Goal: Task Accomplishment & Management: Manage account settings

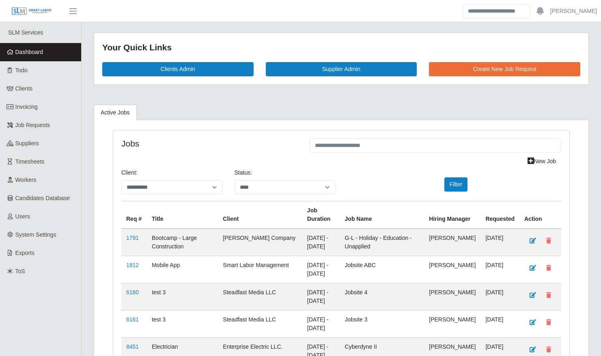
select select "****"
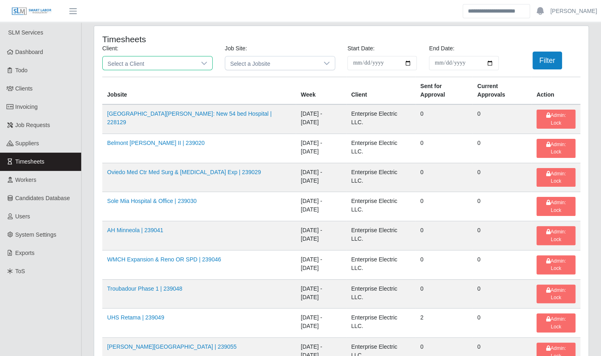
click at [181, 62] on span "Select a Client" at bounding box center [149, 62] width 93 height 13
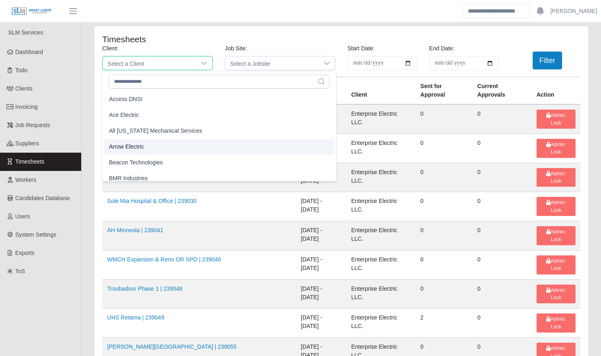
click at [158, 144] on li "Arrow Electric" at bounding box center [219, 146] width 231 height 15
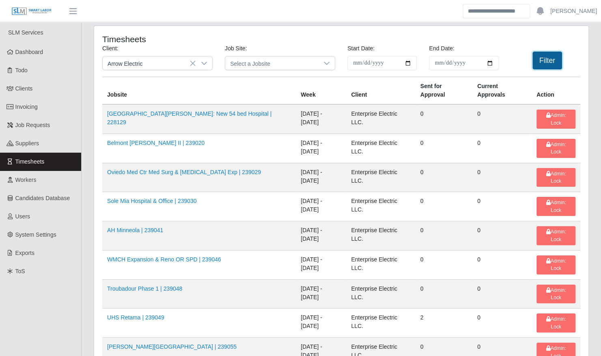
click at [555, 66] on button "Filter" at bounding box center [548, 61] width 30 height 18
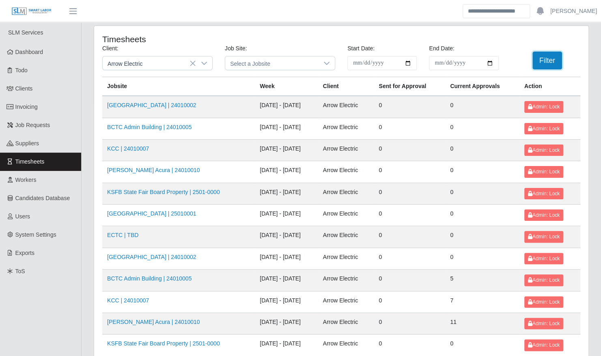
scroll to position [103, 0]
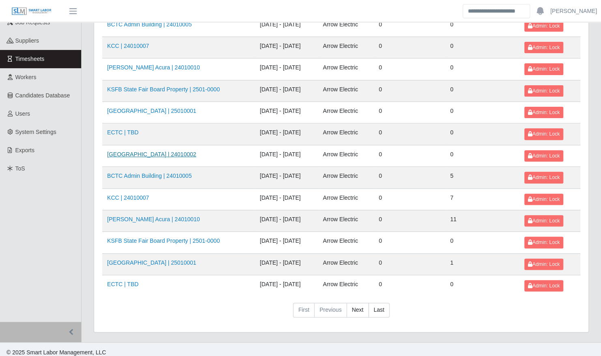
click at [192, 154] on link "Kenneland Chalet Building | 24010002" at bounding box center [151, 154] width 89 height 6
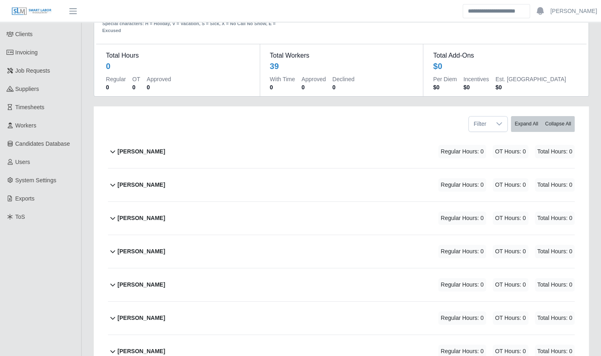
scroll to position [55, 0]
click at [39, 110] on span "Timesheets" at bounding box center [29, 107] width 29 height 6
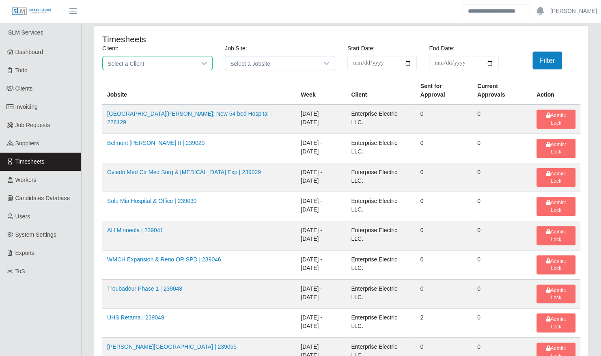
click at [139, 64] on span "Select a Client" at bounding box center [149, 62] width 93 height 13
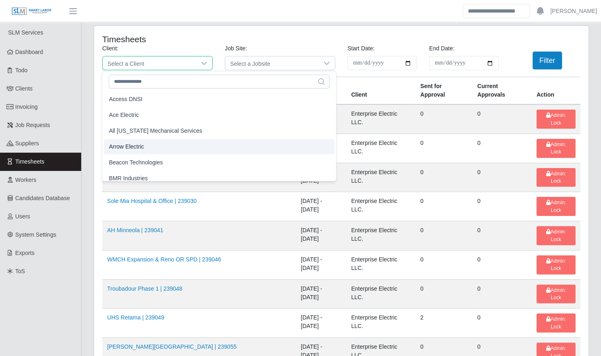
click at [145, 147] on li "Arrow Electric" at bounding box center [219, 146] width 231 height 15
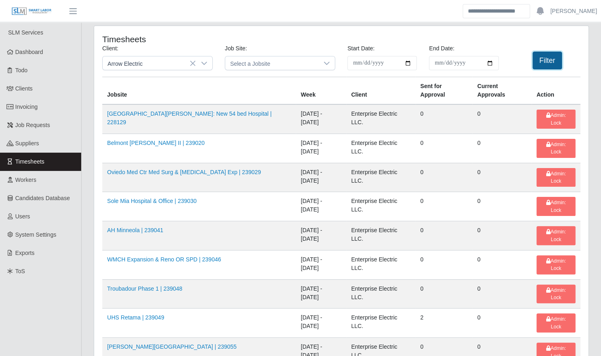
click at [547, 60] on button "Filter" at bounding box center [548, 61] width 30 height 18
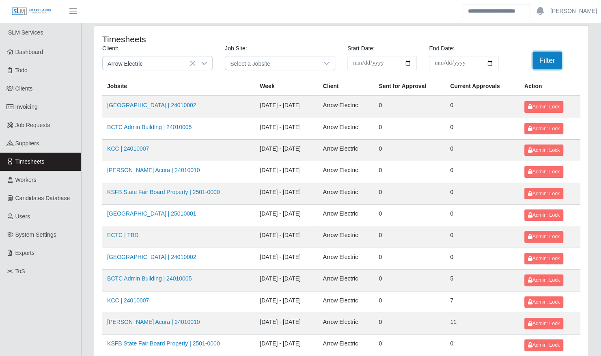
scroll to position [103, 0]
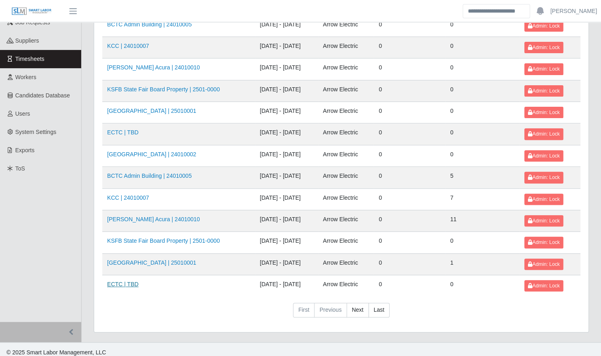
click at [123, 281] on link "ECTC | TBD" at bounding box center [122, 284] width 31 height 6
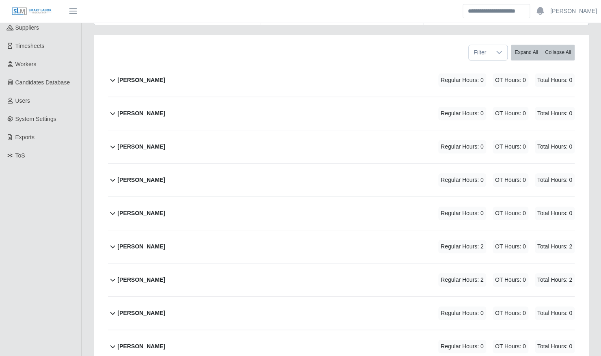
scroll to position [115, 0]
click at [180, 105] on div "[PERSON_NAME] Regular Hours: 0 OT Hours: 0 Total Hours: 0" at bounding box center [346, 113] width 457 height 33
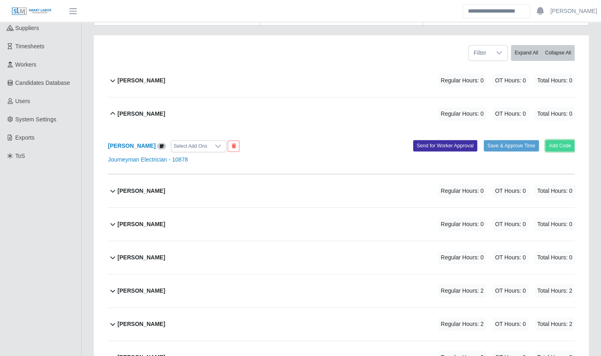
click at [565, 141] on button "Add Code" at bounding box center [561, 145] width 30 height 11
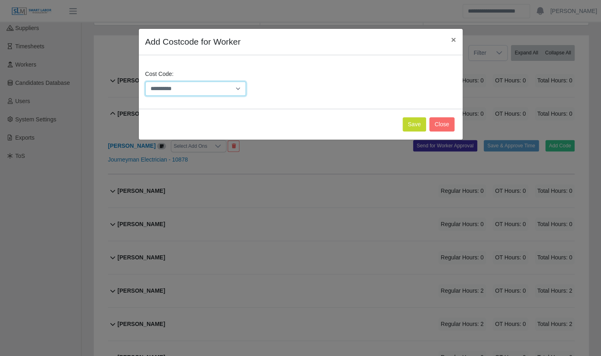
click at [214, 91] on select "**********" at bounding box center [195, 89] width 101 height 14
select select "**********"
click at [145, 82] on select "**********" at bounding box center [195, 89] width 101 height 14
click at [426, 130] on button "Save" at bounding box center [415, 124] width 24 height 14
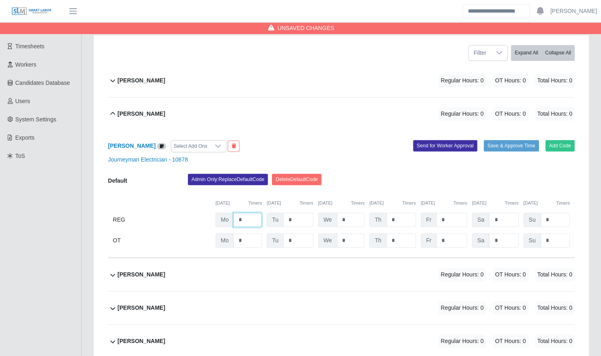
click at [245, 213] on input "*" at bounding box center [248, 220] width 28 height 14
type input "*"
click at [286, 140] on div "Darron Johnson Select Add Ons" at bounding box center [222, 146] width 240 height 12
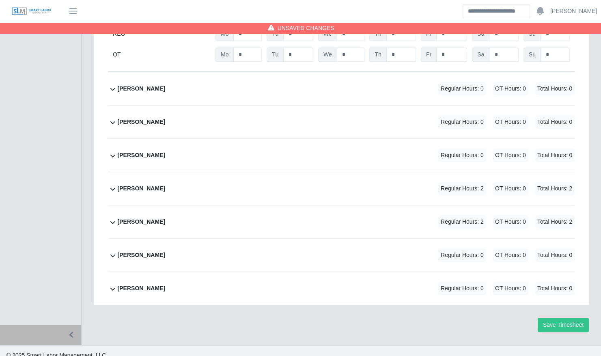
click at [191, 272] on div "Terrence Macklin Regular Hours: 0 OT Hours: 0 Total Hours: 0" at bounding box center [346, 288] width 457 height 33
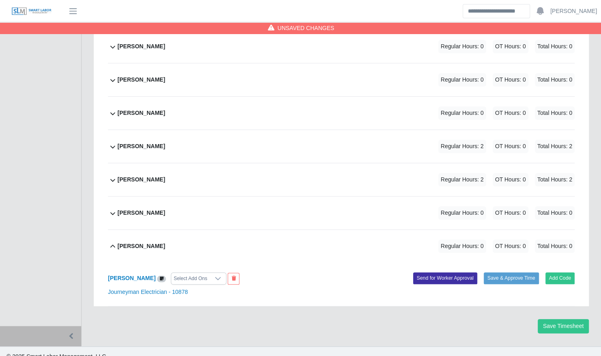
scroll to position [345, 0]
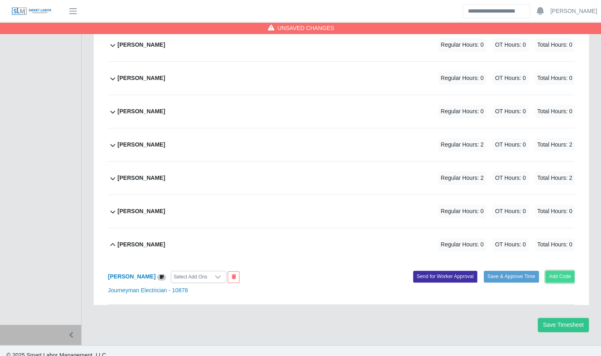
click at [560, 271] on button "Add Code" at bounding box center [561, 276] width 30 height 11
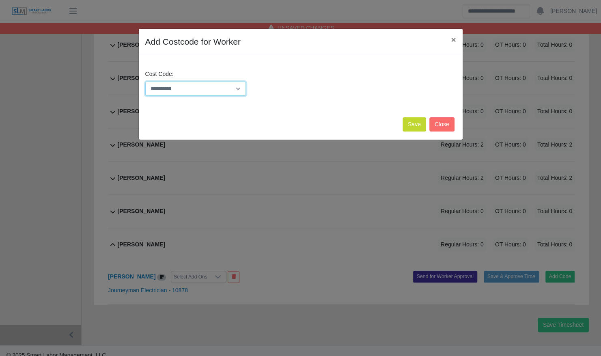
click at [236, 90] on select "**********" at bounding box center [195, 89] width 101 height 14
select select "**********"
click at [145, 82] on select "**********" at bounding box center [195, 89] width 101 height 14
click at [419, 124] on button "Save" at bounding box center [415, 124] width 24 height 14
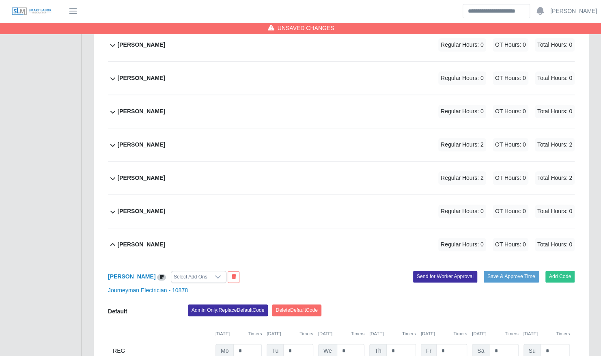
scroll to position [429, 0]
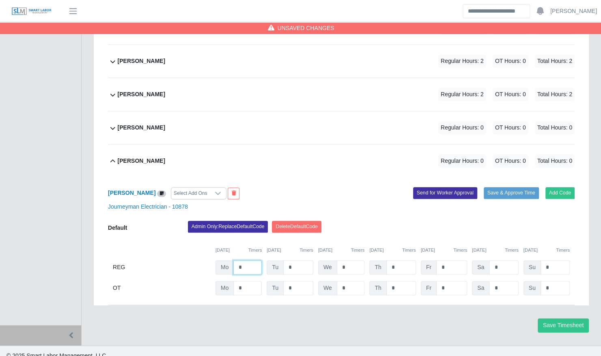
click at [250, 260] on input "*" at bounding box center [248, 267] width 28 height 14
type input "*"
click at [335, 165] on div "Terrence Macklin Regular Hours: 2 OT Hours: 0 Total Hours: 2" at bounding box center [346, 161] width 457 height 33
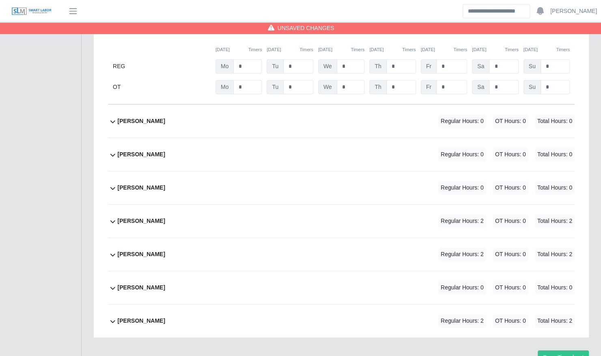
scroll to position [267, 0]
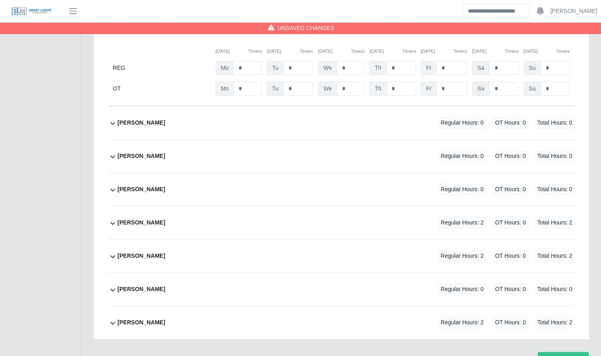
click at [276, 142] on div "Jacob Mitchum Regular Hours: 0 OT Hours: 0 Total Hours: 0" at bounding box center [346, 156] width 457 height 33
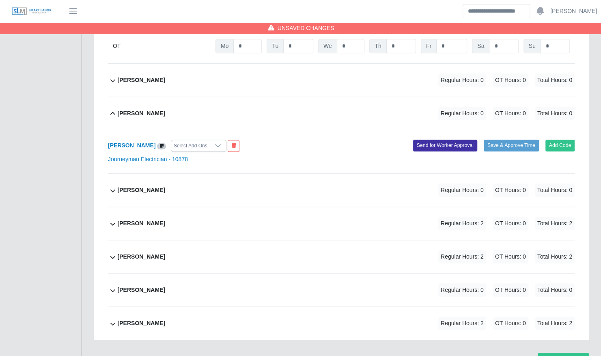
scroll to position [311, 0]
click at [565, 139] on button "Add Code" at bounding box center [561, 144] width 30 height 11
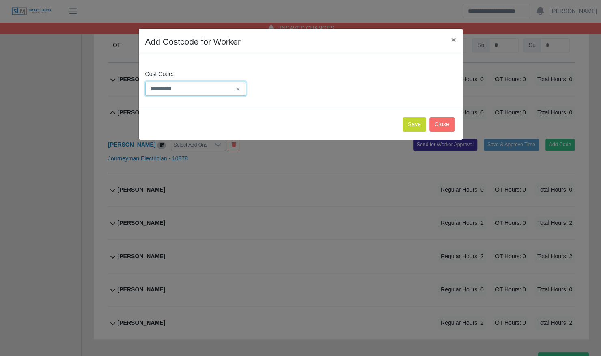
click at [214, 87] on select "**********" at bounding box center [195, 89] width 101 height 14
select select "**********"
click at [145, 82] on select "**********" at bounding box center [195, 89] width 101 height 14
click at [419, 120] on button "Save" at bounding box center [415, 124] width 24 height 14
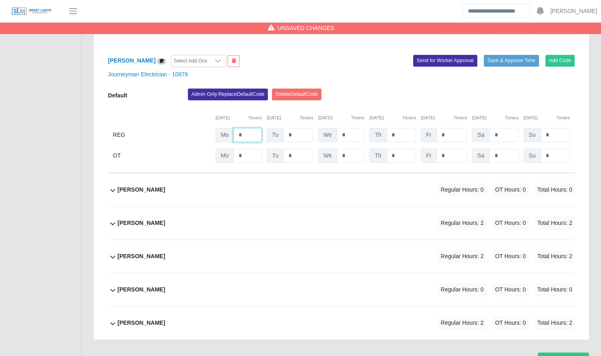
click at [246, 128] on input "*" at bounding box center [248, 135] width 28 height 14
type input "*"
click at [364, 105] on div "08/18/2025 Timers 08/19/2025 Timers 08/20/2025 Timers 08/21/2025 Timers 08/22/2…" at bounding box center [341, 113] width 467 height 17
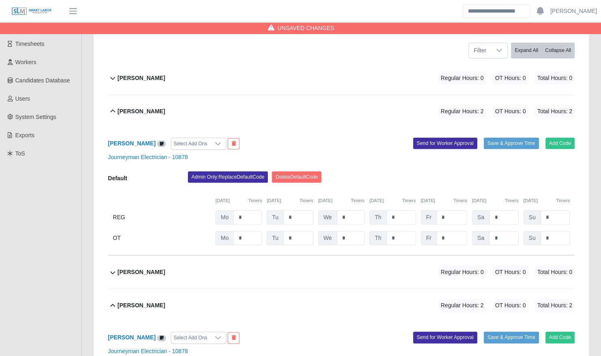
scroll to position [115, 0]
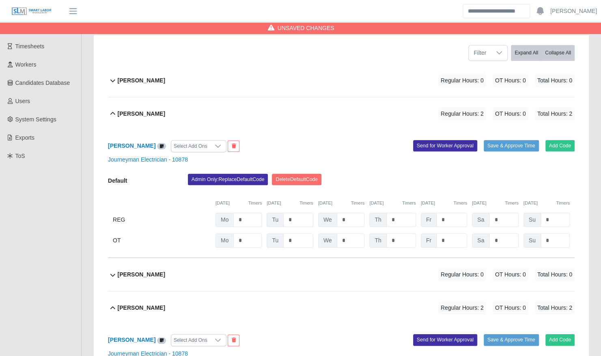
click at [265, 56] on div "Filter Expand All Collapse All" at bounding box center [341, 49] width 479 height 29
click at [531, 77] on div "Regular Hours: 0 OT Hours: 0 Total Hours: 0" at bounding box center [495, 80] width 159 height 13
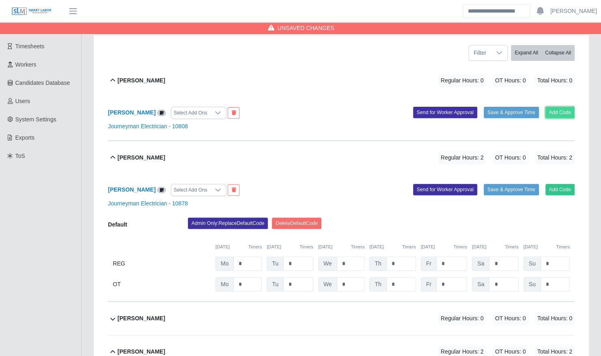
click at [565, 107] on button "Add Code" at bounding box center [561, 112] width 30 height 11
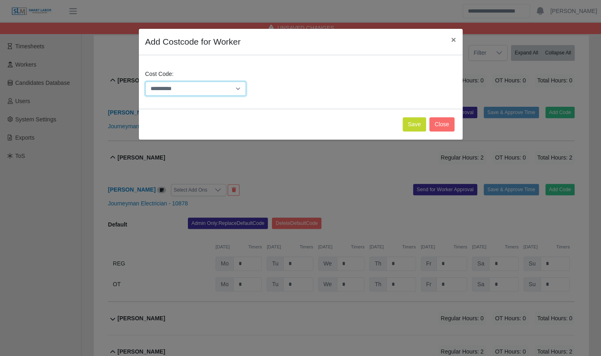
click at [235, 90] on select "**********" at bounding box center [195, 89] width 101 height 14
select select "**********"
click at [145, 82] on select "**********" at bounding box center [195, 89] width 101 height 14
click at [413, 128] on button "Save" at bounding box center [415, 124] width 24 height 14
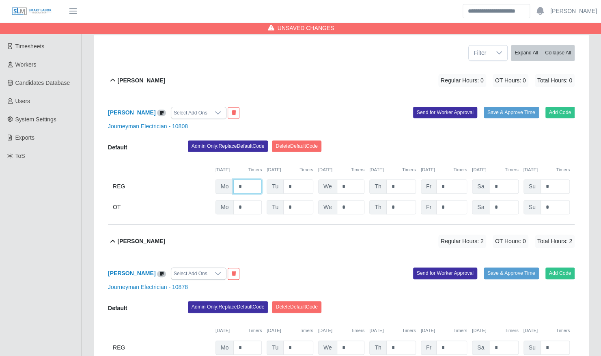
click at [251, 180] on input "*" at bounding box center [248, 187] width 28 height 14
type input "*"
click at [343, 107] on div "Add Code Save & Approve Time Send for Worker Approval" at bounding box center [462, 113] width 240 height 12
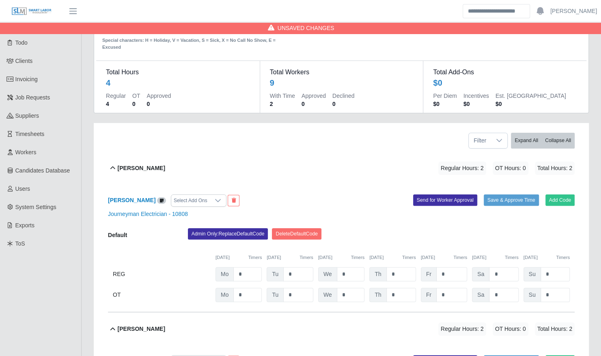
scroll to position [0, 0]
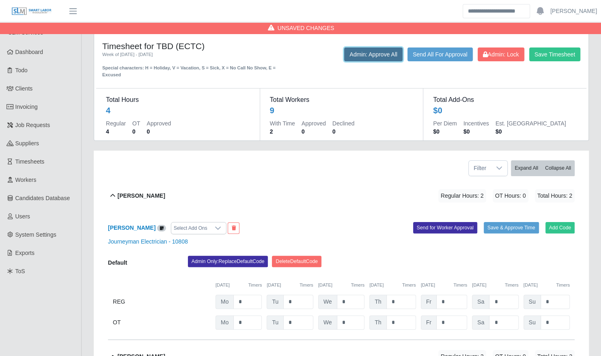
click at [379, 58] on button "Admin: Approve All" at bounding box center [373, 55] width 58 height 14
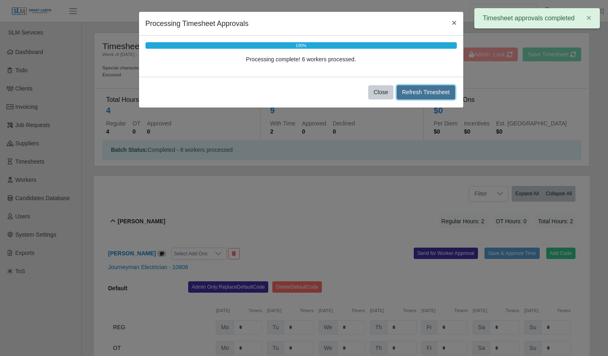
click at [425, 88] on button "Refresh Timesheet" at bounding box center [425, 92] width 58 height 14
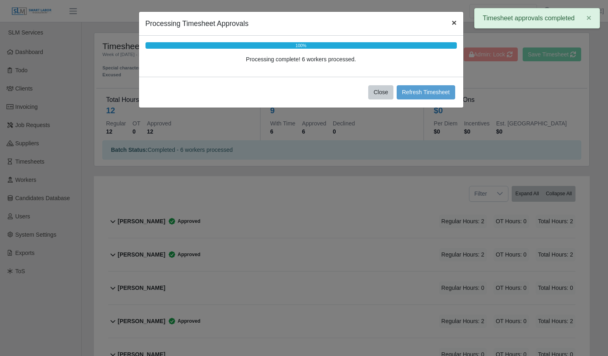
click at [452, 20] on span "×" at bounding box center [453, 22] width 5 height 9
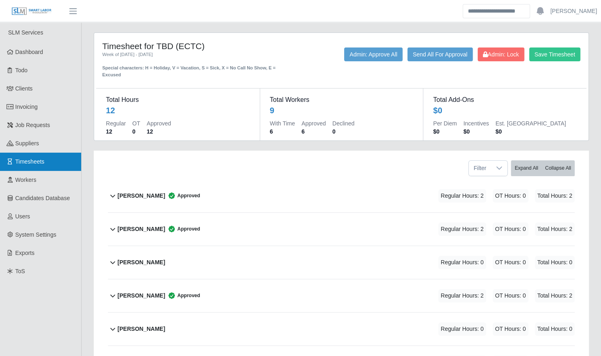
click at [36, 166] on link "Timesheets" at bounding box center [40, 162] width 81 height 18
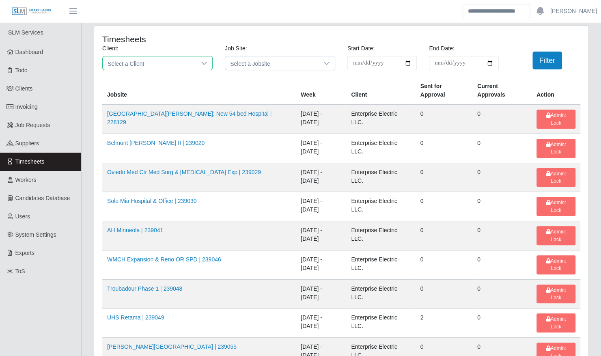
click at [160, 66] on span "Select a Client" at bounding box center [149, 62] width 93 height 13
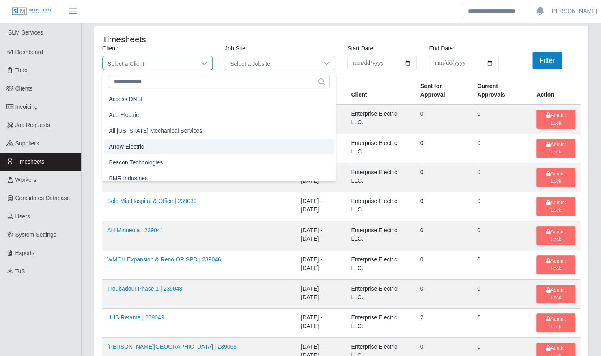
click at [158, 151] on li "Arrow Electric" at bounding box center [219, 146] width 231 height 15
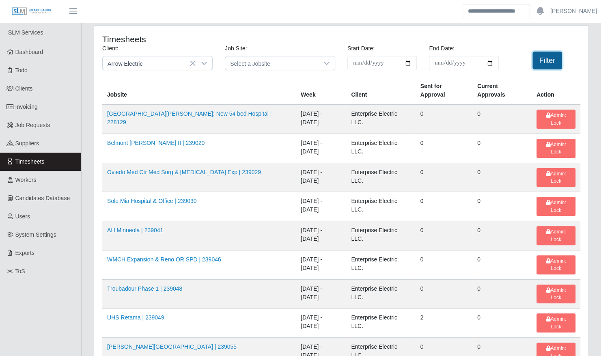
click at [543, 62] on button "Filter" at bounding box center [548, 61] width 30 height 18
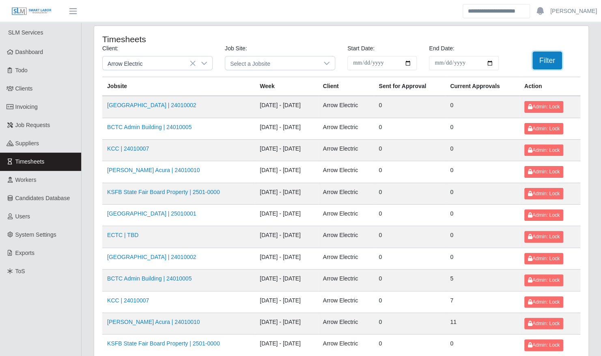
scroll to position [103, 0]
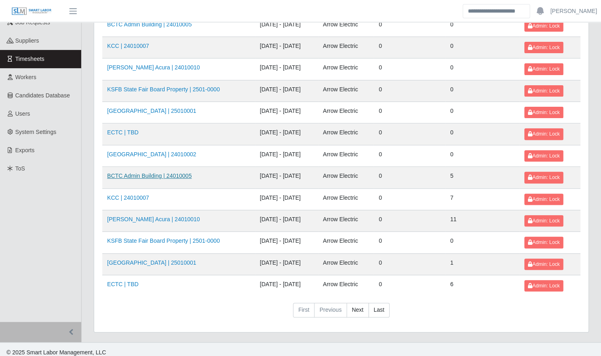
click at [149, 175] on link "BCTC Admin Building | 24010005" at bounding box center [149, 176] width 84 height 6
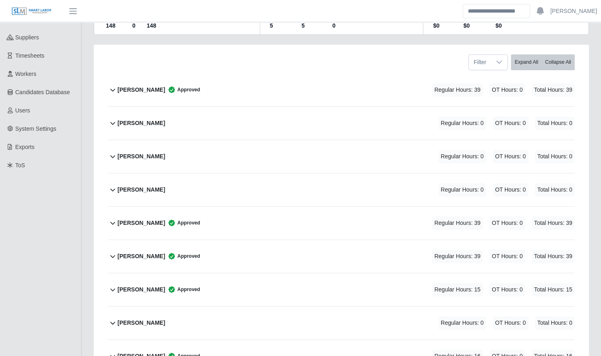
scroll to position [105, 0]
click at [199, 84] on div "[PERSON_NAME] Approved Regular Hours: 39 OT Hours: 0 Total Hours: 39" at bounding box center [346, 90] width 457 height 33
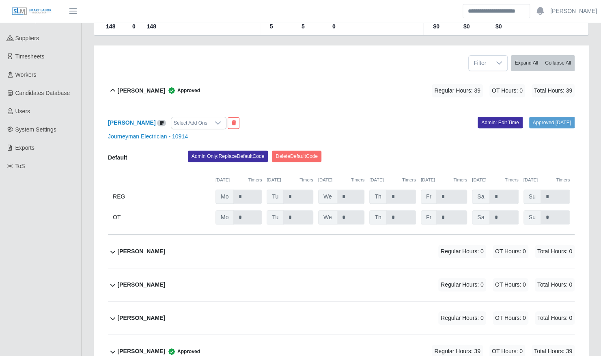
click at [199, 84] on div "[PERSON_NAME] Approved Regular Hours: 39 OT Hours: 0 Total Hours: 39" at bounding box center [346, 90] width 457 height 33
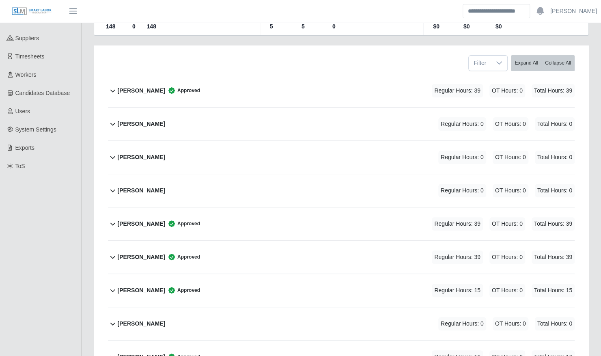
click at [123, 90] on div "Bobby Ferguson Approved Regular Hours: 39 OT Hours: 0 Total Hours: 39" at bounding box center [346, 90] width 457 height 33
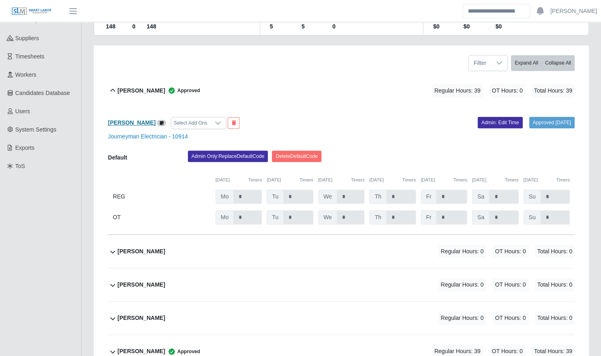
click at [129, 119] on b "Bobby Ferguson" at bounding box center [132, 122] width 48 height 6
click at [147, 94] on div "Bobby Ferguson Approved Regular Hours: 39 OT Hours: 0 Total Hours: 39" at bounding box center [346, 90] width 457 height 33
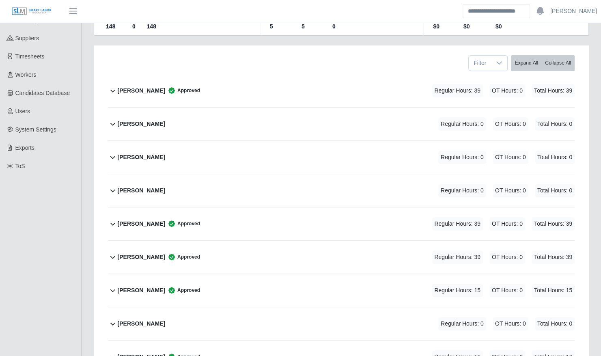
scroll to position [174, 0]
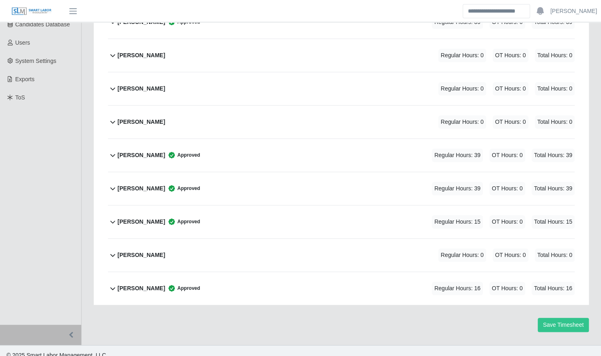
click at [144, 184] on b "Luis Martinez" at bounding box center [142, 188] width 48 height 9
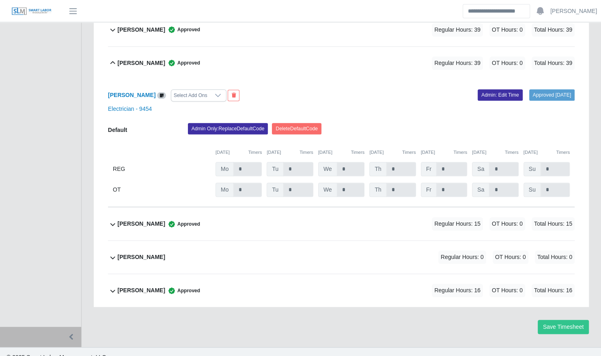
scroll to position [301, 0]
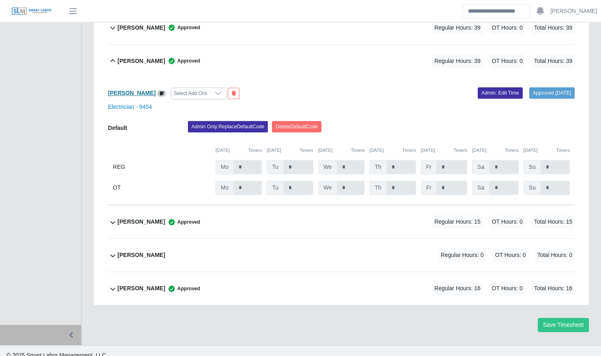
click at [129, 90] on b "Luis Martinez" at bounding box center [132, 93] width 48 height 6
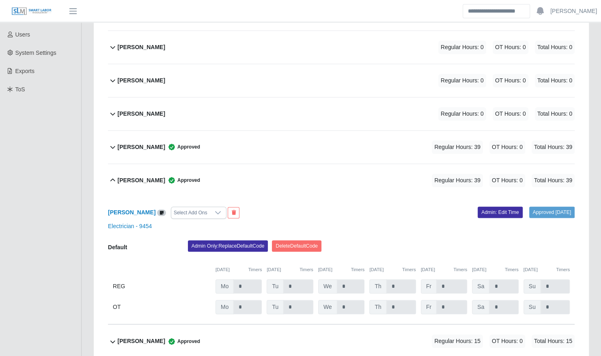
scroll to position [180, 0]
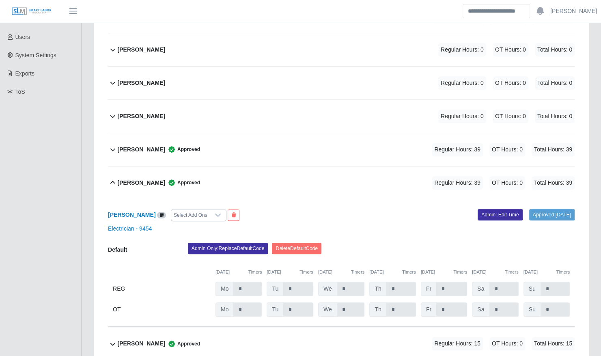
click at [131, 134] on div "Dylan Hurst Approved Regular Hours: 39 OT Hours: 0 Total Hours: 39" at bounding box center [346, 149] width 457 height 33
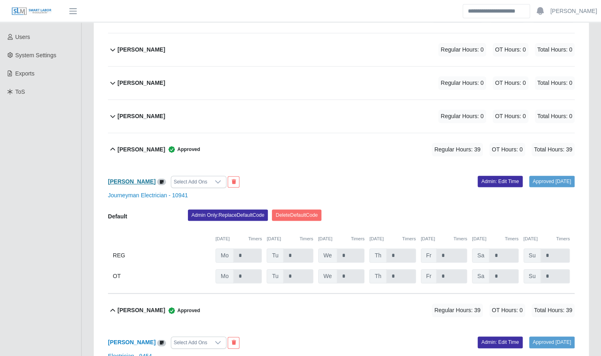
click at [129, 178] on b "Dylan Hurst" at bounding box center [132, 181] width 48 height 6
click at [139, 145] on b "Dylan Hurst" at bounding box center [142, 149] width 48 height 9
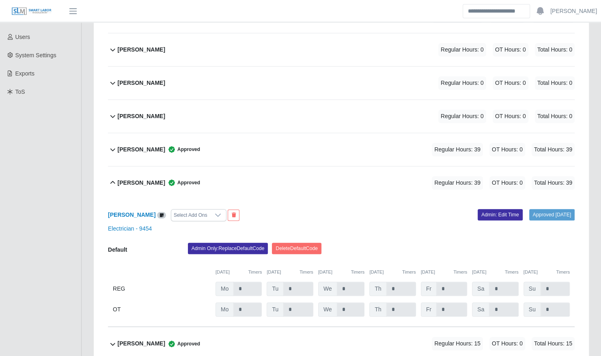
click at [142, 167] on div "Luis Martinez Approved Regular Hours: 39 OT Hours: 0 Total Hours: 39" at bounding box center [346, 183] width 457 height 33
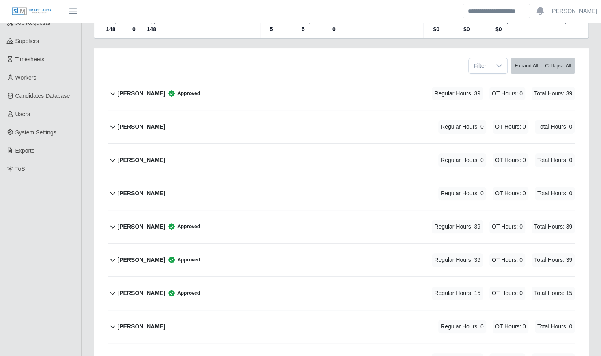
scroll to position [98, 0]
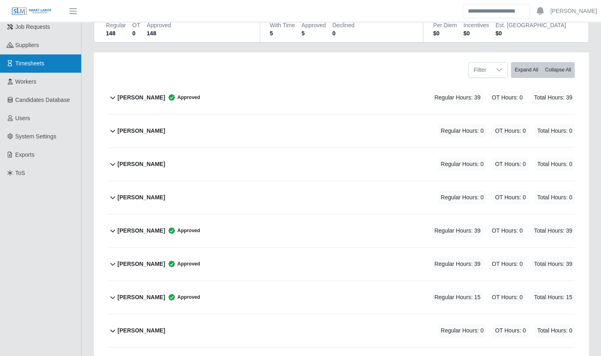
click at [37, 68] on link "Timesheets" at bounding box center [40, 63] width 81 height 18
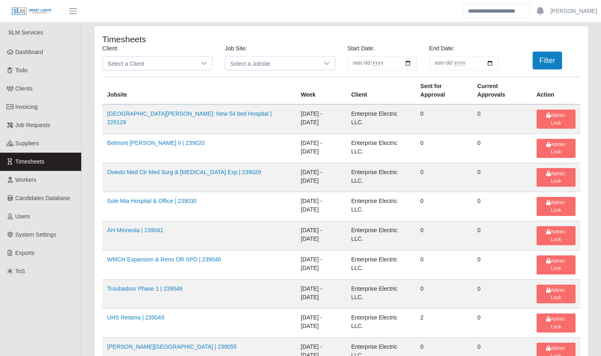
click at [149, 74] on div "**********" at bounding box center [341, 60] width 491 height 32
click at [150, 68] on span "Select a Client" at bounding box center [149, 62] width 93 height 13
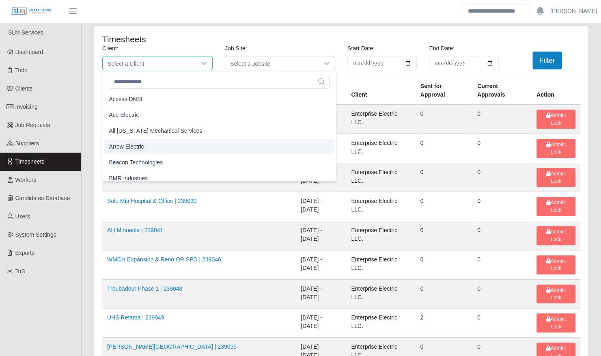
click at [147, 145] on li "Arrow Electric" at bounding box center [219, 146] width 231 height 15
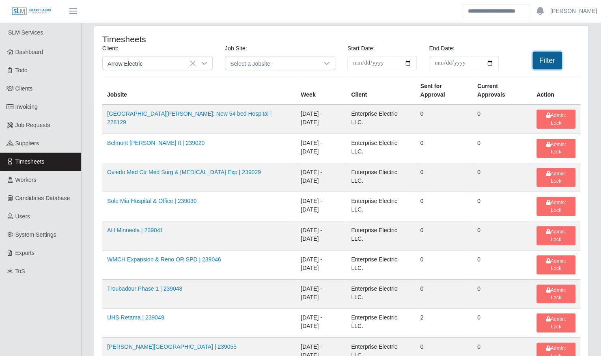
click at [552, 55] on button "Filter" at bounding box center [548, 61] width 30 height 18
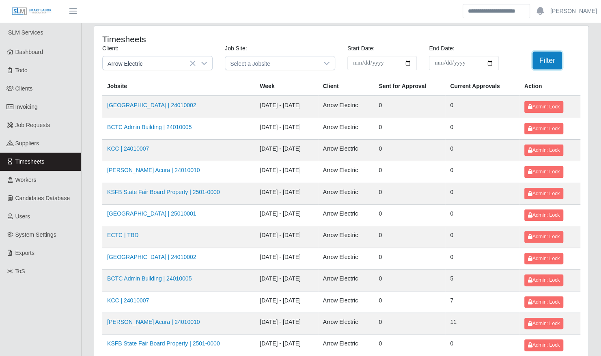
scroll to position [103, 0]
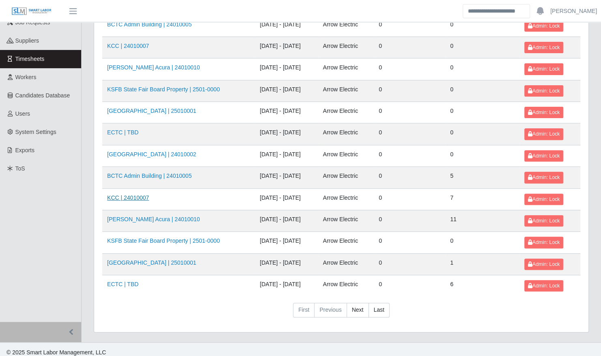
click at [138, 195] on link "KCC | 24010007" at bounding box center [128, 198] width 42 height 6
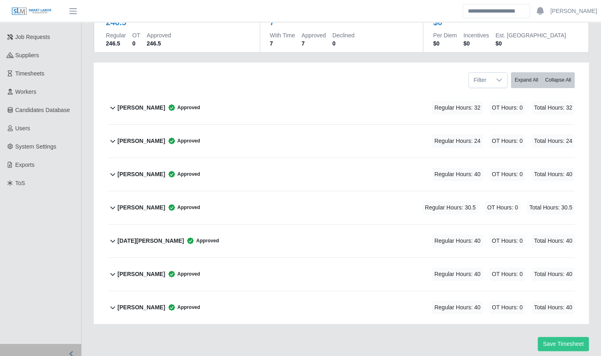
scroll to position [86, 0]
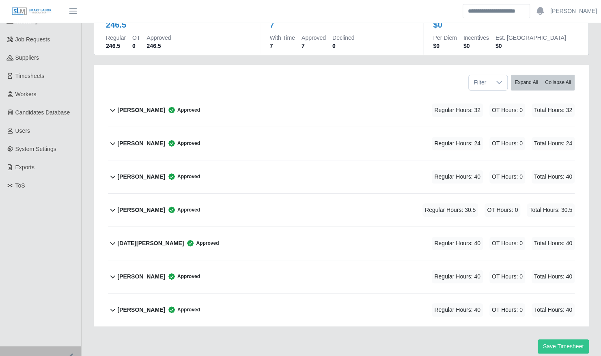
click at [140, 273] on b "Rodolfo Boixfinseca" at bounding box center [142, 277] width 48 height 9
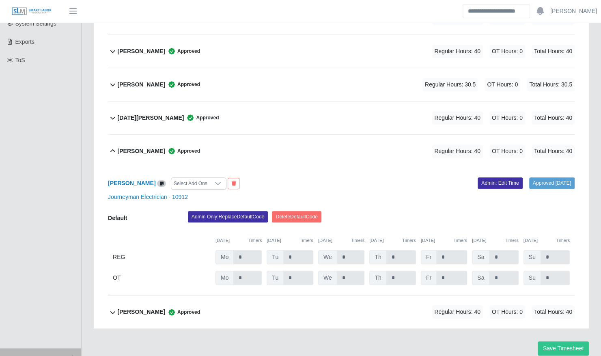
scroll to position [213, 0]
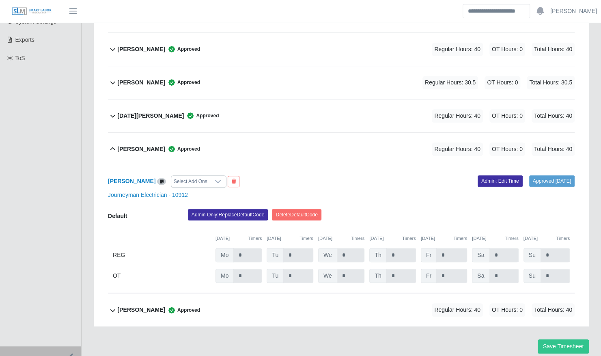
click at [156, 143] on div "Rodolfo Boixfinseca Approved" at bounding box center [159, 149] width 82 height 13
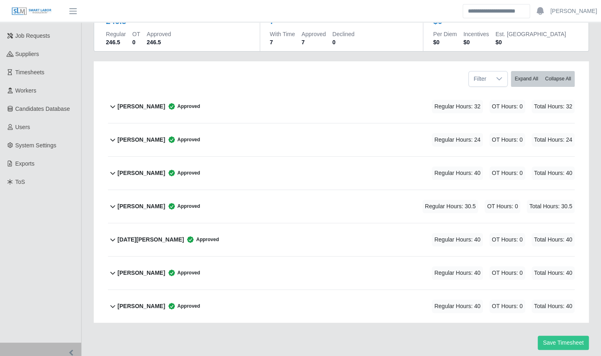
scroll to position [86, 0]
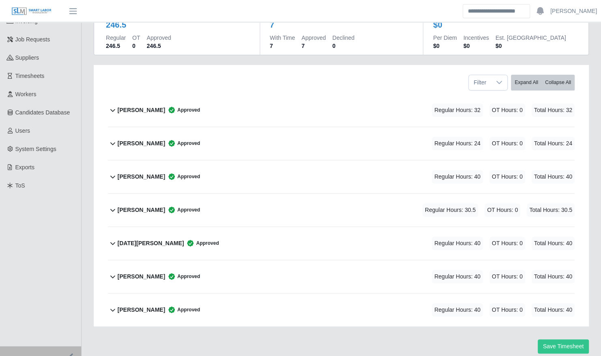
click at [147, 139] on b "Jeisson Castillo" at bounding box center [142, 143] width 48 height 9
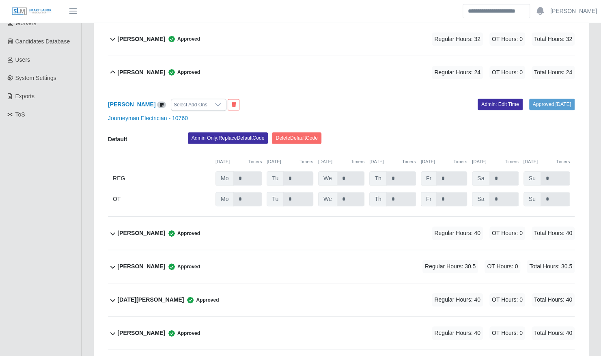
click at [143, 68] on b "Jeisson Castillo" at bounding box center [142, 72] width 48 height 9
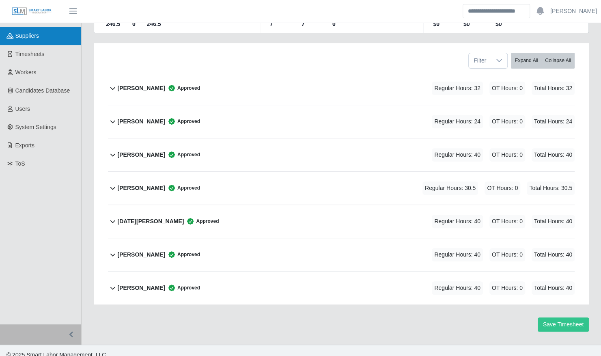
scroll to position [0, 0]
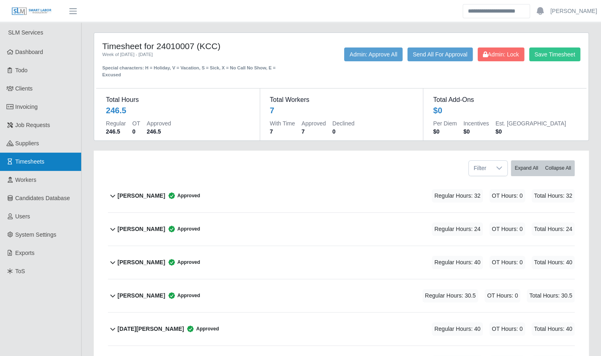
click at [42, 164] on span "Timesheets" at bounding box center [29, 161] width 29 height 6
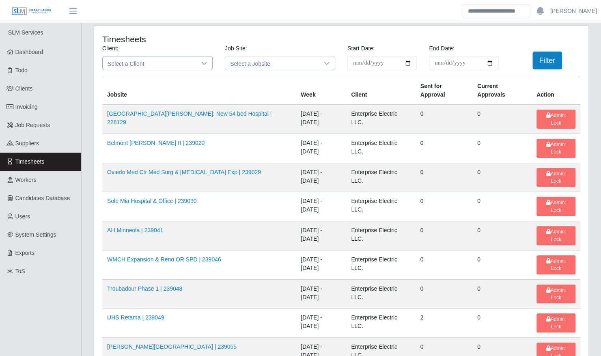
click at [152, 67] on span "Select a Client" at bounding box center [149, 62] width 93 height 13
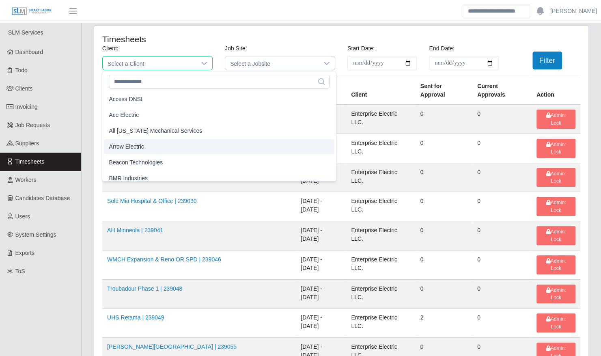
click at [143, 144] on span "Arrow Electric" at bounding box center [126, 147] width 35 height 9
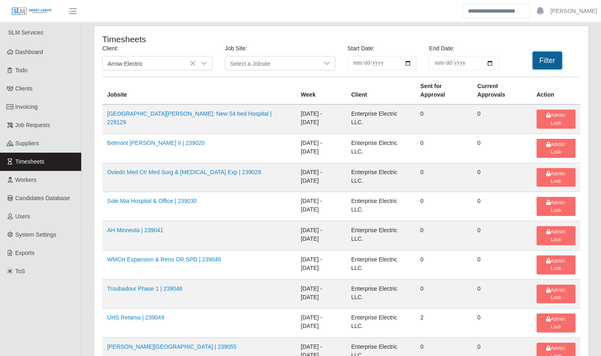
click at [549, 63] on button "Filter" at bounding box center [548, 61] width 30 height 18
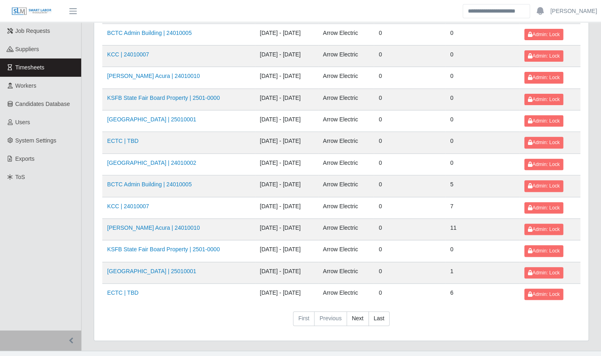
scroll to position [95, 0]
click at [153, 162] on link "Kenneland Chalet Building | 24010002" at bounding box center [151, 162] width 89 height 6
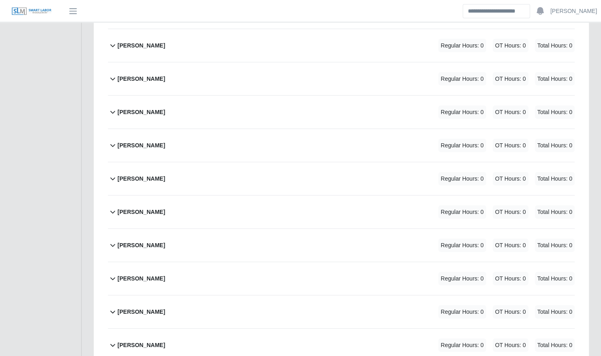
scroll to position [1027, 0]
click at [175, 171] on div "[PERSON_NAME] Regular Hours: 0 OT Hours: 0 Total Hours: 0" at bounding box center [346, 178] width 457 height 33
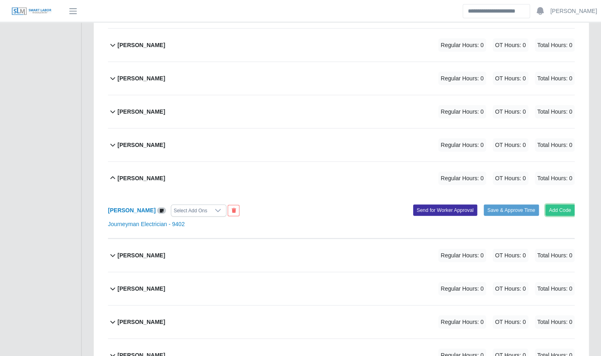
drag, startPoint x: 558, startPoint y: 199, endPoint x: 564, endPoint y: 207, distance: 9.9
click at [564, 207] on div "[PERSON_NAME] Select Add Ons Add Code Save & Approve Time Send for Worker Appro…" at bounding box center [341, 217] width 467 height 44
click at [565, 205] on button "Add Code" at bounding box center [561, 210] width 30 height 11
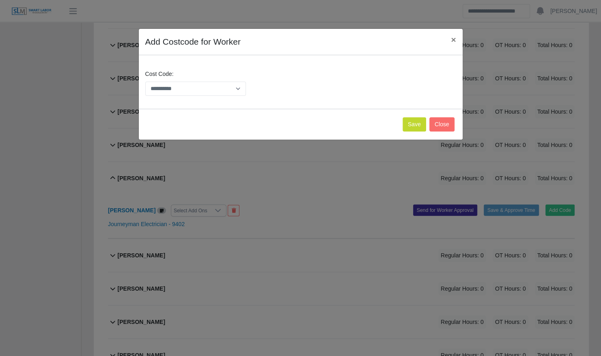
click at [201, 96] on div "**********" at bounding box center [300, 86] width 315 height 32
click at [200, 88] on select "**********" at bounding box center [195, 89] width 101 height 14
select select "**********"
click at [145, 82] on select "**********" at bounding box center [195, 89] width 101 height 14
click at [411, 122] on button "Save" at bounding box center [415, 124] width 24 height 14
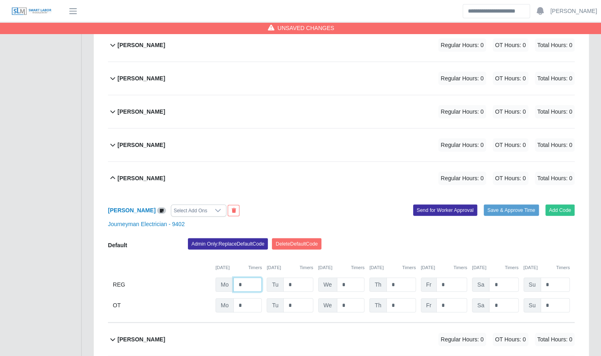
click at [246, 278] on input "*" at bounding box center [248, 285] width 28 height 14
type input "*"
type input "**"
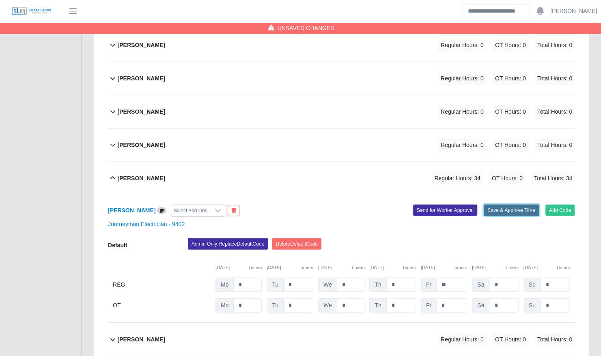
click at [507, 205] on button "Save & Approve Time" at bounding box center [511, 210] width 55 height 11
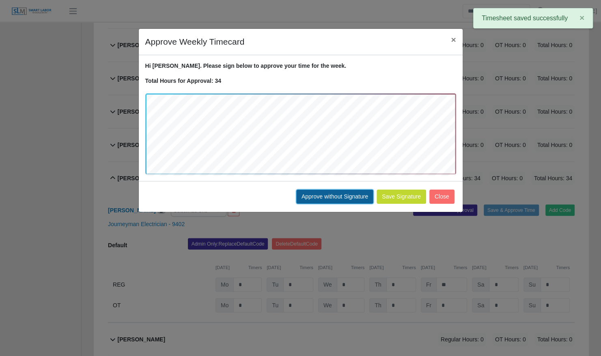
click at [346, 199] on button "Approve without Signature" at bounding box center [334, 197] width 77 height 14
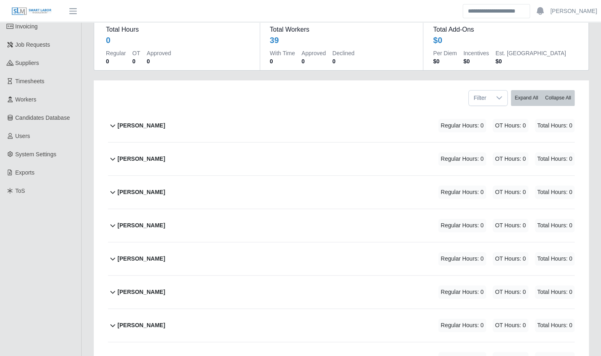
scroll to position [81, 0]
click at [56, 85] on link "Timesheets" at bounding box center [40, 81] width 81 height 18
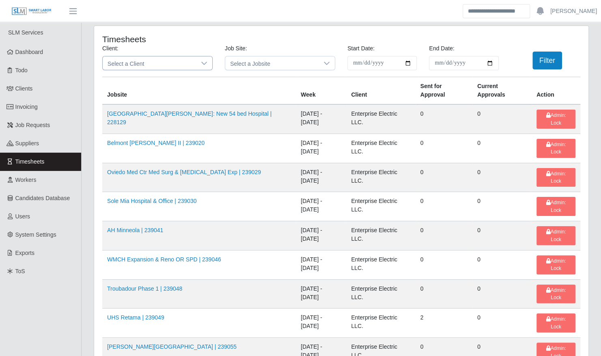
click at [144, 67] on span "Select a Client" at bounding box center [149, 62] width 93 height 13
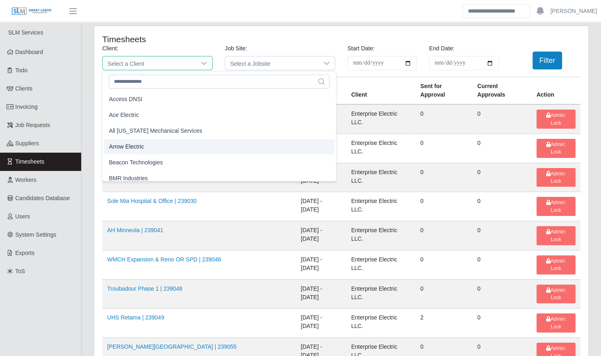
click at [147, 144] on li "Arrow Electric" at bounding box center [219, 146] width 231 height 15
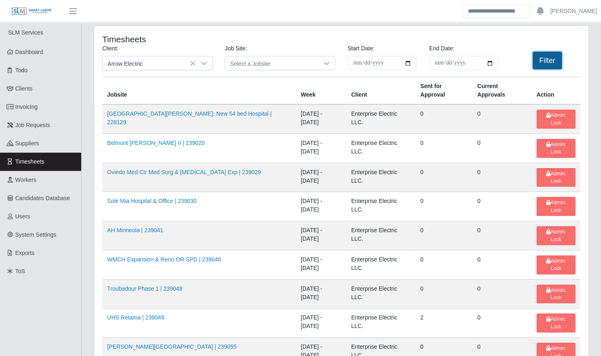
click at [558, 62] on button "Filter" at bounding box center [548, 61] width 30 height 18
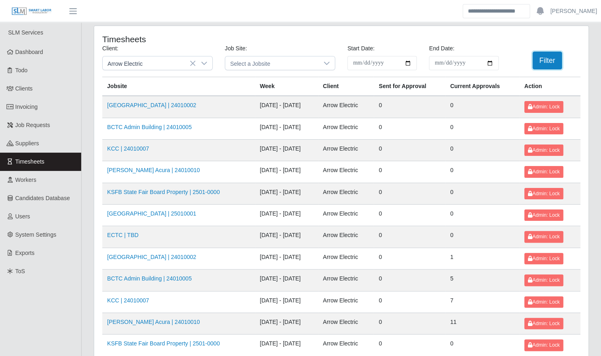
scroll to position [103, 0]
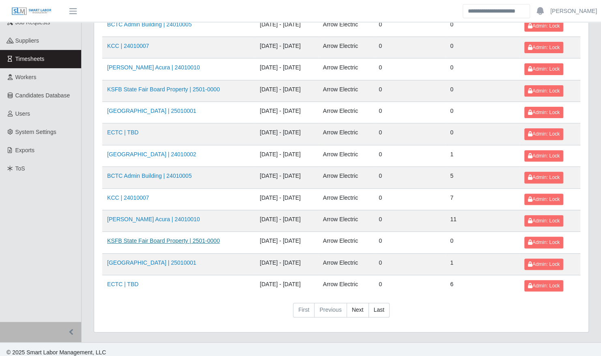
click at [144, 238] on link "KSFB State Fair Board Property | 2501-0000" at bounding box center [163, 241] width 113 height 6
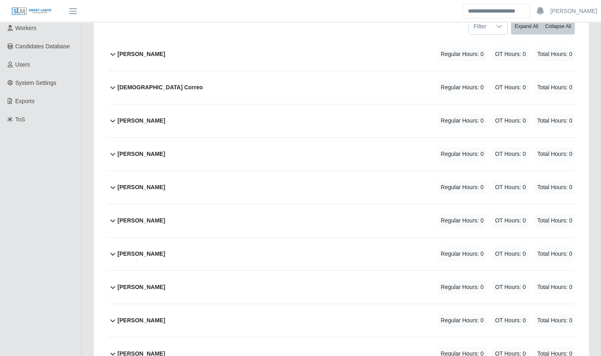
scroll to position [158, 0]
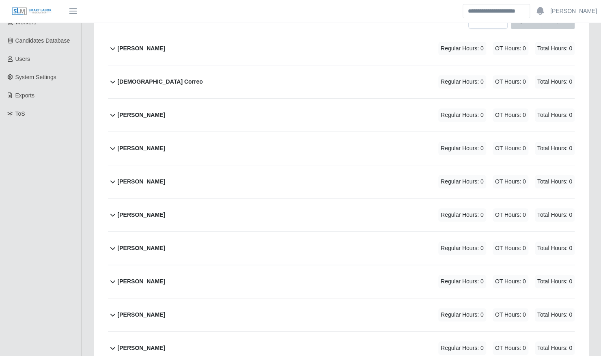
click at [169, 208] on div "[PERSON_NAME] Regular Hours: 0 OT Hours: 0 Total Hours: 0" at bounding box center [346, 215] width 457 height 33
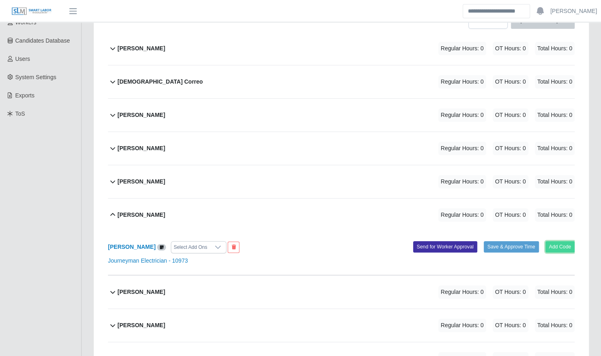
click at [559, 241] on button "Add Code" at bounding box center [561, 246] width 30 height 11
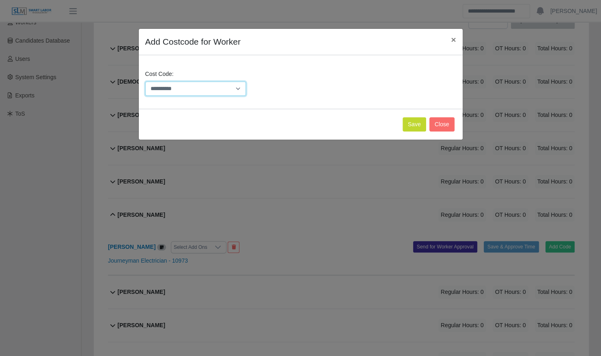
click at [203, 87] on select "**********" at bounding box center [195, 89] width 101 height 14
select select "**********"
click at [145, 82] on select "**********" at bounding box center [195, 89] width 101 height 14
click at [417, 124] on button "Save" at bounding box center [415, 124] width 24 height 14
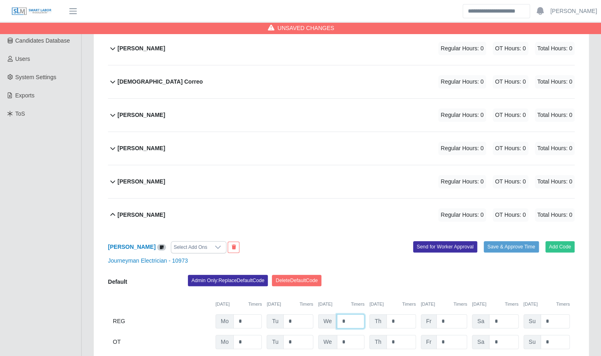
click at [348, 314] on input "*" at bounding box center [351, 321] width 28 height 14
type input "*"
type input "***"
click at [488, 278] on div "Admin Only: Replace Default Code [GEOGRAPHIC_DATA] Default Code" at bounding box center [381, 283] width 399 height 16
click at [522, 232] on div "[PERSON_NAME] Select Add Ons Add Code Save & Approve Time Send for Worker Appro…" at bounding box center [341, 295] width 467 height 128
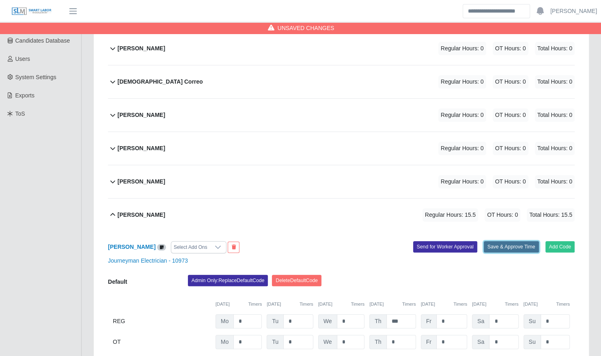
click at [510, 242] on button "Save & Approve Time" at bounding box center [511, 246] width 55 height 11
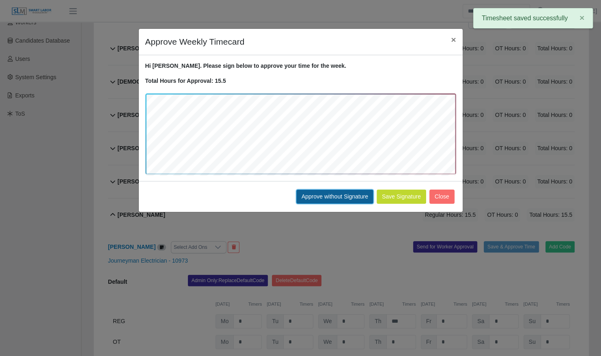
click at [348, 196] on button "Approve without Signature" at bounding box center [334, 197] width 77 height 14
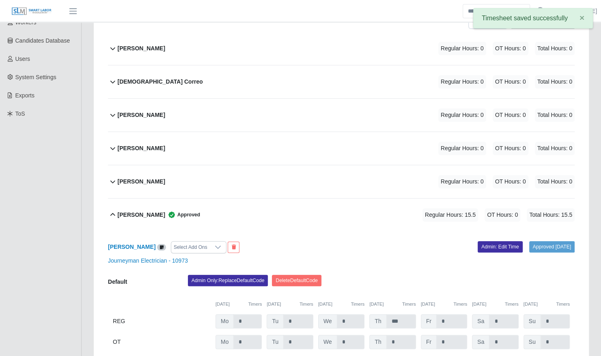
click at [236, 210] on div "[PERSON_NAME] Approved Regular Hours: 15.5 OT Hours: 0 Total Hours: 15.5" at bounding box center [346, 215] width 457 height 33
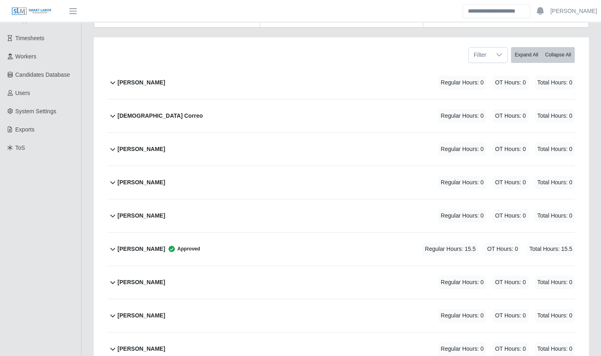
scroll to position [115, 0]
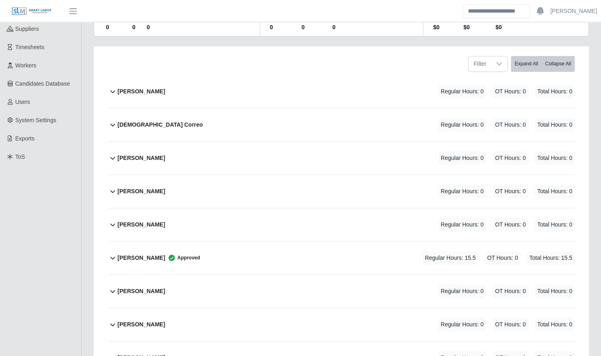
click at [191, 117] on div "[DEMOGRAPHIC_DATA] Correo Regular Hours: 0 OT Hours: 0 Total Hours: 0" at bounding box center [346, 124] width 457 height 33
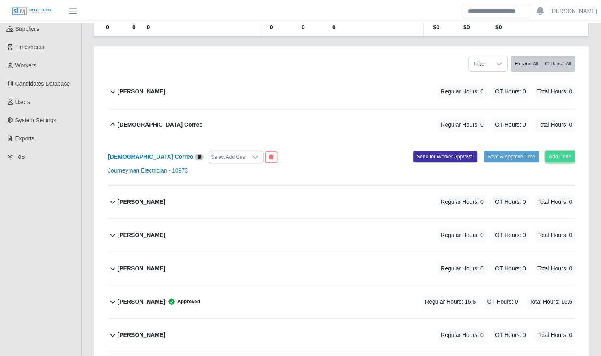
click at [565, 151] on button "Add Code" at bounding box center [561, 156] width 30 height 11
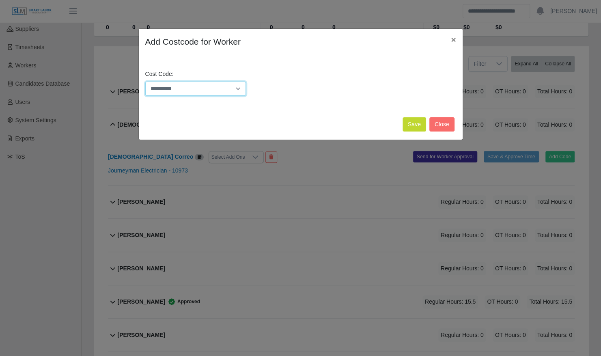
drag, startPoint x: 205, startPoint y: 88, endPoint x: 205, endPoint y: 94, distance: 6.5
click at [205, 88] on select "**********" at bounding box center [195, 89] width 101 height 14
select select "**********"
click at [145, 82] on select "**********" at bounding box center [195, 89] width 101 height 14
click at [415, 127] on button "Save" at bounding box center [415, 124] width 24 height 14
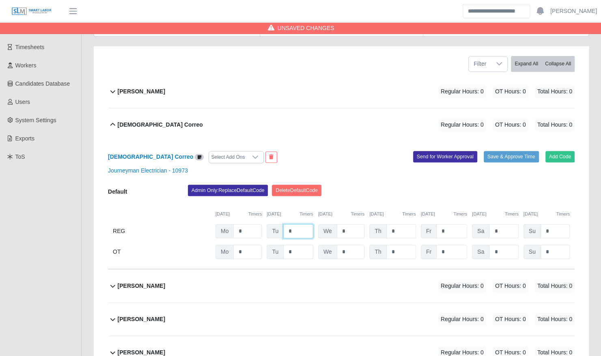
click at [296, 224] on input "*" at bounding box center [298, 231] width 30 height 14
type input "****"
type input "*"
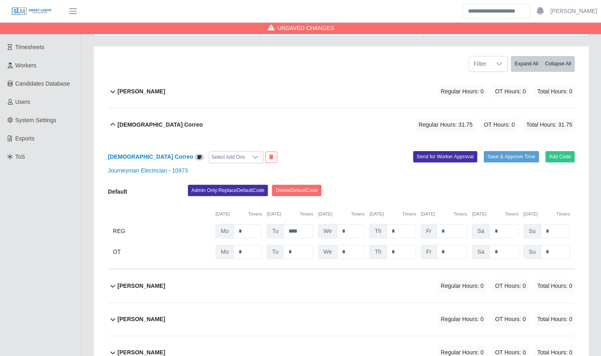
click at [452, 185] on div "Admin Only: Replace Default Code Delete Default Code" at bounding box center [381, 193] width 399 height 16
click at [506, 151] on button "Save & Approve Time" at bounding box center [511, 156] width 55 height 11
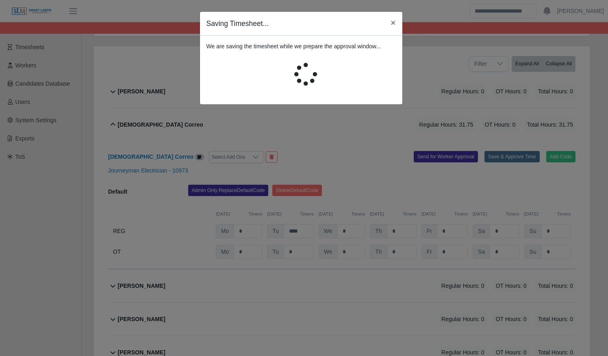
click at [506, 150] on div "Unsaved Changes Timesheet for 2501-0000 (KSFB State Fair Board Property) Week o…" at bounding box center [342, 263] width 520 height 691
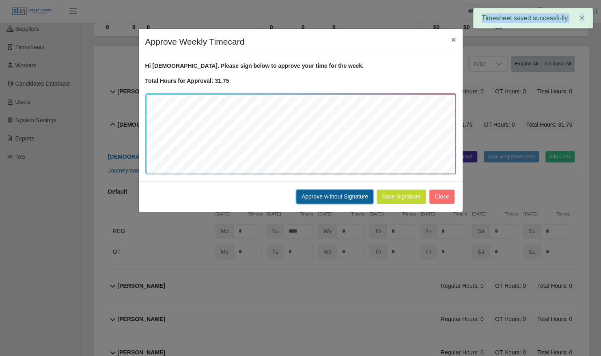
click at [339, 196] on button "Approve without Signature" at bounding box center [334, 197] width 77 height 14
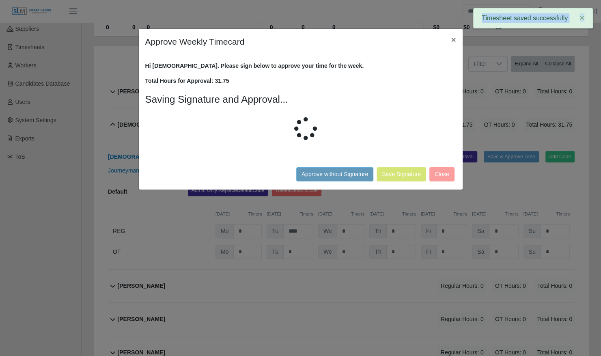
click at [339, 196] on div "Approve Weekly Timecard × Hi Jesua. Please sign below to approve your time for …" at bounding box center [300, 178] width 601 height 356
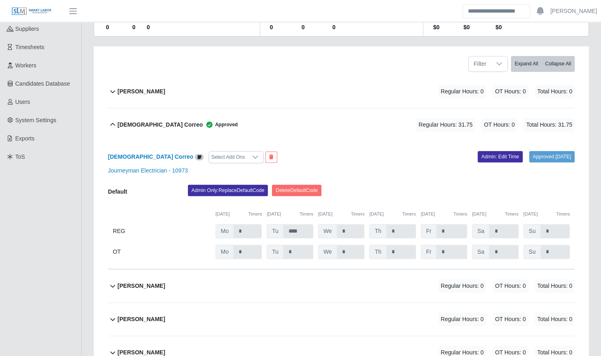
click at [203, 121] on span "Approved" at bounding box center [220, 125] width 35 height 8
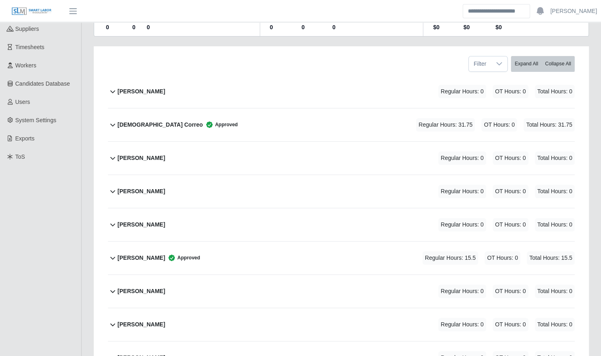
click at [165, 212] on div "Juan Arvelaez Regular Hours: 0 OT Hours: 0 Total Hours: 0" at bounding box center [346, 224] width 457 height 33
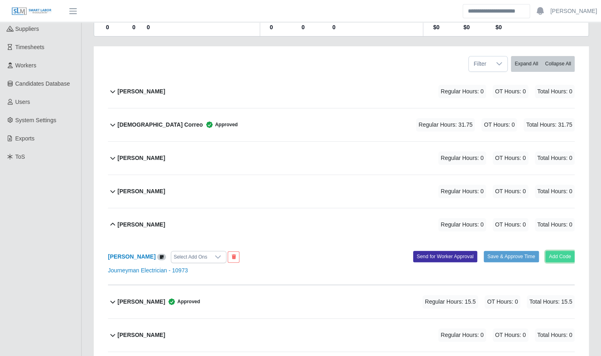
click at [568, 252] on button "Add Code" at bounding box center [561, 256] width 30 height 11
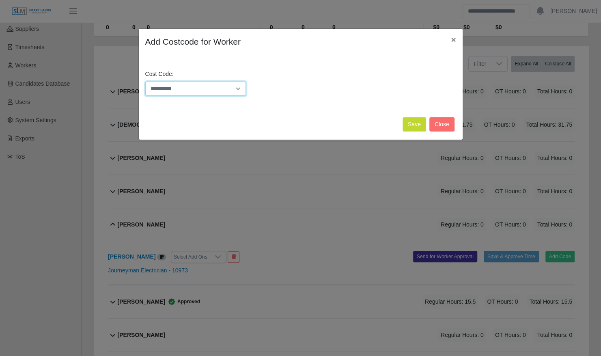
click at [221, 90] on select "**********" at bounding box center [195, 89] width 101 height 14
select select "**********"
click at [145, 82] on select "**********" at bounding box center [195, 89] width 101 height 14
click at [422, 127] on button "Save" at bounding box center [415, 124] width 24 height 14
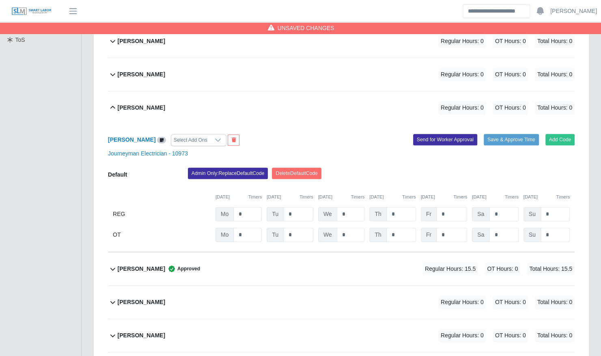
scroll to position [233, 0]
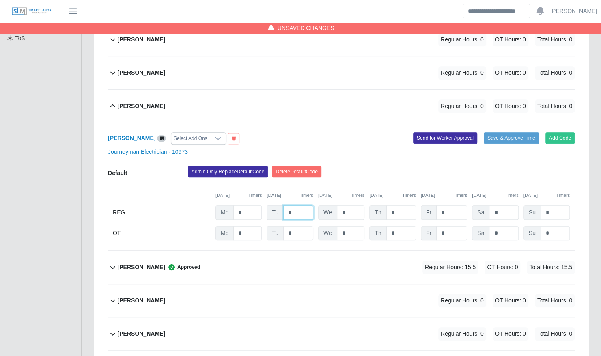
click at [296, 205] on input "*" at bounding box center [298, 212] width 30 height 14
type input "****"
type input "*"
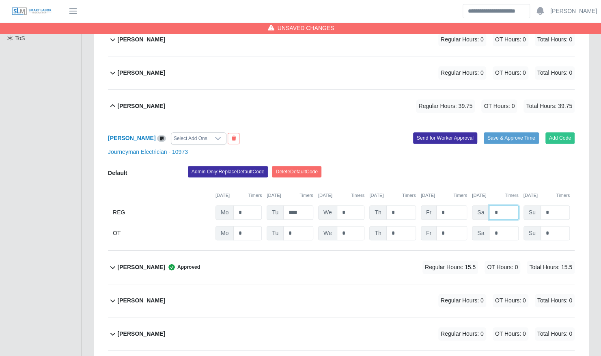
type input "*"
click at [525, 132] on button "Save & Approve Time" at bounding box center [511, 137] width 55 height 11
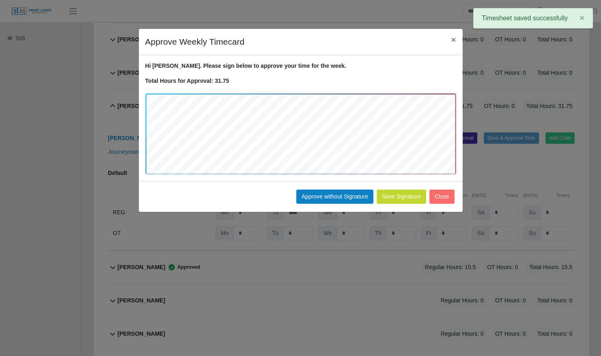
click at [323, 206] on div "Save Signature Approve without Signature Close" at bounding box center [301, 196] width 324 height 31
click at [328, 198] on button "Approve without Signature" at bounding box center [334, 197] width 77 height 14
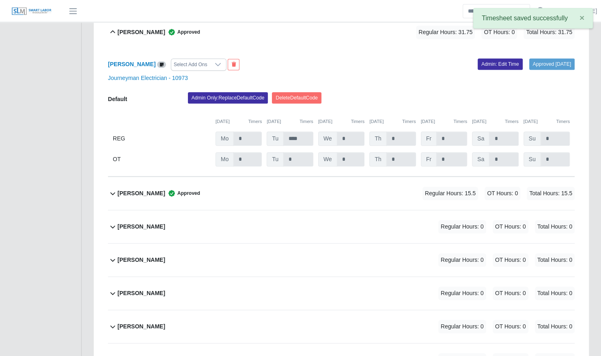
scroll to position [307, 0]
click at [224, 188] on div "Luis Griffith Approved Regular Hours: 15.5 OT Hours: 0 Total Hours: 15.5" at bounding box center [346, 193] width 457 height 33
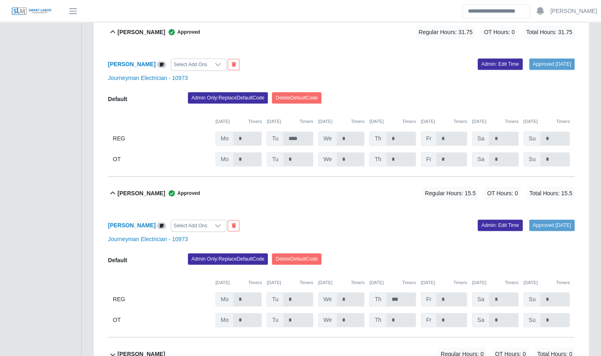
click at [224, 188] on div "Luis Griffith Approved Regular Hours: 15.5 OT Hours: 0 Total Hours: 15.5" at bounding box center [346, 193] width 457 height 33
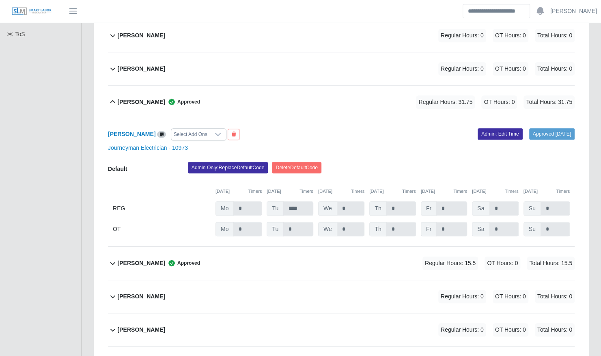
scroll to position [236, 0]
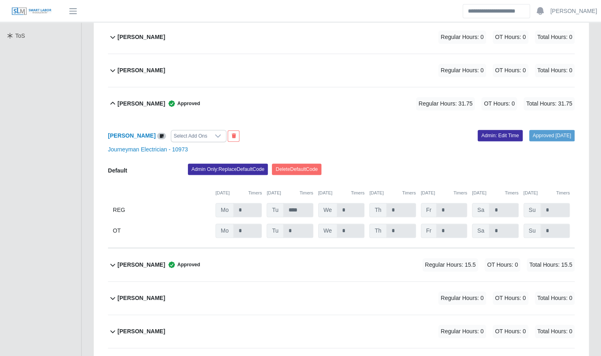
click at [217, 99] on div "Juan Arvelaez Approved Regular Hours: 31.75 OT Hours: 0 Total Hours: 31.75" at bounding box center [346, 103] width 457 height 33
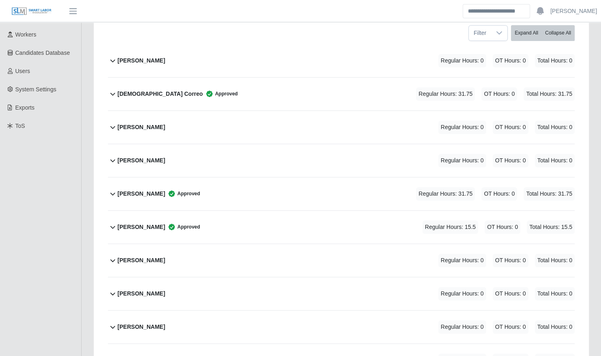
scroll to position [145, 0]
click at [210, 125] on div "Jose Arguello Regular Hours: 0 OT Hours: 0 Total Hours: 0" at bounding box center [346, 127] width 457 height 33
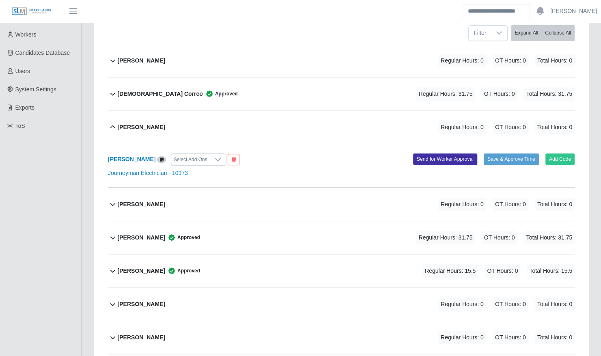
click at [210, 125] on div "Jose Arguello Regular Hours: 0 OT Hours: 0 Total Hours: 0" at bounding box center [346, 127] width 457 height 33
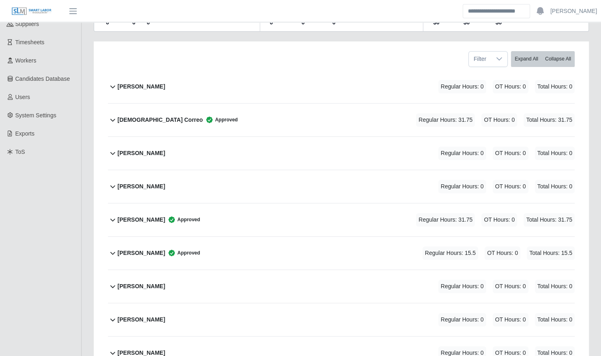
scroll to position [119, 0]
click at [205, 145] on div "Jose Arguello Regular Hours: 0 OT Hours: 0 Total Hours: 0" at bounding box center [346, 153] width 457 height 33
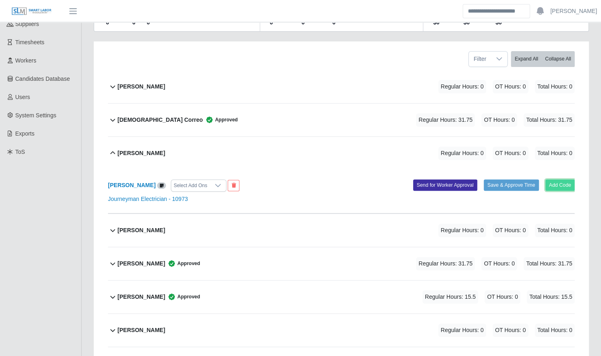
click at [556, 180] on button "Add Code" at bounding box center [561, 185] width 30 height 11
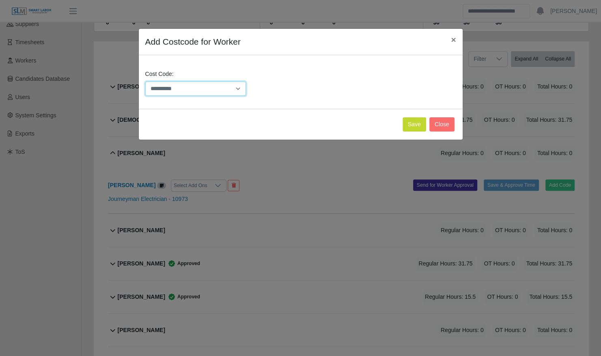
click at [243, 91] on select "**********" at bounding box center [195, 89] width 101 height 14
select select "**********"
click at [145, 82] on select "**********" at bounding box center [195, 89] width 101 height 14
click at [413, 125] on button "Save" at bounding box center [415, 124] width 24 height 14
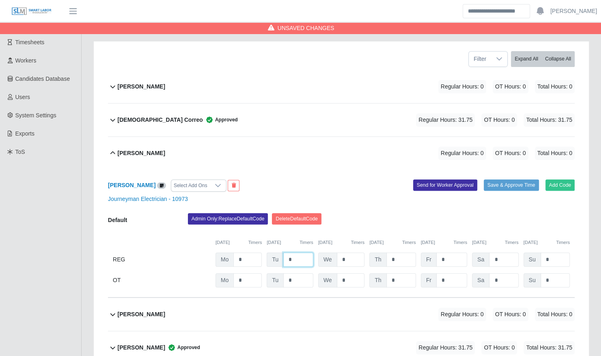
click at [301, 253] on input "*" at bounding box center [298, 260] width 30 height 14
type input "****"
type input "*"
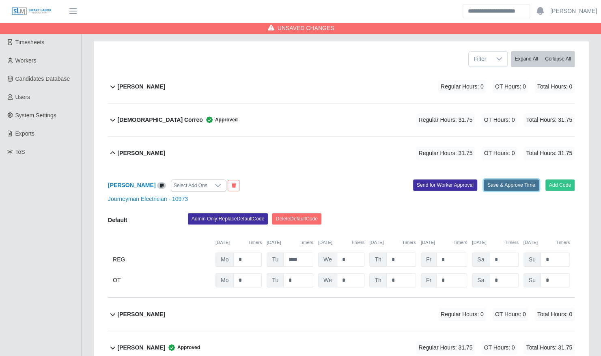
click at [519, 180] on button "Save & Approve Time" at bounding box center [511, 185] width 55 height 11
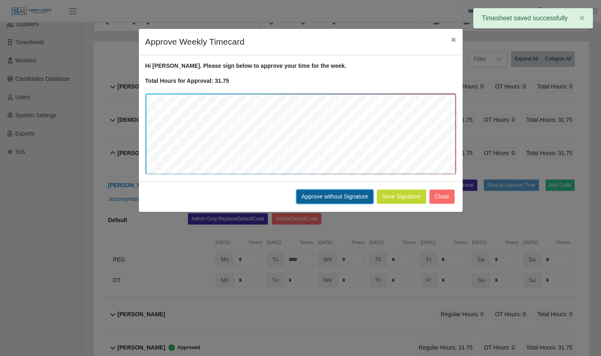
click at [342, 195] on button "Approve without Signature" at bounding box center [334, 197] width 77 height 14
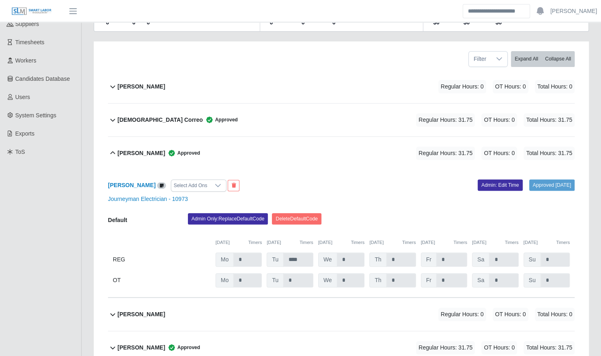
click at [136, 149] on b "Jose Arguello" at bounding box center [142, 153] width 48 height 9
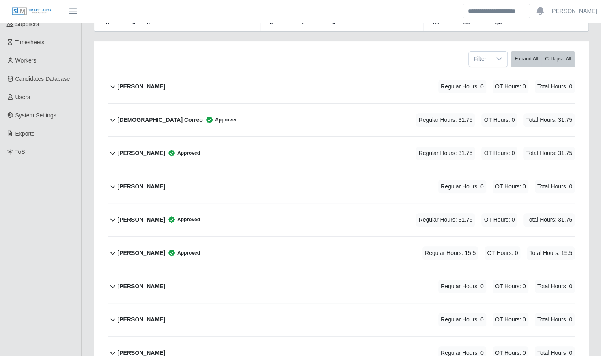
scroll to position [0, 0]
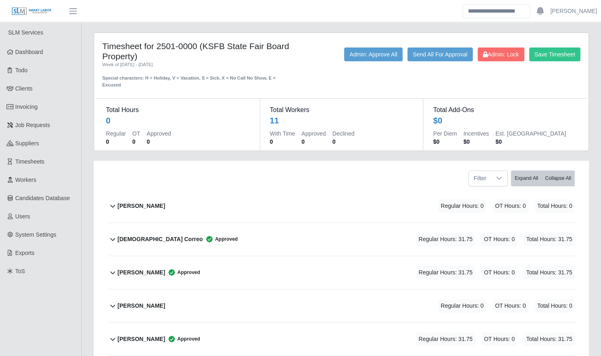
click at [180, 89] on div "Total Hours 0 Regular 0 OT 0 Approved 0 Total Workers 11 With Time 0 Approved 0…" at bounding box center [341, 120] width 491 height 62
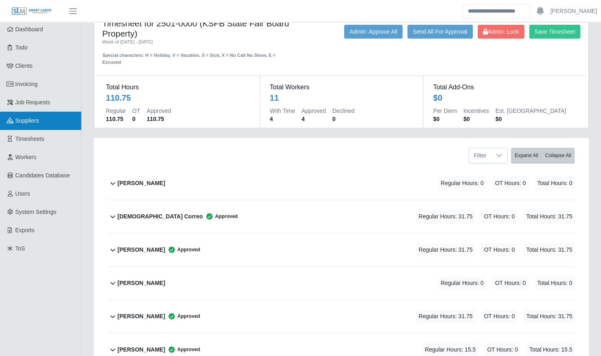
scroll to position [23, 0]
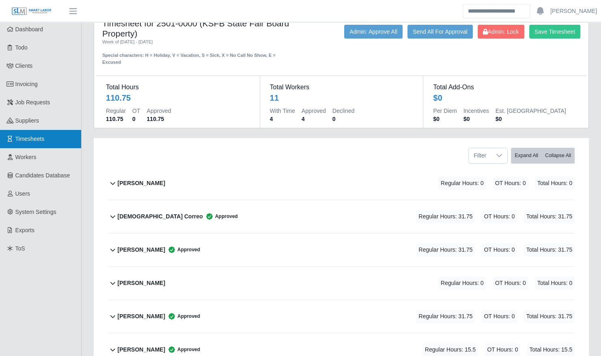
click at [38, 141] on span "Timesheets" at bounding box center [29, 139] width 29 height 6
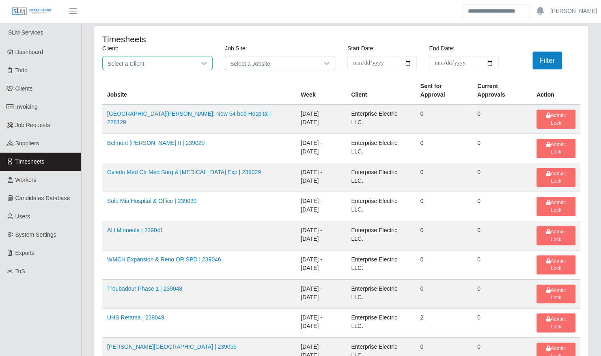
click at [158, 61] on span "Select a Client" at bounding box center [149, 62] width 93 height 13
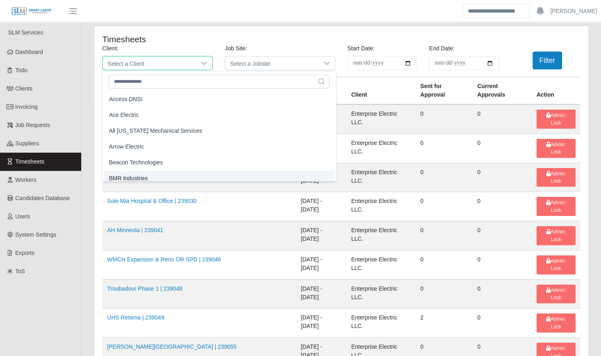
scroll to position [5, 0]
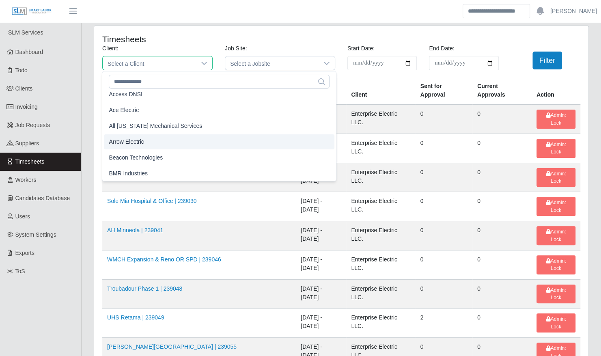
click at [177, 144] on li "Arrow Electric" at bounding box center [219, 141] width 231 height 15
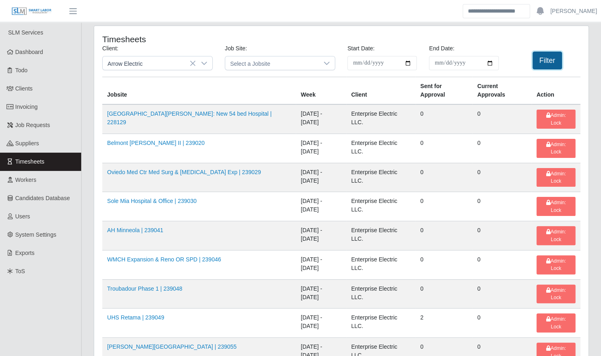
click at [542, 62] on button "Filter" at bounding box center [548, 61] width 30 height 18
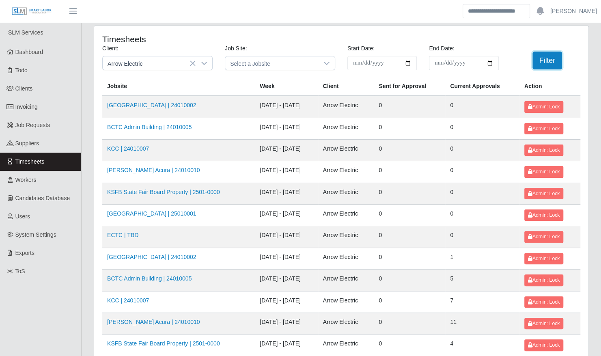
scroll to position [103, 0]
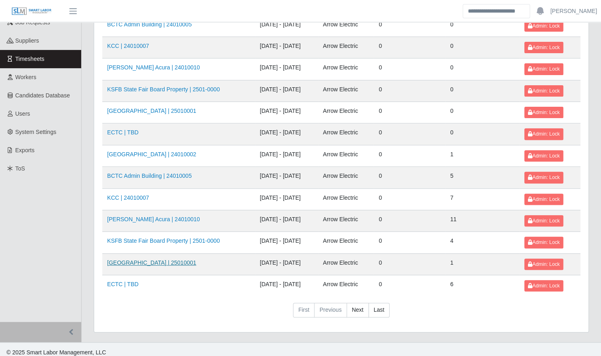
click at [148, 260] on link "Bluegrass Airport | 25010001" at bounding box center [151, 263] width 89 height 6
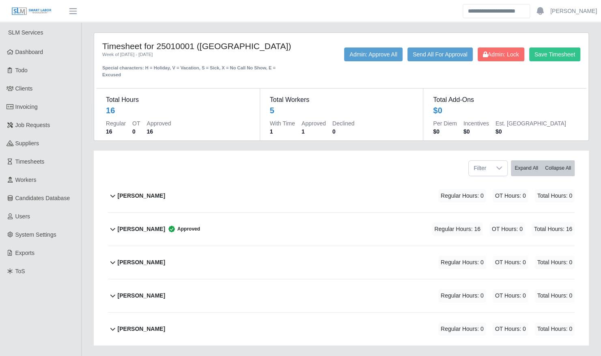
click at [216, 213] on div "[PERSON_NAME] Approved Regular Hours: 16 OT Hours: 0 Total Hours: 16" at bounding box center [346, 229] width 457 height 33
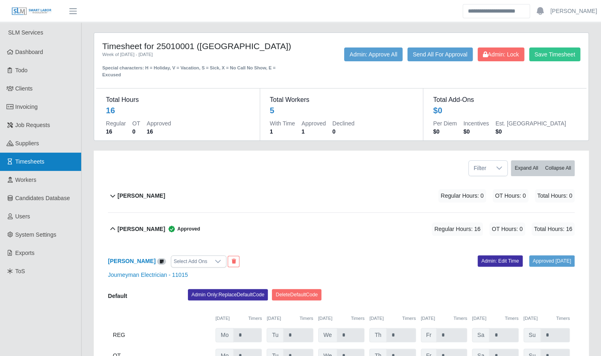
click at [33, 159] on span "Timesheets" at bounding box center [29, 161] width 29 height 6
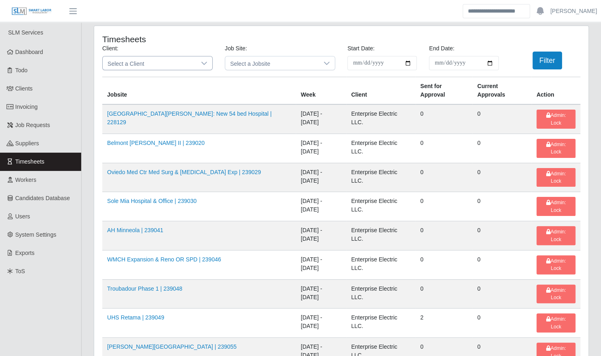
click at [141, 63] on span "Select a Client" at bounding box center [149, 62] width 93 height 13
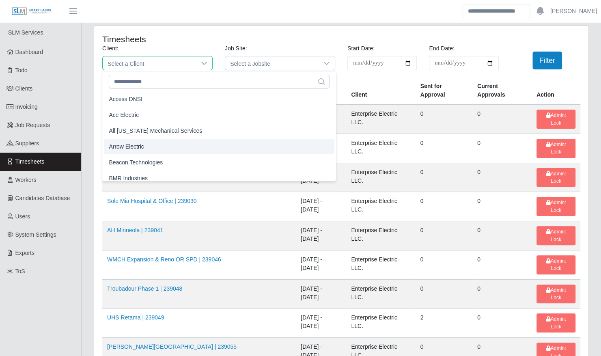
click at [146, 146] on li "Arrow Electric" at bounding box center [219, 146] width 231 height 15
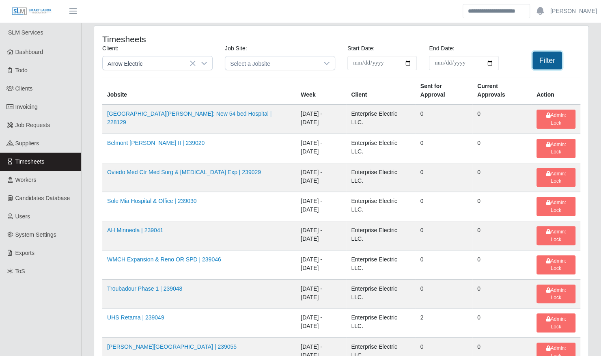
click at [538, 58] on button "Filter" at bounding box center [548, 61] width 30 height 18
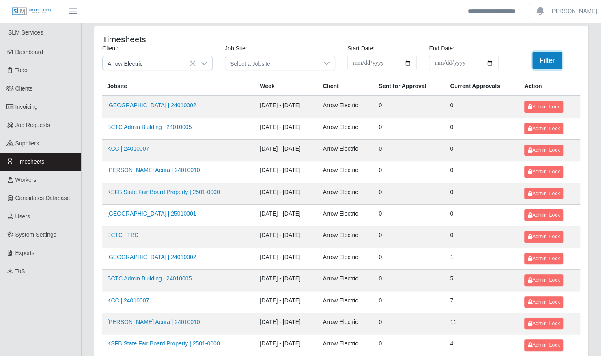
scroll to position [103, 0]
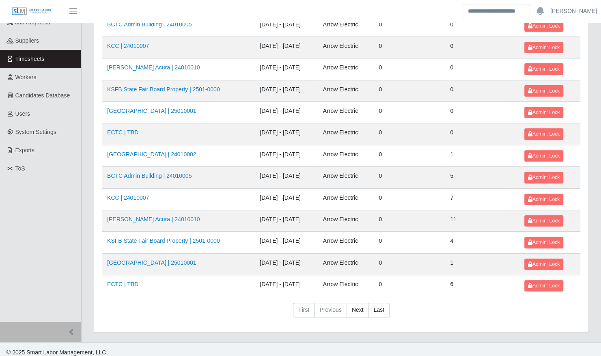
click at [134, 219] on td "Neill Huffman Acura | 24010010" at bounding box center [178, 221] width 153 height 22
click at [132, 216] on link "[PERSON_NAME] Acura | 24010010" at bounding box center [153, 219] width 93 height 6
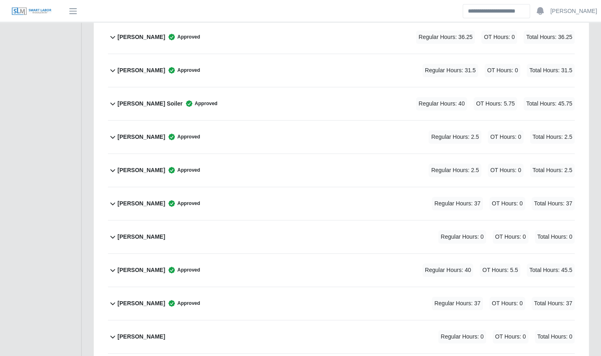
scroll to position [340, 0]
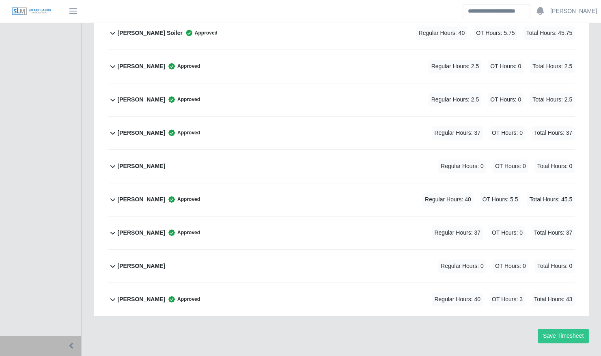
click at [198, 283] on div "[PERSON_NAME] Approved Regular Hours: 40 OT Hours: 3 Total Hours: 43" at bounding box center [346, 299] width 457 height 33
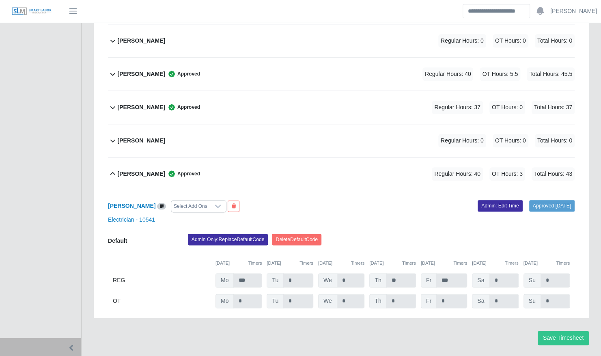
scroll to position [467, 0]
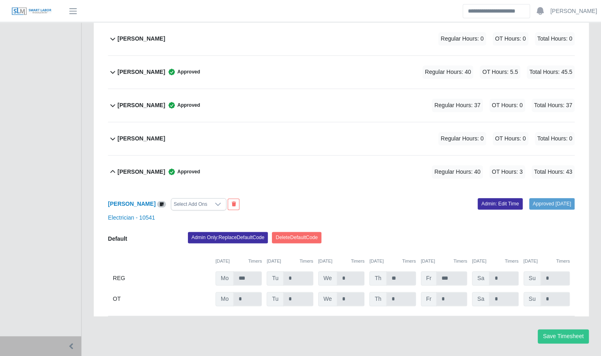
click at [168, 168] on icon at bounding box center [172, 172] width 8 height 8
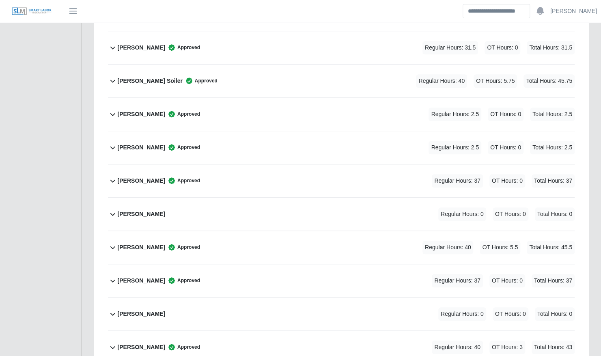
scroll to position [291, 0]
click at [183, 78] on span "Approved" at bounding box center [200, 82] width 35 height 8
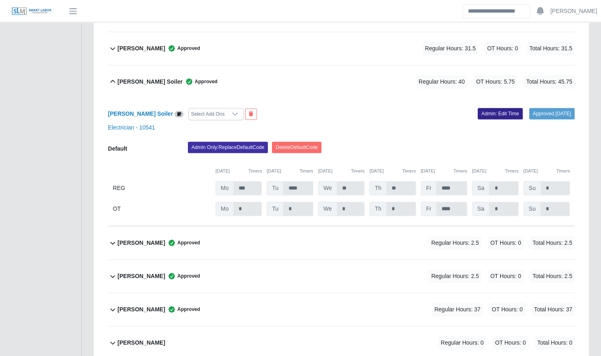
click at [489, 108] on link "Admin: Edit Time" at bounding box center [500, 113] width 45 height 11
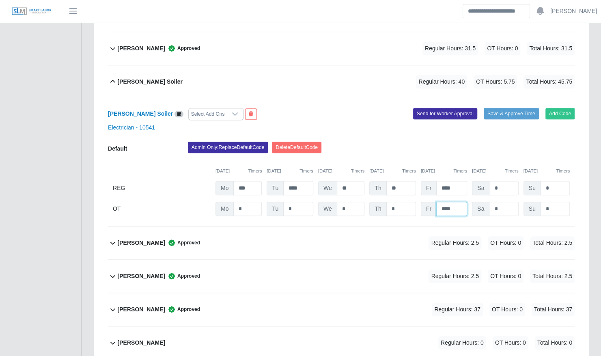
click at [458, 202] on input "****" at bounding box center [452, 209] width 31 height 14
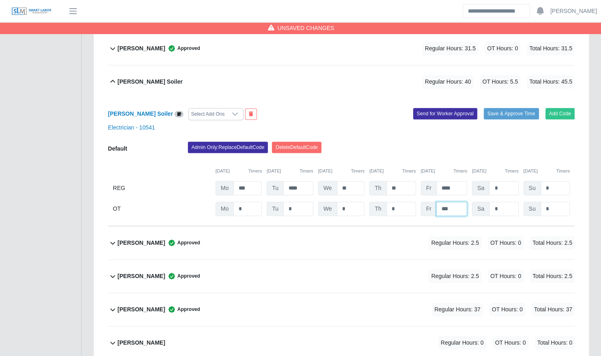
type input "***"
click at [508, 142] on div "Admin Only: Replace Default Code Delete Default Code" at bounding box center [381, 150] width 399 height 16
click at [507, 108] on button "Save & Approve Time" at bounding box center [511, 113] width 55 height 11
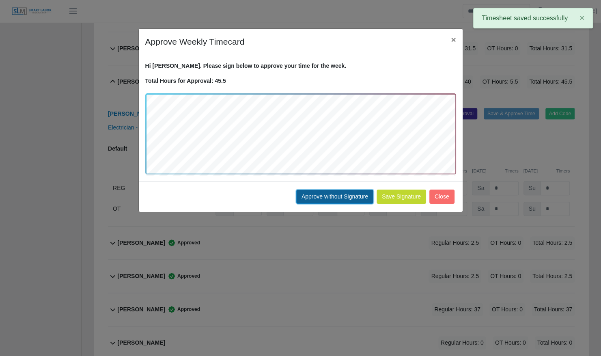
click at [337, 197] on button "Approve without Signature" at bounding box center [334, 197] width 77 height 14
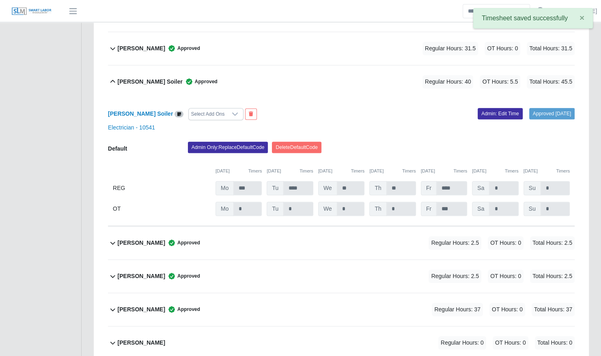
click at [127, 78] on b "Layton Soiler" at bounding box center [150, 82] width 65 height 9
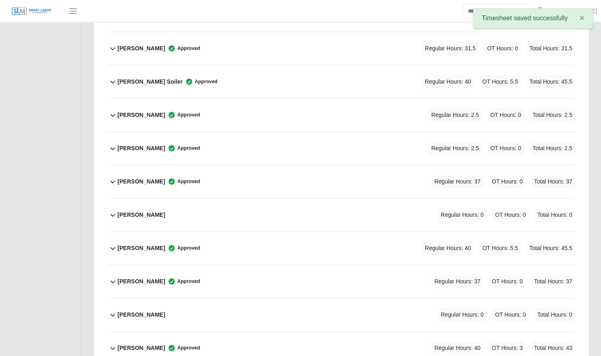
click at [168, 244] on icon at bounding box center [172, 248] width 8 height 8
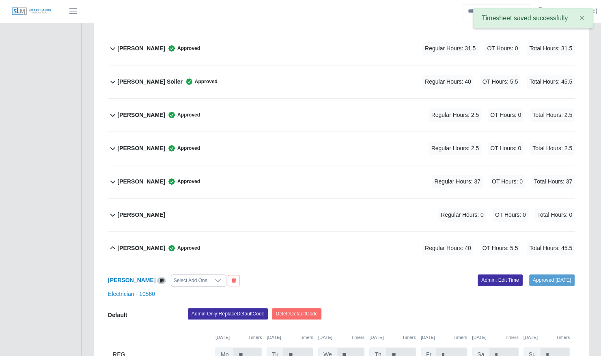
click at [168, 244] on icon at bounding box center [172, 248] width 8 height 8
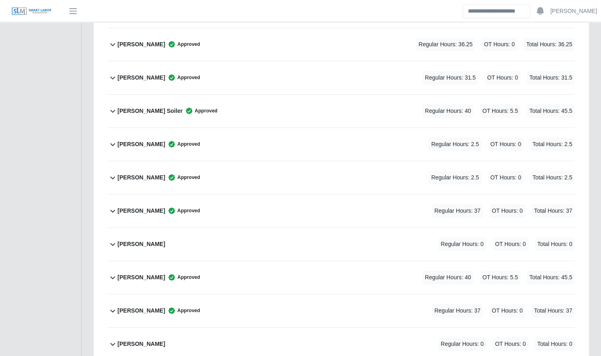
scroll to position [220, 0]
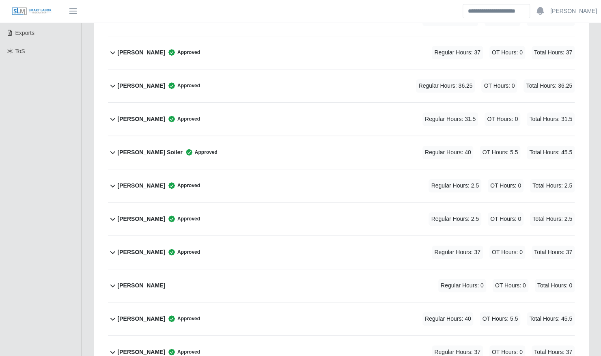
click at [265, 103] on div "Keith Marshall Approved Regular Hours: 31.5 OT Hours: 0 Total Hours: 31.5" at bounding box center [346, 119] width 457 height 33
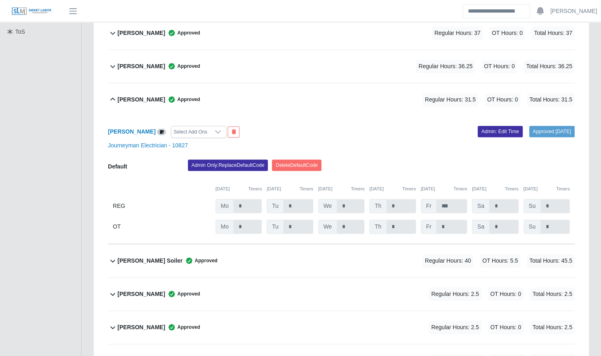
scroll to position [233, 0]
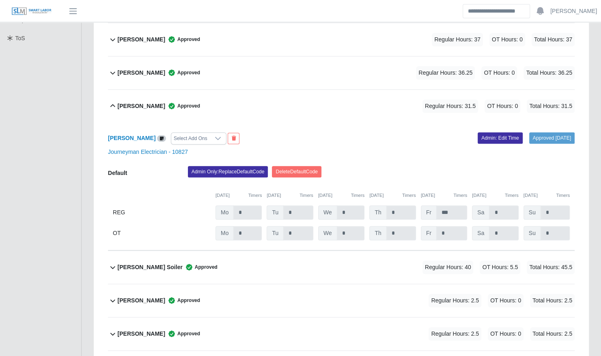
click at [240, 94] on div "Keith Marshall Approved Regular Hours: 31.5 OT Hours: 0 Total Hours: 31.5" at bounding box center [346, 106] width 457 height 33
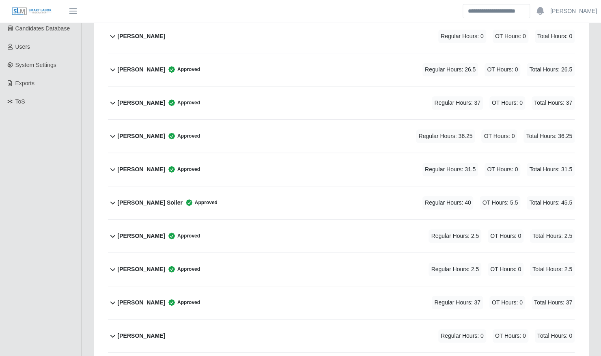
scroll to position [167, 0]
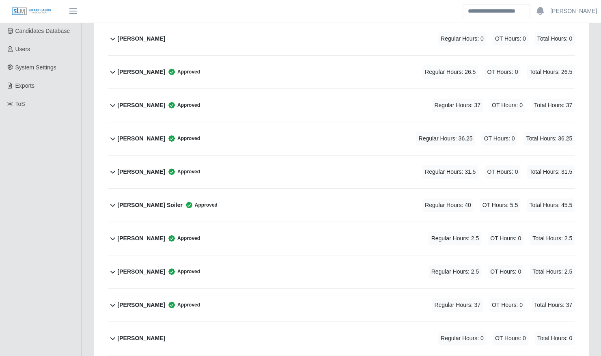
click at [262, 156] on div "Keith Marshall Approved Regular Hours: 31.5 OT Hours: 0 Total Hours: 31.5" at bounding box center [346, 172] width 457 height 33
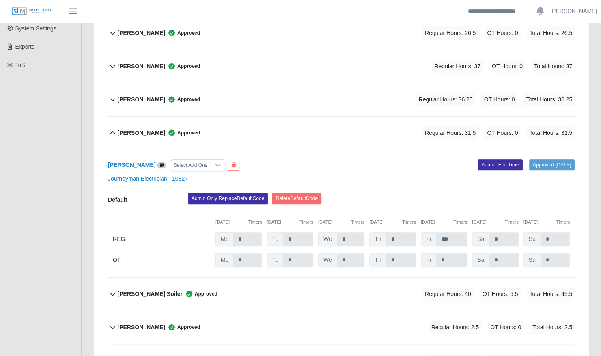
scroll to position [207, 0]
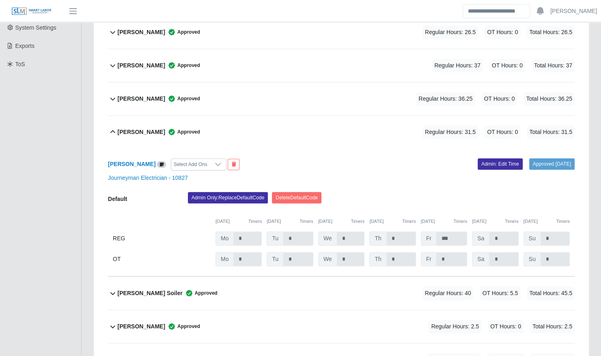
click at [260, 123] on div "Keith Marshall Approved Regular Hours: 31.5 OT Hours: 0 Total Hours: 31.5" at bounding box center [346, 132] width 457 height 33
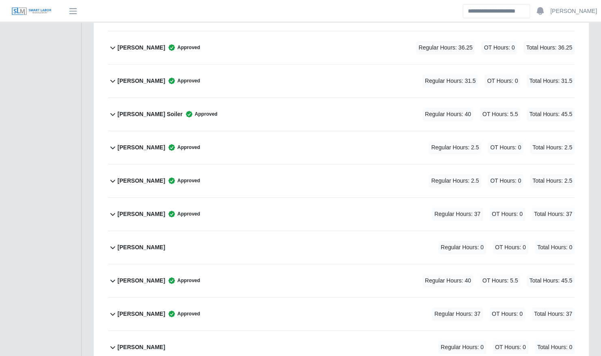
scroll to position [261, 0]
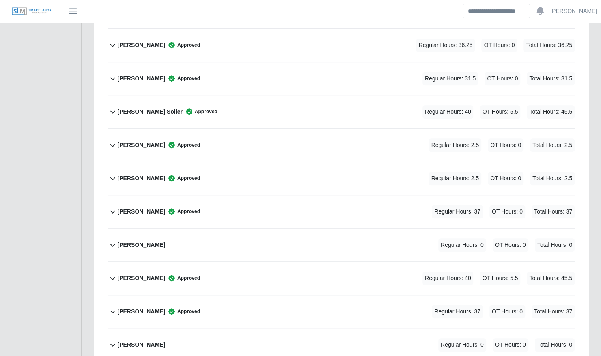
click at [227, 195] on div "Rafael Silva Approved Regular Hours: 37 OT Hours: 0 Total Hours: 37" at bounding box center [346, 211] width 457 height 33
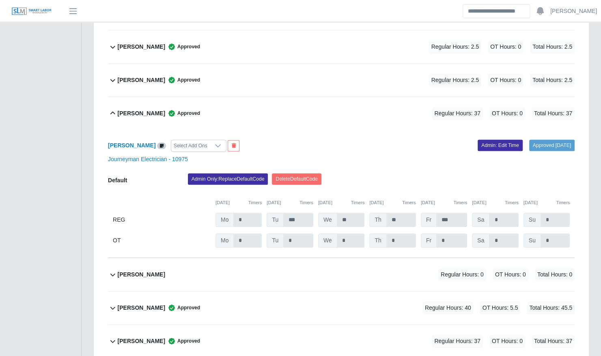
scroll to position [359, 0]
click at [485, 140] on link "Admin: Edit Time" at bounding box center [500, 145] width 45 height 11
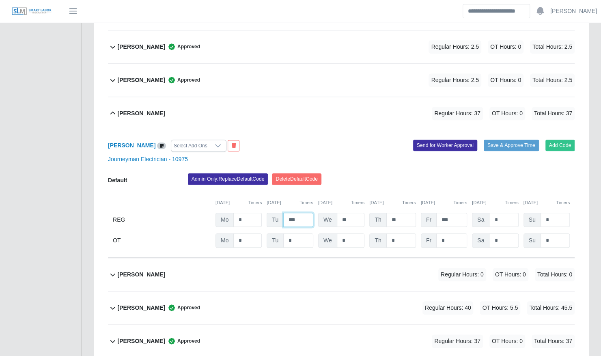
click at [301, 213] on input "***" at bounding box center [298, 220] width 30 height 14
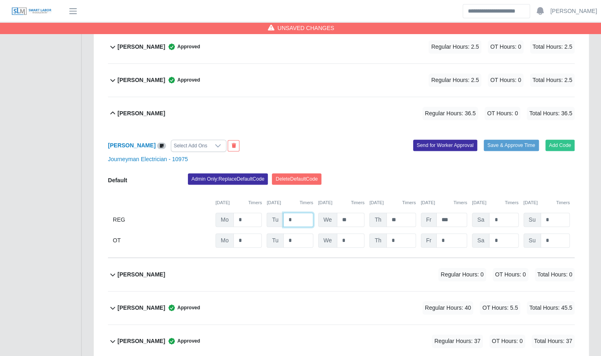
type input "*"
type input "**"
click at [433, 173] on div "Admin Only: Replace Default Code Delete Default Code" at bounding box center [381, 181] width 399 height 16
click at [519, 140] on button "Save & Approve Time" at bounding box center [511, 145] width 55 height 11
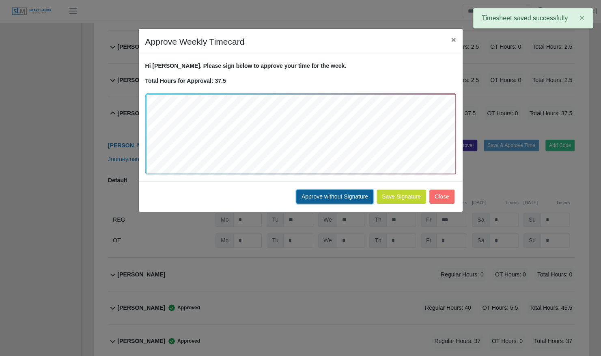
click at [322, 193] on button "Approve without Signature" at bounding box center [334, 197] width 77 height 14
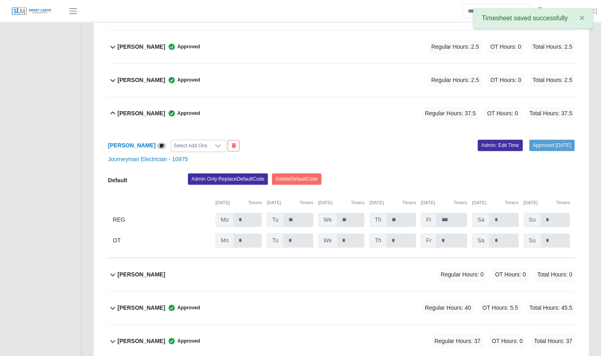
click at [141, 107] on div "Rafael Silva Approved" at bounding box center [159, 113] width 82 height 13
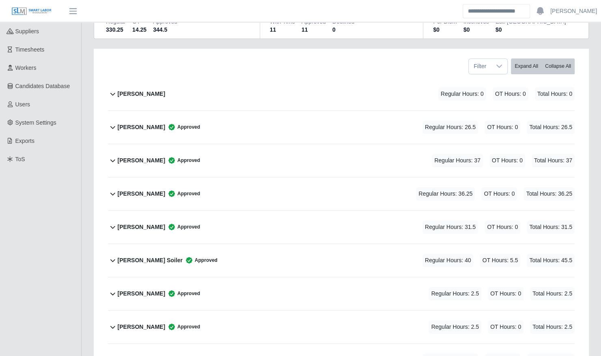
scroll to position [117, 0]
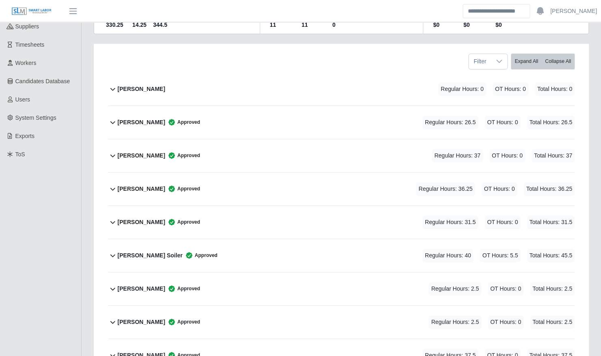
click at [141, 151] on b "Gerber Silva" at bounding box center [142, 155] width 48 height 9
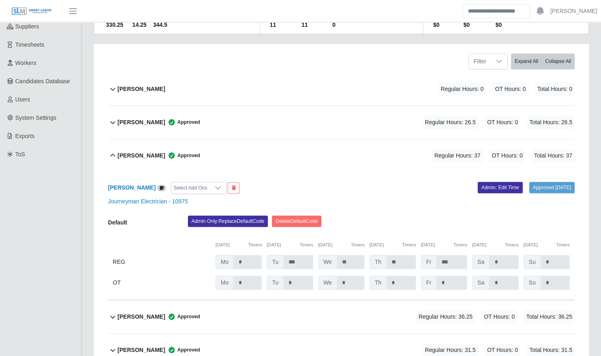
click at [371, 139] on div "Gerber Silva Approved Regular Hours: 37 OT Hours: 0 Total Hours: 37" at bounding box center [346, 155] width 457 height 33
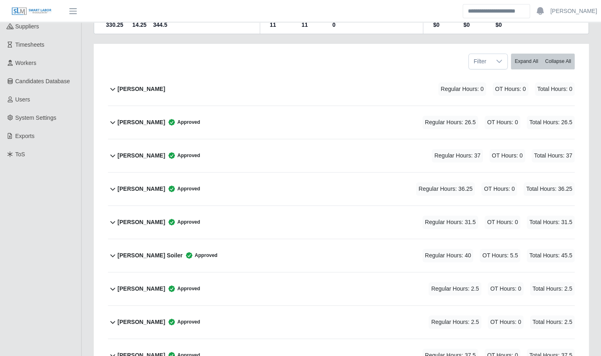
click at [324, 111] on div "Darron Johnson Approved Regular Hours: 26.5 OT Hours: 0 Total Hours: 26.5" at bounding box center [346, 122] width 457 height 33
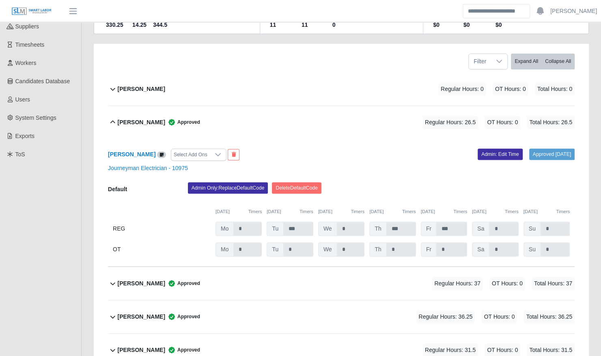
click at [324, 111] on div "Darron Johnson Approved Regular Hours: 26.5 OT Hours: 0 Total Hours: 26.5" at bounding box center [346, 122] width 457 height 33
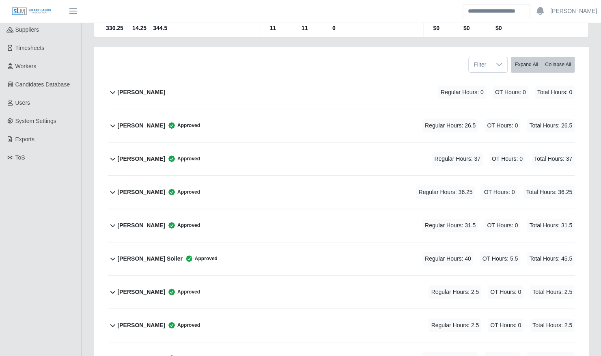
scroll to position [110, 0]
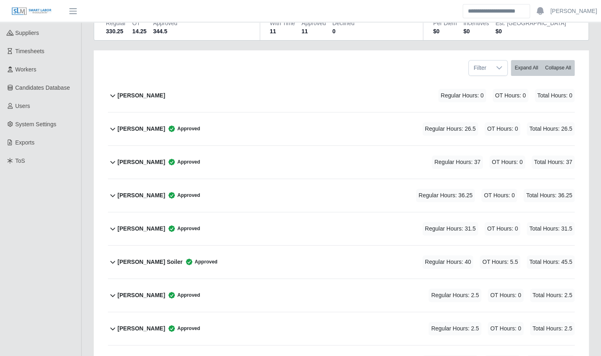
click at [209, 112] on div "Darron Johnson Approved Regular Hours: 26.5 OT Hours: 0 Total Hours: 26.5" at bounding box center [346, 128] width 457 height 33
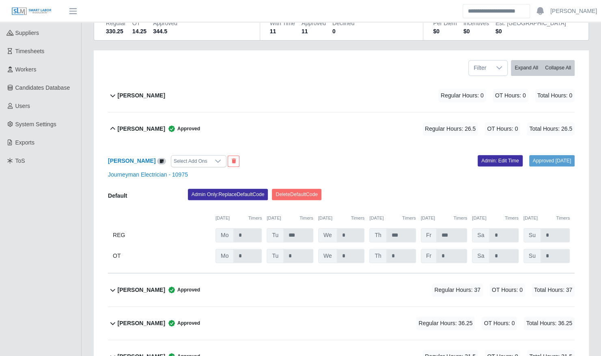
drag, startPoint x: 209, startPoint y: 111, endPoint x: 200, endPoint y: 111, distance: 9.3
click at [200, 112] on div "Darron Johnson Approved Regular Hours: 26.5 OT Hours: 0 Total Hours: 26.5" at bounding box center [346, 128] width 457 height 33
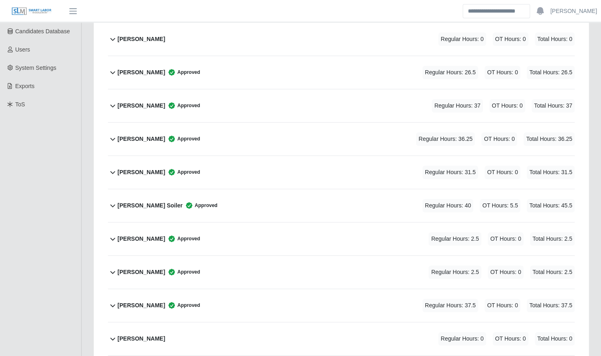
scroll to position [176, 0]
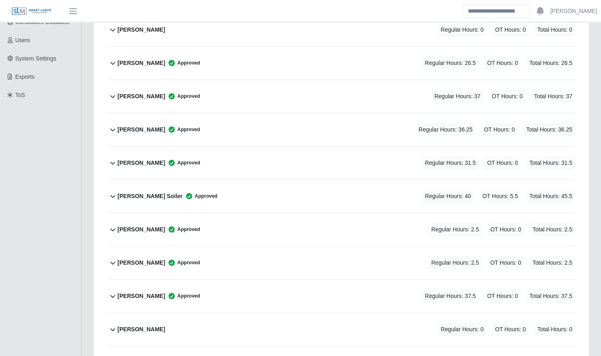
click at [210, 121] on div "Jacob Mitchum Approved Regular Hours: 36.25 OT Hours: 0 Total Hours: 36.25" at bounding box center [346, 129] width 457 height 33
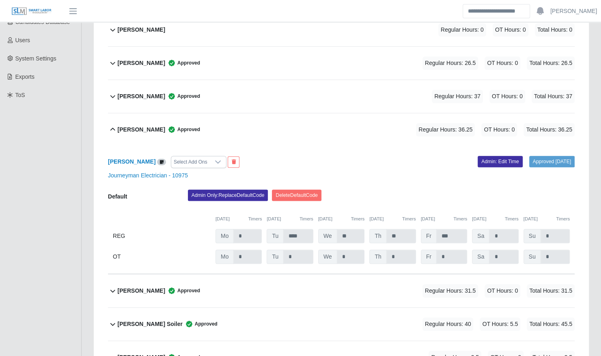
click at [210, 121] on div "Jacob Mitchum Approved Regular Hours: 36.25 OT Hours: 0 Total Hours: 36.25" at bounding box center [346, 129] width 457 height 33
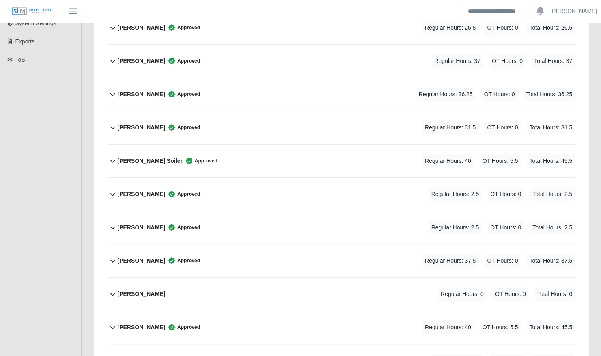
scroll to position [212, 0]
click at [219, 111] on div "Keith Marshall Approved Regular Hours: 31.5 OT Hours: 0 Total Hours: 31.5" at bounding box center [346, 127] width 457 height 33
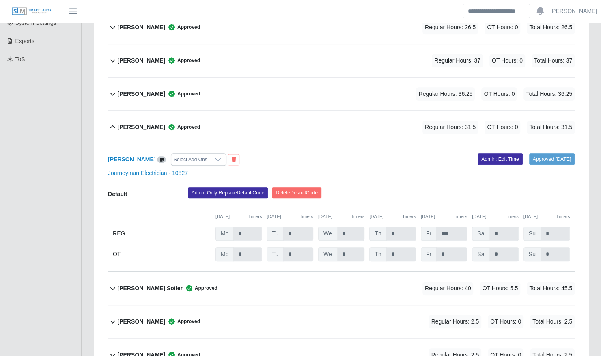
click at [219, 111] on div "Keith Marshall Approved Regular Hours: 31.5 OT Hours: 0 Total Hours: 31.5" at bounding box center [346, 127] width 457 height 33
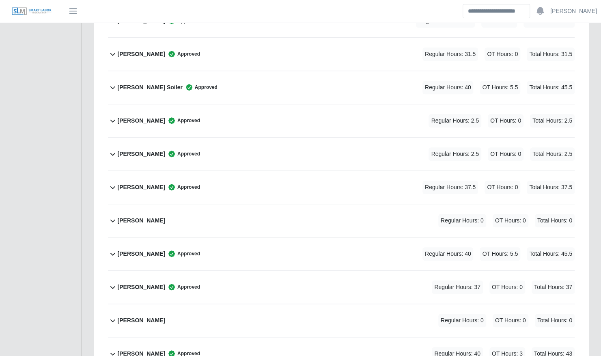
scroll to position [286, 0]
click at [187, 104] on div "Luis Griffith Approved Regular Hours: 2.5 OT Hours: 0 Total Hours: 2.5" at bounding box center [346, 120] width 457 height 33
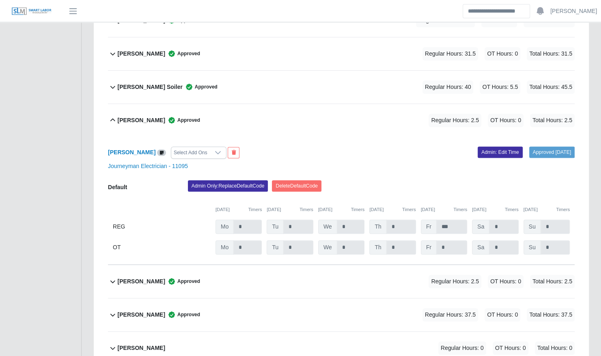
click at [315, 104] on div "Luis Griffith Approved Regular Hours: 2.5 OT Hours: 0 Total Hours: 2.5" at bounding box center [346, 120] width 457 height 33
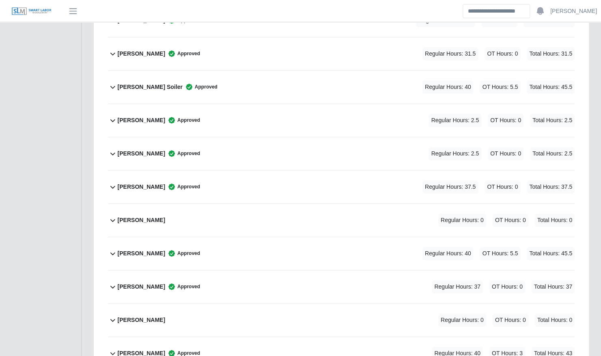
click at [286, 137] on div "Maynor Torres Approved Regular Hours: 2.5 OT Hours: 0 Total Hours: 2.5" at bounding box center [346, 153] width 457 height 33
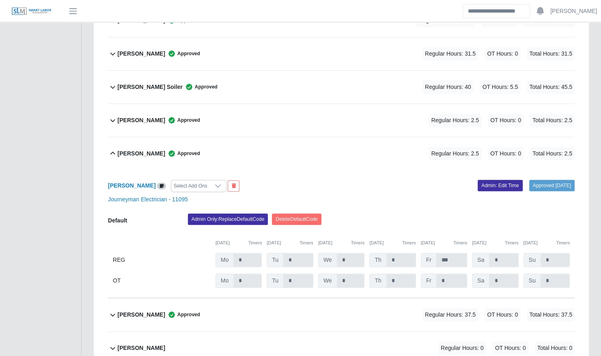
click at [294, 104] on div "Luis Griffith Approved Regular Hours: 2.5 OT Hours: 0 Total Hours: 2.5" at bounding box center [346, 120] width 457 height 33
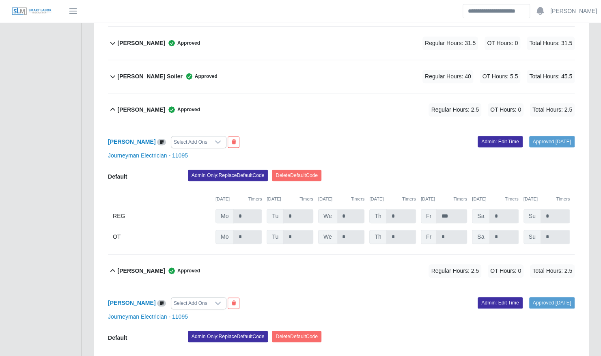
scroll to position [296, 0]
click at [294, 100] on div "Luis Griffith Approved Regular Hours: 2.5 OT Hours: 0 Total Hours: 2.5" at bounding box center [346, 109] width 457 height 33
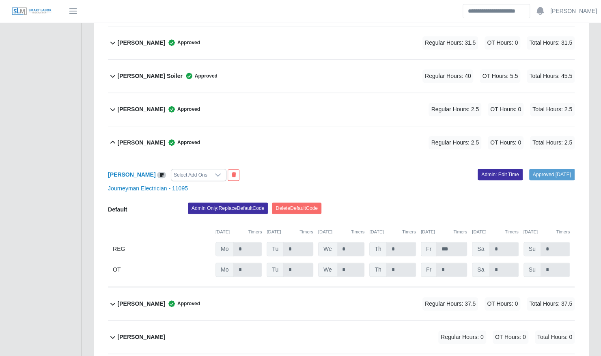
click at [283, 126] on div "Maynor Torres Approved Regular Hours: 2.5 OT Hours: 0 Total Hours: 2.5" at bounding box center [346, 142] width 457 height 33
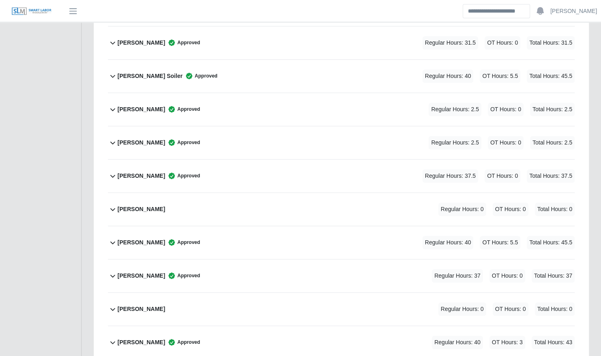
click at [285, 101] on div "Luis Griffith Approved Regular Hours: 2.5 OT Hours: 0 Total Hours: 2.5" at bounding box center [346, 109] width 457 height 33
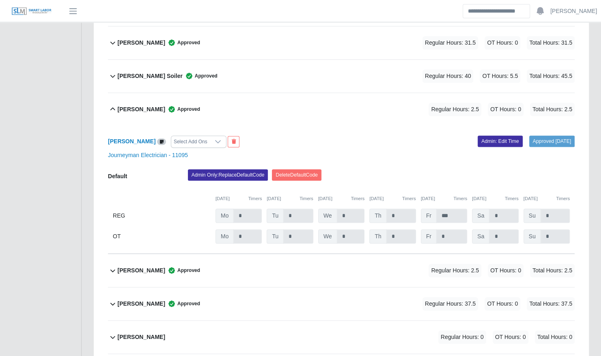
click at [285, 101] on div "Luis Griffith Approved Regular Hours: 2.5 OT Hours: 0 Total Hours: 2.5" at bounding box center [346, 109] width 457 height 33
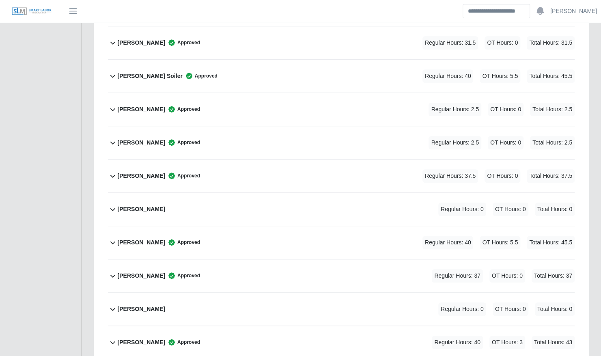
click at [210, 226] on div "Richard Nelms Approved Regular Hours: 40 OT Hours: 5.5 Total Hours: 45.5" at bounding box center [346, 242] width 457 height 33
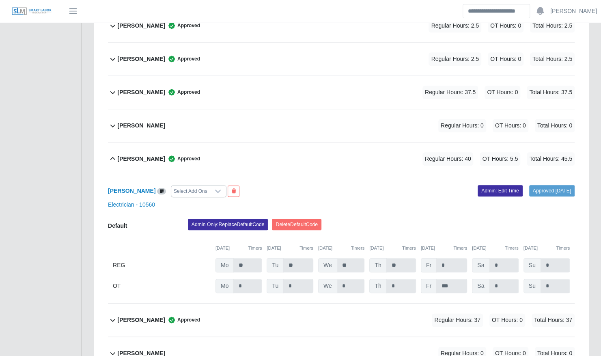
scroll to position [381, 0]
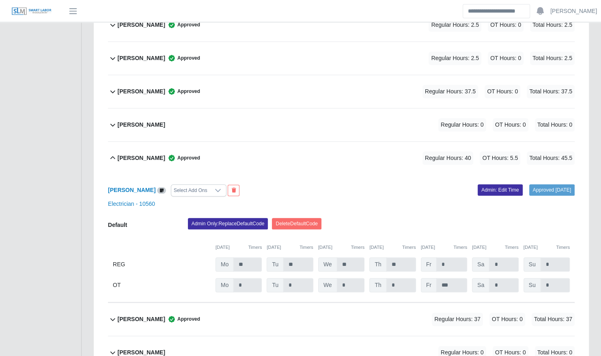
click at [209, 146] on div "Richard Nelms Approved Regular Hours: 40 OT Hours: 5.5 Total Hours: 45.5" at bounding box center [346, 158] width 457 height 33
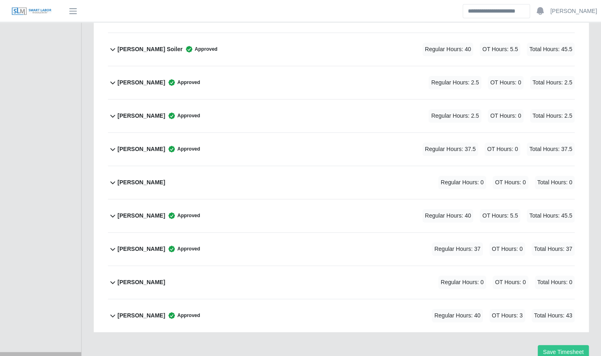
scroll to position [340, 0]
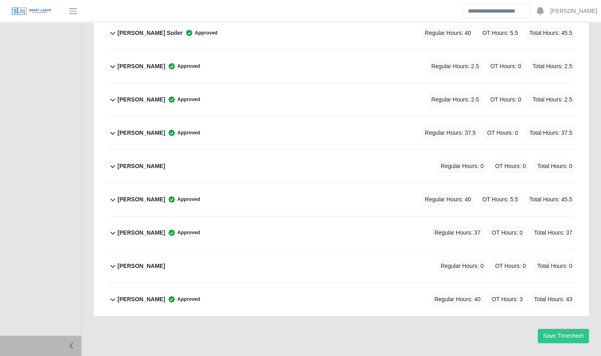
click at [171, 226] on div "Terrence Macklin Approved" at bounding box center [159, 232] width 82 height 13
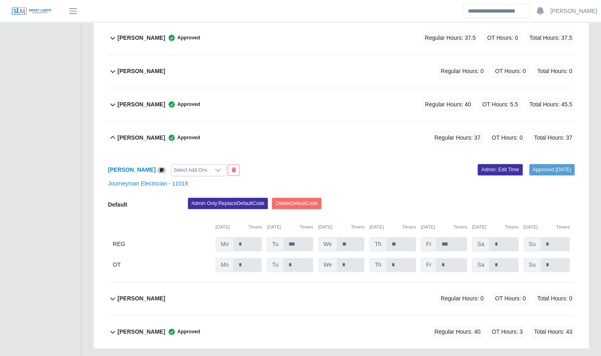
scroll to position [467, 0]
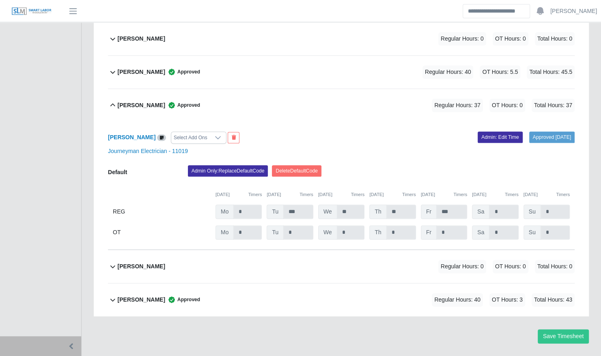
click at [140, 101] on b "Terrence Macklin" at bounding box center [142, 105] width 48 height 9
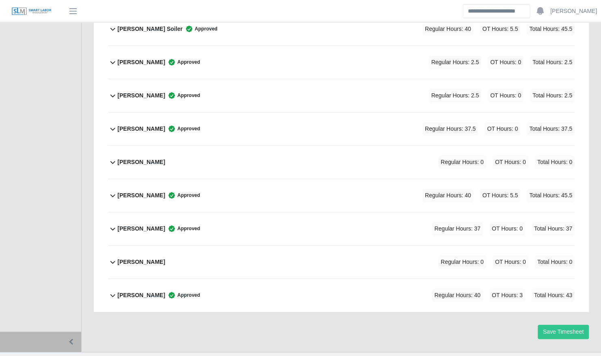
scroll to position [340, 0]
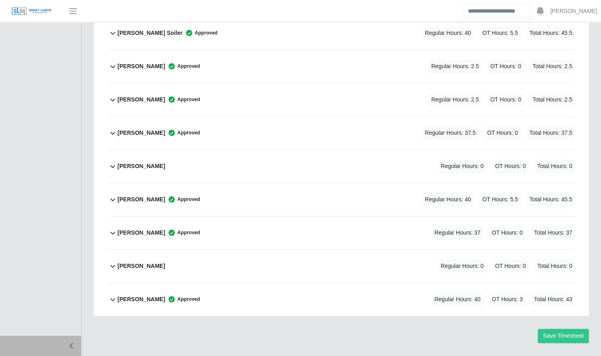
click at [151, 295] on b "William Delgado" at bounding box center [142, 299] width 48 height 9
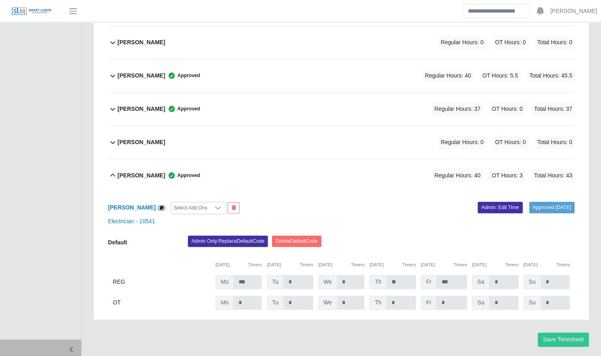
scroll to position [467, 0]
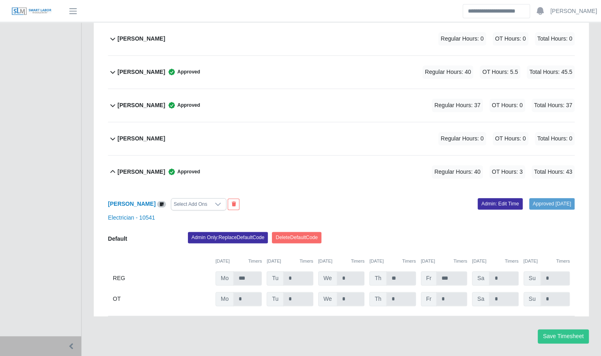
click at [141, 168] on b "William Delgado" at bounding box center [142, 172] width 48 height 9
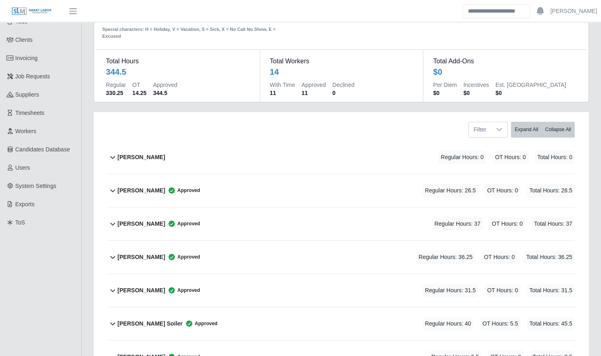
scroll to position [0, 0]
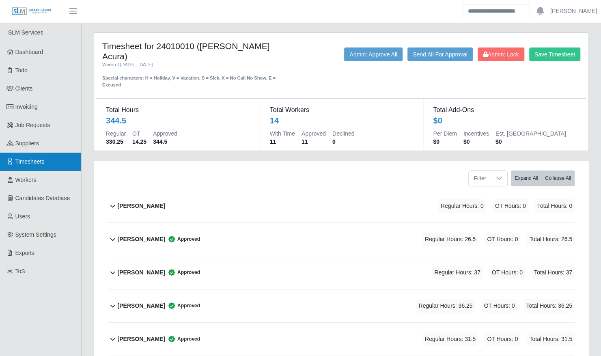
click at [34, 162] on span "Timesheets" at bounding box center [29, 161] width 29 height 6
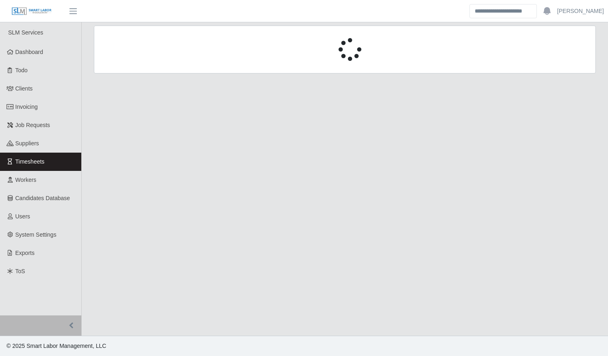
click at [138, 56] on div at bounding box center [344, 49] width 501 height 23
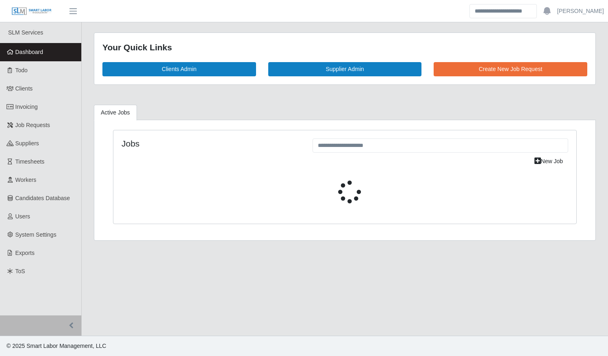
select select "****"
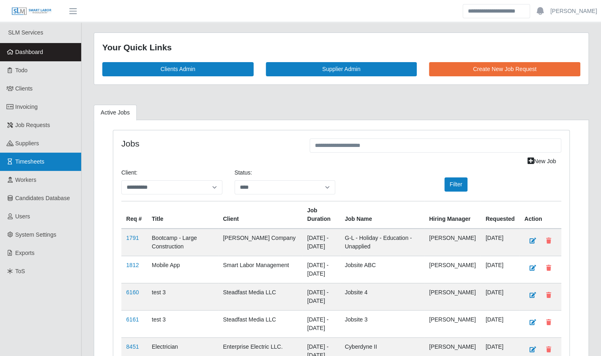
click at [23, 164] on span "Timesheets" at bounding box center [29, 161] width 29 height 6
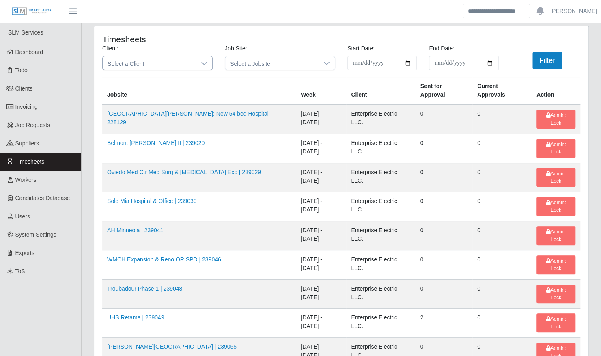
click at [204, 59] on div at bounding box center [204, 62] width 16 height 13
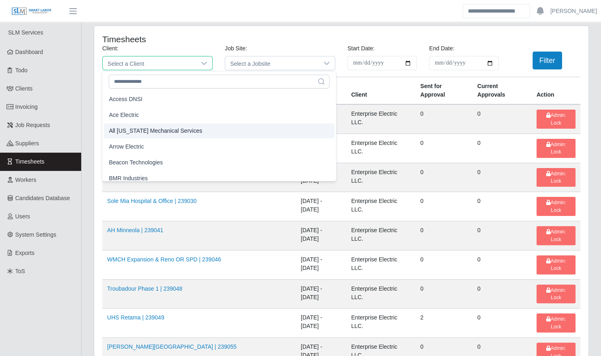
click at [154, 148] on li "Arrow Electric" at bounding box center [219, 146] width 231 height 15
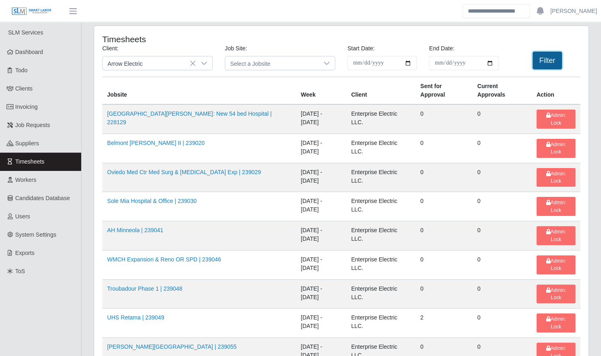
click at [553, 63] on button "Filter" at bounding box center [548, 61] width 30 height 18
click at [546, 63] on button "Filter" at bounding box center [548, 61] width 30 height 18
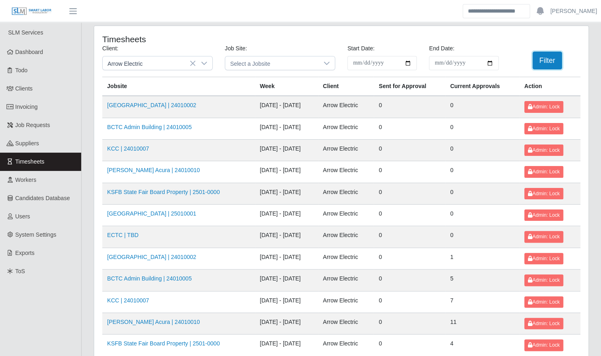
scroll to position [103, 0]
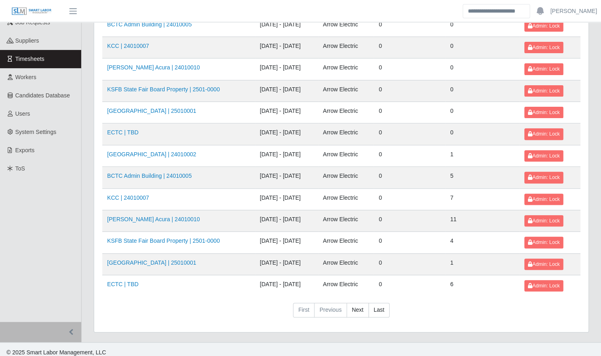
click at [146, 155] on td "Kenneland Chalet Building | 24010002" at bounding box center [178, 156] width 153 height 22
click at [147, 153] on link "Kenneland Chalet Building | 24010002" at bounding box center [151, 154] width 89 height 6
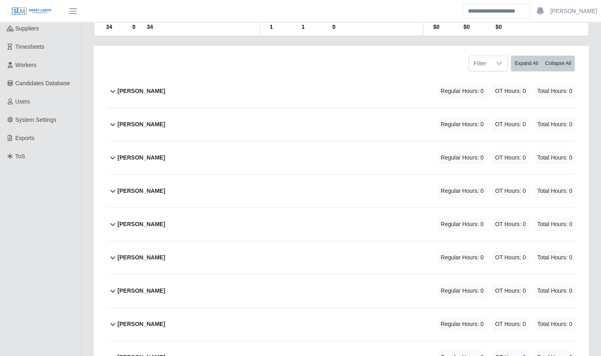
scroll to position [115, 0]
click at [154, 177] on div "Ben Lowery Regular Hours: 0 OT Hours: 0 Total Hours: 0" at bounding box center [346, 190] width 457 height 33
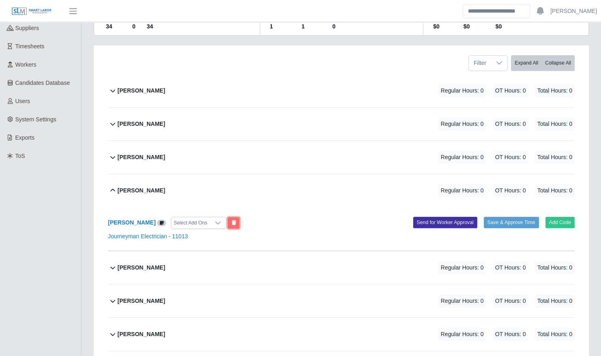
click at [228, 217] on button at bounding box center [234, 222] width 12 height 11
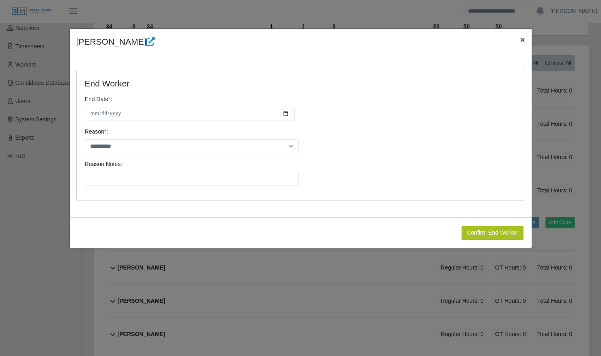
click at [523, 40] on span "×" at bounding box center [522, 39] width 5 height 9
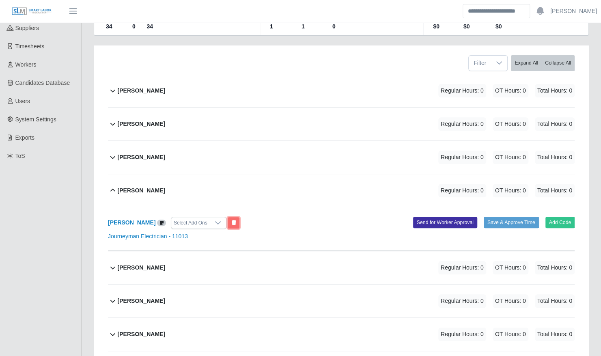
click at [231, 221] on icon at bounding box center [233, 223] width 4 height 5
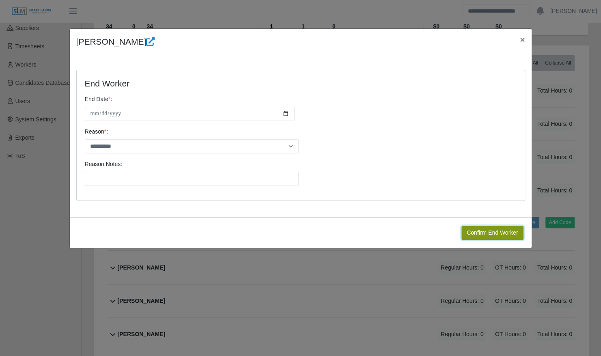
click at [496, 231] on button "Confirm End Worker" at bounding box center [493, 233] width 62 height 14
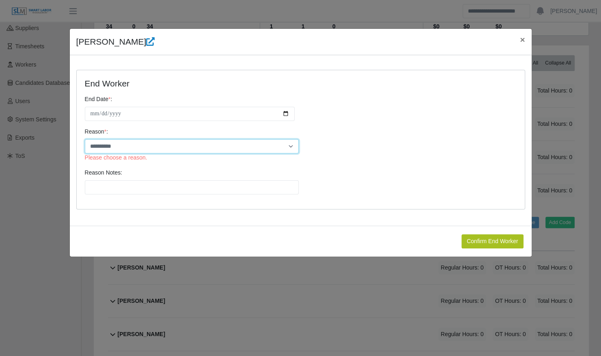
click at [258, 141] on select "**********" at bounding box center [192, 146] width 214 height 14
select select "**********"
click at [85, 139] on select "**********" at bounding box center [192, 146] width 214 height 14
click at [307, 186] on div "Reason Notes:" at bounding box center [301, 185] width 436 height 32
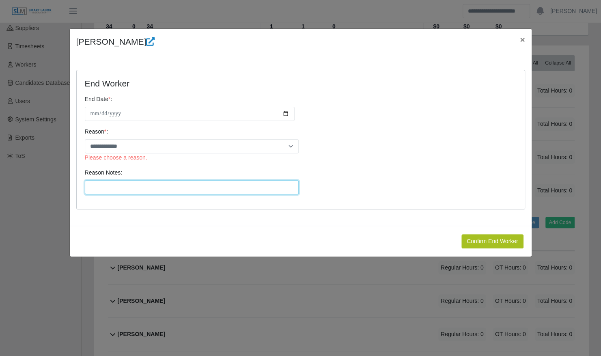
click at [246, 193] on input "Reason Notes:" at bounding box center [192, 187] width 214 height 14
type input "**********"
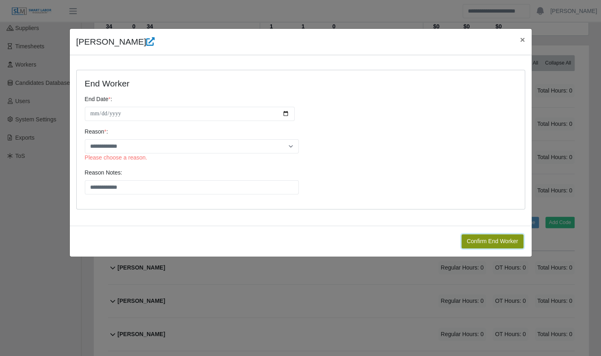
click at [482, 234] on button "Confirm End Worker" at bounding box center [493, 241] width 62 height 14
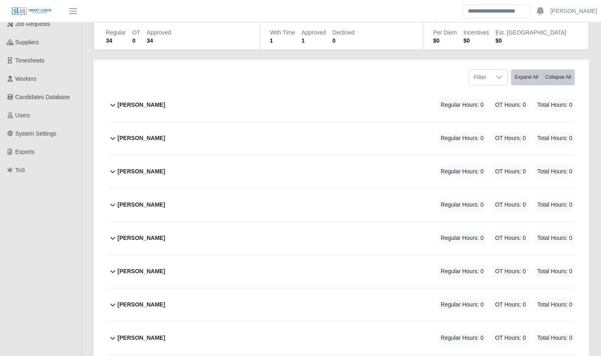
scroll to position [0, 0]
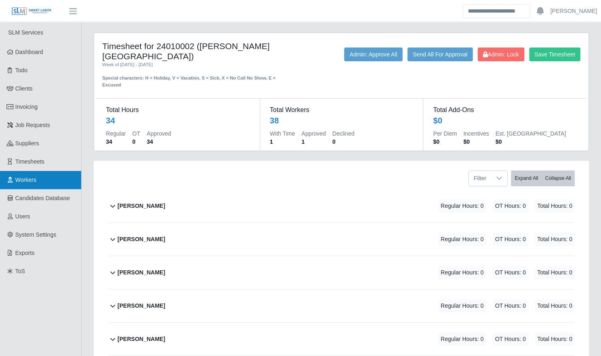
click at [51, 174] on link "Workers" at bounding box center [40, 180] width 81 height 18
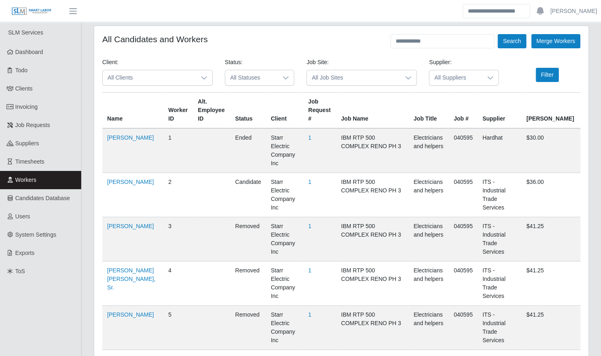
click at [167, 80] on span "All Clients" at bounding box center [149, 77] width 93 height 15
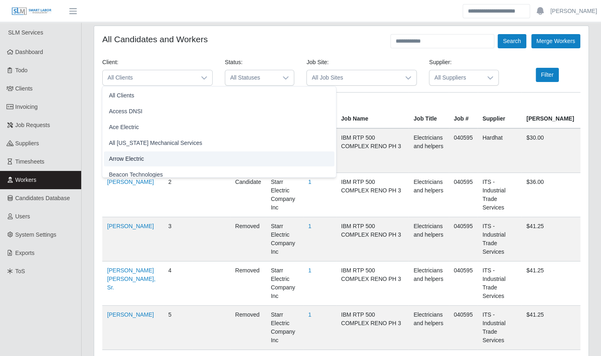
click at [152, 159] on li "Arrow Electric" at bounding box center [219, 158] width 231 height 15
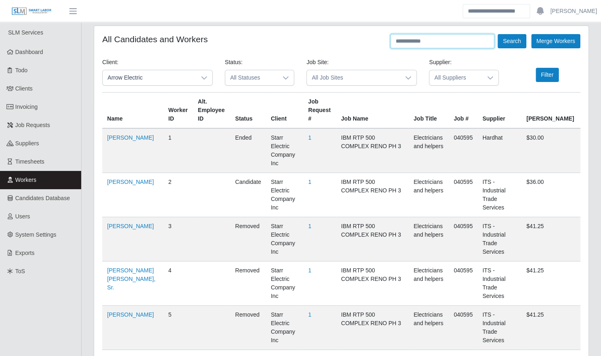
click at [459, 42] on input "text" at bounding box center [443, 41] width 104 height 14
type input "***"
click at [498, 34] on button "Search" at bounding box center [512, 41] width 28 height 14
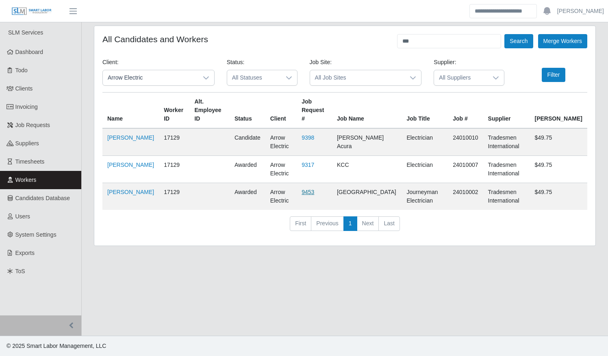
click at [314, 189] on link "9453" at bounding box center [307, 192] width 13 height 6
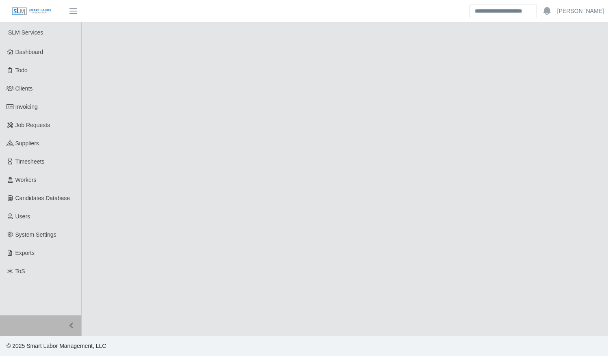
select select "******"
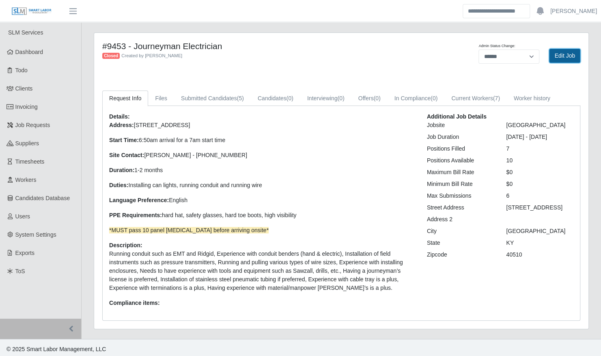
click at [557, 58] on link "Edit Job" at bounding box center [564, 56] width 31 height 14
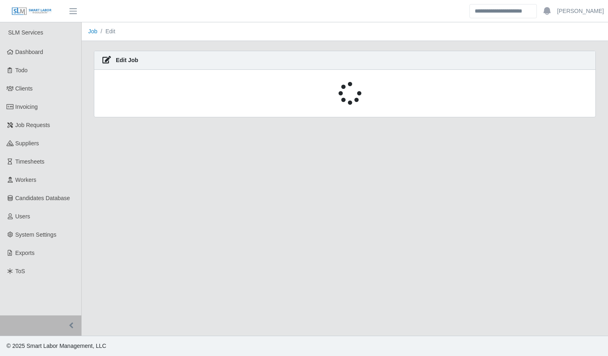
select select "******"
select select "****"
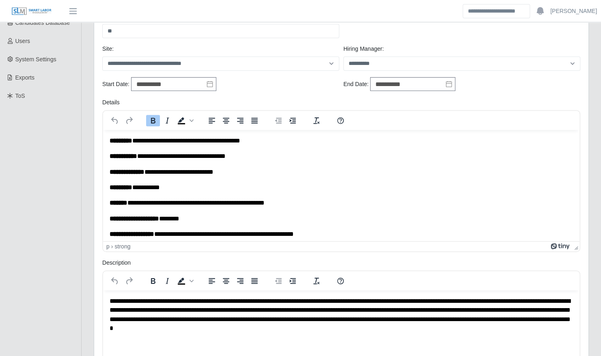
scroll to position [174, 0]
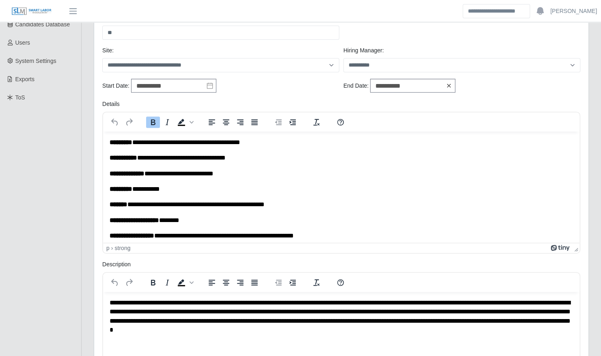
click at [448, 87] on icon at bounding box center [449, 85] width 6 height 6
click at [443, 86] on input "text" at bounding box center [412, 86] width 85 height 14
click at [436, 104] on icon "button" at bounding box center [435, 102] width 4 height 6
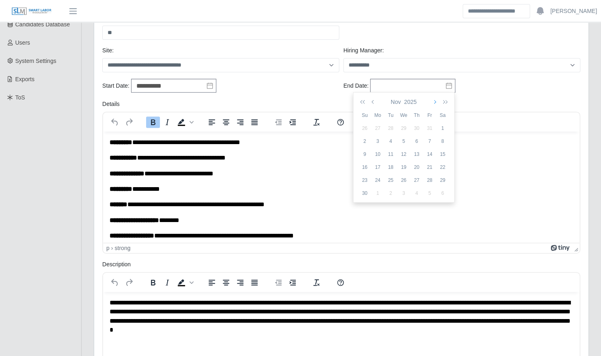
click at [436, 102] on button "button" at bounding box center [434, 102] width 7 height 14
click at [404, 180] on div "31" at bounding box center [404, 180] width 13 height 7
type input "**********"
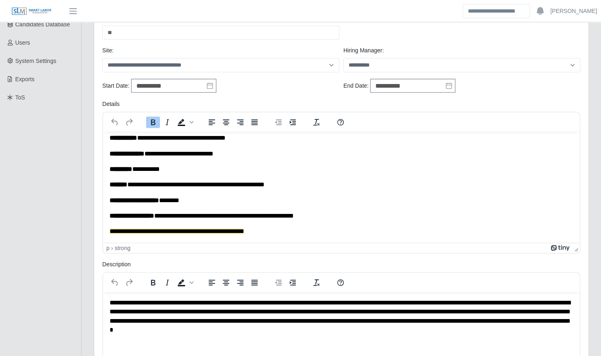
scroll to position [380, 0]
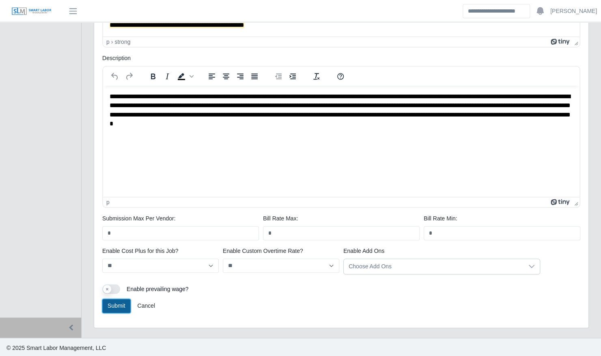
click at [119, 303] on button "Submit" at bounding box center [116, 306] width 28 height 14
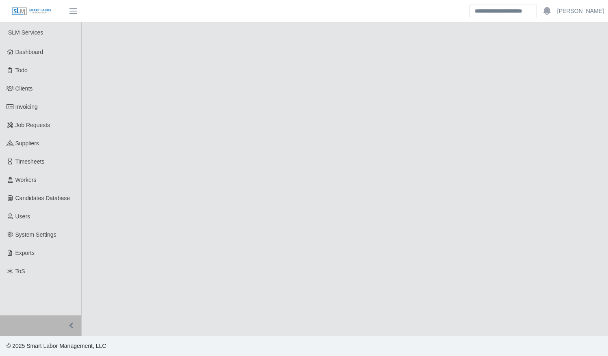
select select "******"
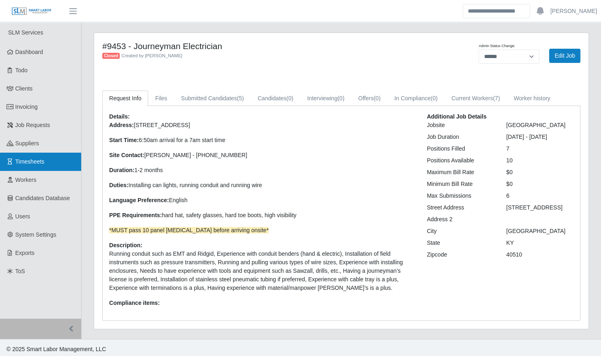
click at [41, 162] on span "Timesheets" at bounding box center [29, 161] width 29 height 6
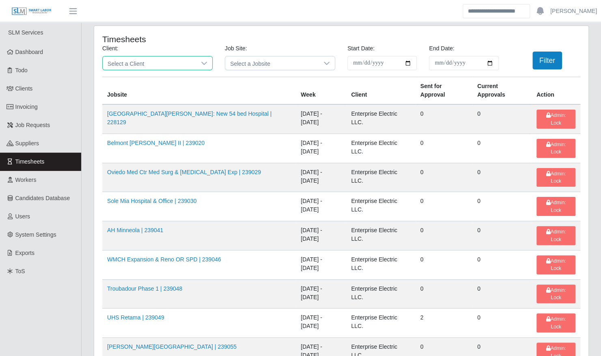
click at [181, 62] on span "Select a Client" at bounding box center [149, 62] width 93 height 13
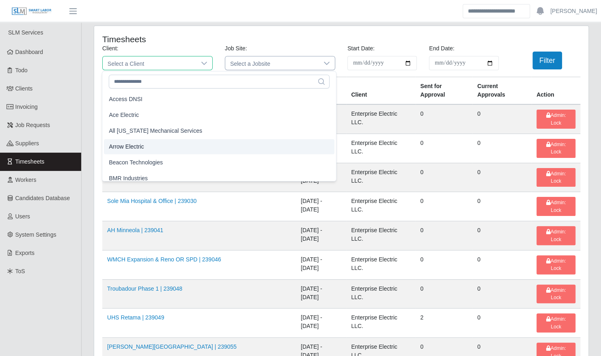
click at [152, 145] on li "Arrow Electric" at bounding box center [219, 146] width 231 height 15
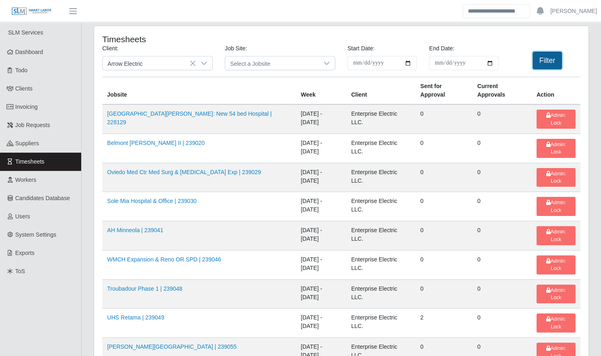
click at [556, 61] on button "Filter" at bounding box center [548, 61] width 30 height 18
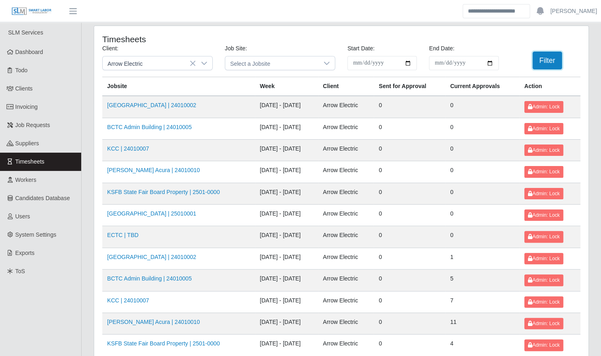
scroll to position [103, 0]
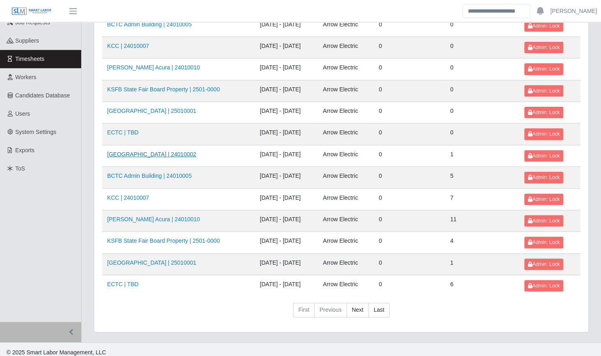
click at [163, 153] on link "Kenneland Chalet Building | 24010002" at bounding box center [151, 154] width 89 height 6
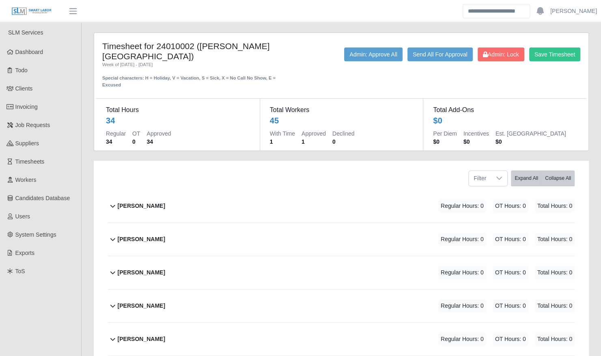
click at [173, 307] on div "[PERSON_NAME] Regular Hours: 0 OT Hours: 0 Total Hours: 0" at bounding box center [346, 306] width 457 height 33
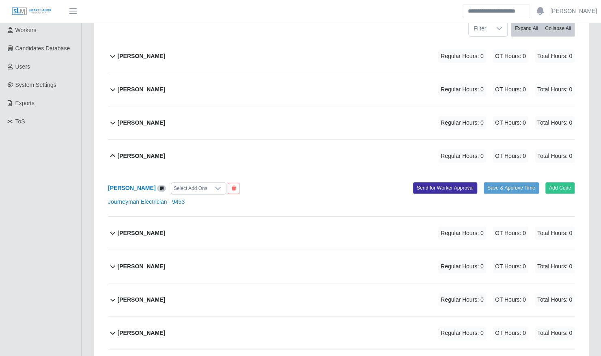
scroll to position [156, 0]
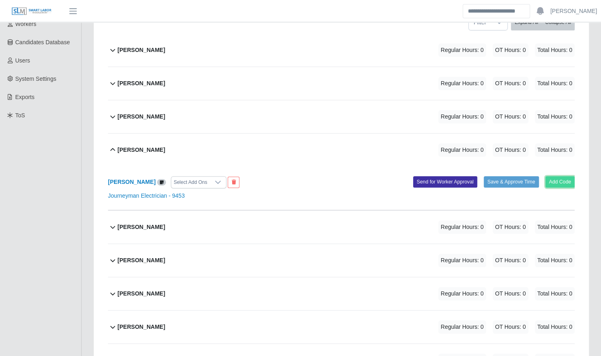
click at [557, 176] on button "Add Code" at bounding box center [561, 181] width 30 height 11
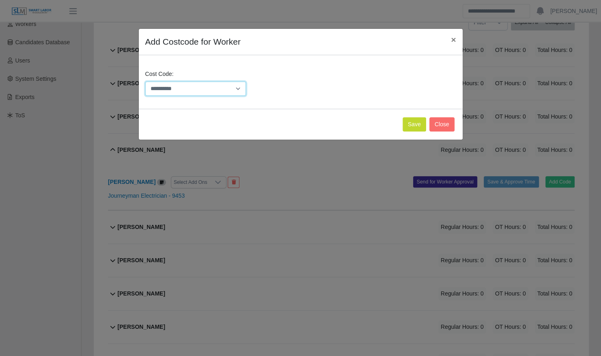
drag, startPoint x: 207, startPoint y: 84, endPoint x: 207, endPoint y: 91, distance: 7.3
click at [207, 84] on select "**********" at bounding box center [195, 89] width 101 height 14
select select "**********"
click at [145, 82] on select "**********" at bounding box center [195, 89] width 101 height 14
click at [413, 123] on button "Save" at bounding box center [415, 124] width 24 height 14
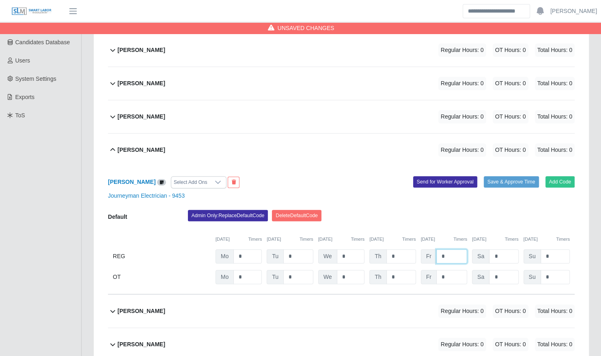
click at [449, 249] on input "*" at bounding box center [452, 256] width 31 height 14
click at [480, 249] on span "Sa" at bounding box center [480, 256] width 17 height 14
click at [500, 249] on input "*" at bounding box center [503, 256] width 29 height 14
type input "*"
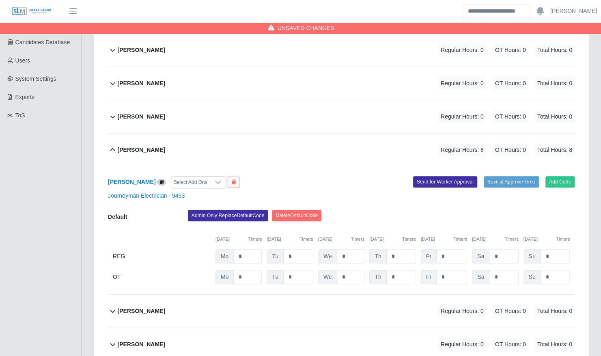
click at [499, 227] on div "08/18/2025 Timers 08/19/2025 Timers 08/20/2025 Timers 08/21/2025 Timers 08/22/2…" at bounding box center [341, 234] width 467 height 17
click at [513, 176] on button "Save & Approve Time" at bounding box center [511, 181] width 55 height 11
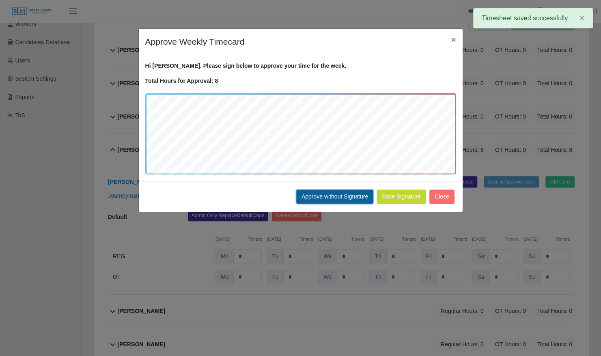
click at [354, 190] on button "Approve without Signature" at bounding box center [334, 197] width 77 height 14
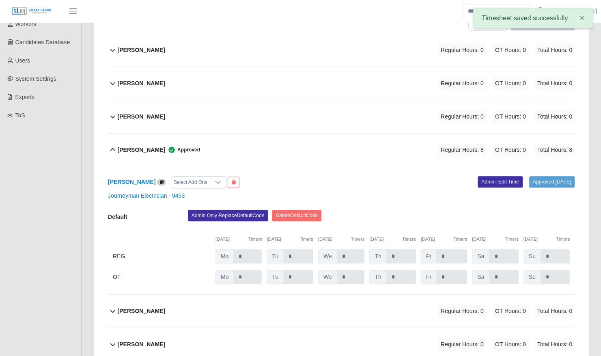
click at [121, 146] on b "Benjamin Redmon" at bounding box center [142, 150] width 48 height 9
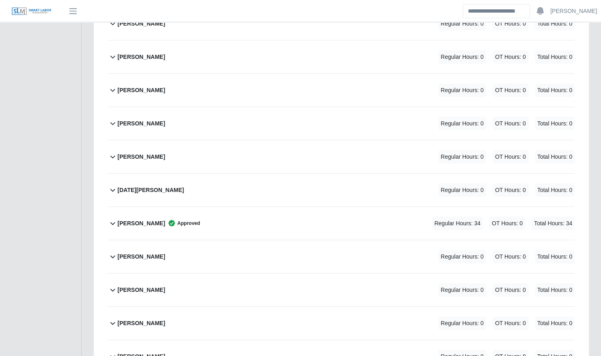
scroll to position [1152, 0]
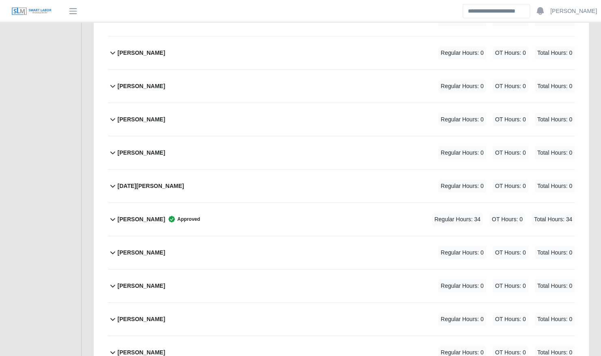
click at [147, 149] on b "Nicholas Reynolds" at bounding box center [142, 153] width 48 height 9
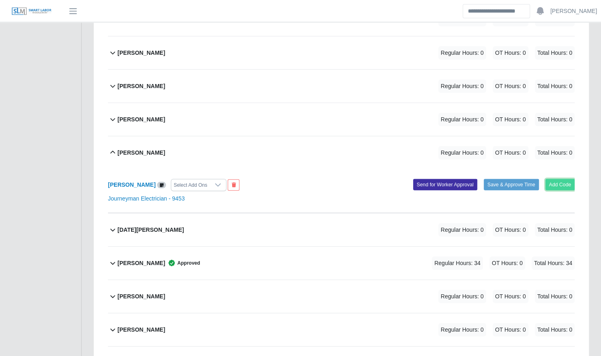
click at [562, 179] on button "Add Code" at bounding box center [561, 184] width 30 height 11
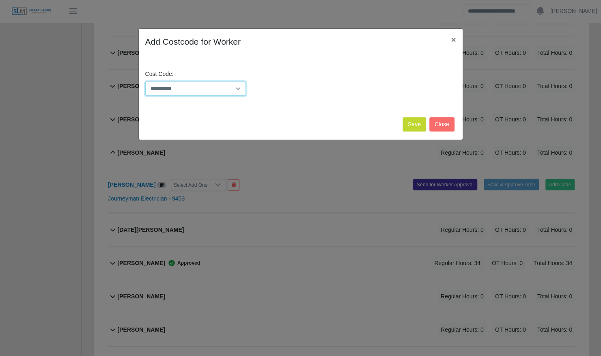
click at [236, 86] on select "**********" at bounding box center [195, 89] width 101 height 14
select select "**********"
click at [145, 82] on select "**********" at bounding box center [195, 89] width 101 height 14
click at [420, 128] on button "Save" at bounding box center [415, 124] width 24 height 14
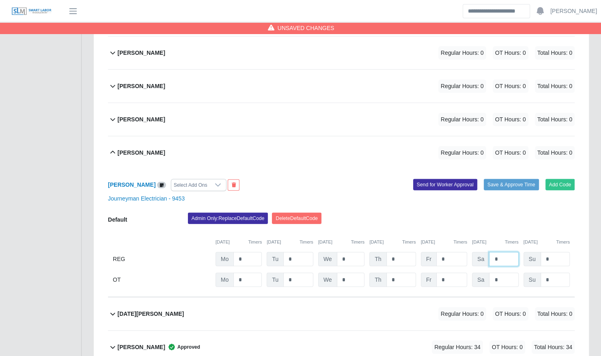
click at [504, 252] on input "*" at bounding box center [503, 259] width 29 height 14
type input "*"
click at [521, 213] on div "Admin Only: Replace Default Code Delete Default Code" at bounding box center [381, 221] width 399 height 16
click at [516, 179] on button "Save & Approve Time" at bounding box center [511, 184] width 55 height 11
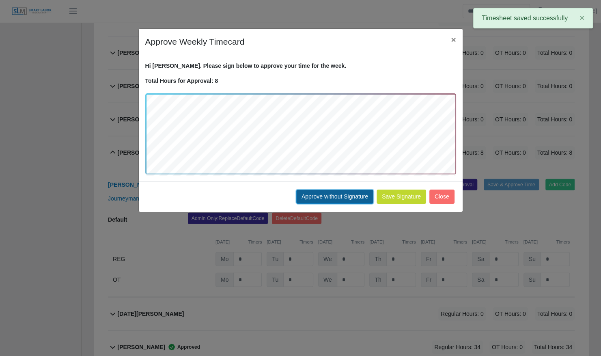
click at [346, 202] on button "Approve without Signature" at bounding box center [334, 197] width 77 height 14
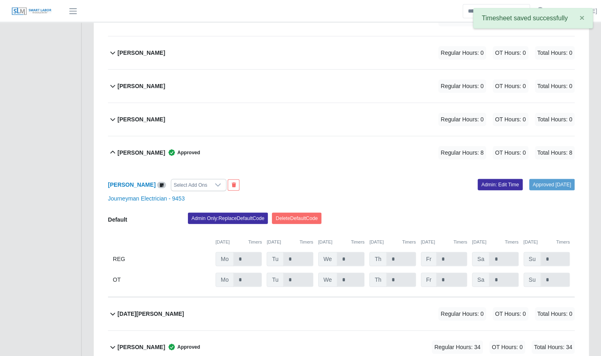
click at [168, 146] on div "Nicholas Reynolds Approved" at bounding box center [159, 152] width 82 height 13
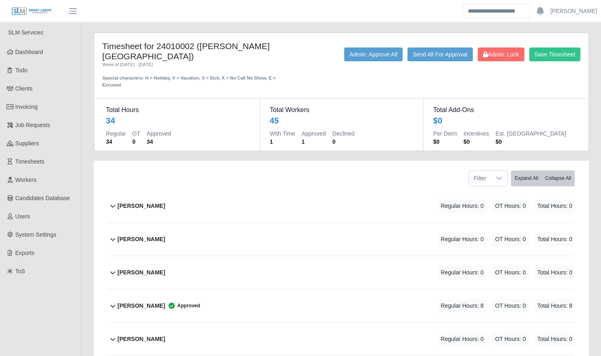
scroll to position [62, 0]
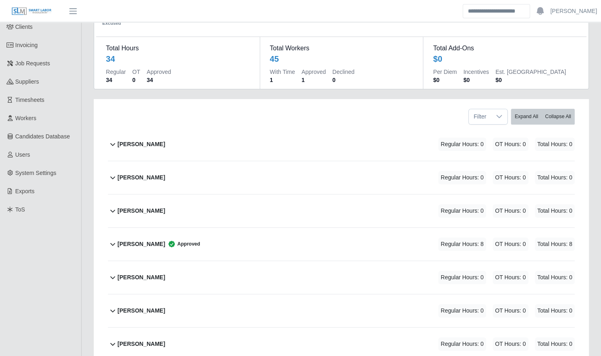
click at [161, 204] on div "Ben Lowery Regular Hours: 0 OT Hours: 0 Total Hours: 0" at bounding box center [346, 211] width 457 height 33
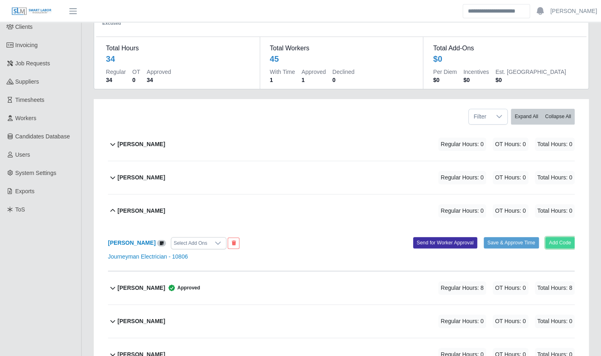
click at [560, 237] on button "Add Code" at bounding box center [561, 242] width 30 height 11
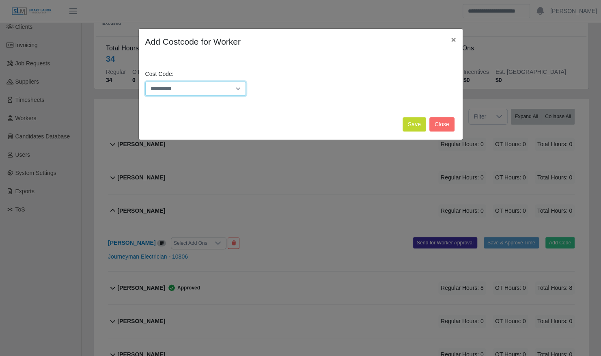
click at [218, 95] on select "**********" at bounding box center [195, 89] width 101 height 14
select select "**********"
click at [145, 82] on select "**********" at bounding box center [195, 89] width 101 height 14
click at [414, 122] on button "Save" at bounding box center [415, 124] width 24 height 14
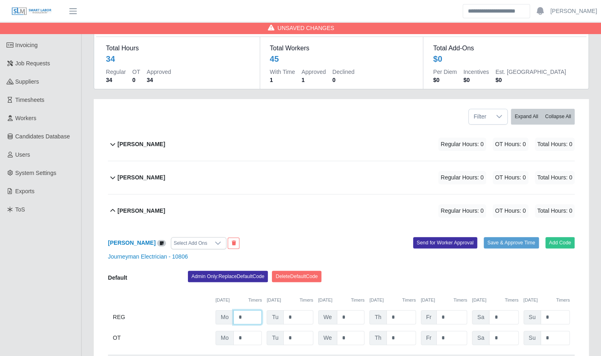
click at [242, 311] on input "*" at bounding box center [248, 317] width 28 height 14
type input "*"
click at [351, 204] on div "Ben Lowery Regular Hours: 16 OT Hours: 0 Total Hours: 16" at bounding box center [346, 211] width 457 height 33
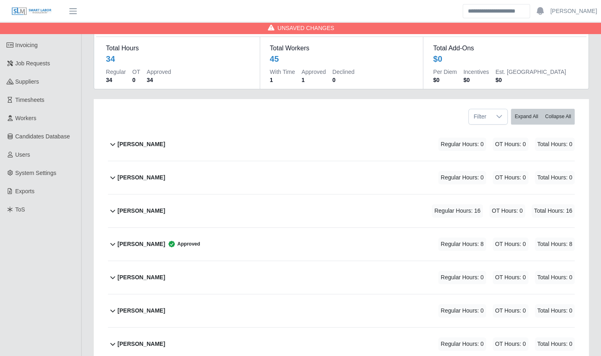
click at [501, 204] on span "OT Hours: 0" at bounding box center [508, 210] width 36 height 13
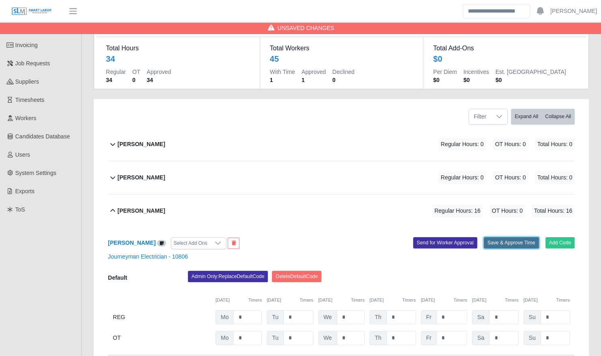
click at [519, 237] on button "Save & Approve Time" at bounding box center [511, 242] width 55 height 11
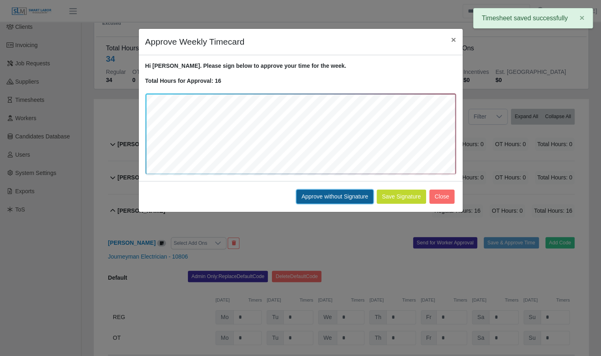
click at [338, 198] on button "Approve without Signature" at bounding box center [334, 197] width 77 height 14
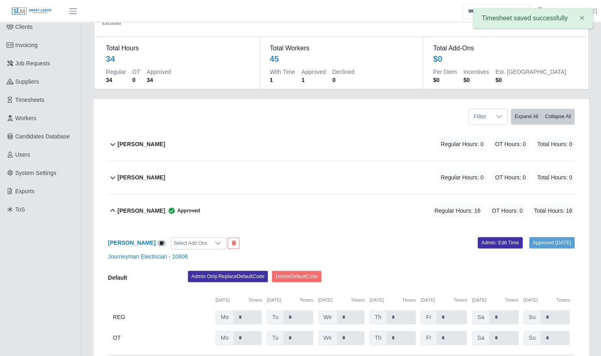
click at [223, 197] on div "Ben Lowery Approved Regular Hours: 16 OT Hours: 0 Total Hours: 16" at bounding box center [346, 211] width 457 height 33
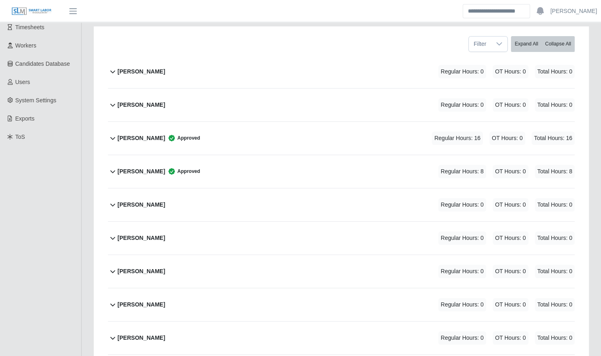
scroll to position [0, 0]
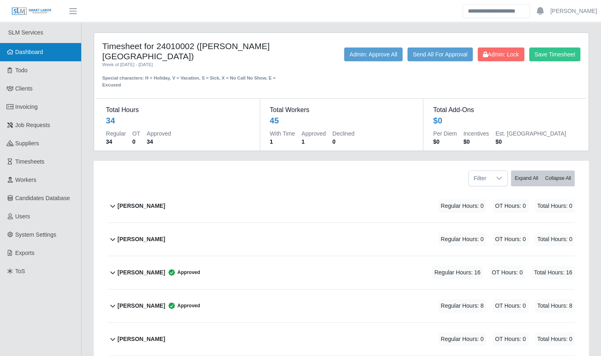
click at [45, 51] on link "Dashboard" at bounding box center [40, 52] width 81 height 18
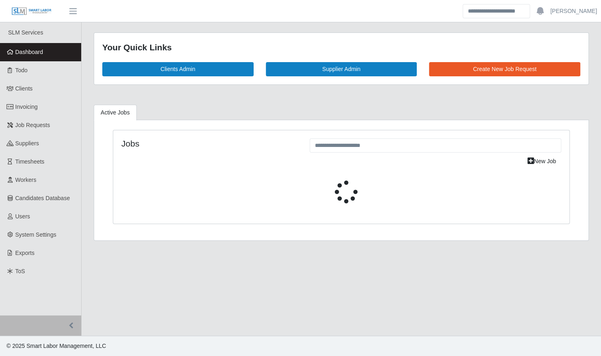
select select "****"
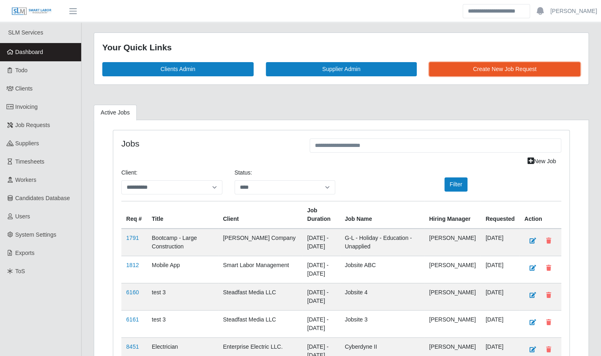
click at [476, 69] on link "Create New Job Request" at bounding box center [504, 69] width 151 height 14
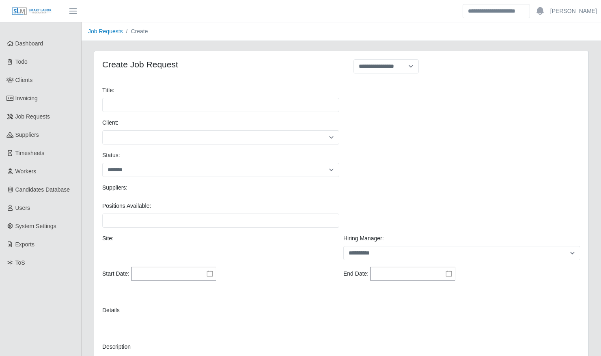
select select
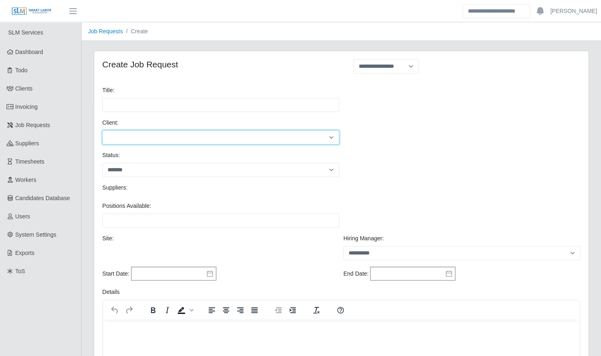
click at [305, 136] on select "**********" at bounding box center [220, 137] width 237 height 14
select select "**"
click at [102, 130] on select "**********" at bounding box center [220, 137] width 237 height 14
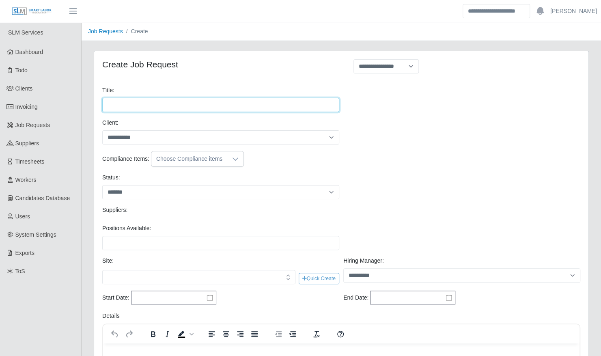
click at [303, 106] on input "Title:" at bounding box center [220, 105] width 237 height 14
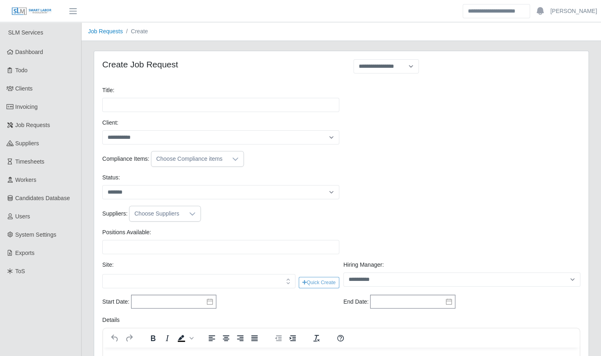
click at [392, 91] on div "Title: Please provide a valid title." at bounding box center [341, 102] width 482 height 32
click at [391, 68] on select "**********" at bounding box center [386, 66] width 65 height 14
select select "**********"
click at [354, 59] on select "**********" at bounding box center [386, 66] width 65 height 14
type input "**********"
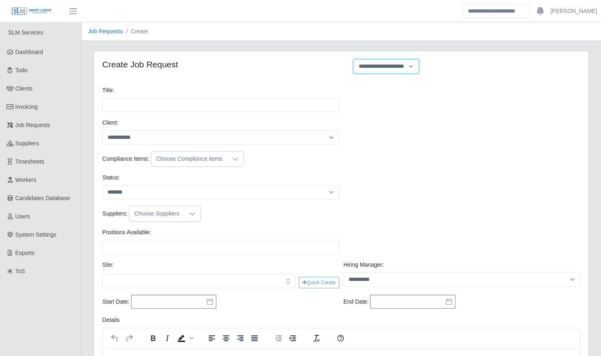
type input "*"
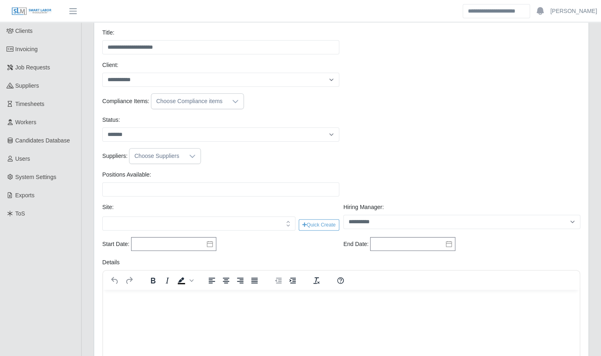
scroll to position [58, 0]
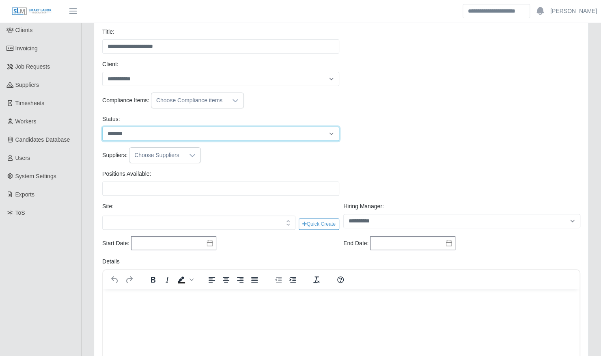
click at [253, 138] on select "******* ****" at bounding box center [220, 134] width 237 height 14
select select "****"
click at [102, 127] on select "******* ****" at bounding box center [220, 134] width 237 height 14
click at [288, 160] on div "Suppliers: Choose Suppliers" at bounding box center [341, 155] width 482 height 16
click at [184, 155] on div at bounding box center [192, 155] width 16 height 15
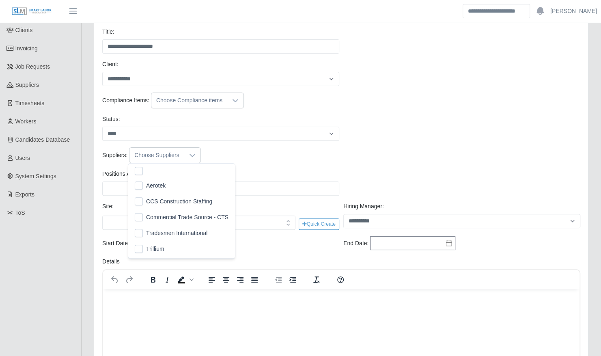
scroll to position [8, 5]
click at [184, 155] on div at bounding box center [192, 155] width 16 height 15
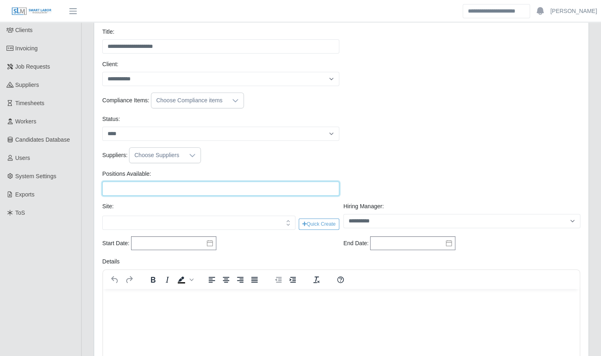
click at [164, 189] on input "Positions Available:" at bounding box center [220, 189] width 237 height 14
type input "*"
click at [361, 168] on div "Suppliers: Choose Suppliers" at bounding box center [341, 158] width 482 height 22
click at [287, 224] on icon "button" at bounding box center [288, 223] width 8 height 8
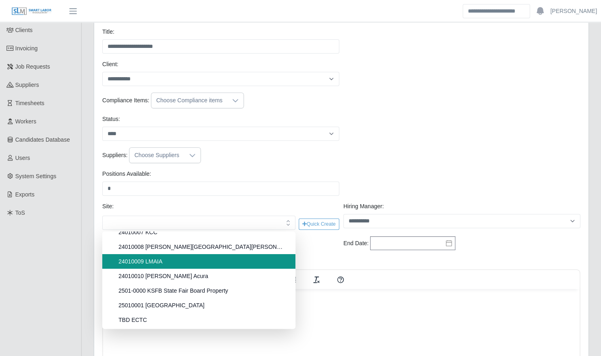
scroll to position [0, 0]
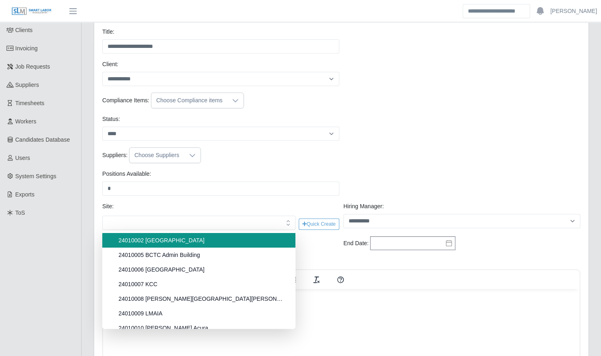
type input "**********"
click at [198, 236] on span "24010002 Kenneland Chalet Building" at bounding box center [202, 240] width 167 height 8
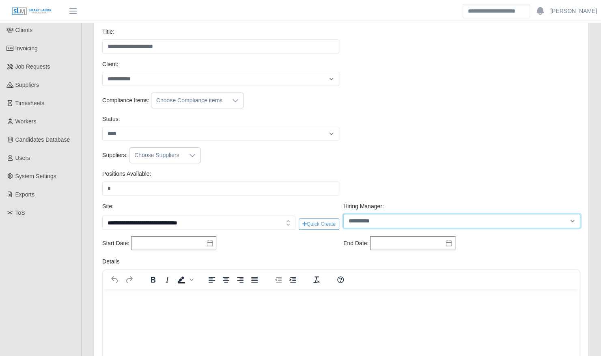
click at [386, 218] on select "**********" at bounding box center [462, 221] width 237 height 14
select select "****"
click at [344, 214] on select "**********" at bounding box center [462, 221] width 237 height 14
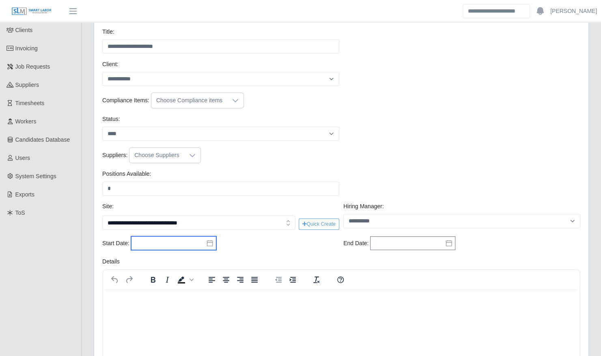
click at [203, 241] on input "text" at bounding box center [173, 243] width 85 height 14
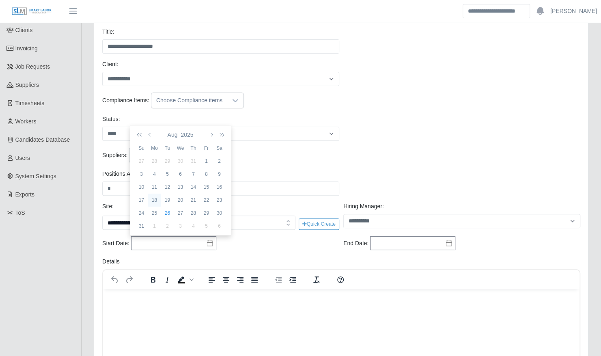
click at [155, 203] on div "18" at bounding box center [154, 200] width 13 height 7
type input "**********"
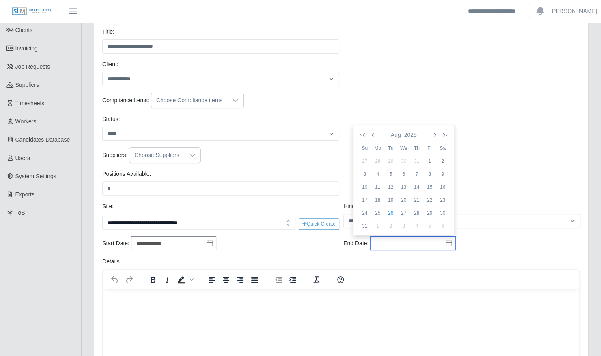
click at [451, 243] on input "text" at bounding box center [412, 243] width 85 height 14
click at [378, 212] on div "25" at bounding box center [378, 213] width 13 height 7
type input "**********"
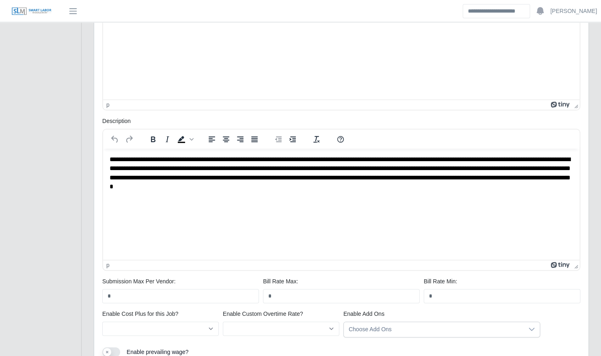
scroll to position [422, 0]
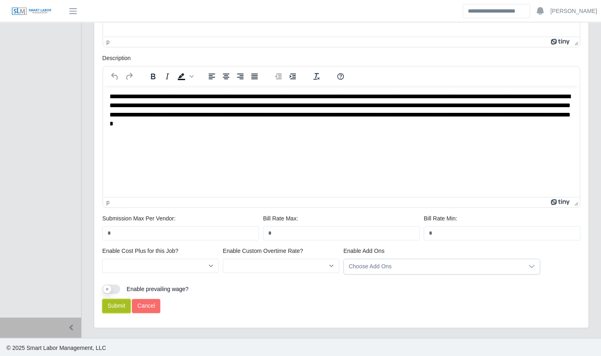
click at [115, 301] on button "Submit" at bounding box center [116, 306] width 28 height 14
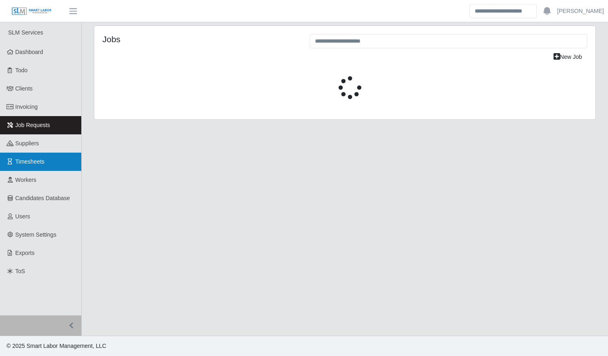
select select "****"
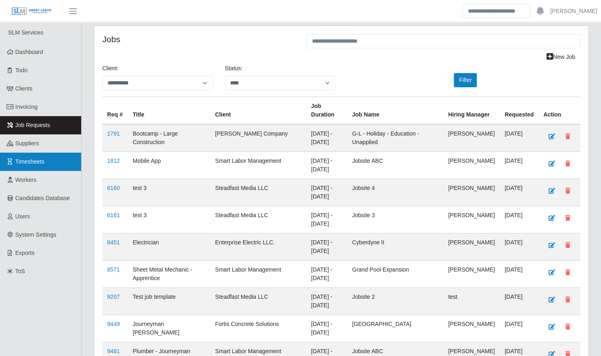
click at [54, 164] on link "Timesheets" at bounding box center [40, 162] width 81 height 18
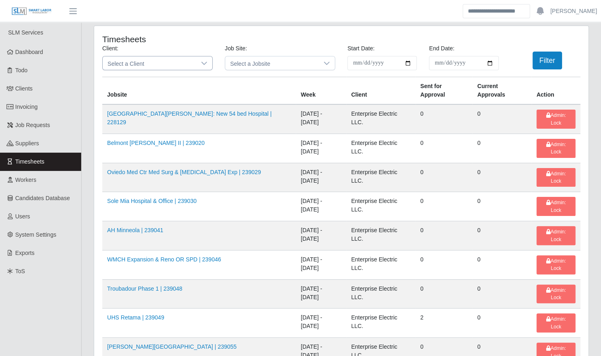
click at [144, 65] on span "Select a Client" at bounding box center [149, 62] width 93 height 13
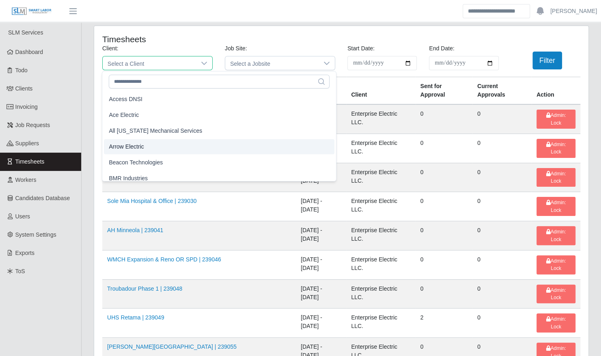
click at [140, 148] on span "Arrow Electric" at bounding box center [126, 147] width 35 height 9
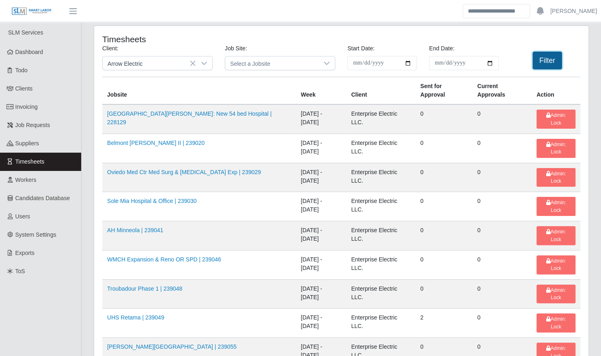
click at [542, 58] on button "Filter" at bounding box center [548, 61] width 30 height 18
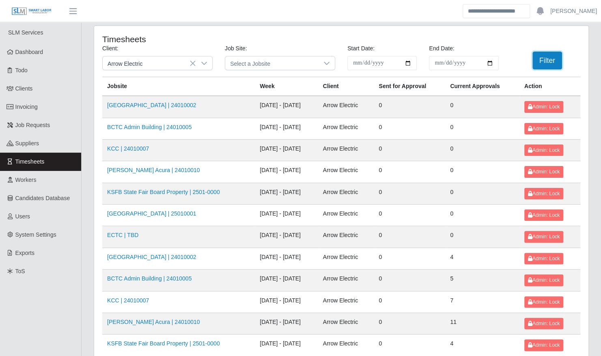
scroll to position [103, 0]
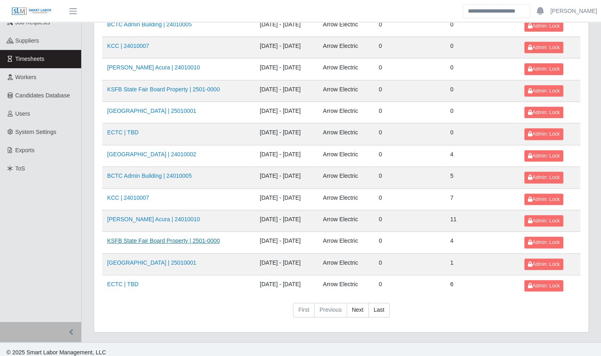
click at [132, 238] on link "KSFB State Fair Board Property | 2501-0000" at bounding box center [163, 241] width 113 height 6
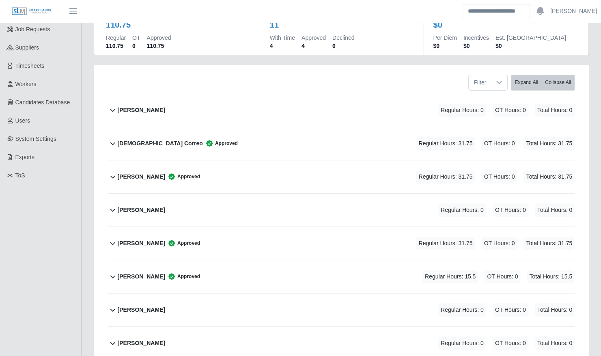
scroll to position [97, 0]
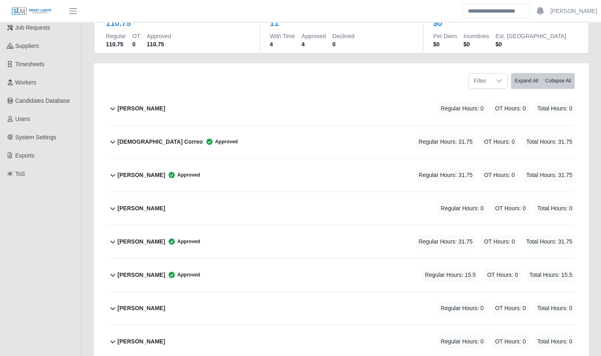
click at [216, 239] on div "[PERSON_NAME] Approved Regular Hours: 31.75 OT Hours: 0 Total Hours: 31.75" at bounding box center [346, 241] width 457 height 33
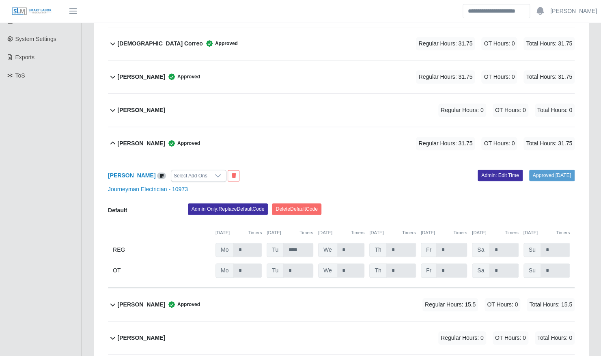
scroll to position [207, 0]
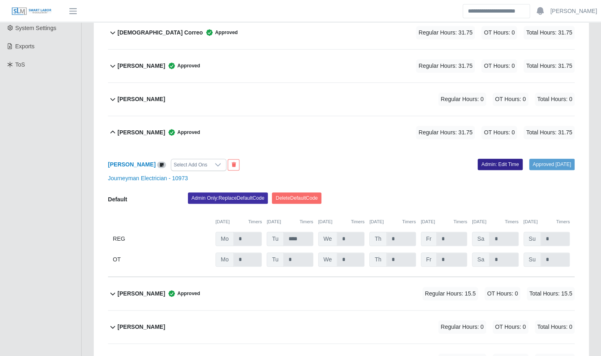
click at [489, 159] on link "Admin: Edit Time" at bounding box center [500, 164] width 45 height 11
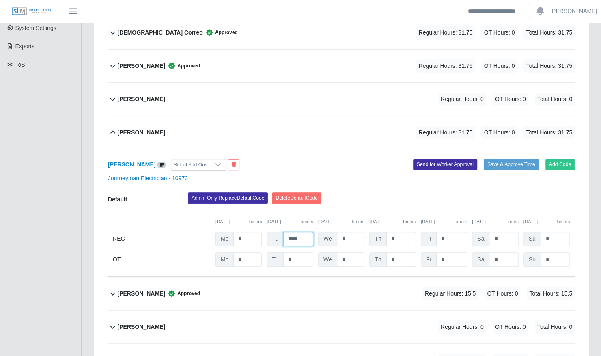
click at [300, 232] on input "****" at bounding box center [298, 239] width 30 height 14
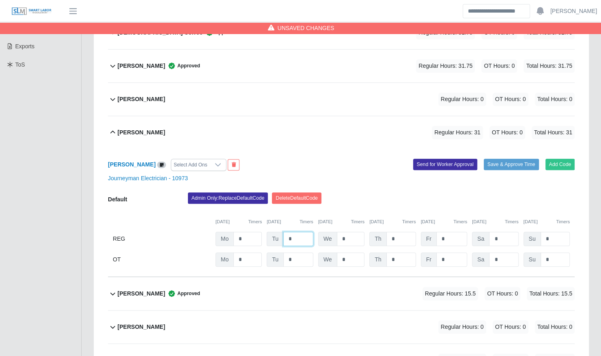
type input "*"
click at [250, 232] on input "*" at bounding box center [248, 239] width 28 height 14
type input "*"
click at [513, 159] on button "Save & Approve Time" at bounding box center [511, 164] width 55 height 11
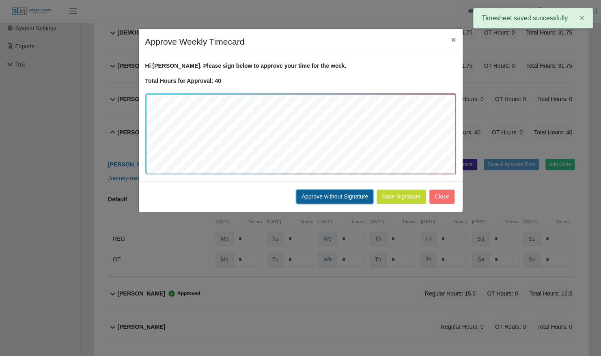
click at [337, 197] on button "Approve without Signature" at bounding box center [334, 197] width 77 height 14
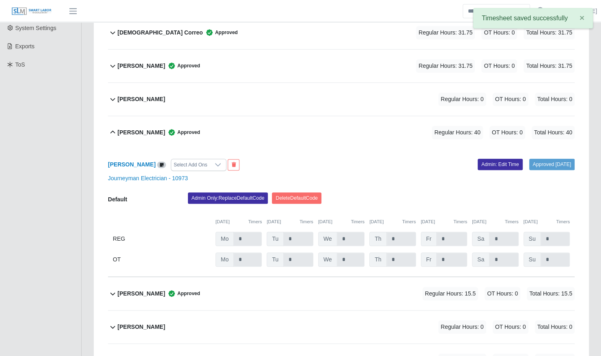
click at [145, 128] on b "Juan Arvelaez" at bounding box center [142, 132] width 48 height 9
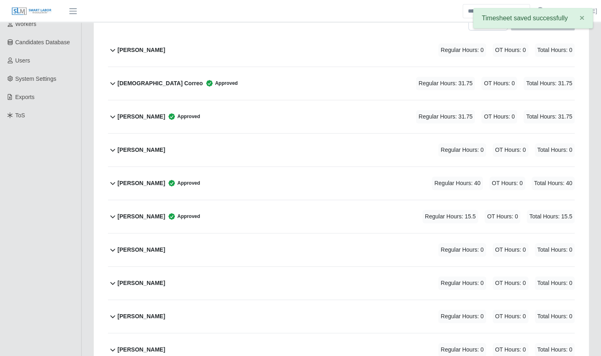
scroll to position [156, 0]
click at [191, 115] on div "Jose Arguello Approved Regular Hours: 31.75 OT Hours: 0 Total Hours: 31.75" at bounding box center [346, 117] width 457 height 33
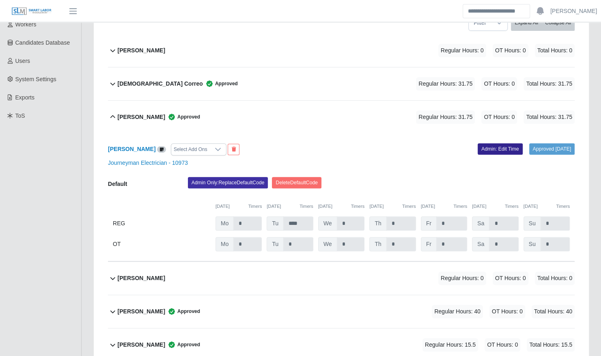
click at [483, 143] on link "Admin: Edit Time" at bounding box center [500, 148] width 45 height 11
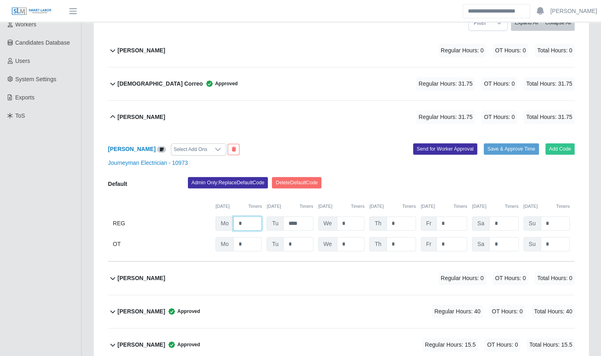
click at [251, 219] on input "*" at bounding box center [248, 223] width 28 height 14
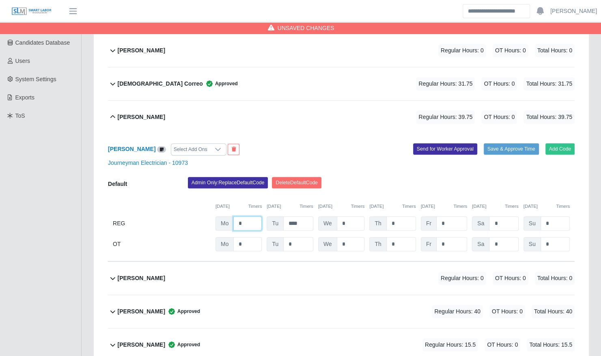
type input "*"
click at [495, 169] on div "Jose Arguello Select Add Ons Add Code Save & Approve Time Send for Worker Appro…" at bounding box center [341, 198] width 467 height 128
click at [508, 143] on button "Save & Approve Time" at bounding box center [511, 148] width 55 height 11
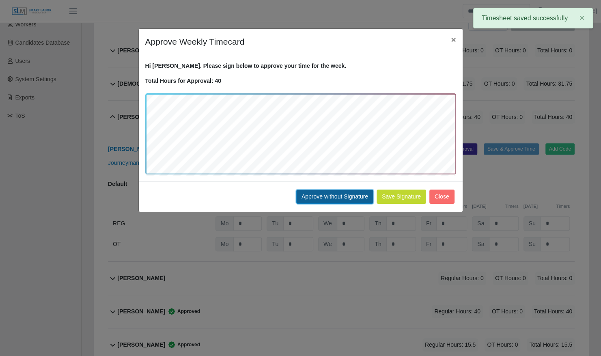
click at [335, 199] on button "Approve without Signature" at bounding box center [334, 197] width 77 height 14
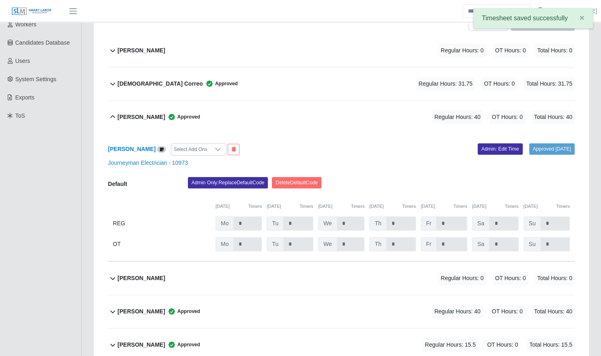
click at [240, 74] on div "Jesua Correo Approved Regular Hours: 31.75 OT Hours: 0 Total Hours: 31.75" at bounding box center [346, 83] width 457 height 33
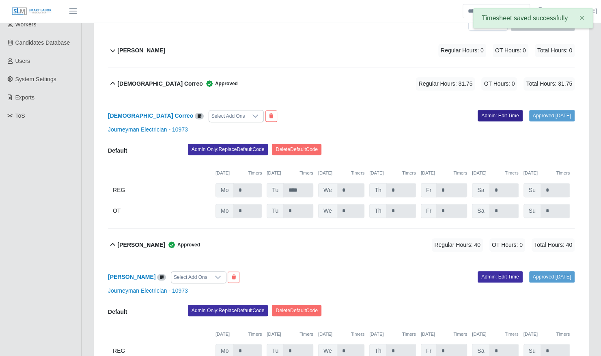
click at [490, 110] on link "Admin: Edit Time" at bounding box center [500, 115] width 45 height 11
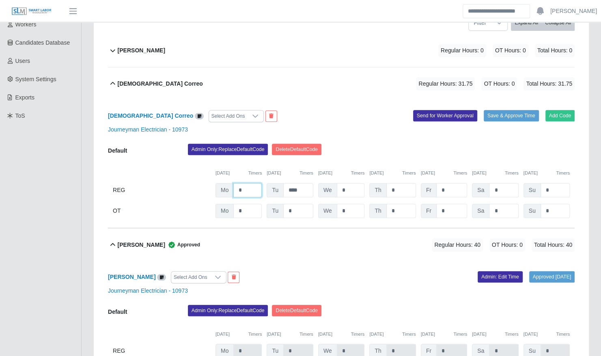
click at [257, 183] on input "*" at bounding box center [248, 190] width 28 height 14
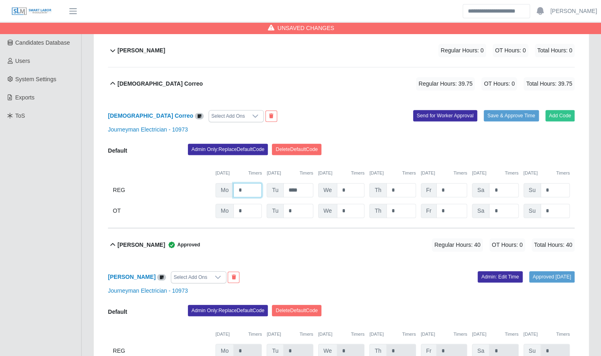
type input "*"
click at [509, 110] on button "Save & Approve Time" at bounding box center [511, 115] width 55 height 11
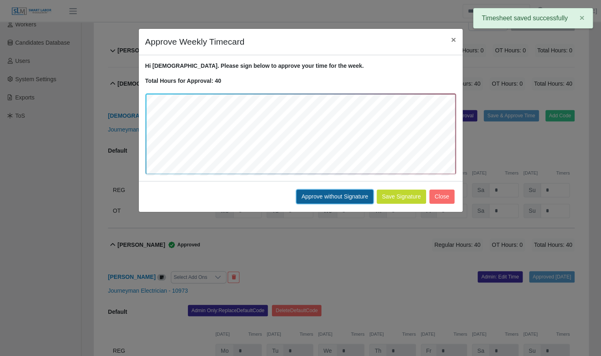
click at [320, 197] on button "Approve without Signature" at bounding box center [334, 197] width 77 height 14
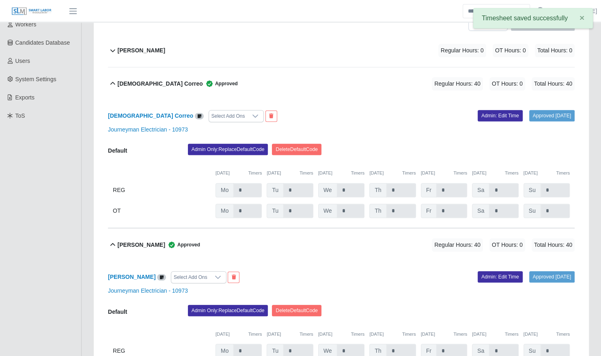
click at [133, 80] on b "[DEMOGRAPHIC_DATA] Correo" at bounding box center [160, 84] width 85 height 9
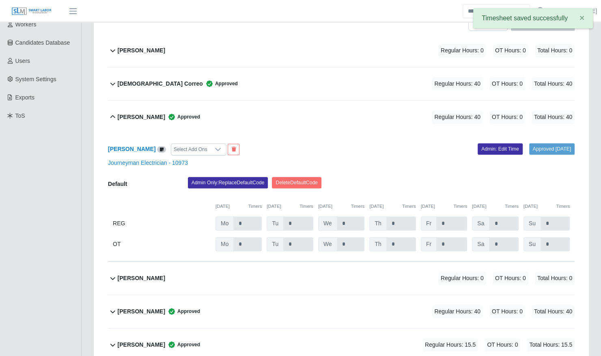
click at [141, 113] on b "[PERSON_NAME]" at bounding box center [142, 117] width 48 height 9
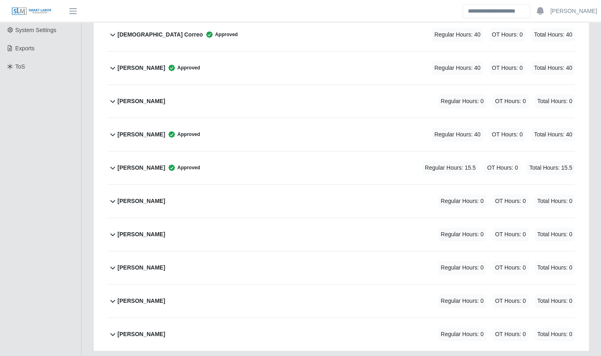
scroll to position [208, 0]
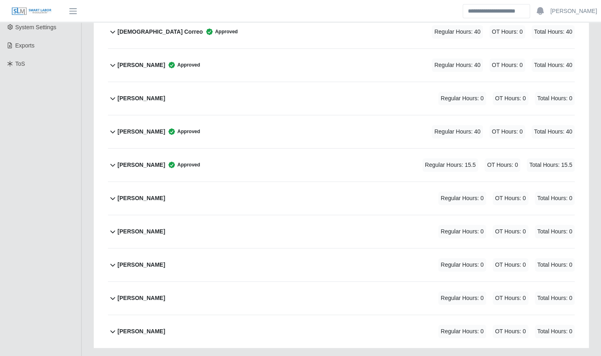
click at [140, 161] on b "[PERSON_NAME]" at bounding box center [142, 165] width 48 height 9
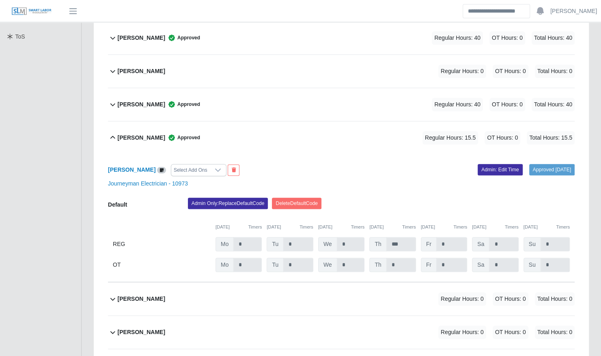
scroll to position [237, 0]
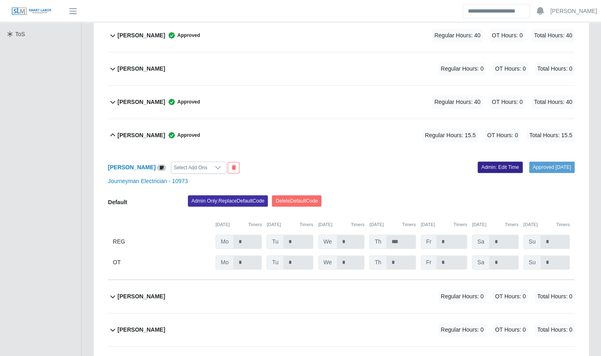
click at [493, 162] on link "Admin: Edit Time" at bounding box center [500, 167] width 45 height 11
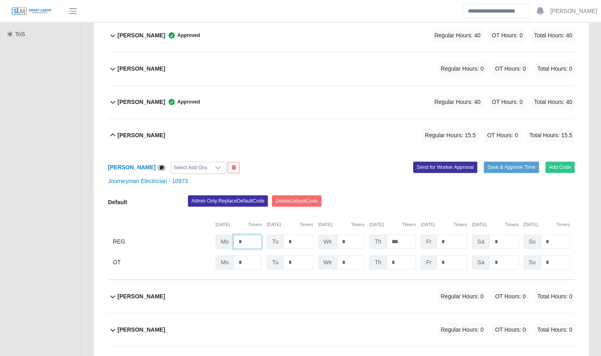
click at [252, 235] on input "*" at bounding box center [248, 242] width 28 height 14
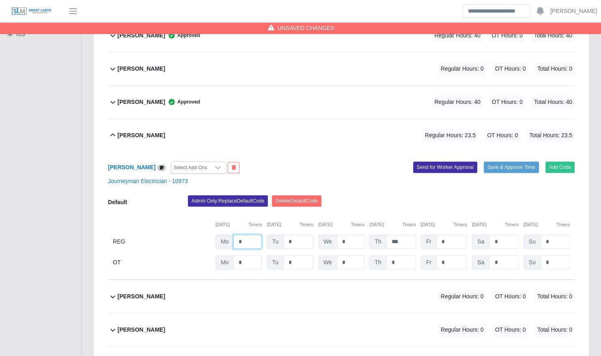
type input "*"
click at [407, 235] on input "***" at bounding box center [402, 242] width 30 height 14
type input "*"
click at [411, 202] on div "Admin Only: Replace Default Code Delete Default Code" at bounding box center [381, 203] width 399 height 16
click at [517, 162] on button "Save & Approve Time" at bounding box center [511, 167] width 55 height 11
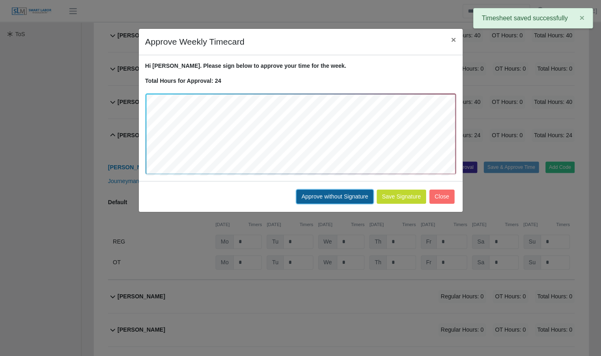
click at [342, 194] on button "Approve without Signature" at bounding box center [334, 197] width 77 height 14
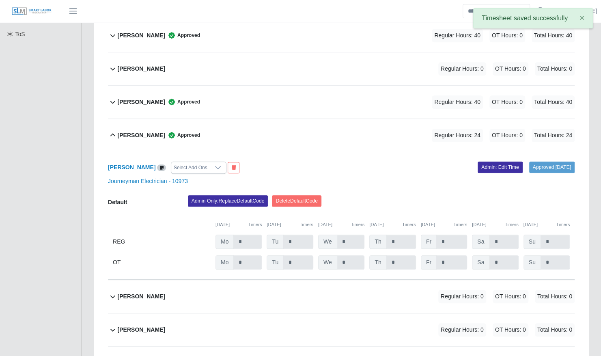
click at [138, 131] on b "Luis Griffith" at bounding box center [142, 135] width 48 height 9
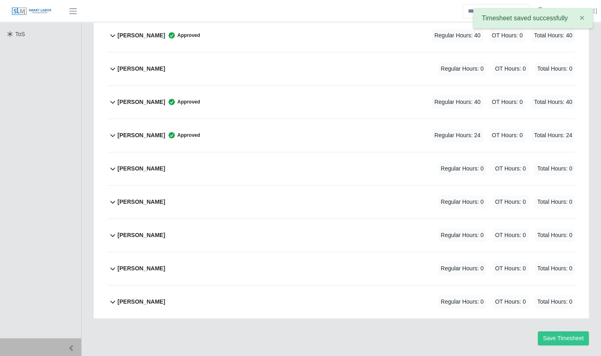
click at [138, 131] on b "Luis Griffith" at bounding box center [142, 135] width 48 height 9
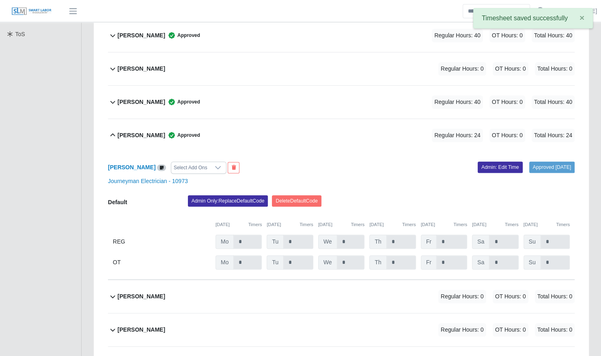
click at [138, 131] on b "Luis Griffith" at bounding box center [142, 135] width 48 height 9
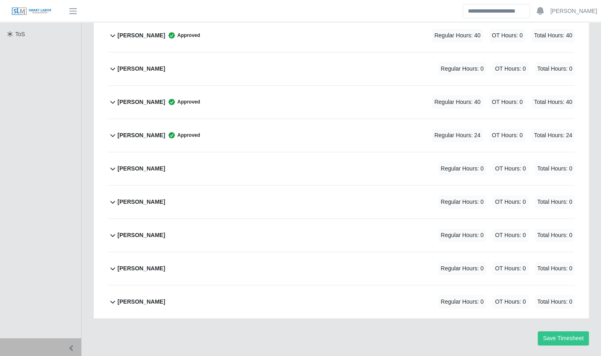
click at [146, 164] on b "Maynor Torres" at bounding box center [142, 168] width 48 height 9
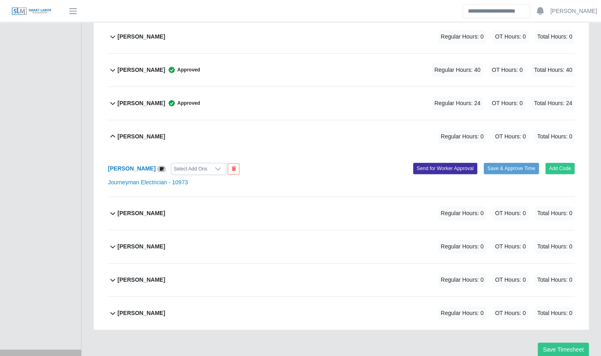
scroll to position [281, 0]
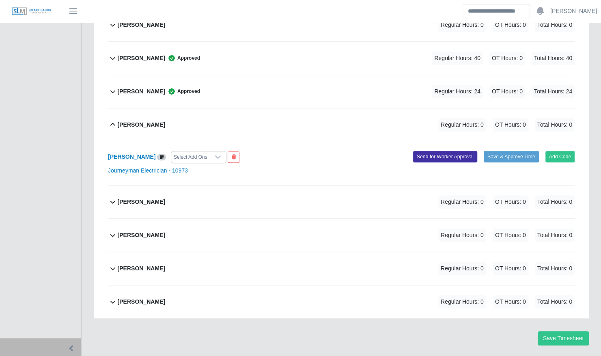
click at [290, 80] on div "Luis Griffith Approved Regular Hours: 24 OT Hours: 0 Total Hours: 24" at bounding box center [346, 91] width 457 height 33
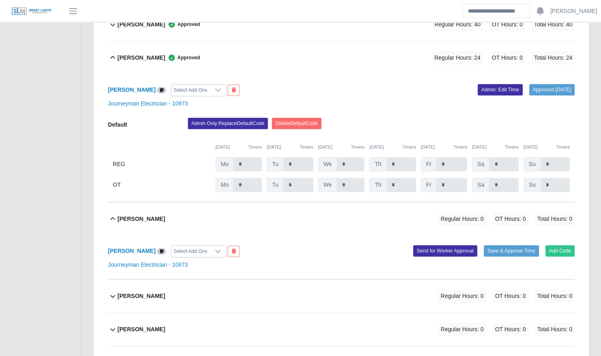
scroll to position [315, 0]
click at [560, 245] on button "Add Code" at bounding box center [561, 250] width 30 height 11
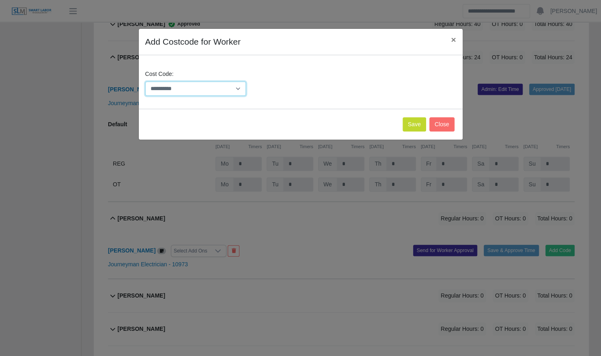
click at [194, 87] on select "**********" at bounding box center [195, 89] width 101 height 14
select select "**********"
click at [145, 82] on select "**********" at bounding box center [195, 89] width 101 height 14
click at [417, 126] on button "Save" at bounding box center [415, 124] width 24 height 14
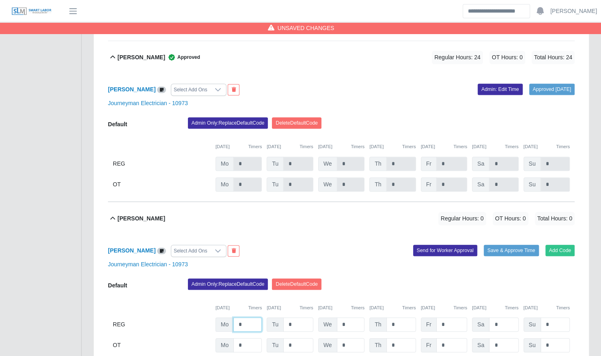
click at [250, 318] on input "*" at bounding box center [248, 325] width 28 height 14
type input "*"
click at [361, 245] on div "Add Code Save & Approve Time Send for Worker Approval" at bounding box center [462, 251] width 240 height 12
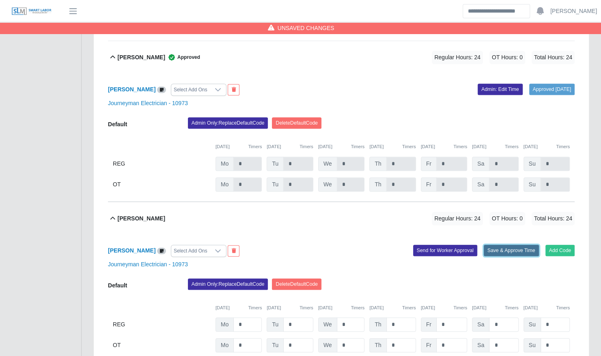
click at [510, 245] on button "Save & Approve Time" at bounding box center [511, 250] width 55 height 11
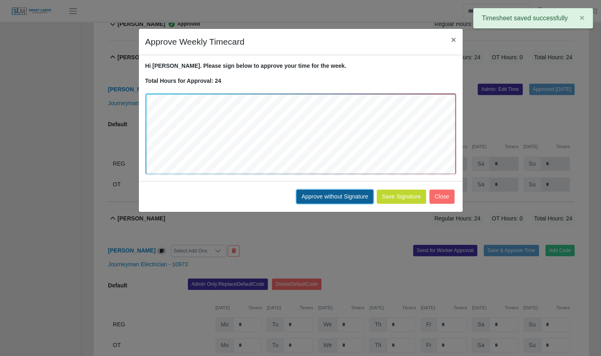
click at [331, 201] on button "Approve without Signature" at bounding box center [334, 197] width 77 height 14
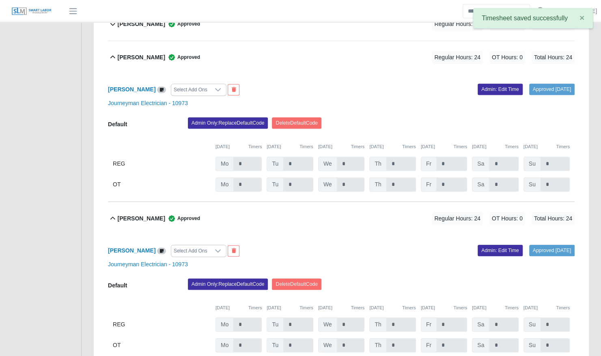
click at [141, 53] on b "Luis Griffith" at bounding box center [142, 57] width 48 height 9
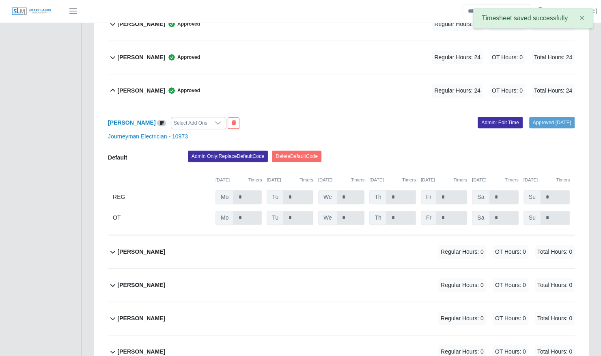
click at [146, 90] on div "Maynor Torres Approved Regular Hours: 24 OT Hours: 0 Total Hours: 24" at bounding box center [346, 90] width 457 height 33
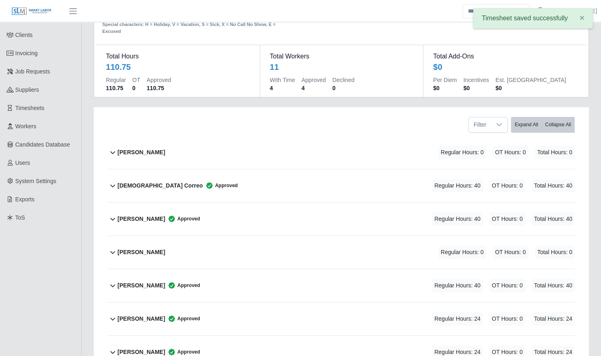
scroll to position [0, 0]
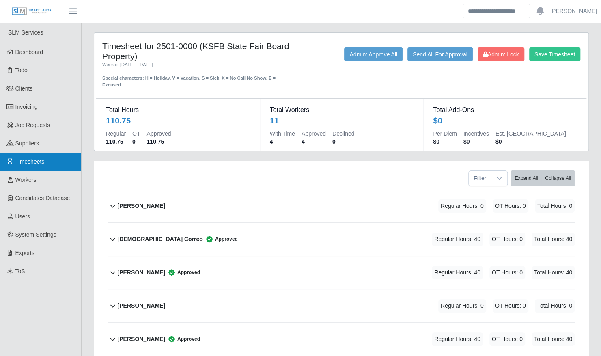
click at [52, 161] on link "Timesheets" at bounding box center [40, 162] width 81 height 18
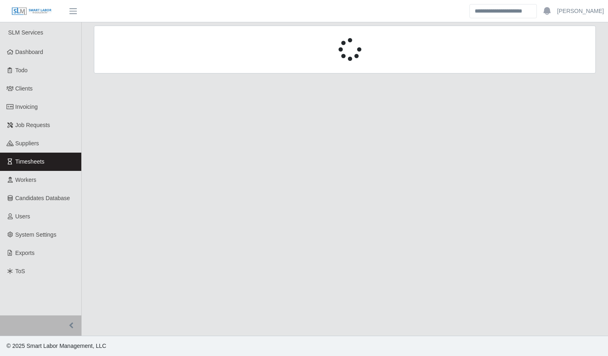
click at [149, 75] on div at bounding box center [345, 55] width 514 height 58
click at [154, 63] on div at bounding box center [345, 50] width 502 height 48
click at [142, 63] on div at bounding box center [345, 50] width 502 height 48
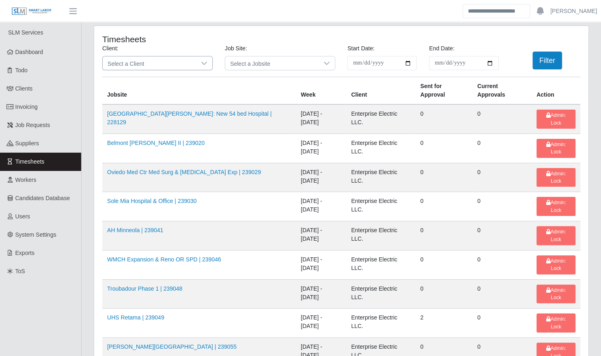
click at [142, 58] on span "Select a Client" at bounding box center [149, 62] width 93 height 13
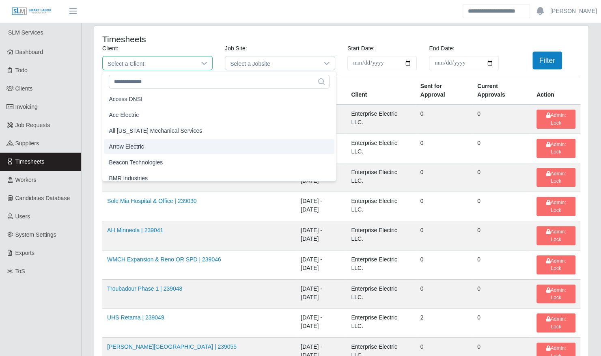
click at [143, 144] on span "Arrow Electric" at bounding box center [126, 147] width 35 height 9
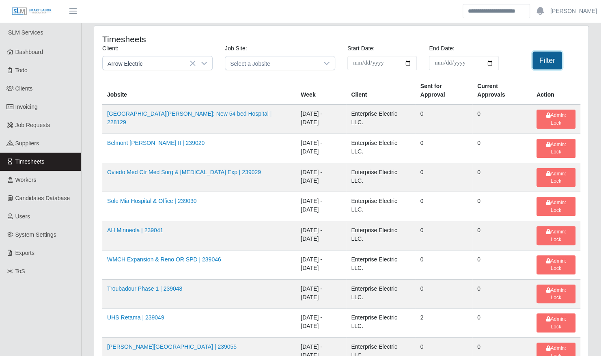
click at [545, 58] on button "Filter" at bounding box center [548, 61] width 30 height 18
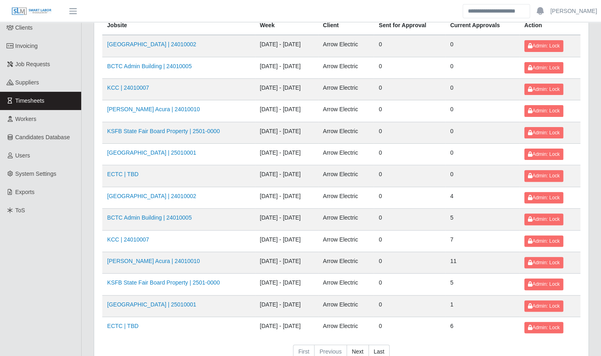
scroll to position [70, 0]
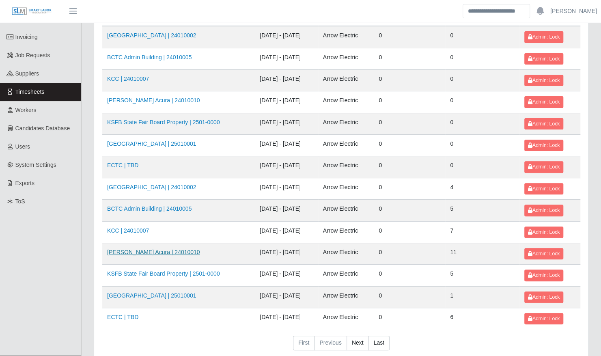
click at [154, 251] on link "Neill Huffman Acura | 24010010" at bounding box center [153, 252] width 93 height 6
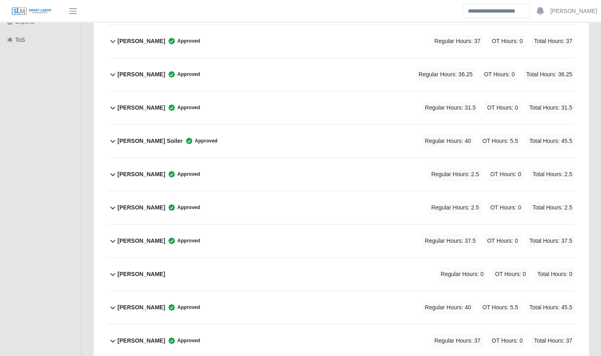
scroll to position [231, 0]
click at [152, 200] on div "[PERSON_NAME] Approved Regular Hours: 2.5 OT Hours: 0 Total Hours: 2.5" at bounding box center [346, 207] width 457 height 33
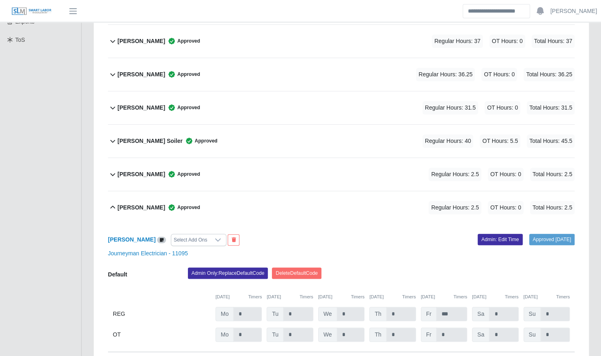
click at [152, 200] on div "[PERSON_NAME] Approved Regular Hours: 2.5 OT Hours: 0 Total Hours: 2.5" at bounding box center [346, 207] width 457 height 33
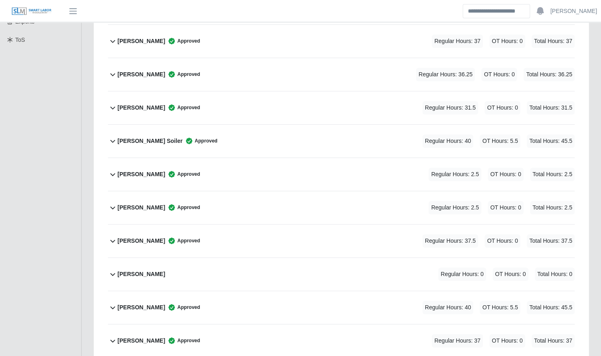
click at [152, 200] on div "[PERSON_NAME] Approved Regular Hours: 2.5 OT Hours: 0 Total Hours: 2.5" at bounding box center [346, 207] width 457 height 33
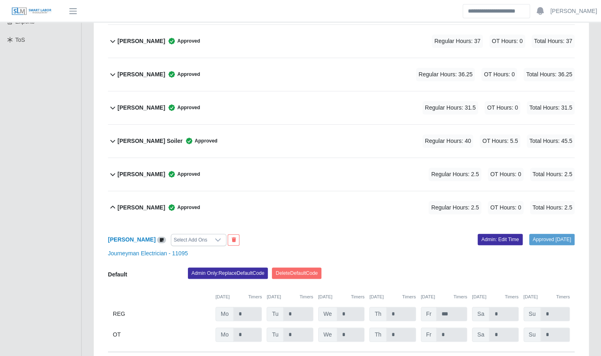
click at [331, 192] on div "[PERSON_NAME] Approved Regular Hours: 2.5 OT Hours: 0 Total Hours: 2.5" at bounding box center [346, 207] width 457 height 33
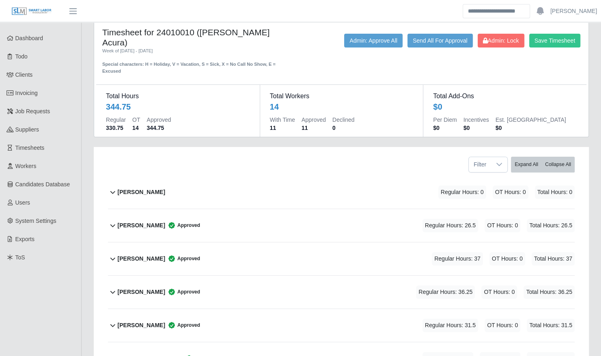
scroll to position [0, 0]
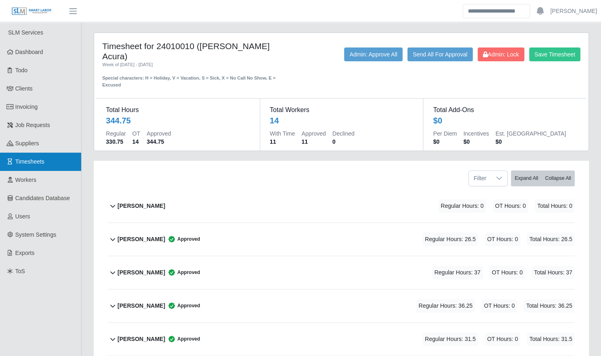
click at [40, 166] on link "Timesheets" at bounding box center [40, 162] width 81 height 18
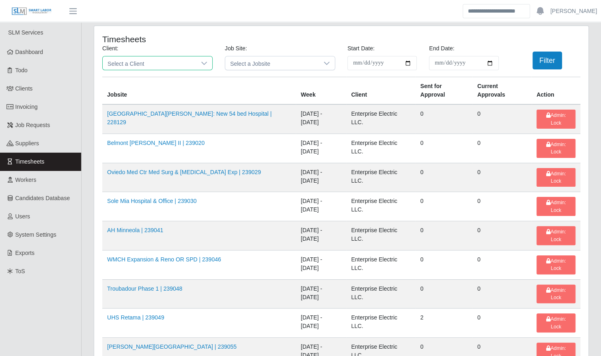
click at [164, 63] on span "Select a Client" at bounding box center [149, 62] width 93 height 13
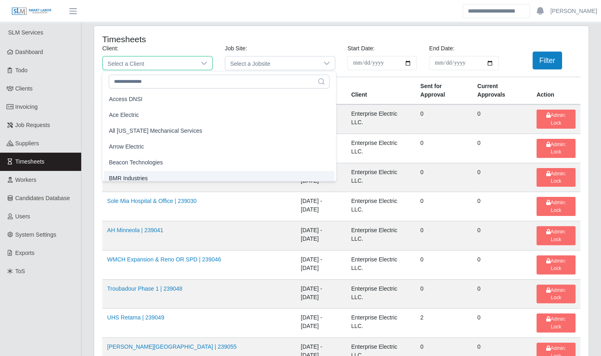
scroll to position [5, 0]
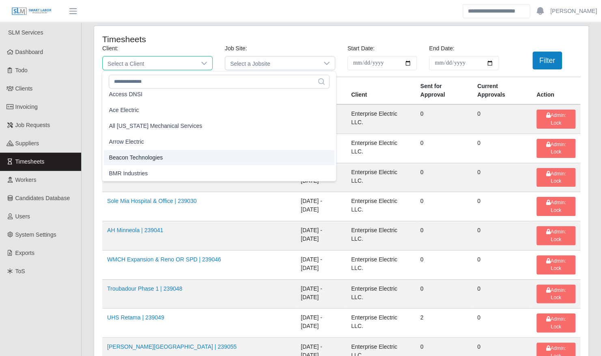
click at [138, 144] on span "Arrow Electric" at bounding box center [126, 142] width 35 height 9
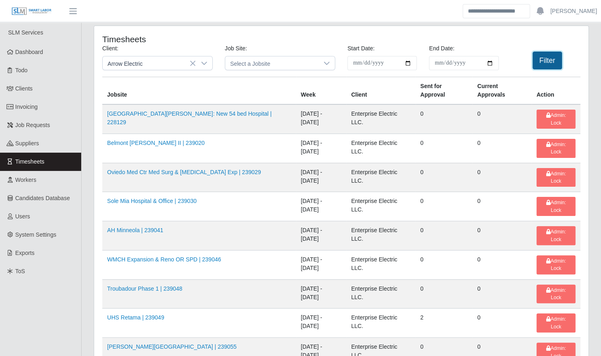
click at [549, 62] on button "Filter" at bounding box center [548, 61] width 30 height 18
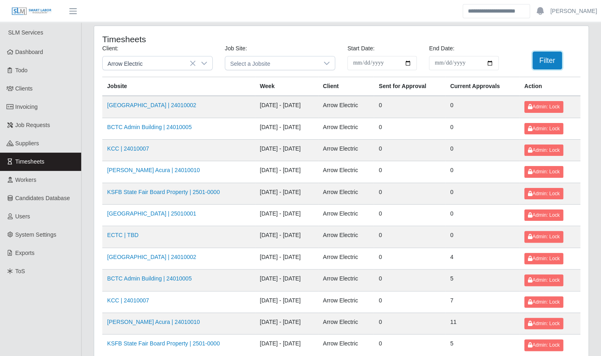
scroll to position [103, 0]
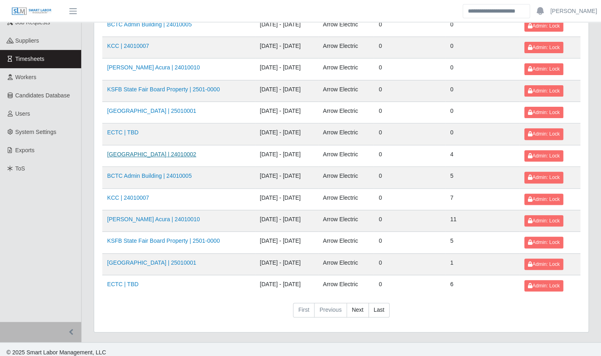
click at [189, 151] on link "[GEOGRAPHIC_DATA] | 24010002" at bounding box center [151, 154] width 89 height 6
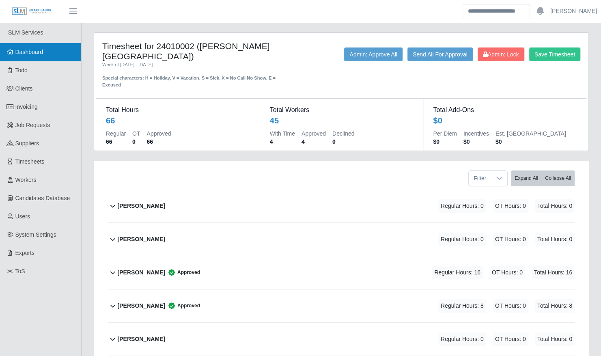
click at [52, 52] on link "Dashboard" at bounding box center [40, 52] width 81 height 18
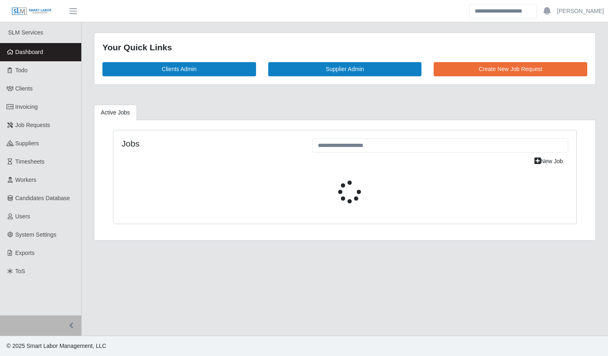
select select "****"
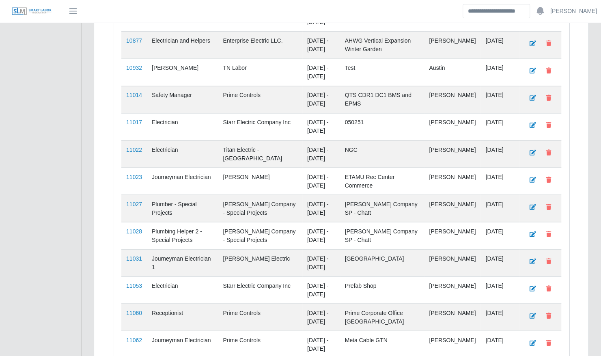
scroll to position [1107, 0]
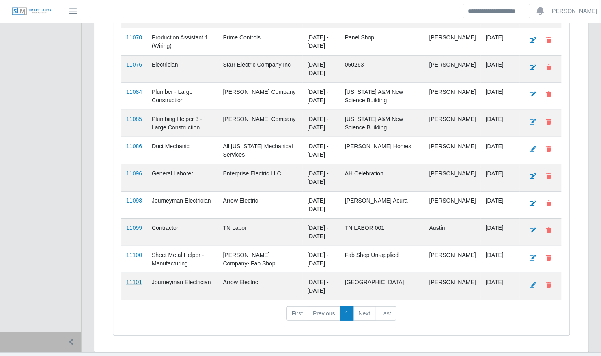
click at [135, 279] on link "11101" at bounding box center [134, 282] width 16 height 6
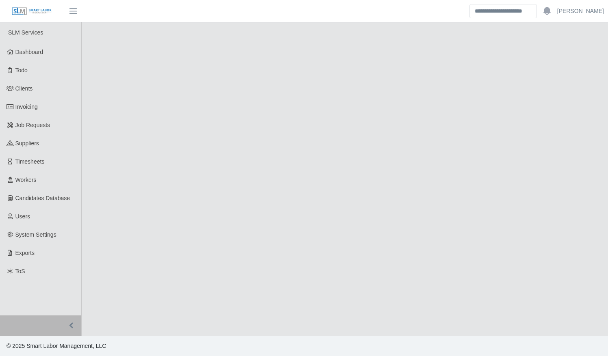
select select "****"
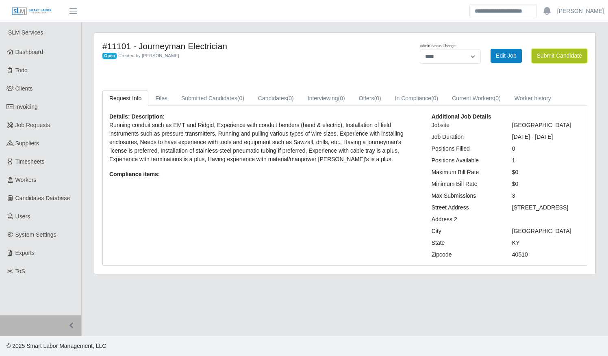
click at [563, 52] on button "Submit Candidate" at bounding box center [559, 56] width 56 height 14
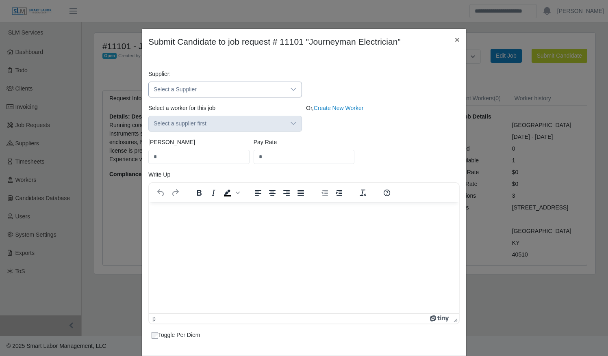
click at [199, 93] on span "Select a Supplier" at bounding box center [217, 89] width 136 height 15
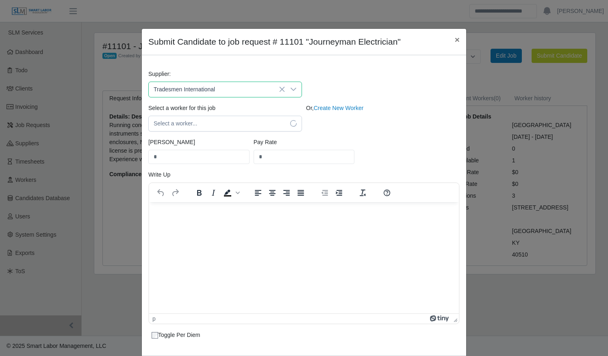
click at [203, 174] on span "Tradesmen International" at bounding box center [182, 173] width 61 height 9
click at [202, 123] on span "Select a worker..." at bounding box center [217, 123] width 136 height 15
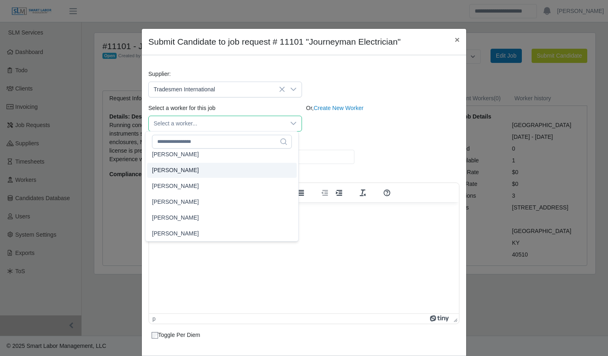
scroll to position [3930, 0]
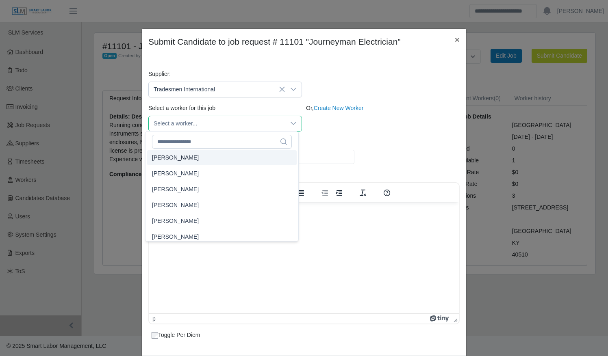
click at [202, 152] on li "[PERSON_NAME]" at bounding box center [221, 157] width 149 height 15
type input "****"
type input "**"
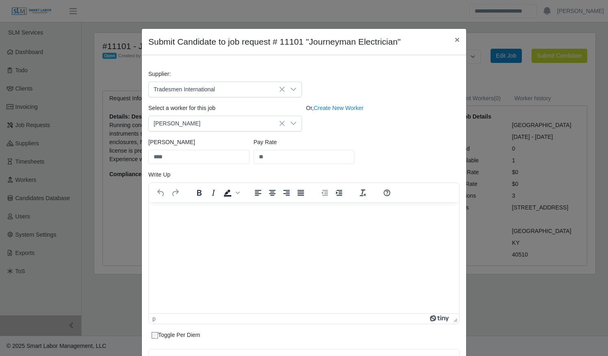
scroll to position [124, 0]
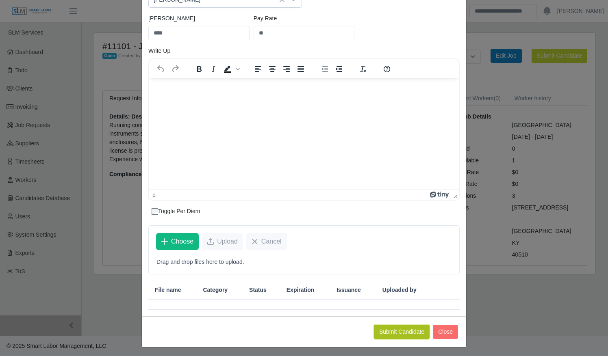
click at [388, 329] on button "Submit Candidate" at bounding box center [402, 332] width 56 height 14
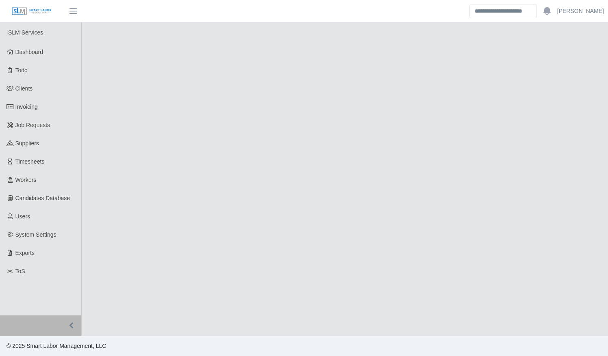
select select "****"
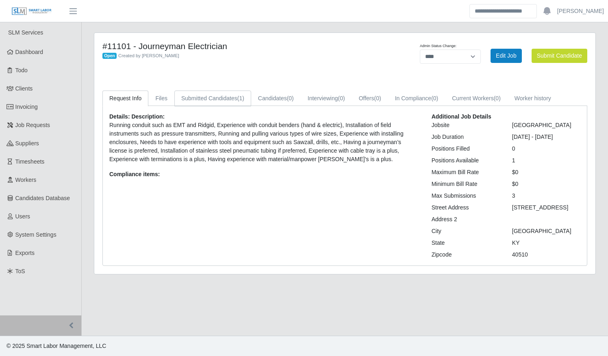
click at [201, 95] on link "Submitted Candidates (1)" at bounding box center [212, 99] width 77 height 16
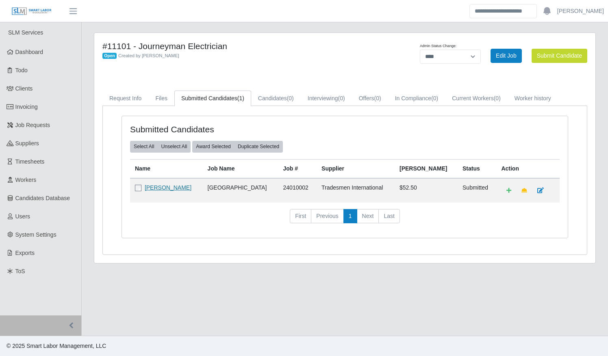
click at [160, 185] on link "[PERSON_NAME]" at bounding box center [168, 187] width 47 height 6
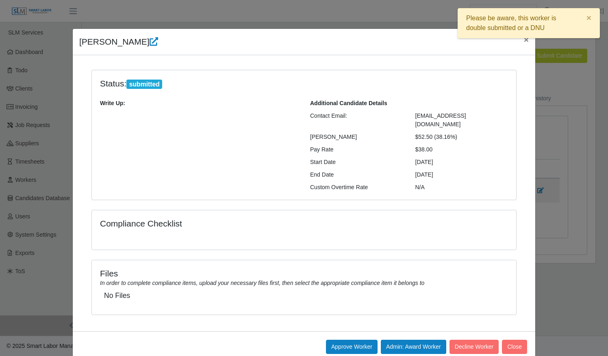
click at [414, 331] on div "Approve Worker Admin: Award Worker Decline Worker Close" at bounding box center [304, 346] width 462 height 31
click at [413, 340] on button "Admin: Award Worker" at bounding box center [413, 347] width 65 height 14
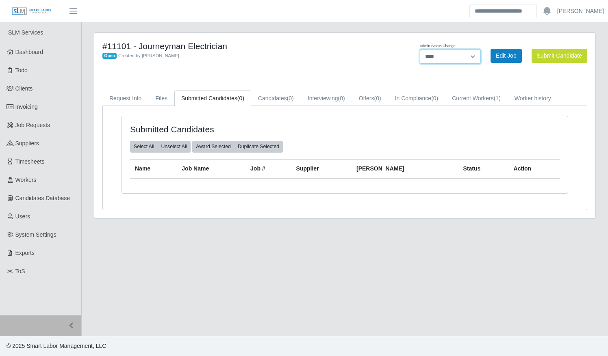
click at [456, 55] on select "******* **** ******" at bounding box center [450, 57] width 61 height 14
select select "******"
click at [480, 50] on select "******* **** ******" at bounding box center [450, 57] width 61 height 14
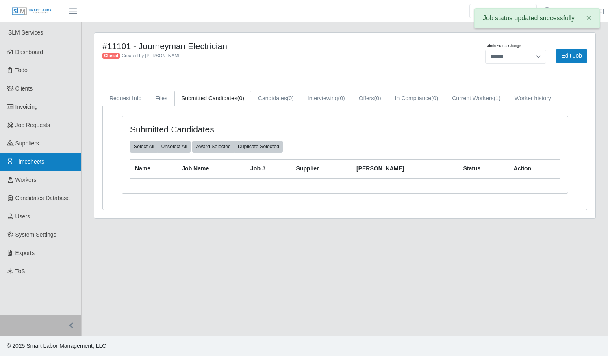
click at [63, 164] on link "Timesheets" at bounding box center [40, 162] width 81 height 18
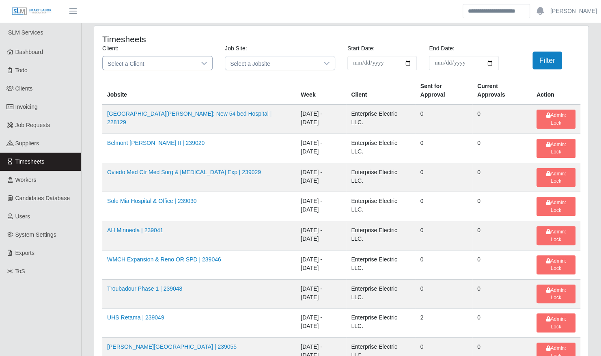
click at [184, 62] on span "Select a Client" at bounding box center [149, 62] width 93 height 13
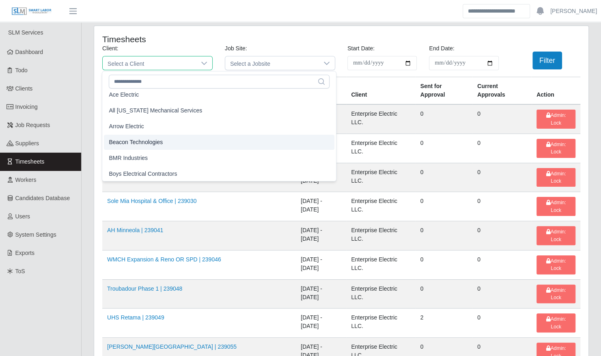
scroll to position [21, 0]
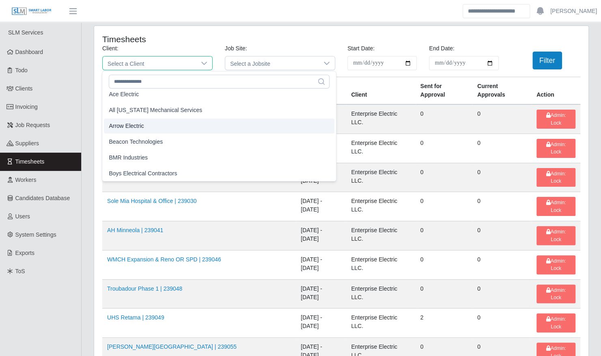
click at [151, 125] on li "Arrow Electric" at bounding box center [219, 126] width 231 height 15
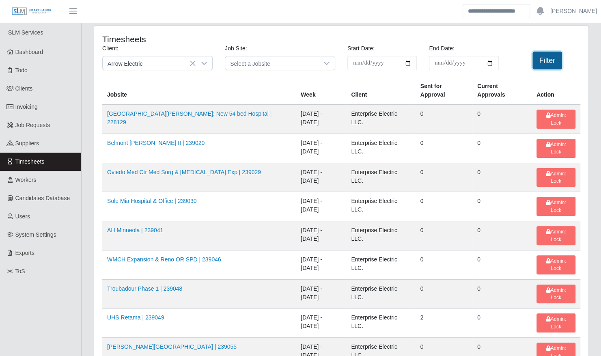
click at [549, 63] on button "Filter" at bounding box center [548, 61] width 30 height 18
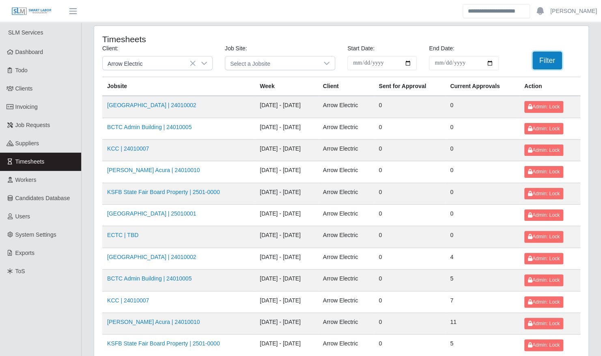
scroll to position [103, 0]
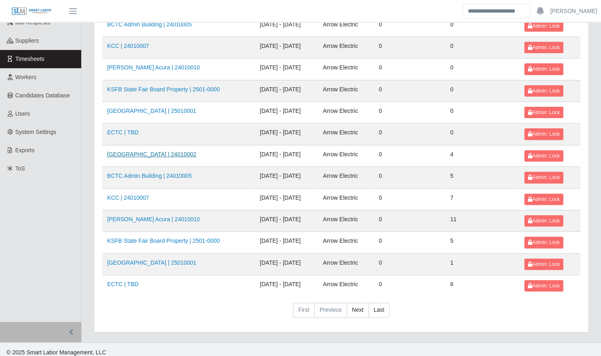
click at [164, 151] on link "[GEOGRAPHIC_DATA] | 24010002" at bounding box center [151, 154] width 89 height 6
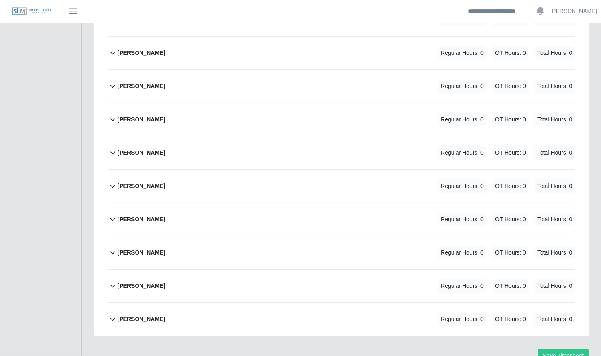
scroll to position [1411, 0]
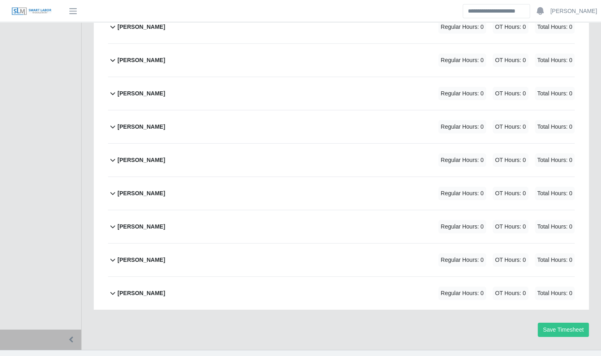
click at [171, 181] on div "Vincent Becknell Regular Hours: 0 OT Hours: 0 Total Hours: 0" at bounding box center [346, 193] width 457 height 33
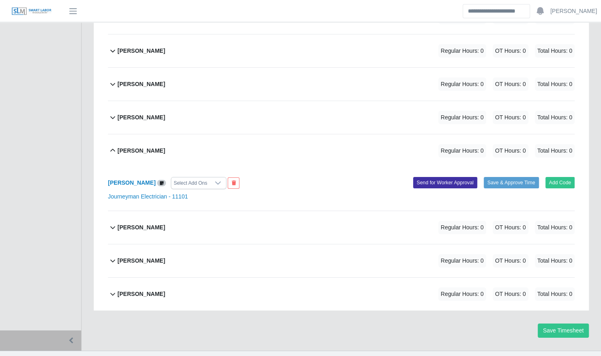
scroll to position [1455, 0]
click at [565, 176] on button "Add Code" at bounding box center [561, 181] width 30 height 11
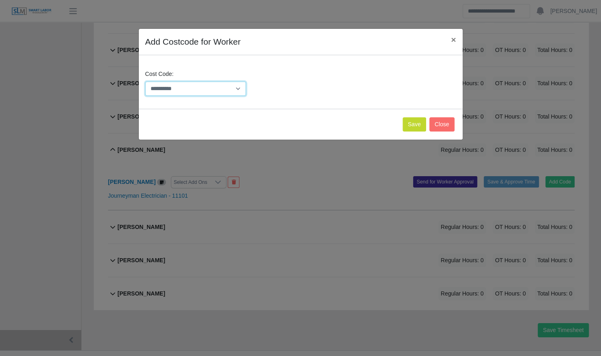
click at [205, 88] on select "**********" at bounding box center [195, 89] width 101 height 14
select select "**********"
click at [145, 82] on select "**********" at bounding box center [195, 89] width 101 height 14
click at [414, 123] on button "Save" at bounding box center [415, 124] width 24 height 14
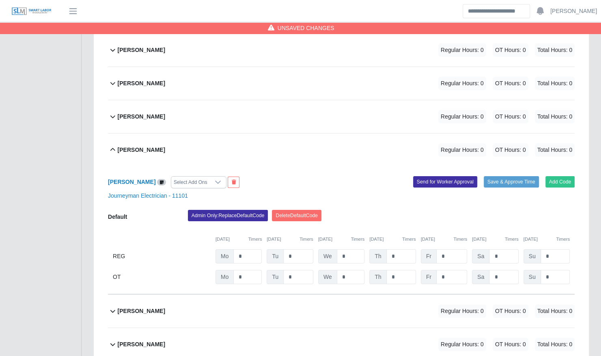
scroll to position [1539, 0]
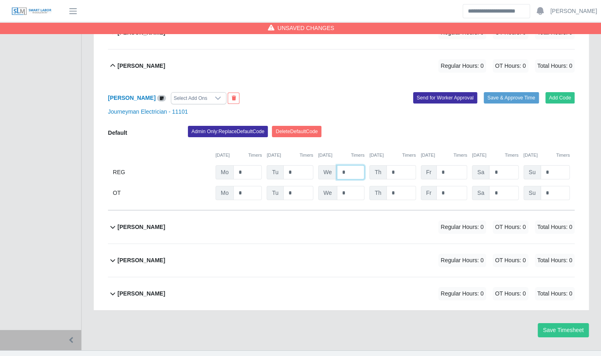
click at [359, 165] on input "*" at bounding box center [351, 172] width 28 height 14
type input "**"
type input "*"
click at [516, 82] on div "Vincent Becknell Select Add Ons Add Code Save & Approve Time Send for Worker Ap…" at bounding box center [341, 146] width 467 height 128
click at [510, 92] on button "Save & Approve Time" at bounding box center [511, 97] width 55 height 11
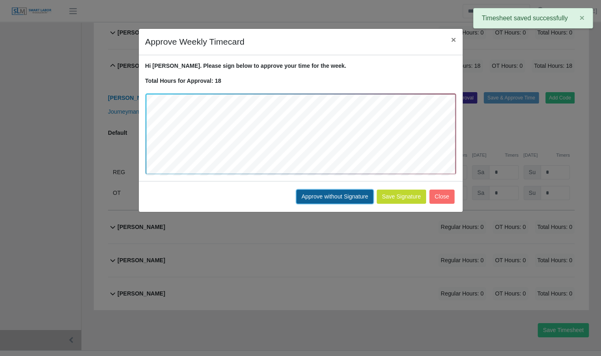
click at [320, 196] on button "Approve without Signature" at bounding box center [334, 197] width 77 height 14
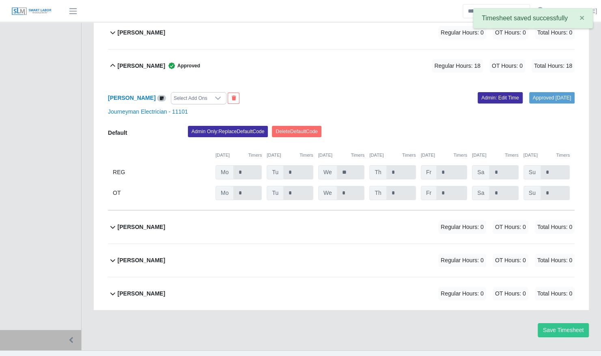
click at [156, 59] on div "Vincent Becknell Approved" at bounding box center [159, 65] width 82 height 13
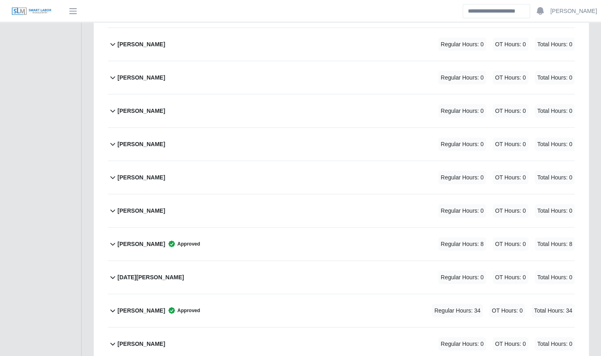
scroll to position [1103, 0]
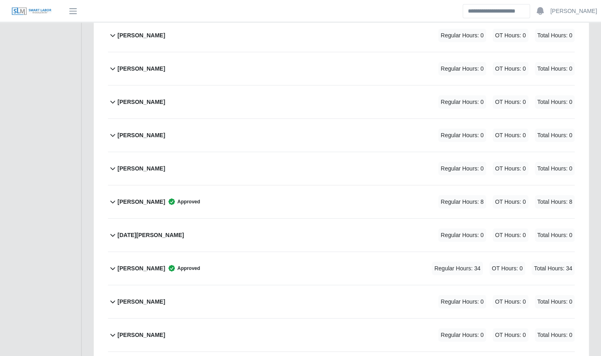
click at [200, 119] on div "Mason Cantrell Regular Hours: 0 OT Hours: 0 Total Hours: 0" at bounding box center [346, 135] width 457 height 33
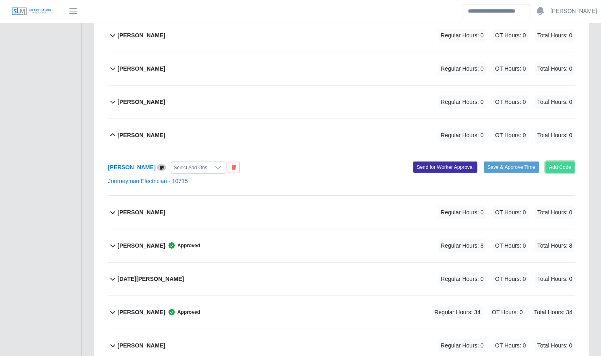
click at [563, 162] on button "Add Code" at bounding box center [561, 167] width 30 height 11
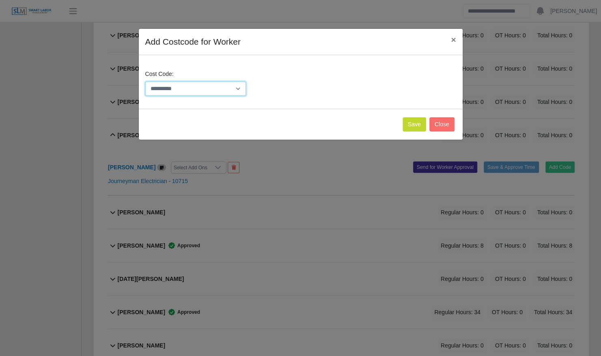
click at [221, 95] on select "**********" at bounding box center [195, 89] width 101 height 14
select select "**********"
click at [145, 82] on select "**********" at bounding box center [195, 89] width 101 height 14
click at [414, 123] on button "Save" at bounding box center [415, 124] width 24 height 14
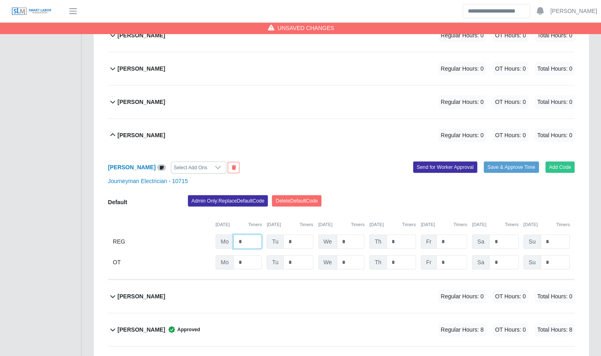
click at [251, 235] on input "*" at bounding box center [248, 242] width 28 height 14
type input "*"
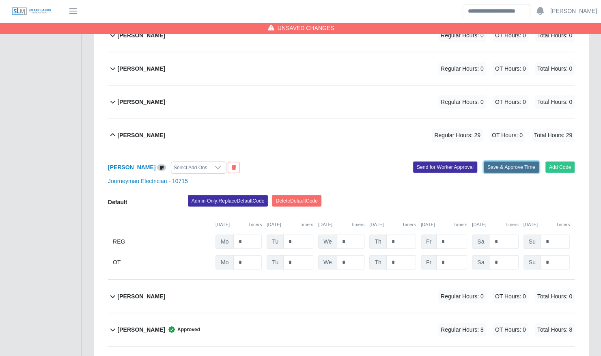
click at [514, 162] on button "Save & Approve Time" at bounding box center [511, 167] width 55 height 11
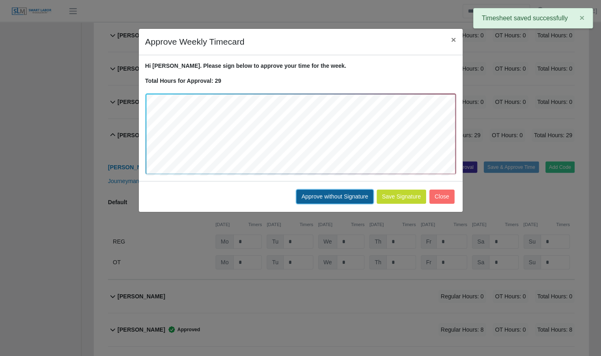
click at [343, 196] on button "Approve without Signature" at bounding box center [334, 197] width 77 height 14
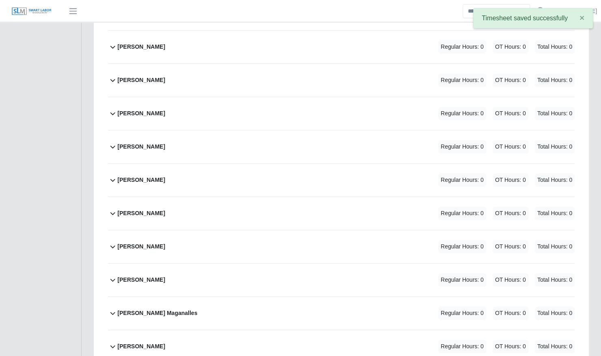
scroll to position [360, 0]
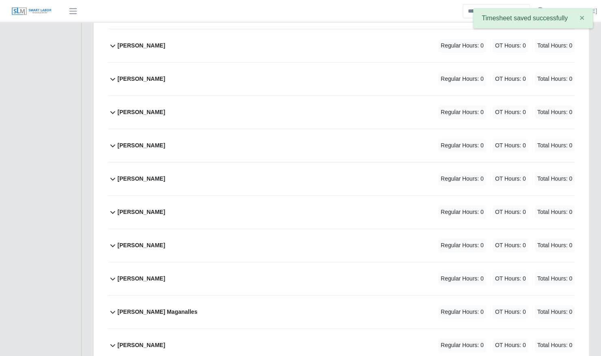
click at [221, 239] on div "Devin Crays Regular Hours: 0 OT Hours: 0 Total Hours: 0" at bounding box center [346, 245] width 457 height 33
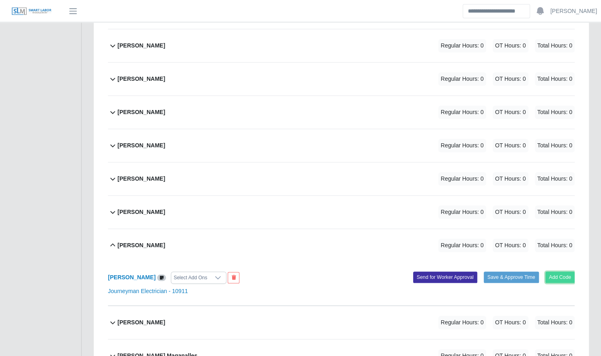
click at [560, 272] on button "Add Code" at bounding box center [561, 277] width 30 height 11
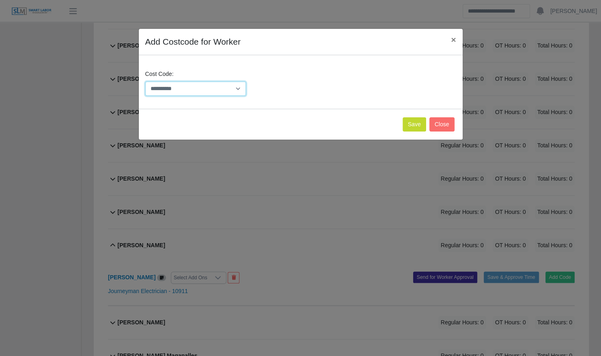
click at [229, 92] on select "**********" at bounding box center [195, 89] width 101 height 14
select select "**********"
click at [145, 82] on select "**********" at bounding box center [195, 89] width 101 height 14
click at [409, 124] on button "Save" at bounding box center [415, 124] width 24 height 14
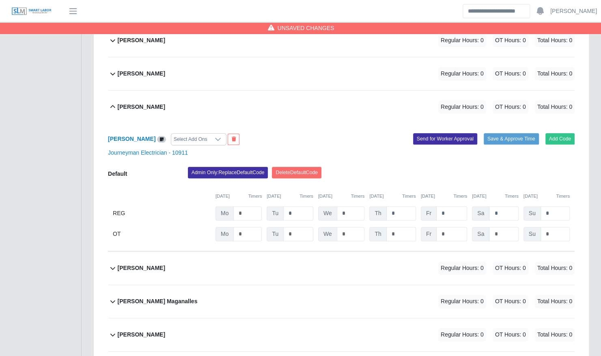
scroll to position [499, 0]
click at [251, 206] on input "*" at bounding box center [248, 213] width 28 height 14
type input "**"
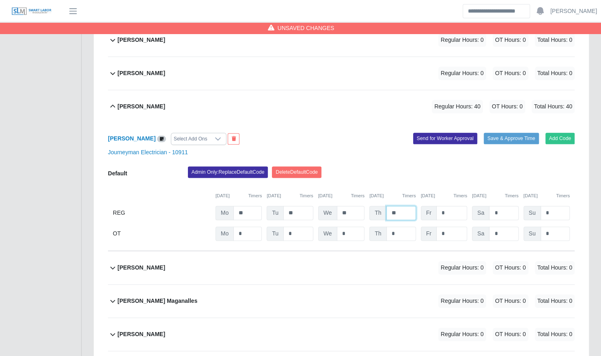
type input "**"
type input "*"
click at [449, 228] on input "*" at bounding box center [452, 234] width 31 height 14
type input "*"
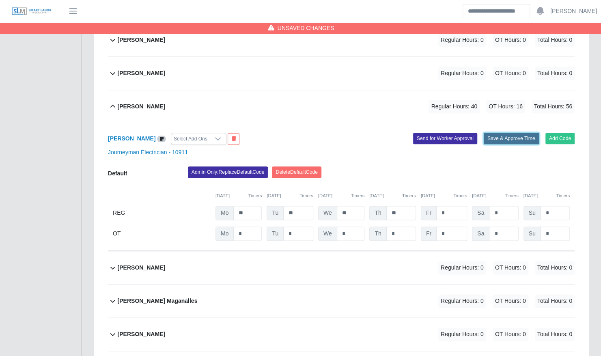
click at [508, 133] on button "Save & Approve Time" at bounding box center [511, 138] width 55 height 11
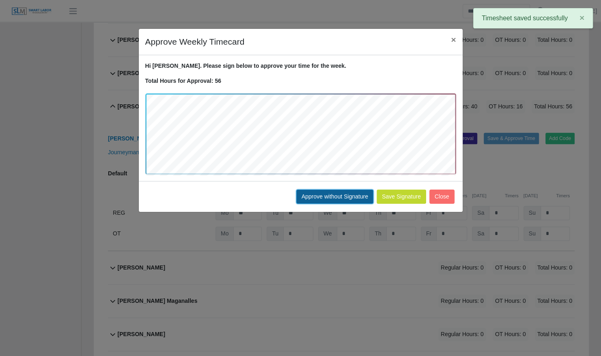
click at [326, 193] on button "Approve without Signature" at bounding box center [334, 197] width 77 height 14
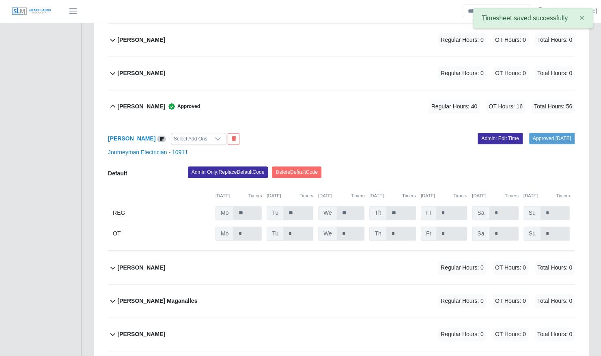
click at [128, 102] on b "Devin Crays" at bounding box center [142, 106] width 48 height 9
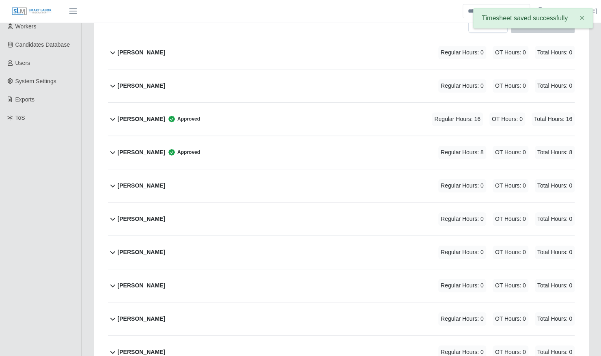
scroll to position [159, 0]
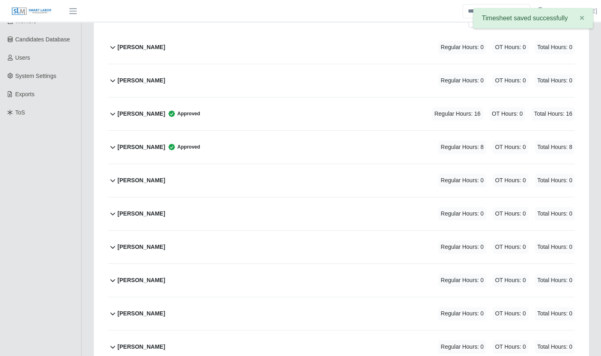
click at [155, 242] on div "Bryce Jackson Regular Hours: 0 OT Hours: 0 Total Hours: 0" at bounding box center [346, 247] width 457 height 33
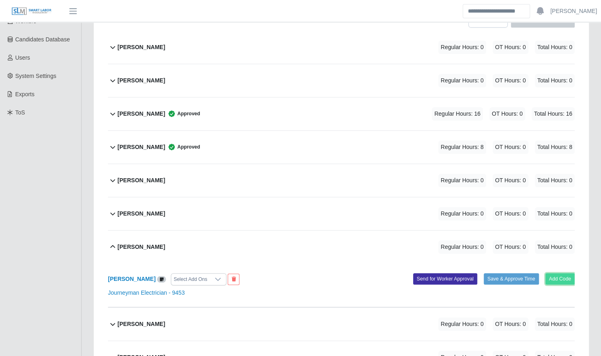
click at [566, 273] on button "Add Code" at bounding box center [561, 278] width 30 height 11
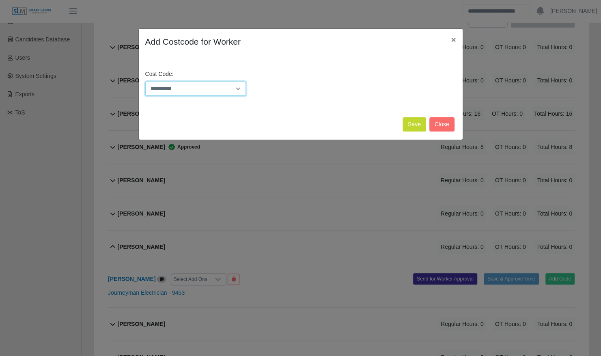
click at [230, 89] on select "**********" at bounding box center [195, 89] width 101 height 14
select select "**********"
click at [145, 82] on select "**********" at bounding box center [195, 89] width 101 height 14
click at [412, 124] on button "Save" at bounding box center [415, 124] width 24 height 14
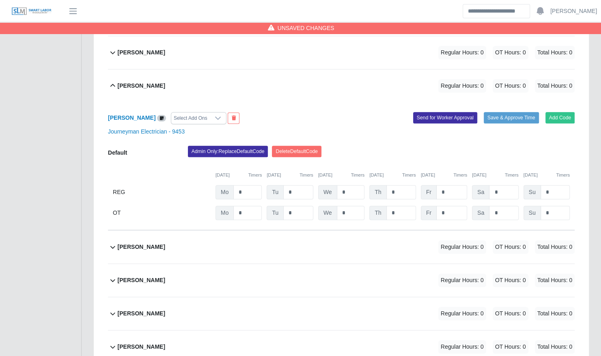
scroll to position [332, 0]
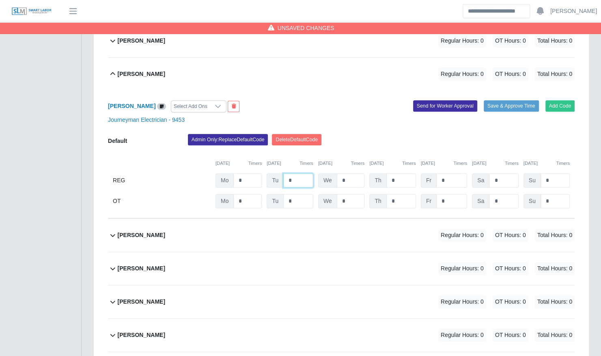
click at [302, 173] on input "*" at bounding box center [298, 180] width 30 height 14
type input "**"
type input "*"
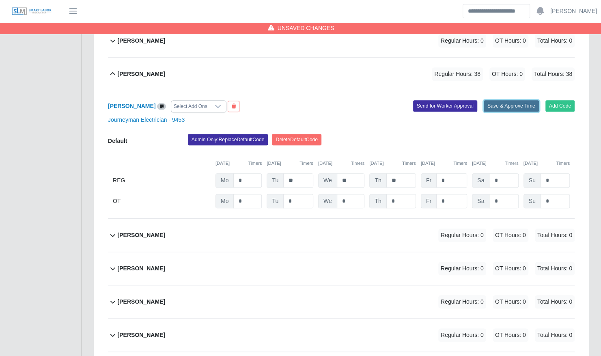
click at [506, 100] on button "Save & Approve Time" at bounding box center [511, 105] width 55 height 11
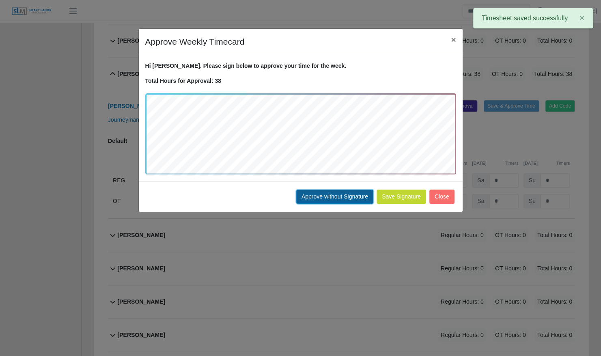
click at [350, 200] on button "Approve without Signature" at bounding box center [334, 197] width 77 height 14
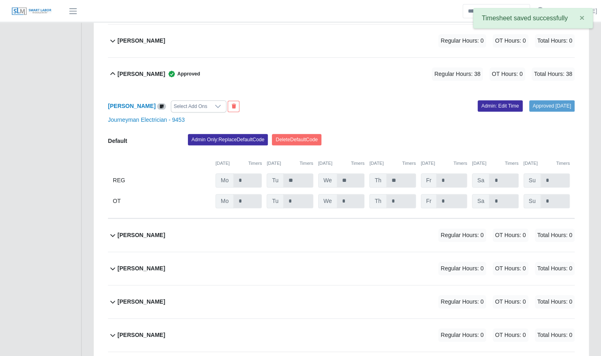
click at [150, 70] on b "Bryce Jackson" at bounding box center [142, 74] width 48 height 9
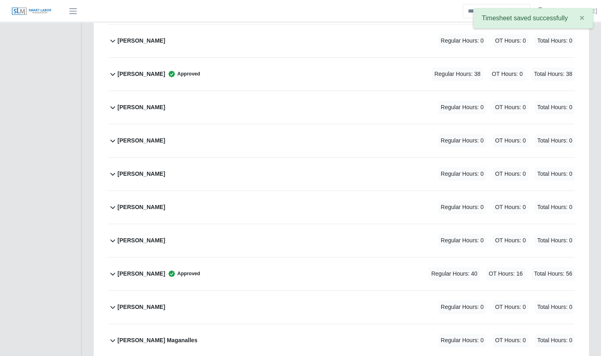
click at [156, 137] on div "Chris Marshall Regular Hours: 0 OT Hours: 0 Total Hours: 0" at bounding box center [346, 140] width 457 height 33
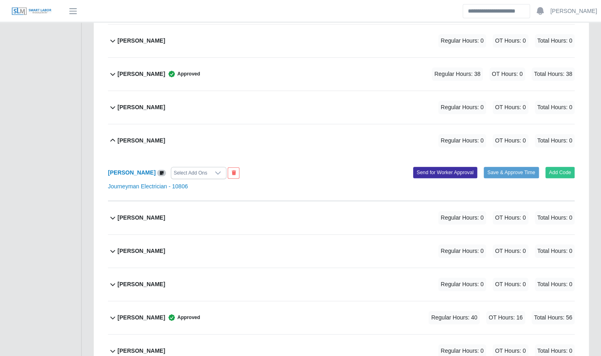
click at [158, 137] on div "Chris Marshall Regular Hours: 0 OT Hours: 0 Total Hours: 0" at bounding box center [346, 140] width 457 height 33
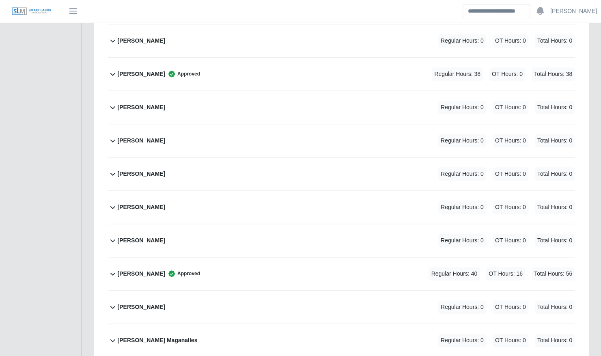
click at [164, 170] on b "Christopher Miller" at bounding box center [142, 174] width 48 height 9
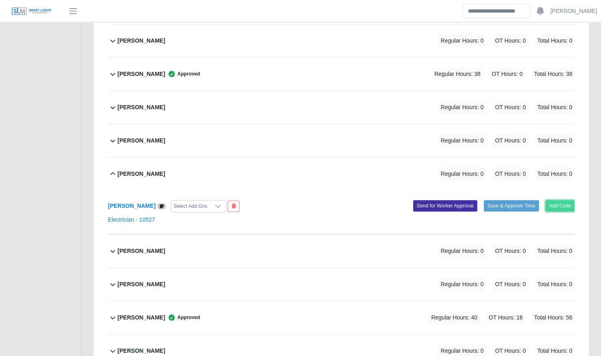
click at [560, 200] on button "Add Code" at bounding box center [561, 205] width 30 height 11
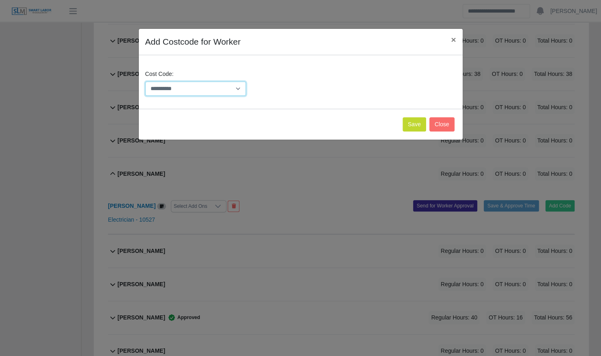
drag, startPoint x: 162, startPoint y: 85, endPoint x: 169, endPoint y: 93, distance: 10.9
click at [162, 85] on select "**********" at bounding box center [195, 89] width 101 height 14
select select "**********"
click at [145, 82] on select "**********" at bounding box center [195, 89] width 101 height 14
click at [413, 126] on button "Save" at bounding box center [415, 124] width 24 height 14
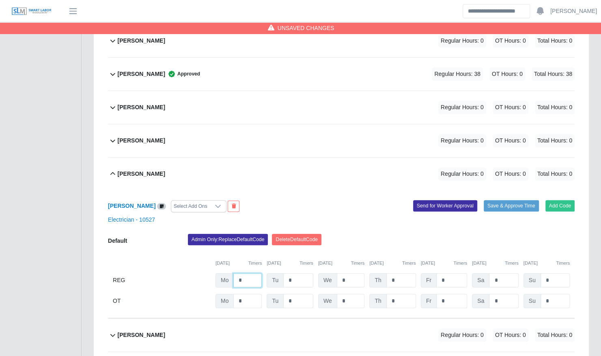
click at [253, 273] on input "*" at bounding box center [248, 280] width 28 height 14
type input "**"
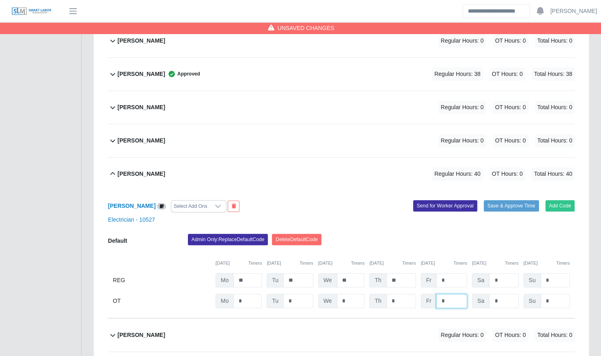
click at [442, 294] on input "*" at bounding box center [452, 301] width 31 height 14
type input "*"
click at [414, 235] on div "Admin Only: Replace Default Code Delete Default Code" at bounding box center [381, 242] width 399 height 16
click at [506, 200] on button "Save & Approve Time" at bounding box center [511, 205] width 55 height 11
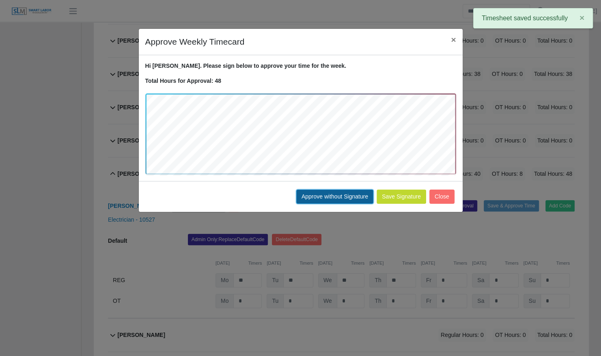
click at [330, 196] on button "Approve without Signature" at bounding box center [334, 197] width 77 height 14
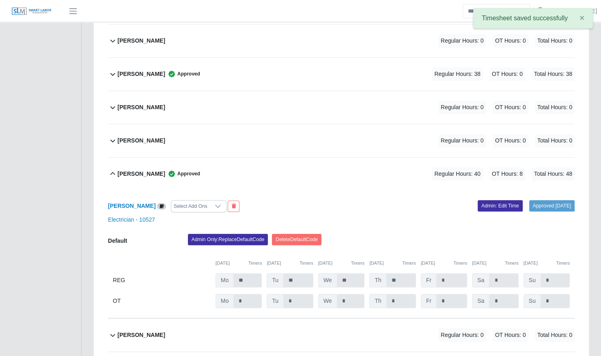
click at [159, 170] on b "Christopher Miller" at bounding box center [142, 174] width 48 height 9
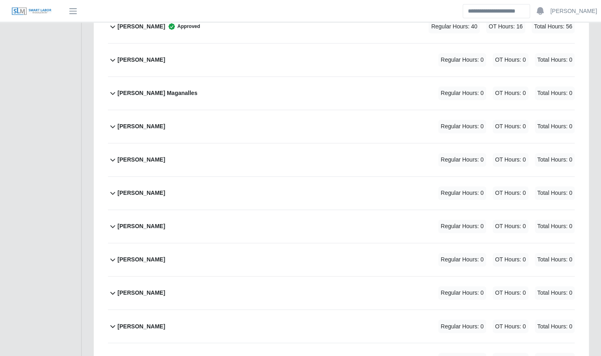
scroll to position [580, 0]
click at [163, 146] on div "Heriberto Veliz Regular Hours: 0 OT Hours: 0 Total Hours: 0" at bounding box center [346, 159] width 457 height 33
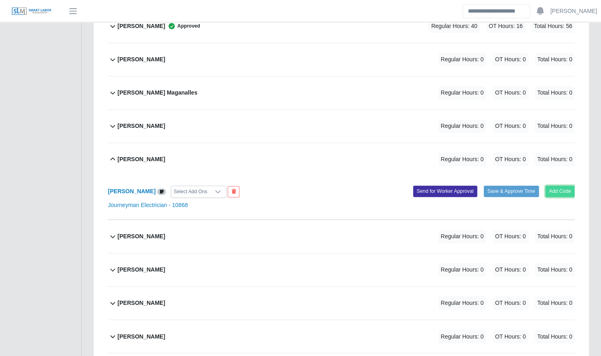
click at [565, 186] on button "Add Code" at bounding box center [561, 191] width 30 height 11
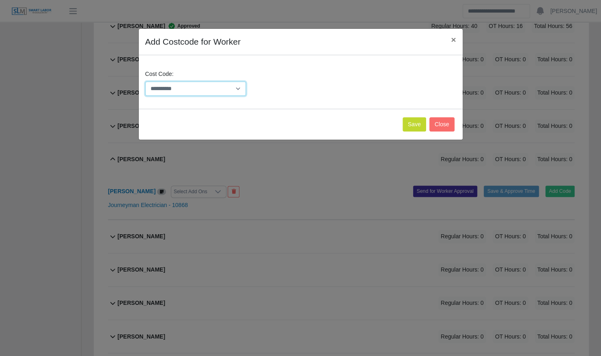
click at [198, 83] on select "**********" at bounding box center [195, 89] width 101 height 14
select select "**********"
click at [145, 82] on select "**********" at bounding box center [195, 89] width 101 height 14
click at [426, 124] on button "Save" at bounding box center [415, 124] width 24 height 14
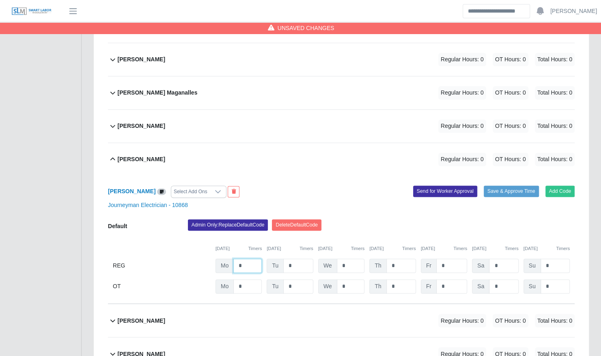
click at [247, 259] on input "*" at bounding box center [248, 266] width 28 height 14
type input "**"
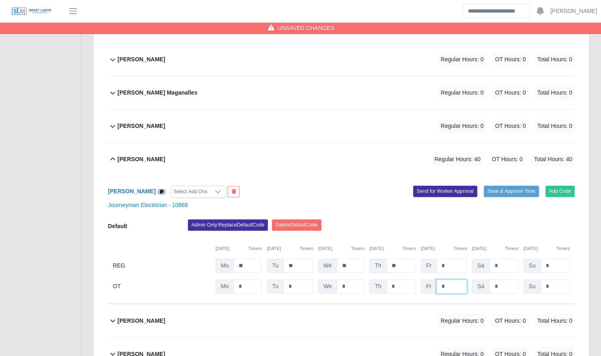
click at [447, 279] on input "*" at bounding box center [452, 286] width 31 height 14
type input "*"
click at [447, 279] on input "*" at bounding box center [452, 286] width 31 height 14
type input "*"
click at [518, 186] on button "Save & Approve Time" at bounding box center [511, 191] width 55 height 11
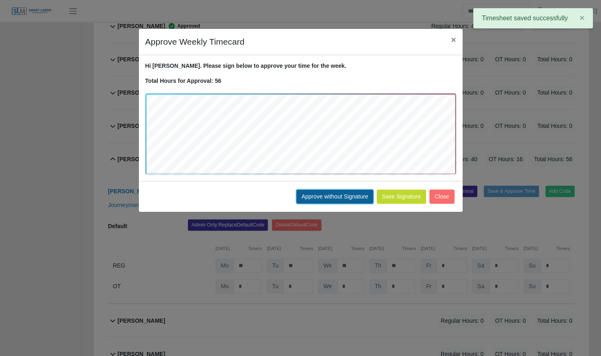
click at [341, 198] on button "Approve without Signature" at bounding box center [334, 197] width 77 height 14
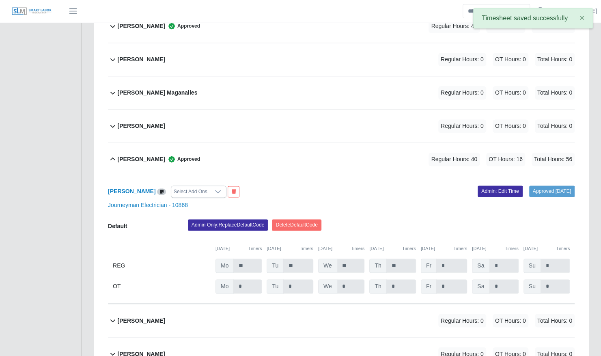
click at [133, 154] on div "Heriberto Veliz Approved" at bounding box center [159, 159] width 82 height 13
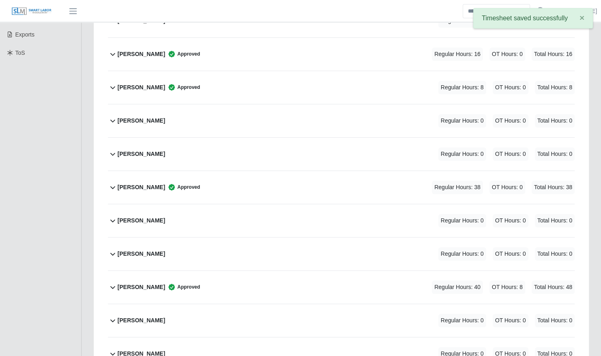
scroll to position [218, 0]
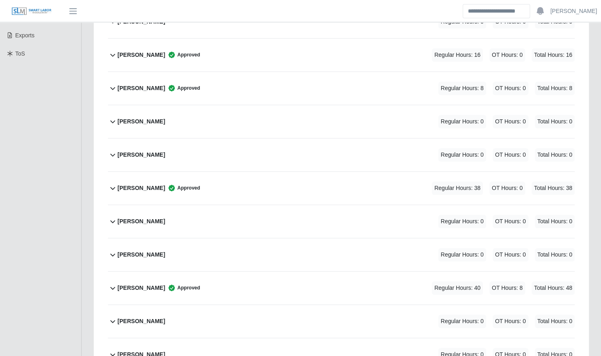
click at [133, 154] on div "Bryam Interiano Regular Hours: 0 OT Hours: 0 Total Hours: 0" at bounding box center [346, 154] width 457 height 33
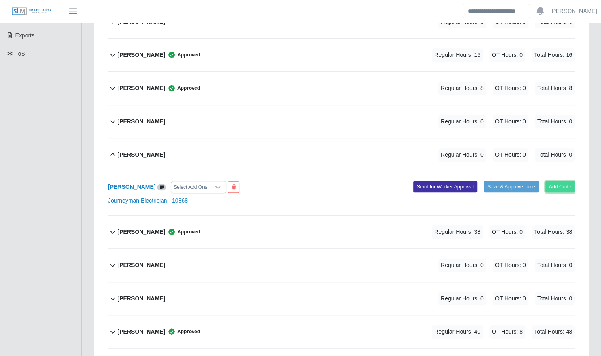
click at [560, 181] on button "Add Code" at bounding box center [561, 186] width 30 height 11
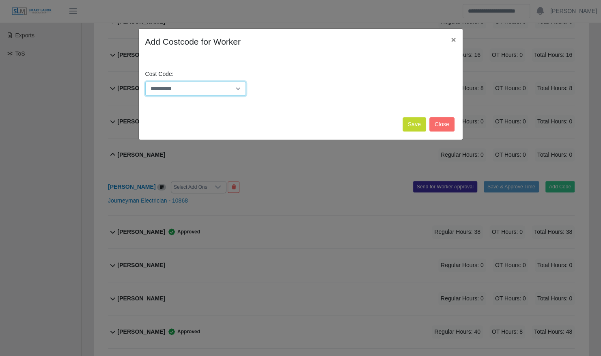
click at [218, 87] on select "**********" at bounding box center [195, 89] width 101 height 14
select select "**********"
click at [145, 82] on select "**********" at bounding box center [195, 89] width 101 height 14
click at [414, 122] on button "Save" at bounding box center [415, 124] width 24 height 14
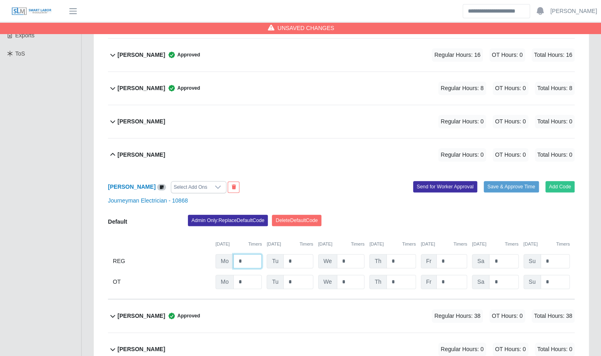
click at [240, 257] on input "*" at bounding box center [248, 261] width 28 height 14
type input "**"
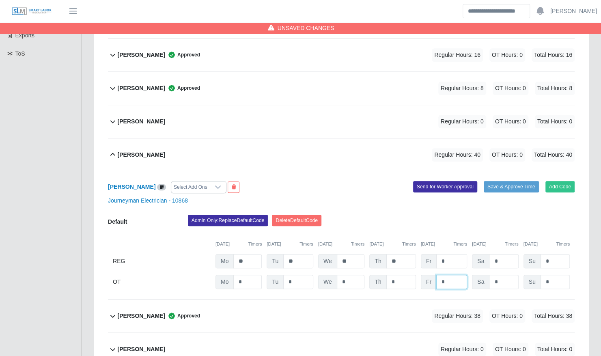
click at [452, 275] on input "*" at bounding box center [452, 282] width 31 height 14
type input "*"
click at [520, 181] on button "Save & Approve Time" at bounding box center [511, 186] width 55 height 11
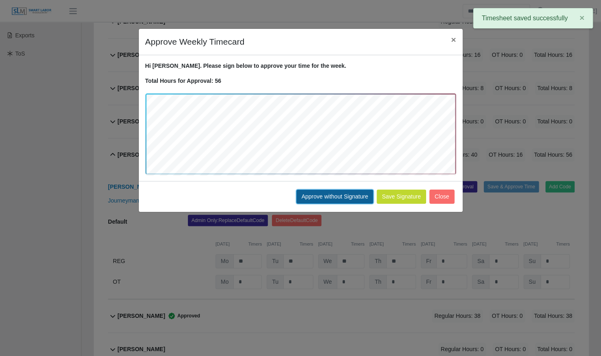
click at [357, 196] on button "Approve without Signature" at bounding box center [334, 197] width 77 height 14
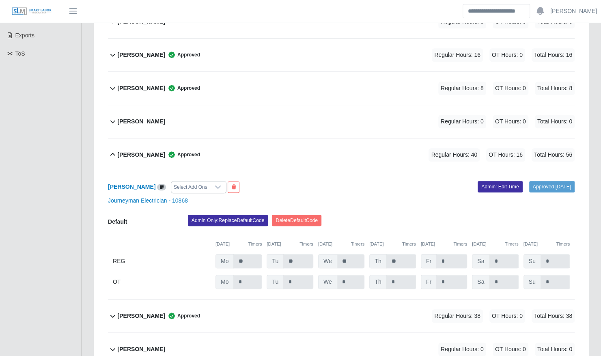
click at [151, 151] on div "Bryam Interiano Approved" at bounding box center [159, 154] width 82 height 13
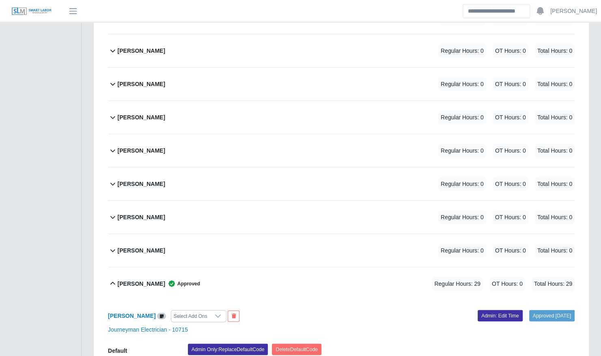
scroll to position [954, 0]
click at [146, 147] on b "Luis Arroyo" at bounding box center [142, 151] width 48 height 9
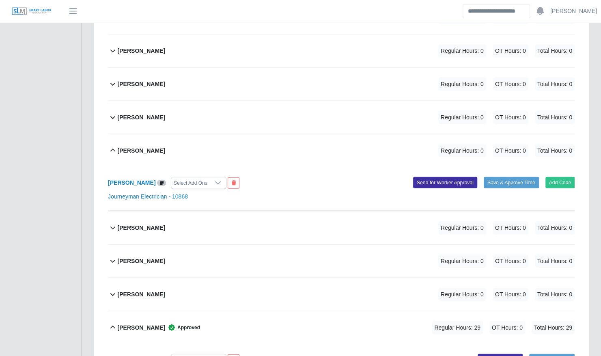
click at [164, 138] on div "Luis Arroyo Regular Hours: 0 OT Hours: 0 Total Hours: 0" at bounding box center [346, 150] width 457 height 33
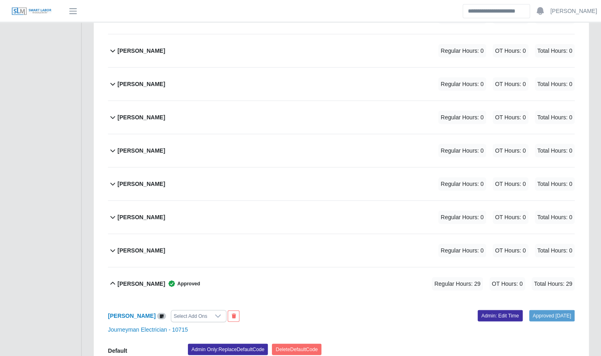
click at [164, 138] on div "Luis Arroyo Regular Hours: 0 OT Hours: 0 Total Hours: 0" at bounding box center [346, 150] width 457 height 33
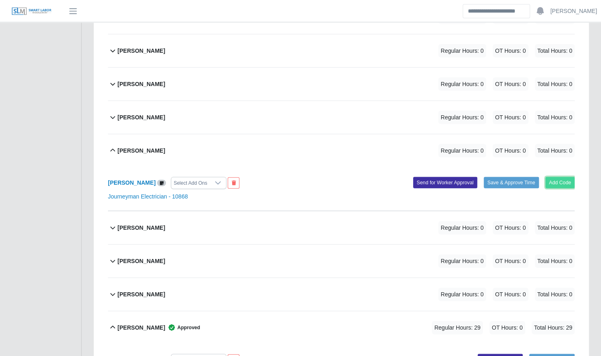
click at [563, 177] on button "Add Code" at bounding box center [561, 182] width 30 height 11
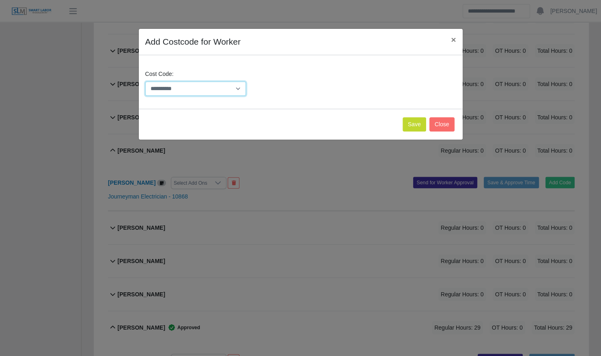
click at [217, 90] on select "**********" at bounding box center [195, 89] width 101 height 14
select select "**********"
click at [145, 82] on select "**********" at bounding box center [195, 89] width 101 height 14
click at [422, 125] on button "Save" at bounding box center [415, 124] width 24 height 14
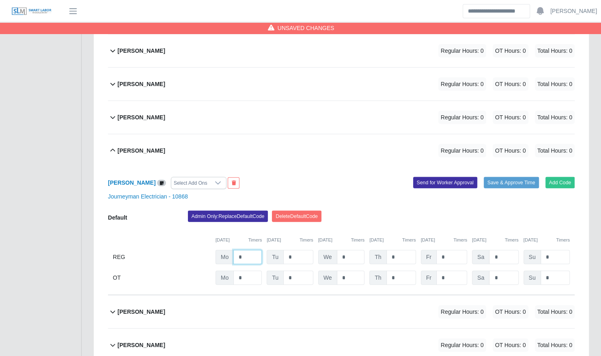
click at [252, 250] on input "*" at bounding box center [248, 257] width 28 height 14
type input "**"
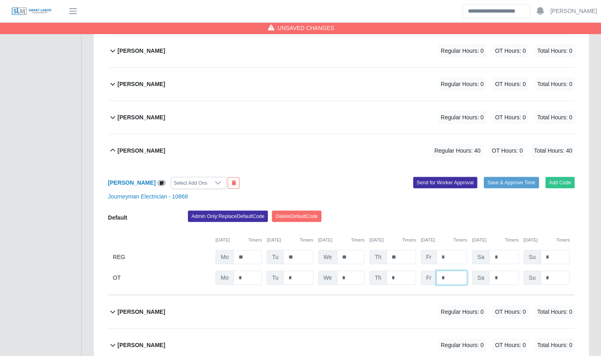
click at [446, 271] on input "*" at bounding box center [452, 278] width 31 height 14
type input "*"
click at [519, 177] on button "Save & Approve Time" at bounding box center [511, 182] width 55 height 11
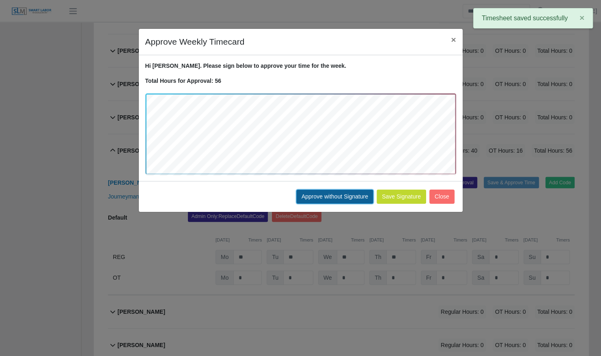
click at [335, 196] on button "Approve without Signature" at bounding box center [334, 197] width 77 height 14
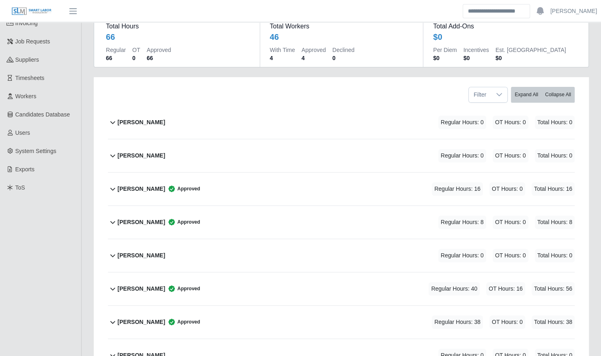
scroll to position [0, 0]
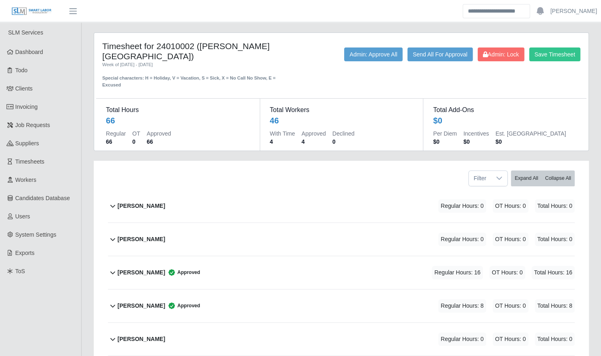
click at [207, 231] on div "Angel Mendez SR Regular Hours: 0 OT Hours: 0 Total Hours: 0" at bounding box center [346, 239] width 457 height 33
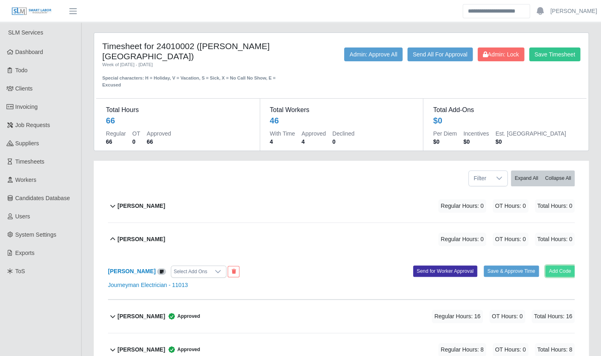
click at [567, 266] on button "Add Code" at bounding box center [561, 271] width 30 height 11
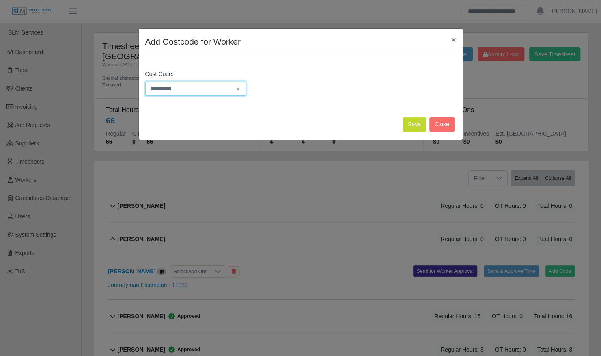
click at [234, 87] on select "**********" at bounding box center [195, 89] width 101 height 14
select select "**********"
click at [145, 82] on select "**********" at bounding box center [195, 89] width 101 height 14
click at [422, 126] on button "Save" at bounding box center [415, 124] width 24 height 14
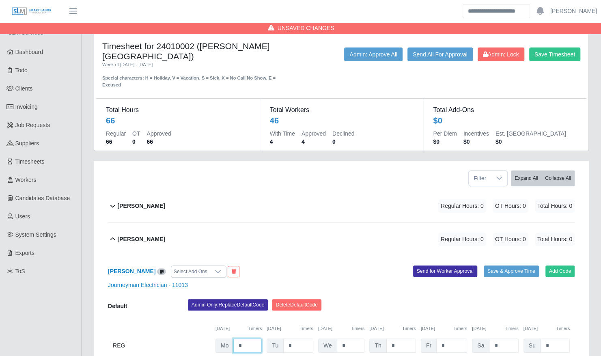
click at [250, 339] on input "*" at bounding box center [248, 346] width 28 height 14
type input "**"
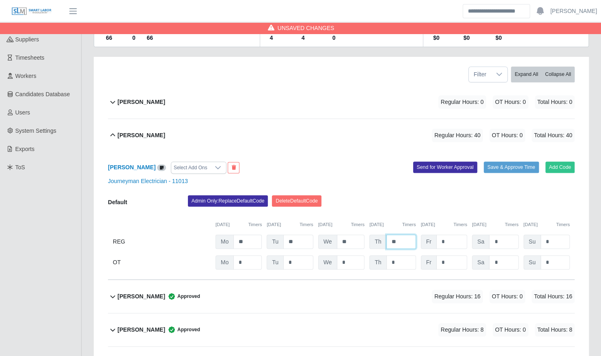
scroll to position [105, 0]
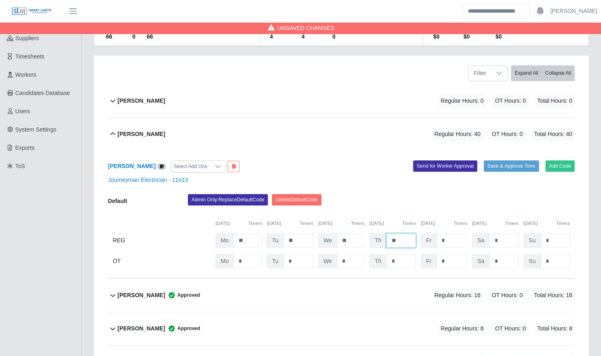
type input "**"
click at [451, 260] on div "Angel Mendez SR Select Add Ons Add Code Save & Approve Time Send for Worker App…" at bounding box center [341, 215] width 467 height 128
click at [451, 258] on input "*" at bounding box center [452, 261] width 31 height 14
type input "*"
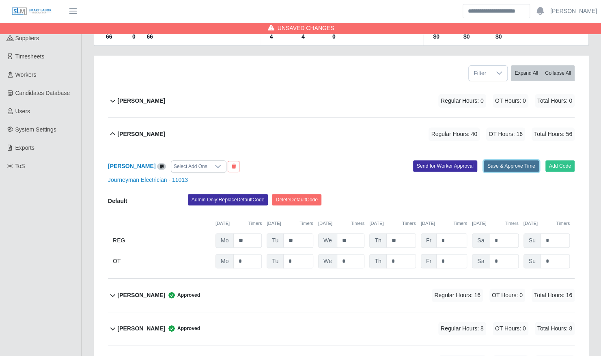
click at [528, 160] on button "Save & Approve Time" at bounding box center [511, 165] width 55 height 11
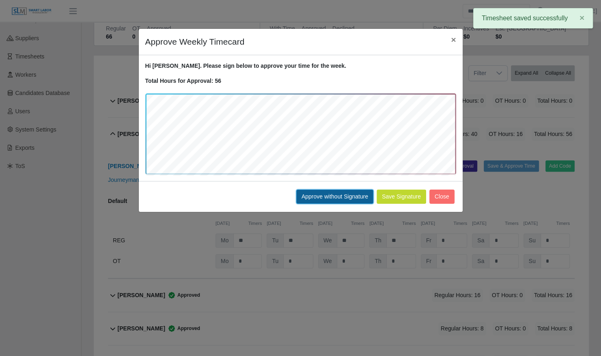
click at [357, 200] on button "Approve without Signature" at bounding box center [334, 197] width 77 height 14
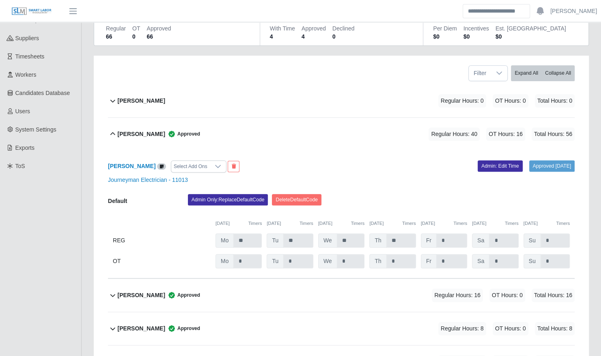
click at [149, 130] on b "Angel Mendez SR" at bounding box center [142, 134] width 48 height 9
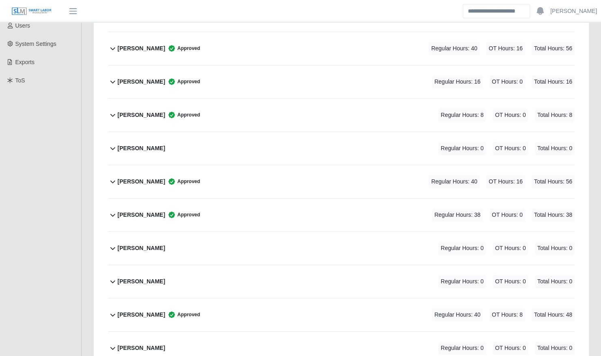
scroll to position [0, 0]
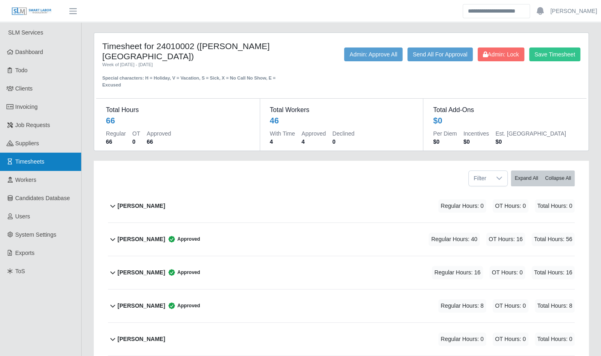
click at [53, 171] on link "Timesheets" at bounding box center [40, 162] width 81 height 18
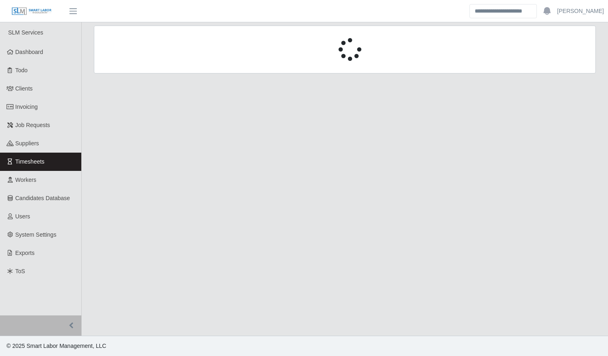
click at [45, 171] on link "Timesheets" at bounding box center [40, 162] width 81 height 18
click at [39, 182] on link "Workers" at bounding box center [40, 180] width 81 height 18
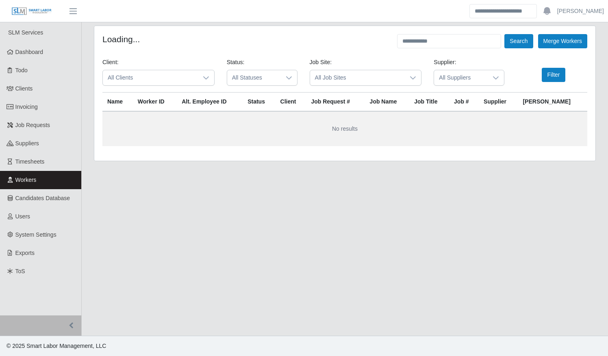
click at [193, 77] on span "All Clients" at bounding box center [150, 77] width 95 height 15
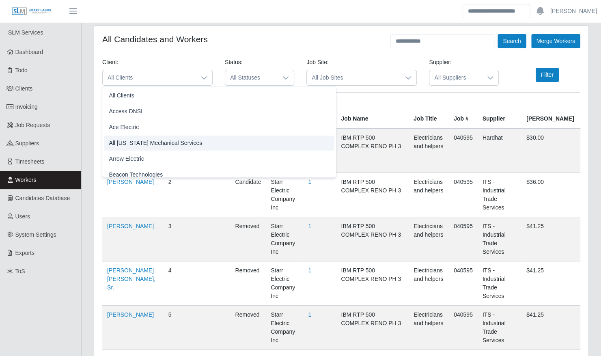
click at [146, 154] on li "Arrow Electric" at bounding box center [219, 158] width 231 height 15
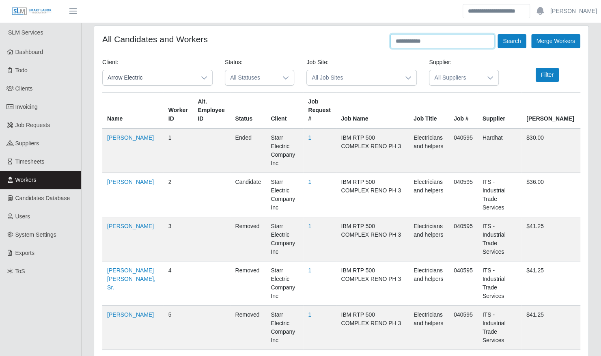
click at [448, 45] on input "text" at bounding box center [443, 41] width 104 height 14
type input "*****"
click at [506, 39] on button "Search" at bounding box center [512, 41] width 28 height 14
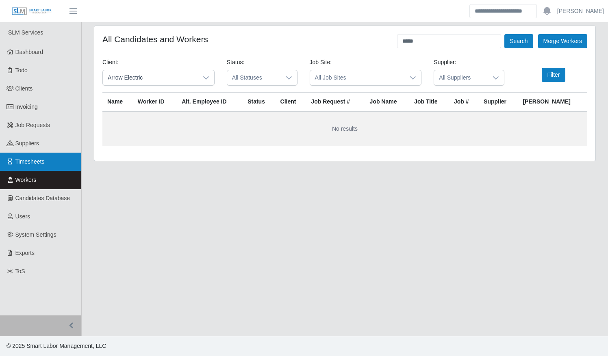
click at [58, 158] on link "Timesheets" at bounding box center [40, 162] width 81 height 18
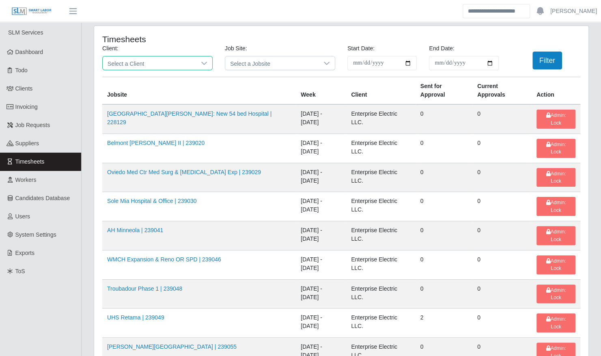
click at [159, 61] on span "Select a Client" at bounding box center [149, 62] width 93 height 13
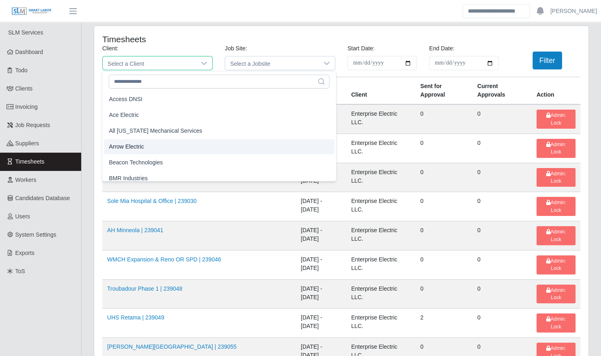
click at [162, 147] on li "Arrow Electric" at bounding box center [219, 146] width 231 height 15
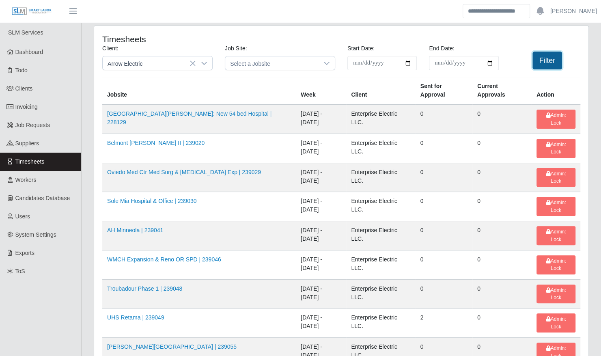
click at [552, 59] on button "Filter" at bounding box center [548, 61] width 30 height 18
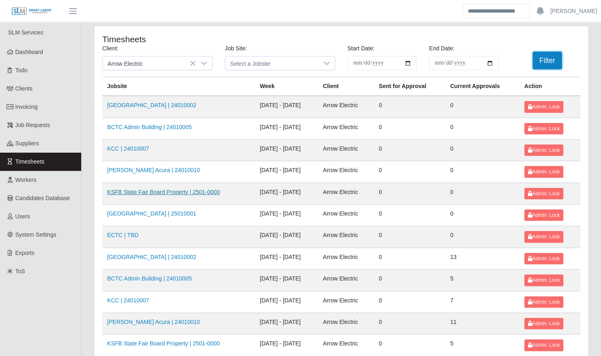
scroll to position [103, 0]
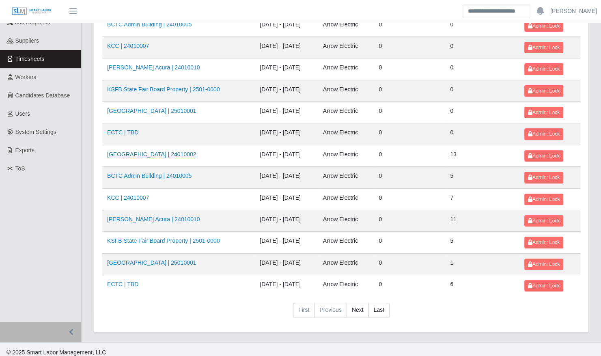
click at [175, 154] on link "Kenneland Chalet Building | 24010002" at bounding box center [151, 154] width 89 height 6
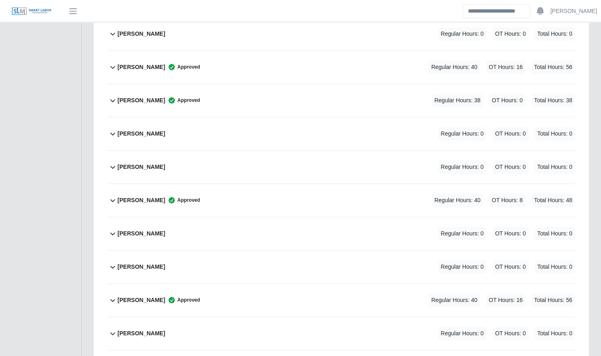
scroll to position [312, 0]
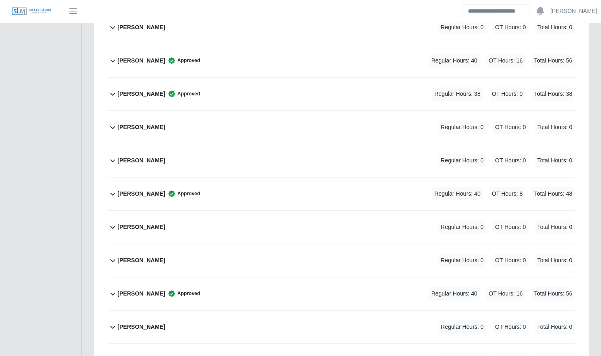
click at [217, 219] on div "[PERSON_NAME] Regular Hours: 0 OT Hours: 0 Total Hours: 0" at bounding box center [346, 227] width 457 height 33
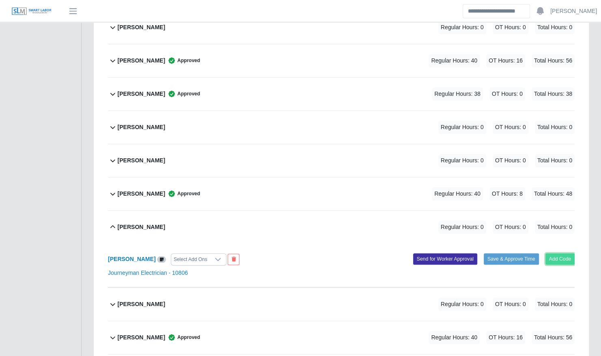
click at [552, 253] on button "Add Code" at bounding box center [561, 258] width 30 height 11
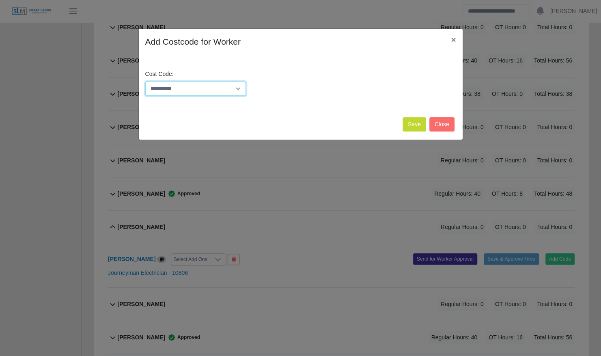
click at [175, 93] on select "**********" at bounding box center [195, 89] width 101 height 14
select select "**********"
click at [145, 82] on select "**********" at bounding box center [195, 89] width 101 height 14
click at [412, 127] on button "Save" at bounding box center [415, 124] width 24 height 14
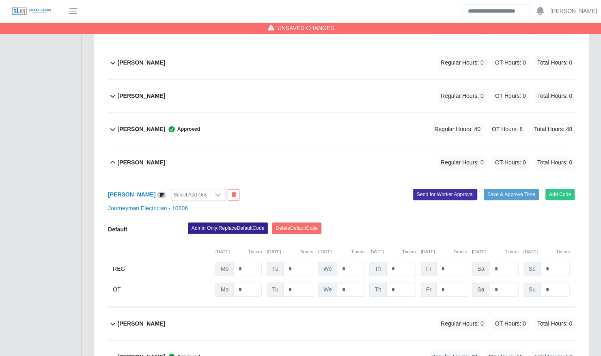
scroll to position [377, 0]
click at [251, 262] on input "*" at bounding box center [248, 269] width 28 height 14
click at [405, 262] on input "*" at bounding box center [402, 269] width 30 height 14
type input "*"
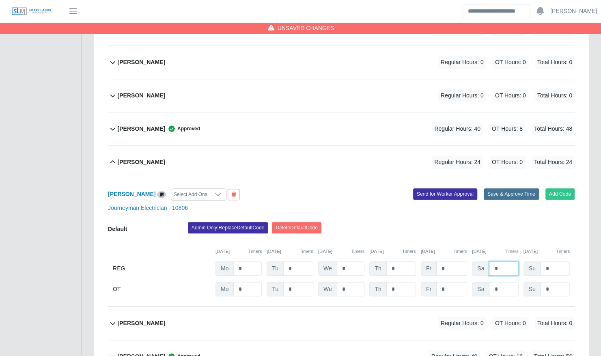
type input "*"
click at [519, 188] on button "Save & Approve Time" at bounding box center [511, 193] width 55 height 11
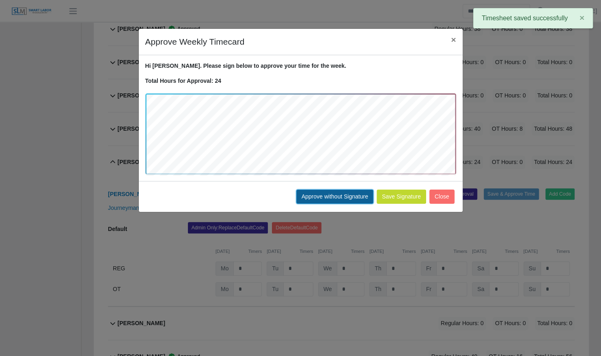
click at [347, 198] on button "Approve without Signature" at bounding box center [334, 197] width 77 height 14
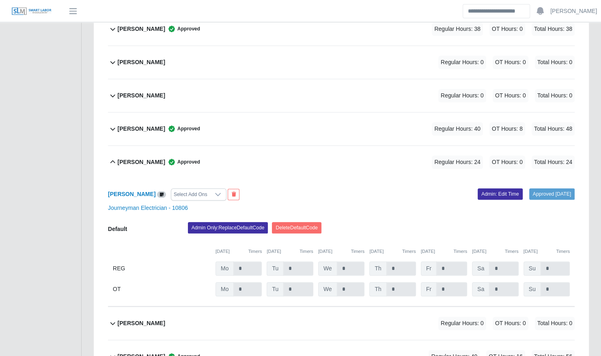
click at [128, 158] on b "Christopher Duke" at bounding box center [142, 162] width 48 height 9
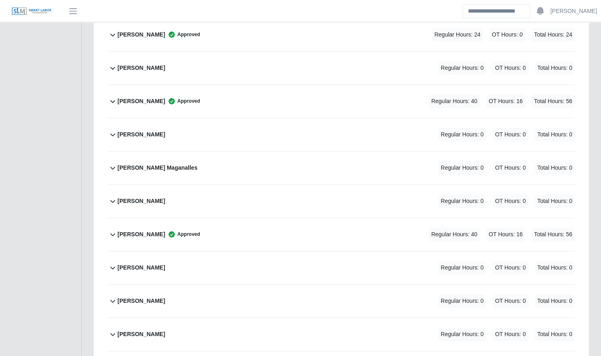
scroll to position [505, 0]
click at [165, 196] on b "Gerald Schwendeman" at bounding box center [142, 200] width 48 height 9
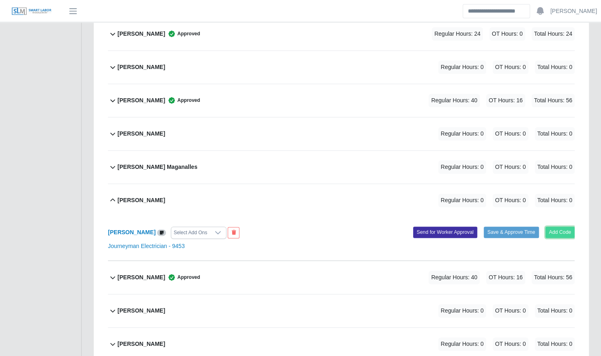
click at [557, 227] on button "Add Code" at bounding box center [561, 232] width 30 height 11
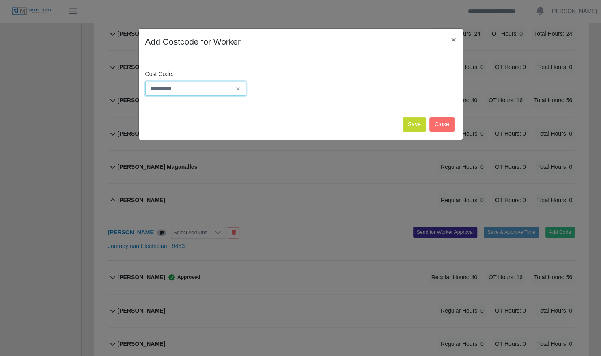
click at [221, 92] on select "**********" at bounding box center [195, 89] width 101 height 14
select select "**********"
click at [145, 82] on select "**********" at bounding box center [195, 89] width 101 height 14
click at [422, 126] on button "Save" at bounding box center [415, 124] width 24 height 14
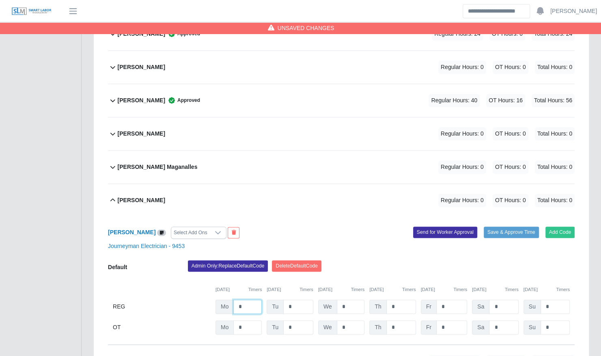
click at [244, 300] on input "*" at bounding box center [248, 307] width 28 height 14
type input "*"
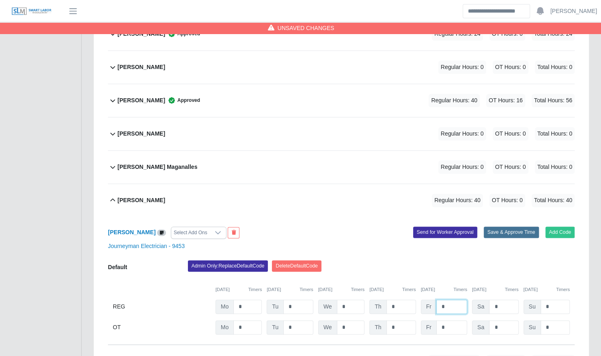
type input "*"
click at [500, 227] on button "Save & Approve Time" at bounding box center [511, 232] width 55 height 11
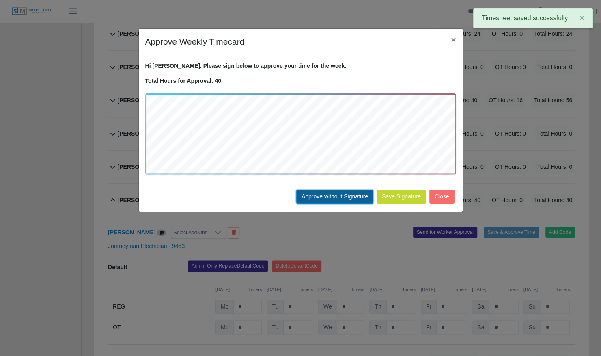
click at [329, 193] on button "Approve without Signature" at bounding box center [334, 197] width 77 height 14
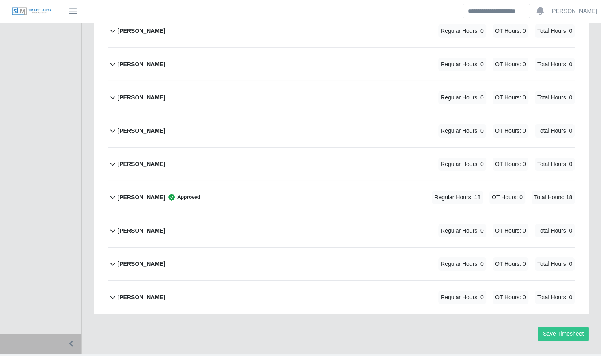
scroll to position [1536, 0]
click at [169, 153] on div "Steven Workman Regular Hours: 0 OT Hours: 0 Total Hours: 0" at bounding box center [346, 163] width 457 height 33
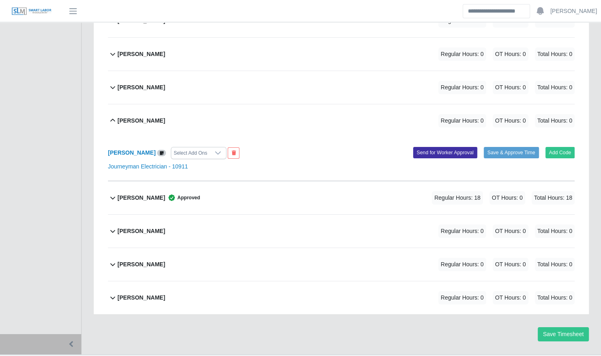
scroll to position [1579, 0]
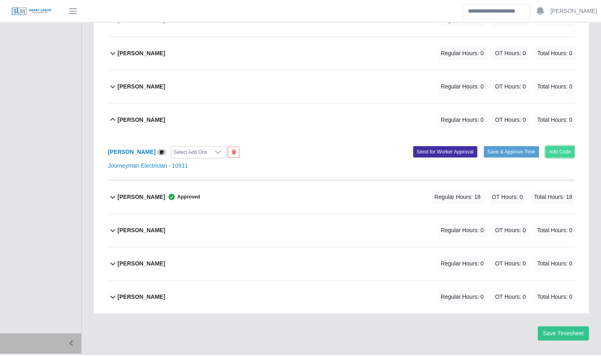
click at [567, 146] on button "Add Code" at bounding box center [561, 151] width 30 height 11
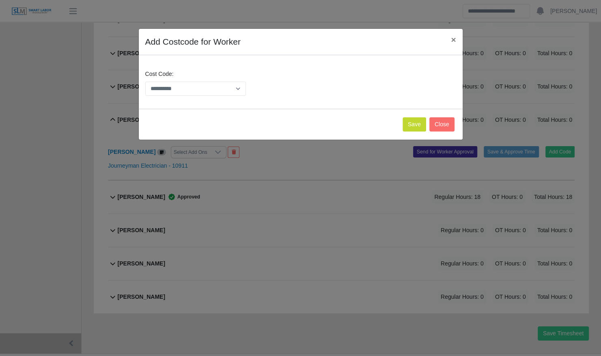
click at [228, 105] on div "**********" at bounding box center [301, 82] width 324 height 54
click at [223, 93] on select "**********" at bounding box center [195, 89] width 101 height 14
select select "**********"
click at [145, 82] on select "**********" at bounding box center [195, 89] width 101 height 14
click at [417, 124] on button "Save" at bounding box center [415, 124] width 24 height 14
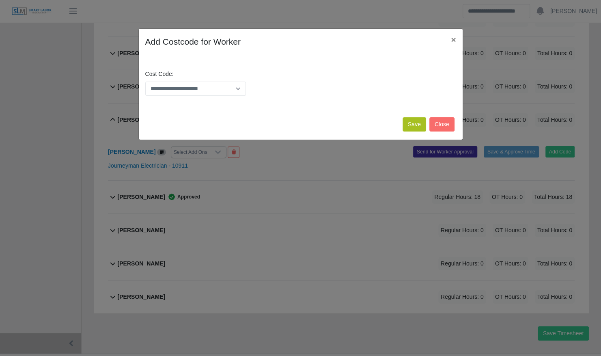
scroll to position [1663, 0]
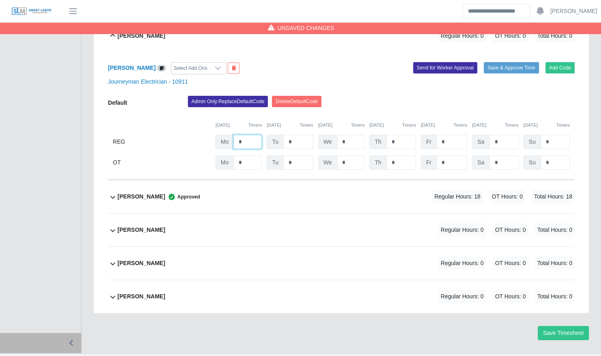
click at [251, 135] on input "*" at bounding box center [248, 142] width 28 height 14
type input "**"
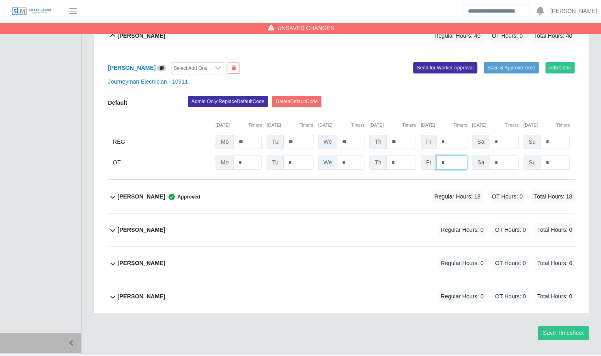
click at [451, 156] on input "*" at bounding box center [452, 163] width 31 height 14
type input "*"
click at [508, 62] on button "Save & Approve Time" at bounding box center [511, 67] width 55 height 11
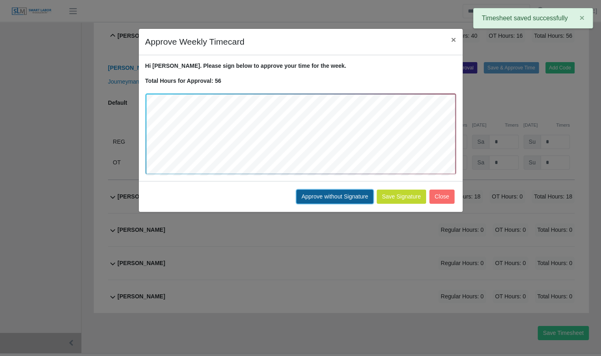
click at [325, 192] on button "Approve without Signature" at bounding box center [334, 197] width 77 height 14
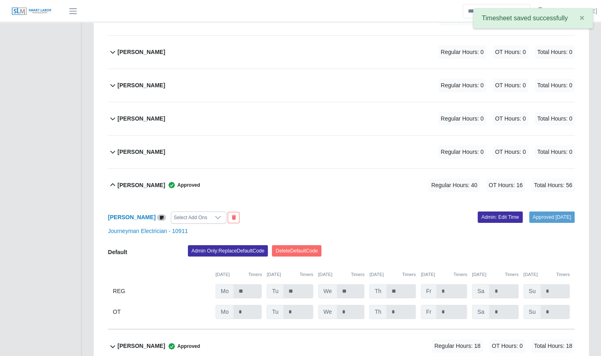
scroll to position [1514, 0]
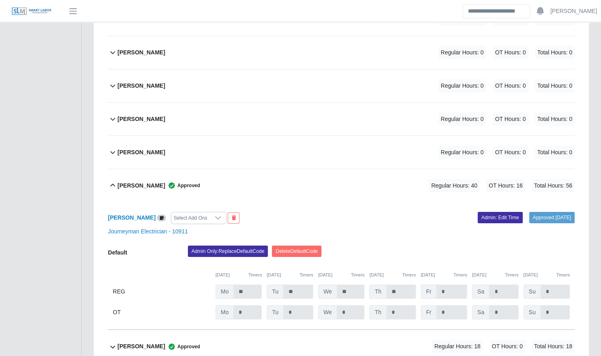
click at [251, 177] on div "Steven Workman Approved Regular Hours: 40 OT Hours: 16 Total Hours: 56" at bounding box center [346, 185] width 457 height 33
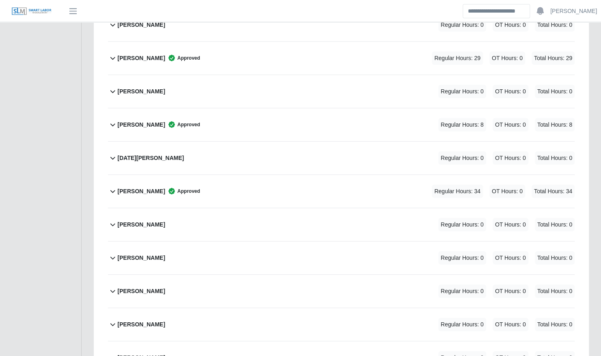
scroll to position [1298, 0]
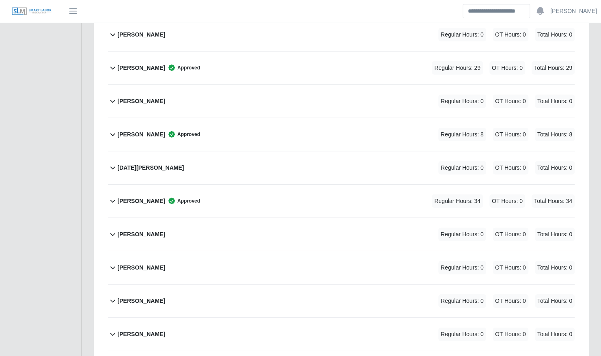
click at [241, 92] on div "Mitchell Tinnell Regular Hours: 0 OT Hours: 0 Total Hours: 0" at bounding box center [346, 101] width 457 height 33
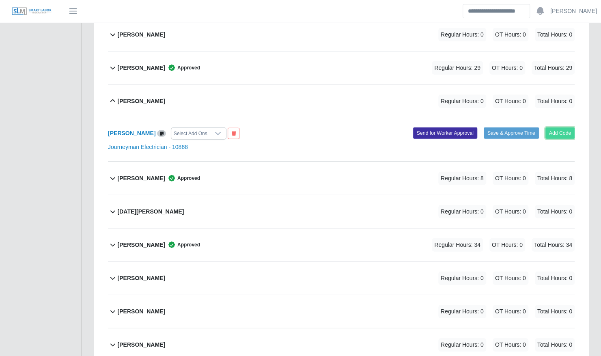
click at [569, 128] on button "Add Code" at bounding box center [561, 133] width 30 height 11
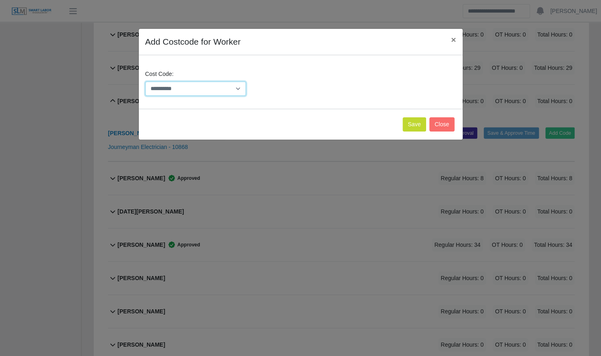
click at [231, 89] on select "**********" at bounding box center [195, 89] width 101 height 14
select select "**********"
click at [145, 82] on select "**********" at bounding box center [195, 89] width 101 height 14
click at [411, 126] on button "Save" at bounding box center [415, 124] width 24 height 14
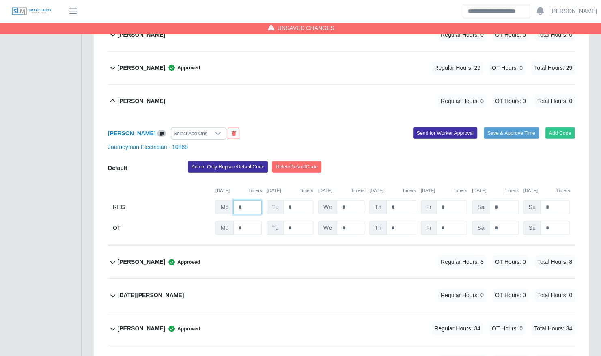
click at [249, 200] on input "*" at bounding box center [248, 207] width 28 height 14
type input "**"
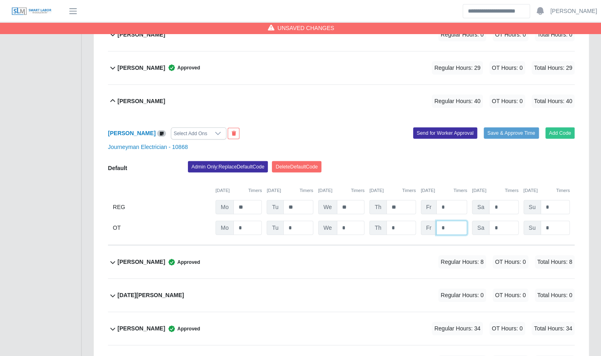
click at [452, 221] on input "*" at bounding box center [452, 228] width 31 height 14
type input "*"
click at [513, 128] on button "Save & Approve Time" at bounding box center [511, 133] width 55 height 11
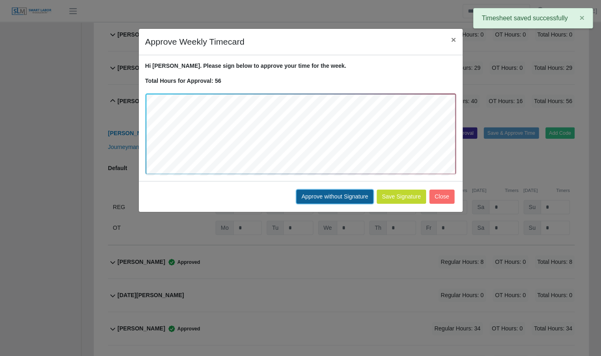
click at [343, 196] on button "Approve without Signature" at bounding box center [334, 197] width 77 height 14
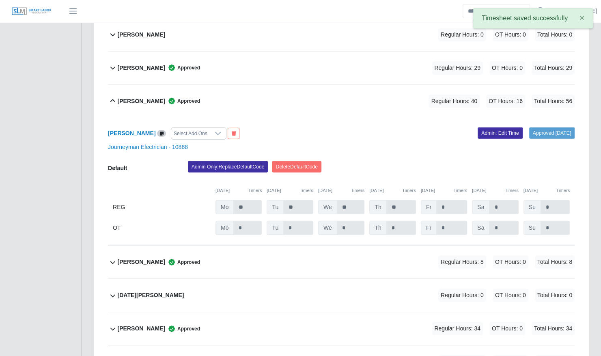
click at [251, 86] on div "Mitchell Tinnell Approved Regular Hours: 40 OT Hours: 16 Total Hours: 56" at bounding box center [346, 101] width 457 height 33
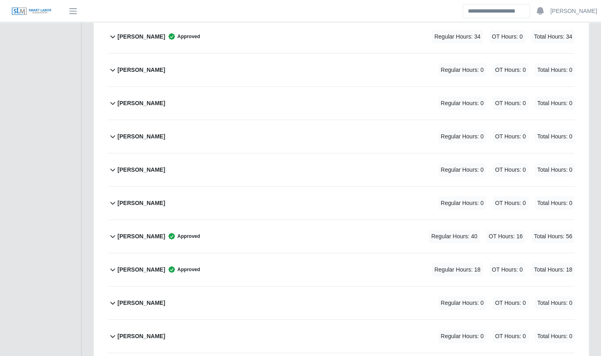
scroll to position [1461, 0]
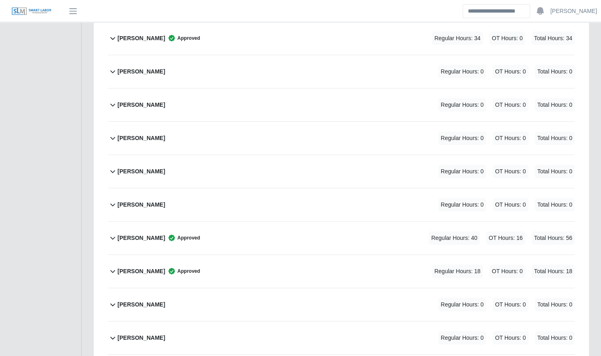
click at [187, 128] on div "Samual Vargas Regular Hours: 0 OT Hours: 0 Total Hours: 0" at bounding box center [346, 138] width 457 height 33
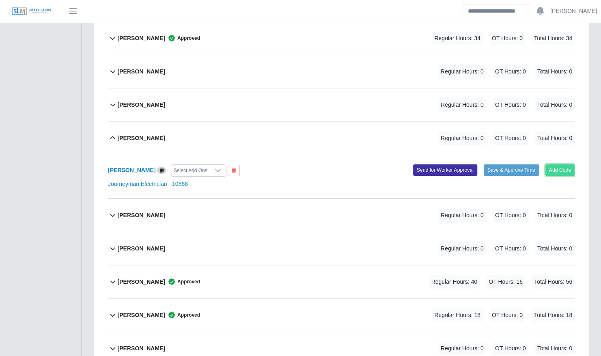
click at [570, 164] on button "Add Code" at bounding box center [561, 169] width 30 height 11
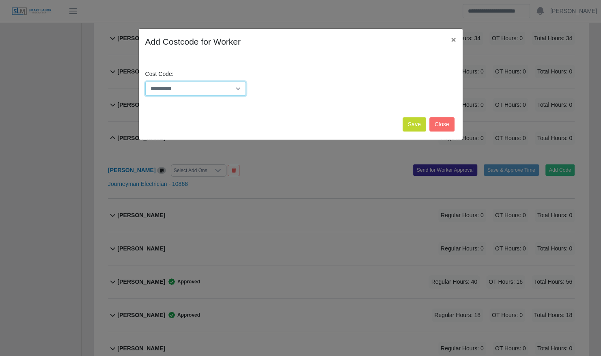
click at [219, 89] on select "**********" at bounding box center [195, 89] width 101 height 14
select select "**********"
click at [145, 82] on select "**********" at bounding box center [195, 89] width 101 height 14
click at [409, 122] on button "Save" at bounding box center [415, 124] width 24 height 14
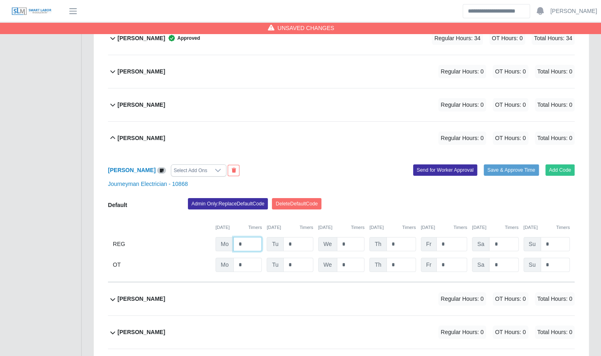
click at [249, 237] on input "*" at bounding box center [248, 244] width 28 height 14
type input "**"
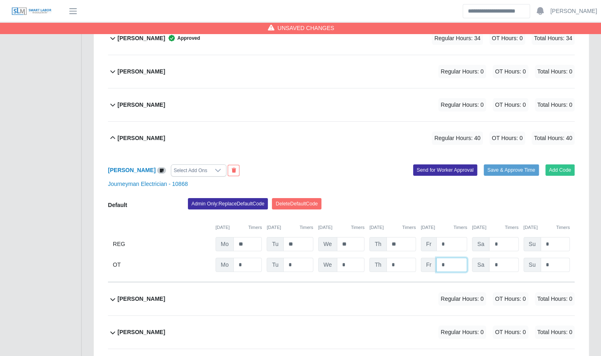
click at [456, 258] on input "*" at bounding box center [452, 265] width 31 height 14
type input "*"
click at [526, 164] on button "Save & Approve Time" at bounding box center [511, 169] width 55 height 11
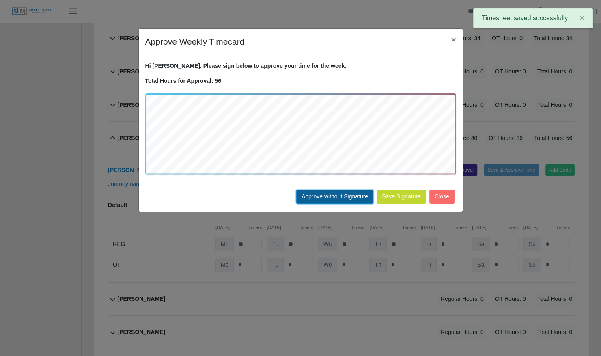
click at [335, 199] on button "Approve without Signature" at bounding box center [334, 197] width 77 height 14
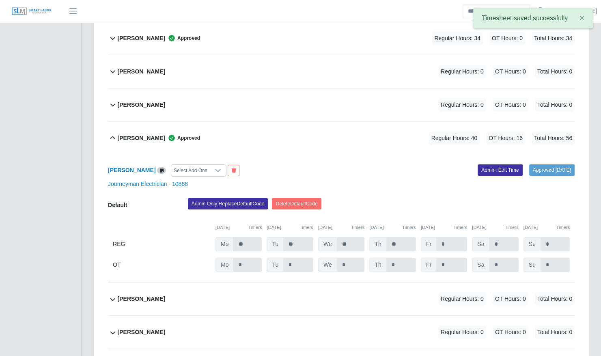
click at [252, 126] on div "Samual Vargas Approved Regular Hours: 40 OT Hours: 16 Total Hours: 56" at bounding box center [346, 138] width 457 height 33
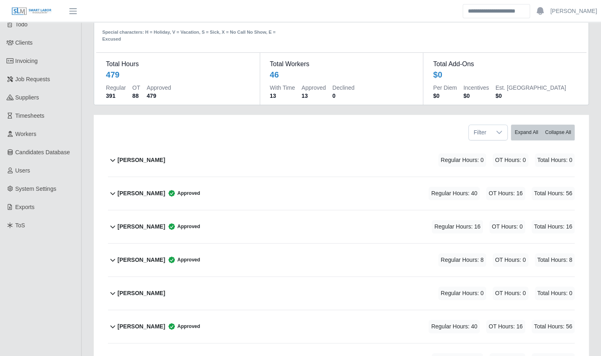
scroll to position [0, 0]
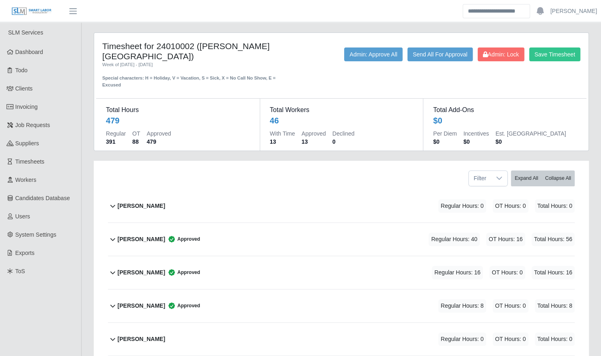
click at [180, 204] on div "Andrew Flores Regular Hours: 0 OT Hours: 0 Total Hours: 0" at bounding box center [346, 206] width 457 height 33
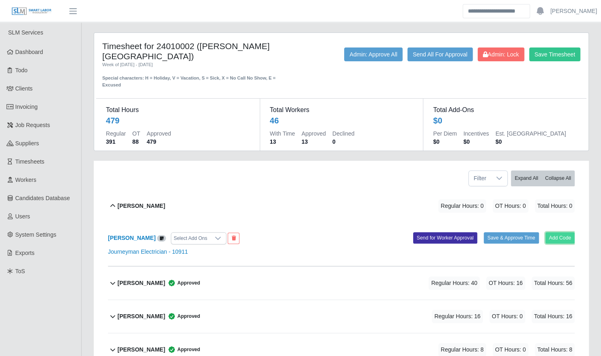
click at [567, 232] on button "Add Code" at bounding box center [561, 237] width 30 height 11
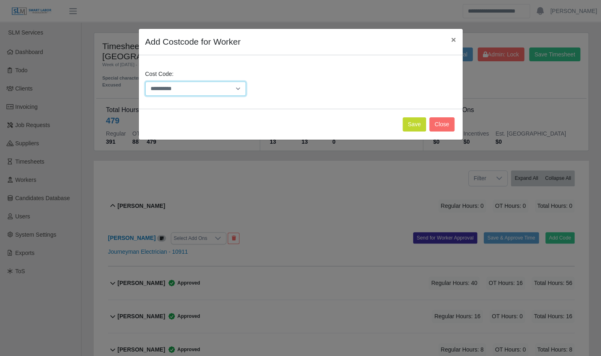
click at [230, 93] on select "**********" at bounding box center [195, 89] width 101 height 14
select select "**********"
click at [145, 82] on select "**********" at bounding box center [195, 89] width 101 height 14
click at [417, 126] on button "Save" at bounding box center [415, 124] width 24 height 14
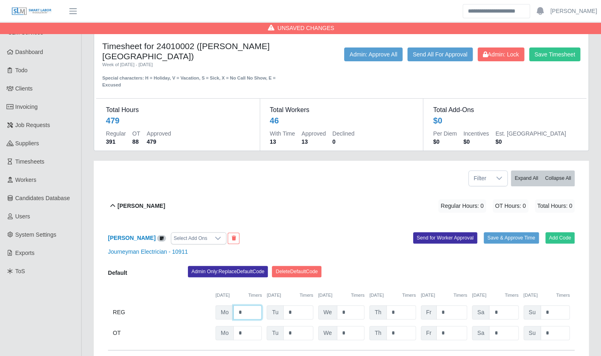
click at [245, 305] on input "*" at bounding box center [248, 312] width 28 height 14
type input "**"
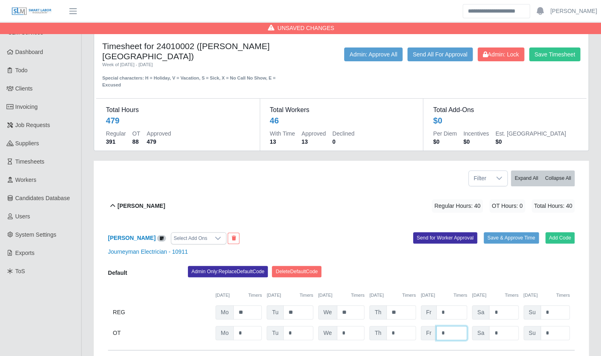
click at [459, 328] on input "*" at bounding box center [452, 333] width 31 height 14
type input "*"
click at [502, 257] on div "Andrew Flores Select Add Ons Add Code Save & Approve Time Send for Worker Appro…" at bounding box center [341, 287] width 467 height 128
click at [504, 232] on button "Save & Approve Time" at bounding box center [511, 237] width 55 height 11
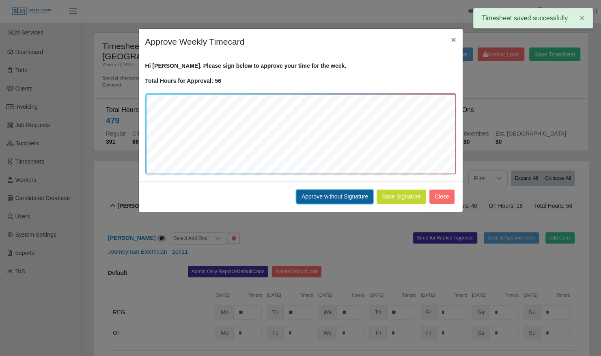
click at [349, 196] on button "Approve without Signature" at bounding box center [334, 197] width 77 height 14
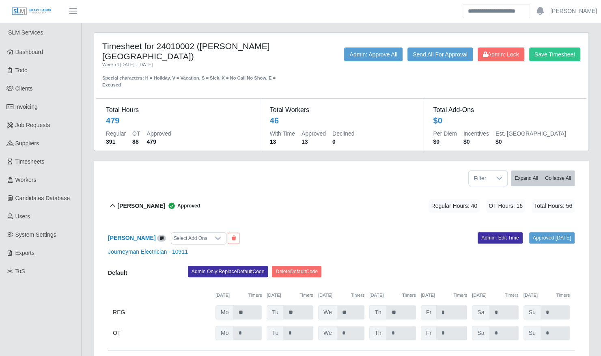
click at [349, 196] on div "Andrew Flores Approved Regular Hours: 40 OT Hours: 16 Total Hours: 56" at bounding box center [346, 206] width 457 height 33
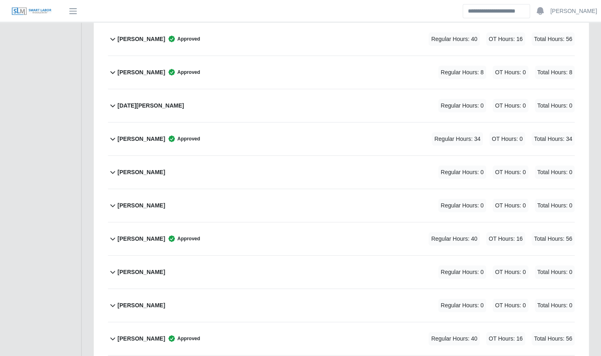
scroll to position [1361, 0]
click at [171, 191] on div "Ruth Solano Regular Hours: 0 OT Hours: 0 Total Hours: 0" at bounding box center [346, 205] width 457 height 33
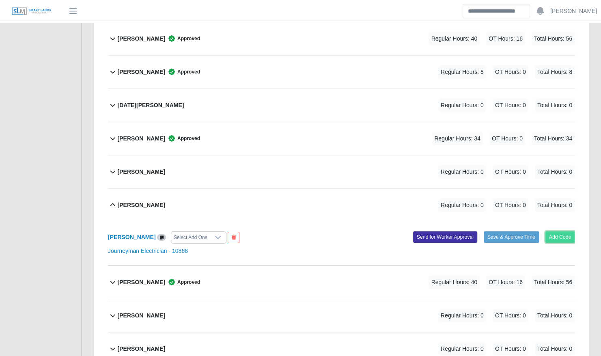
click at [568, 231] on button "Add Code" at bounding box center [561, 236] width 30 height 11
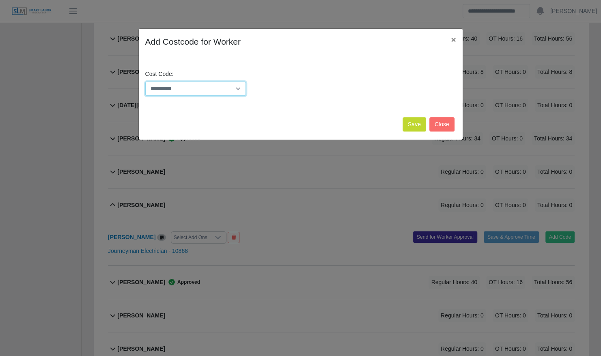
click at [204, 87] on select "**********" at bounding box center [195, 89] width 101 height 14
select select "**********"
click at [145, 82] on select "**********" at bounding box center [195, 89] width 101 height 14
click at [410, 128] on button "Save" at bounding box center [415, 124] width 24 height 14
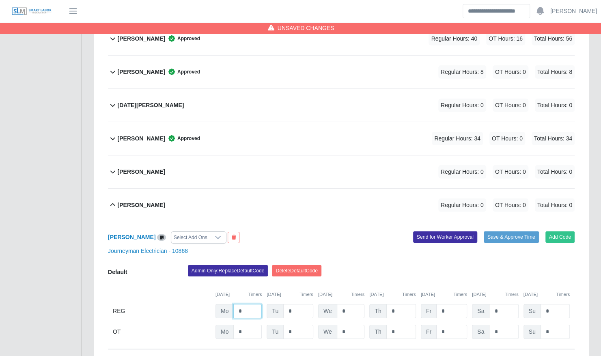
click at [249, 304] on input "*" at bounding box center [248, 311] width 28 height 14
type input "**"
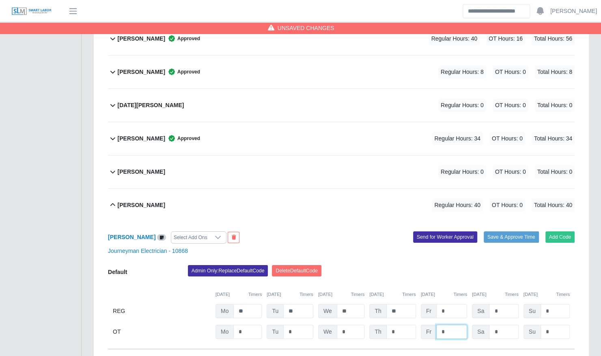
click at [452, 325] on input "*" at bounding box center [452, 332] width 31 height 14
type input "*"
click at [517, 231] on button "Save & Approve Time" at bounding box center [511, 236] width 55 height 11
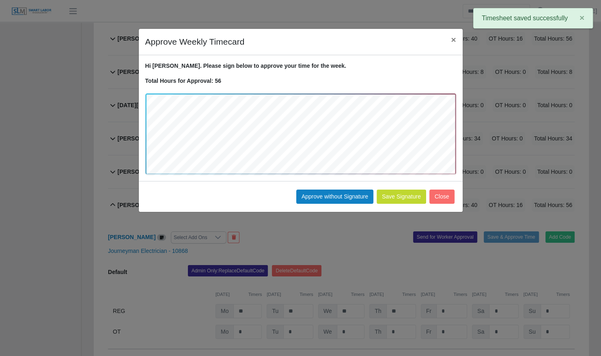
click at [339, 205] on div "Save Signature Approve without Signature Close" at bounding box center [301, 196] width 324 height 31
click at [336, 193] on button "Approve without Signature" at bounding box center [334, 197] width 77 height 14
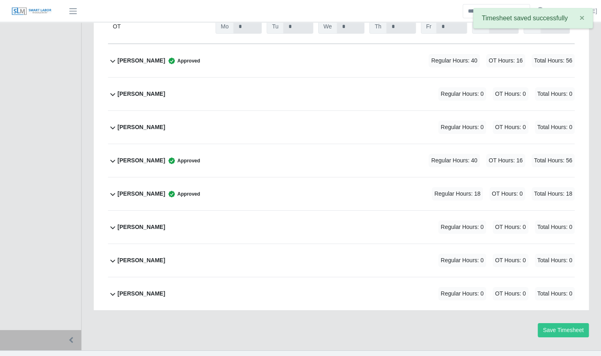
click at [198, 221] on div "Yahin Ferrer Regular Hours: 0 OT Hours: 0 Total Hours: 0" at bounding box center [346, 227] width 457 height 33
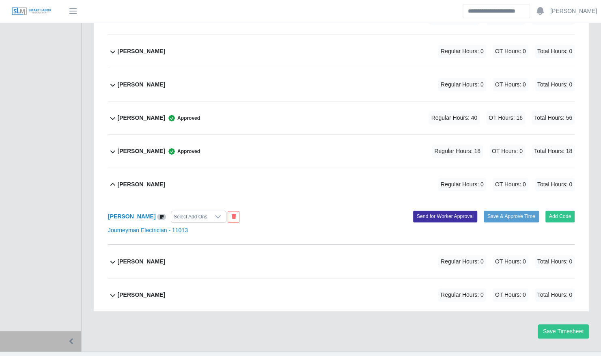
scroll to position [1710, 0]
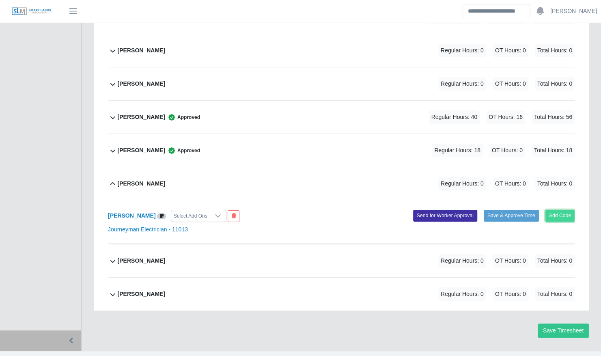
click at [562, 210] on button "Add Code" at bounding box center [561, 215] width 30 height 11
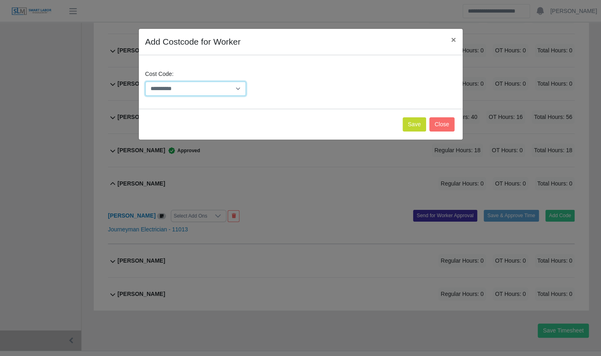
click at [223, 87] on select "**********" at bounding box center [195, 89] width 101 height 14
select select "**********"
click at [145, 82] on select "**********" at bounding box center [195, 89] width 101 height 14
click at [417, 125] on button "Save" at bounding box center [415, 124] width 24 height 14
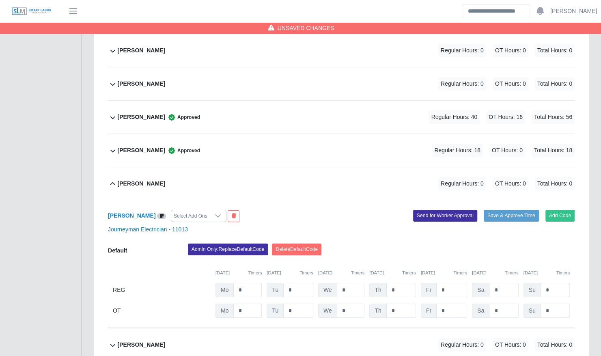
scroll to position [1794, 0]
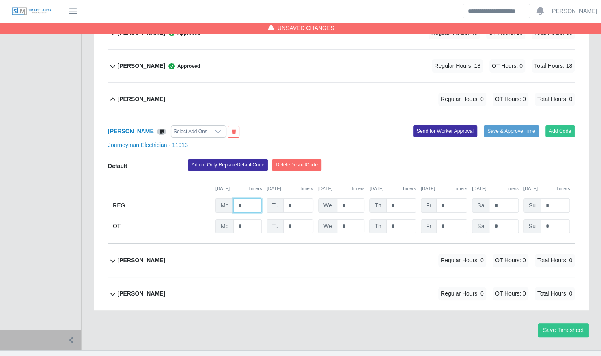
click at [244, 199] on input "*" at bounding box center [248, 206] width 28 height 14
type input "**"
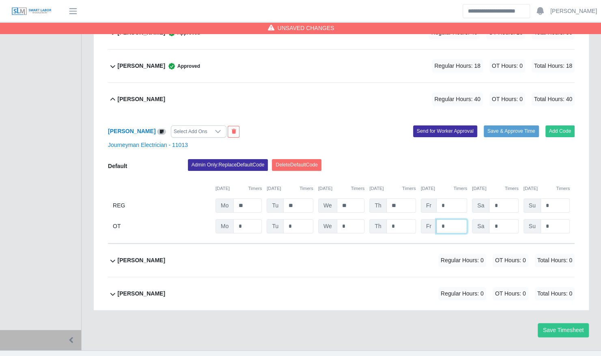
click at [458, 219] on input "*" at bounding box center [452, 226] width 31 height 14
type input "*"
click at [522, 125] on button "Save & Approve Time" at bounding box center [511, 130] width 55 height 11
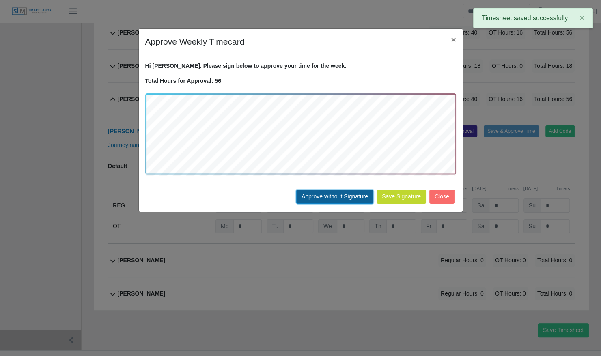
click at [341, 190] on button "Approve without Signature" at bounding box center [334, 197] width 77 height 14
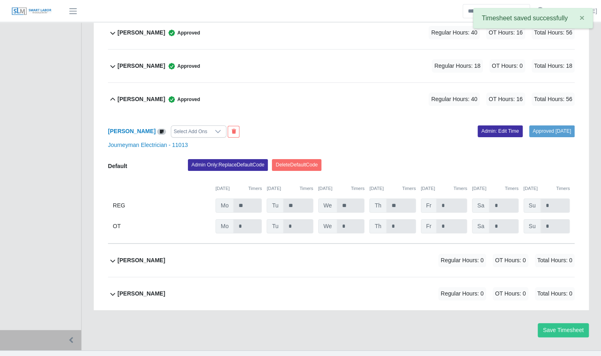
click at [238, 248] on div "Yahir Ferrer Regular Hours: 0 OT Hours: 0 Total Hours: 0" at bounding box center [346, 260] width 457 height 33
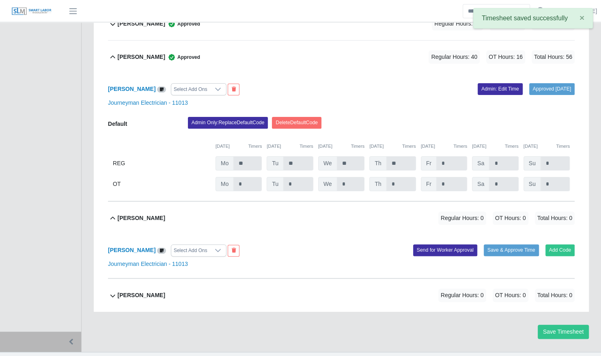
scroll to position [1838, 0]
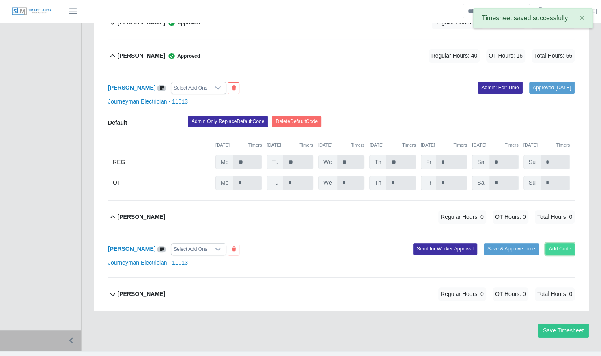
click at [555, 243] on button "Add Code" at bounding box center [561, 248] width 30 height 11
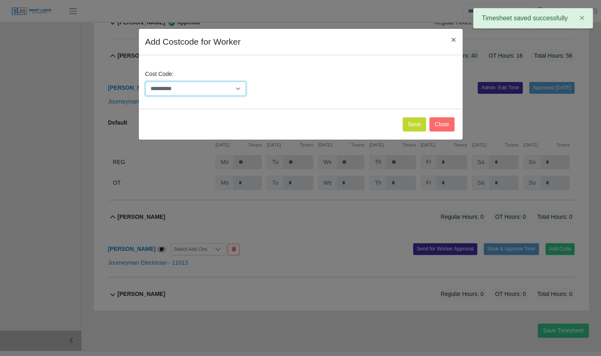
click at [236, 89] on select "**********" at bounding box center [195, 89] width 101 height 14
select select "**********"
click at [145, 82] on select "**********" at bounding box center [195, 89] width 101 height 14
click at [419, 127] on button "Save" at bounding box center [415, 124] width 24 height 14
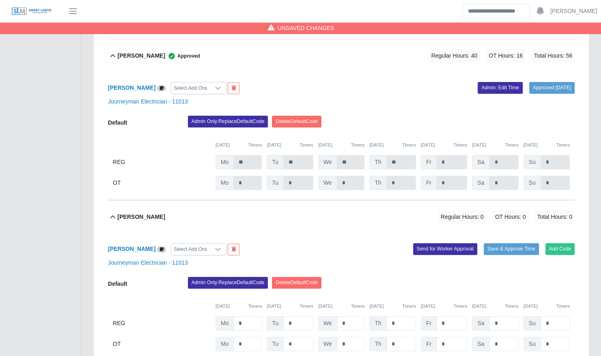
scroll to position [1922, 0]
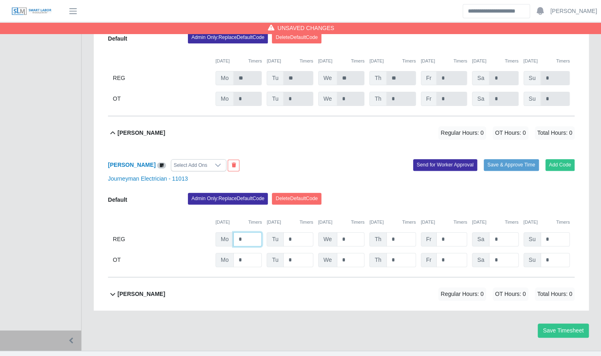
click at [249, 232] on input "*" at bounding box center [248, 239] width 28 height 14
type input "**"
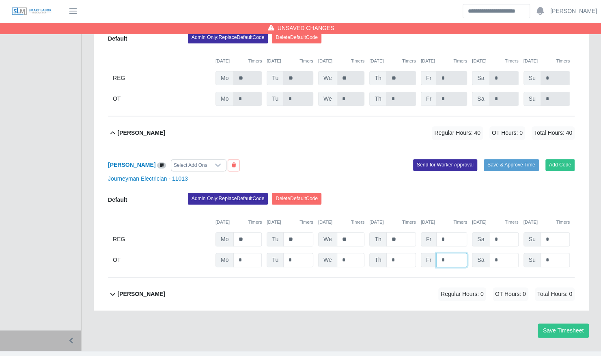
click at [449, 253] on input "*" at bounding box center [452, 260] width 31 height 14
type input "*"
click at [521, 159] on button "Save & Approve Time" at bounding box center [511, 164] width 55 height 11
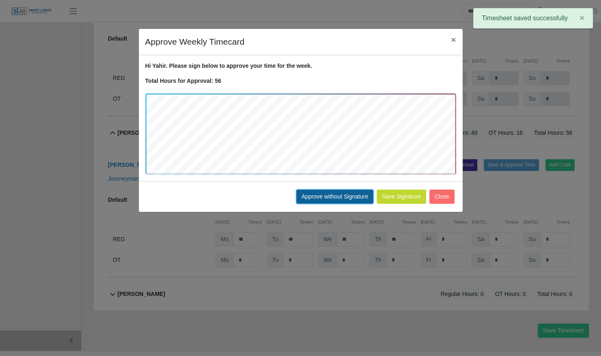
click at [323, 197] on button "Approve without Signature" at bounding box center [334, 197] width 77 height 14
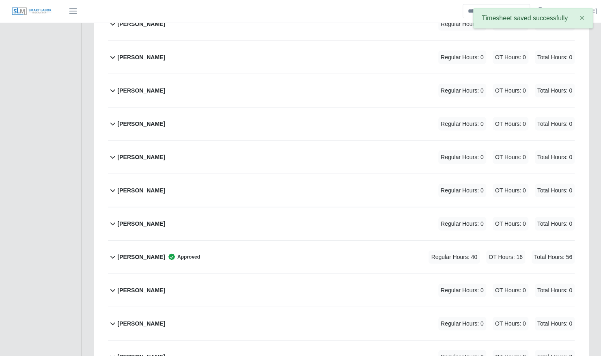
scroll to position [977, 0]
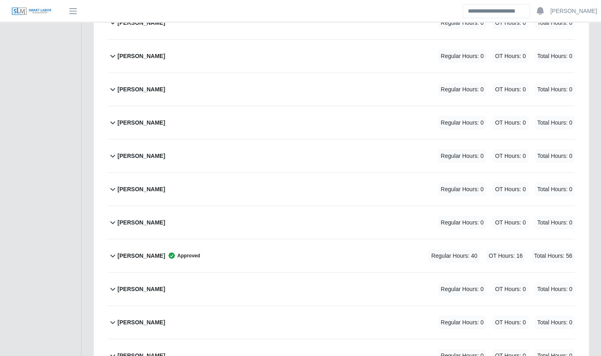
click at [294, 206] on div "Lillian Martinez Regular Hours: 0 OT Hours: 0 Total Hours: 0" at bounding box center [346, 222] width 457 height 33
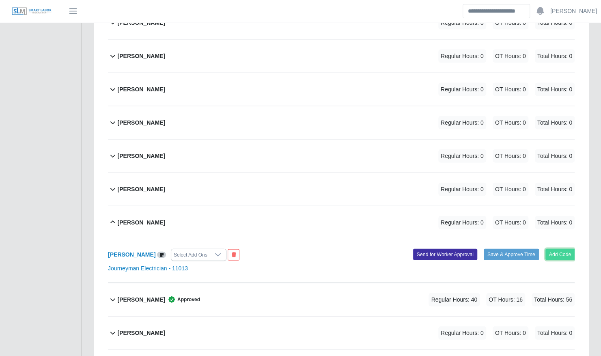
click at [559, 249] on button "Add Code" at bounding box center [561, 254] width 30 height 11
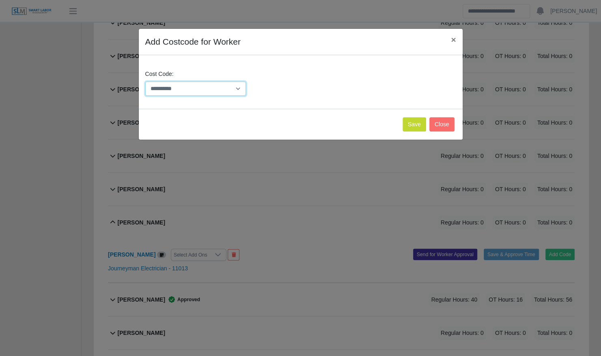
click at [232, 88] on select "**********" at bounding box center [195, 89] width 101 height 14
select select "**********"
click at [145, 82] on select "**********" at bounding box center [195, 89] width 101 height 14
click at [417, 124] on button "Save" at bounding box center [415, 124] width 24 height 14
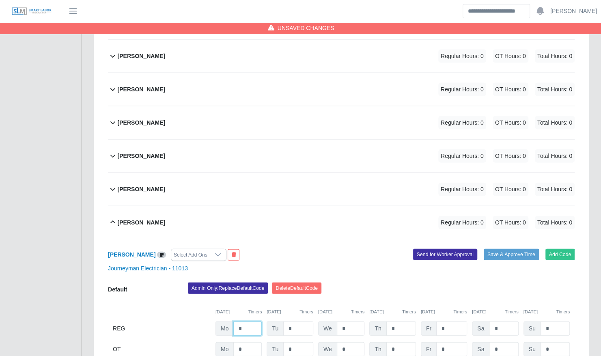
click at [253, 322] on input "*" at bounding box center [248, 329] width 28 height 14
type input "**"
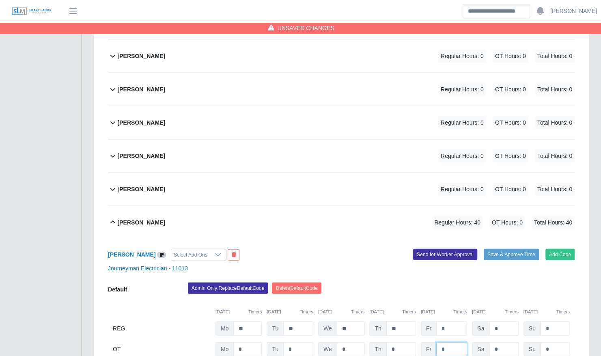
click at [443, 342] on input "*" at bounding box center [452, 349] width 31 height 14
type input "*"
click at [507, 249] on button "Save & Approve Time" at bounding box center [511, 254] width 55 height 11
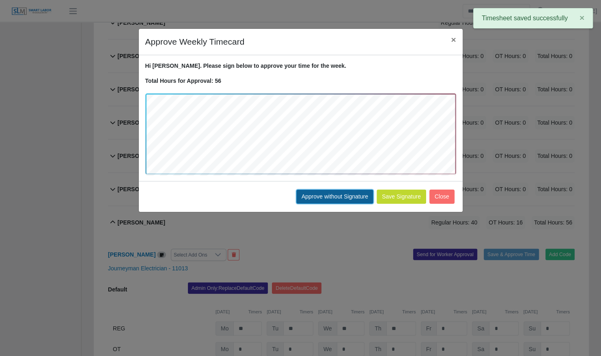
click at [327, 193] on button "Approve without Signature" at bounding box center [334, 197] width 77 height 14
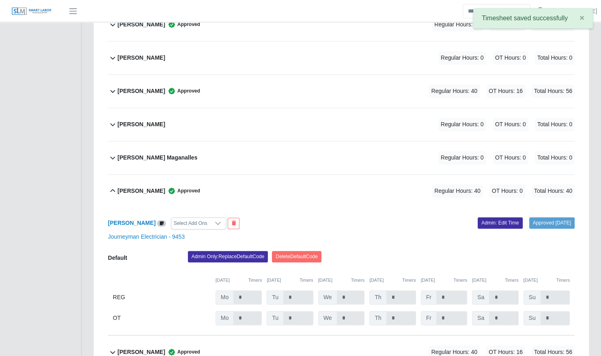
scroll to position [480, 0]
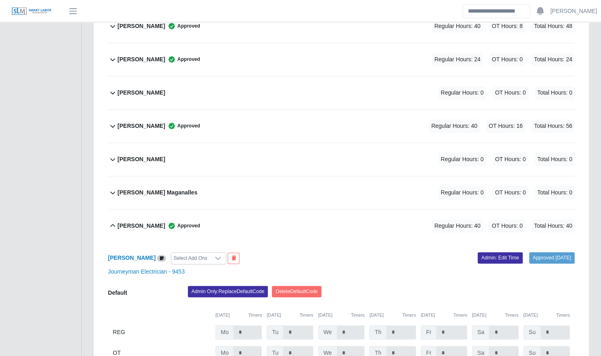
click at [322, 190] on div "Genaro Maganalles Regular Hours: 0 OT Hours: 0 Total Hours: 0" at bounding box center [346, 192] width 457 height 33
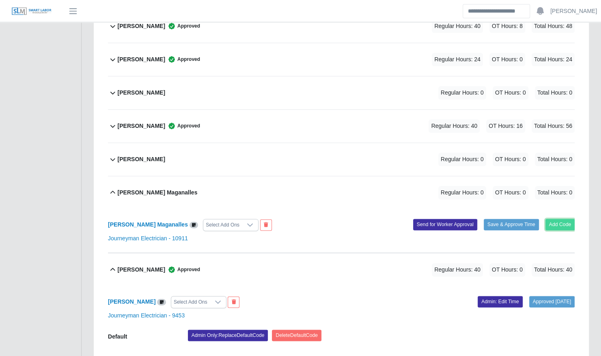
click at [559, 219] on button "Add Code" at bounding box center [561, 224] width 30 height 11
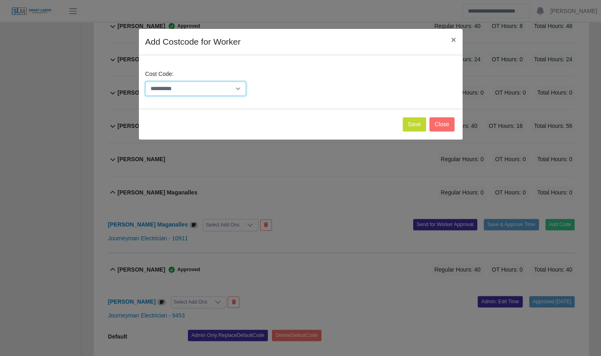
click at [210, 84] on select "**********" at bounding box center [195, 89] width 101 height 14
select select "**********"
click at [145, 82] on select "**********" at bounding box center [195, 89] width 101 height 14
click at [429, 126] on div "Save Close" at bounding box center [301, 124] width 324 height 31
click at [417, 126] on button "Save" at bounding box center [415, 124] width 24 height 14
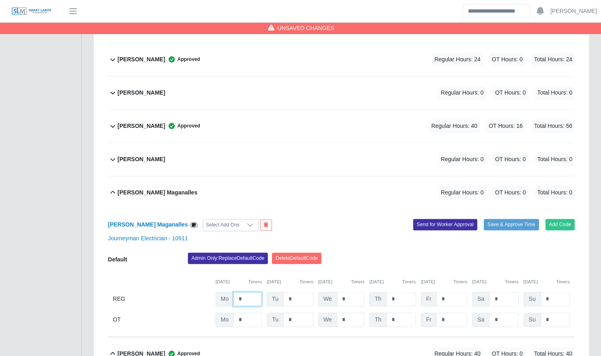
click at [260, 296] on input "*" at bounding box center [248, 299] width 28 height 14
type input "**"
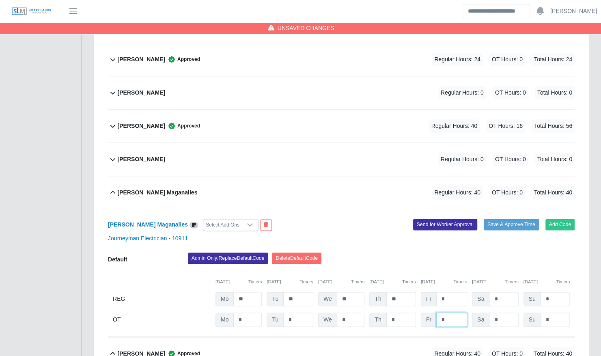
click at [456, 313] on input "*" at bounding box center [452, 320] width 31 height 14
type input "*"
click at [496, 222] on div "Genaro Maganalles Select Add Ons Add Code Save & Approve Time Send for Worker A…" at bounding box center [341, 273] width 467 height 128
click at [491, 219] on button "Save & Approve Time" at bounding box center [511, 224] width 55 height 11
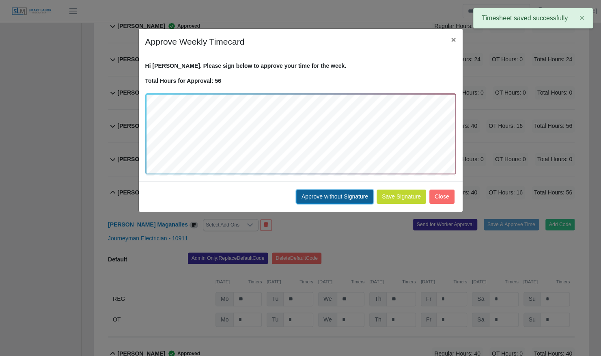
click at [347, 202] on button "Approve without Signature" at bounding box center [334, 197] width 77 height 14
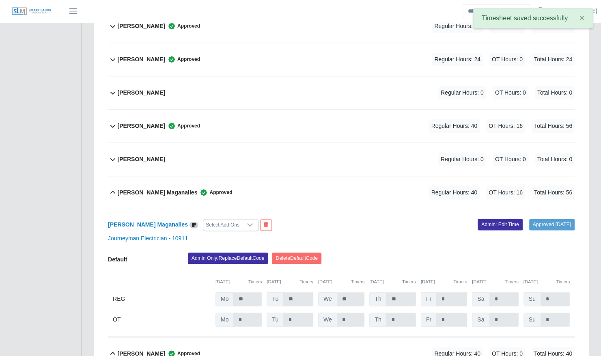
click at [226, 86] on div "Deivis Serrudo Regular Hours: 0 OT Hours: 0 Total Hours: 0" at bounding box center [346, 92] width 457 height 33
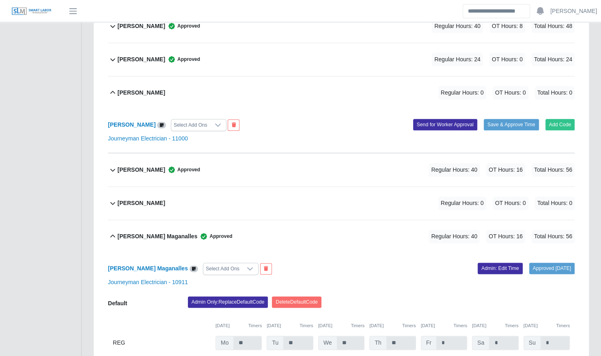
click at [544, 119] on div "Add Code Save & Approve Time Send for Worker Approval" at bounding box center [462, 125] width 240 height 12
click at [561, 119] on button "Add Code" at bounding box center [561, 124] width 30 height 11
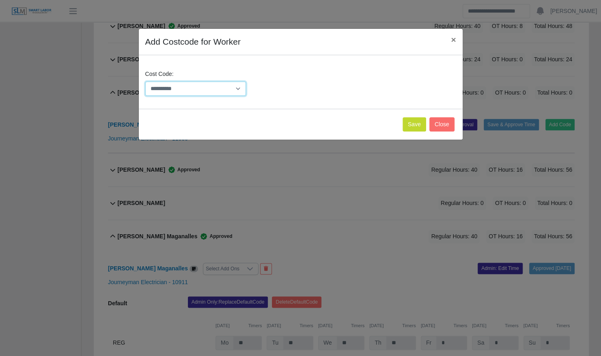
click at [231, 92] on select "**********" at bounding box center [195, 89] width 101 height 14
select select "**********"
click at [145, 82] on select "**********" at bounding box center [195, 89] width 101 height 14
click at [419, 119] on button "Save" at bounding box center [415, 124] width 24 height 14
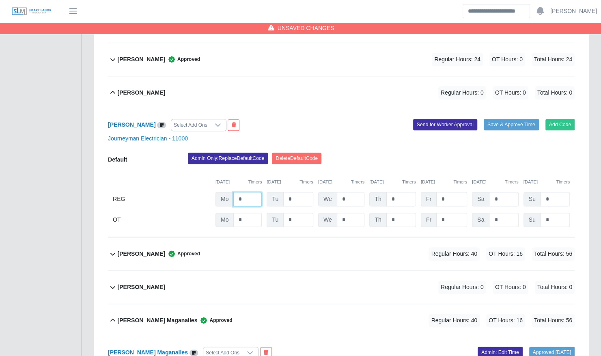
click at [253, 192] on input "*" at bounding box center [248, 199] width 28 height 14
type input "**"
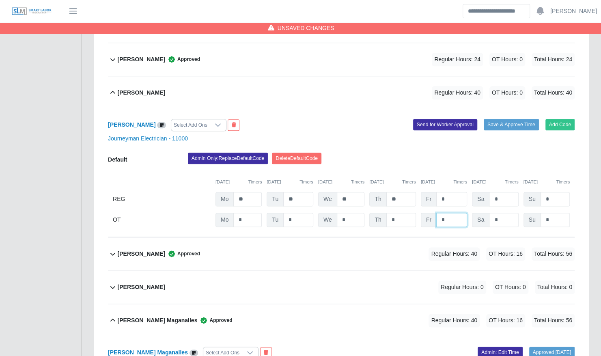
click at [450, 213] on input "*" at bounding box center [452, 220] width 31 height 14
type input "*"
click at [514, 119] on button "Save & Approve Time" at bounding box center [511, 124] width 55 height 11
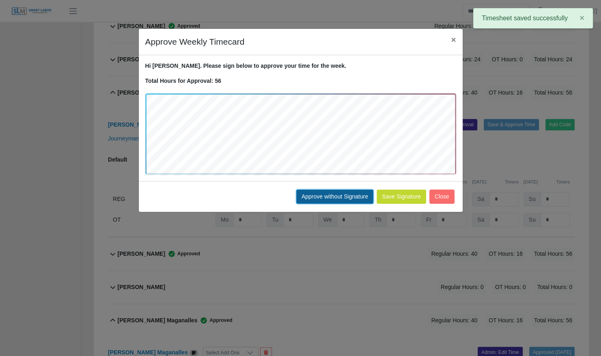
click at [346, 190] on button "Approve without Signature" at bounding box center [334, 197] width 77 height 14
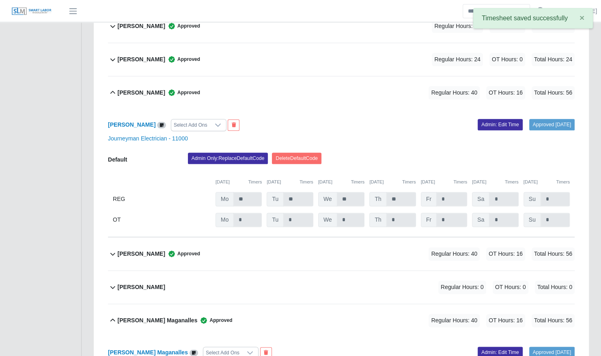
click at [140, 89] on b "Deivis Serrudo" at bounding box center [142, 93] width 48 height 9
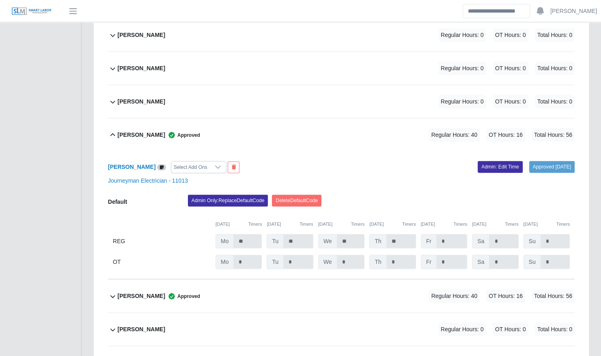
scroll to position [1190, 0]
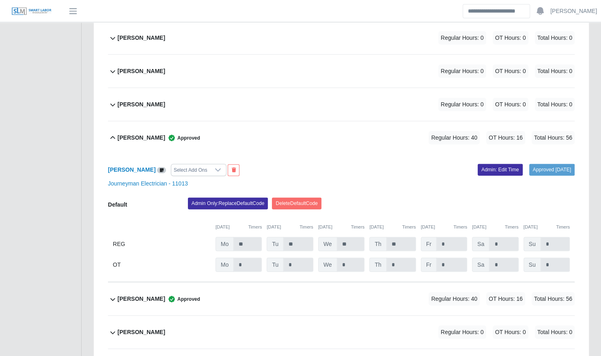
click at [140, 88] on div "Leonardo Lugo Regular Hours: 0 OT Hours: 0 Total Hours: 0" at bounding box center [346, 104] width 457 height 33
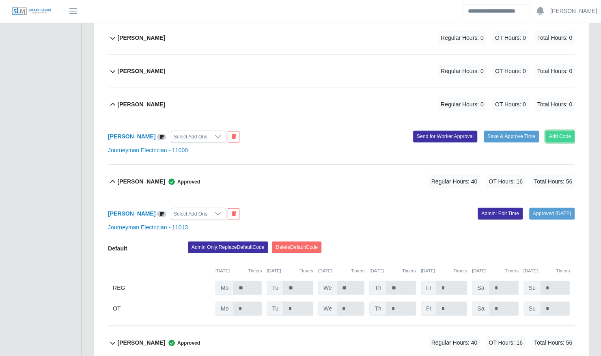
click at [554, 131] on button "Add Code" at bounding box center [561, 136] width 30 height 11
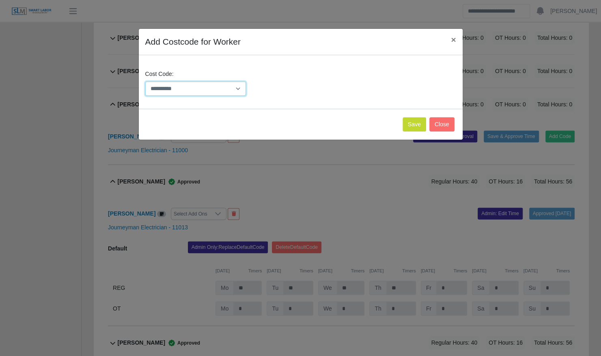
click at [219, 87] on select "**********" at bounding box center [195, 89] width 101 height 14
select select "**********"
click at [145, 82] on select "**********" at bounding box center [195, 89] width 101 height 14
click at [416, 123] on button "Save" at bounding box center [415, 124] width 24 height 14
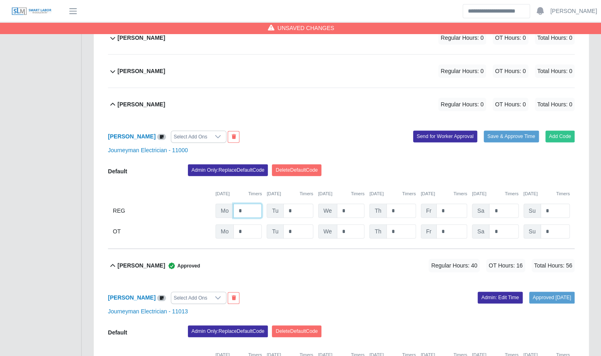
click at [254, 204] on input "*" at bounding box center [248, 211] width 28 height 14
type input "**"
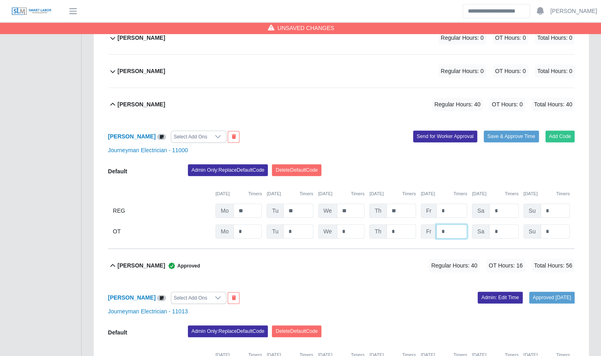
click at [451, 225] on input "*" at bounding box center [452, 232] width 31 height 14
type input "*"
click at [515, 131] on button "Save & Approve Time" at bounding box center [511, 136] width 55 height 11
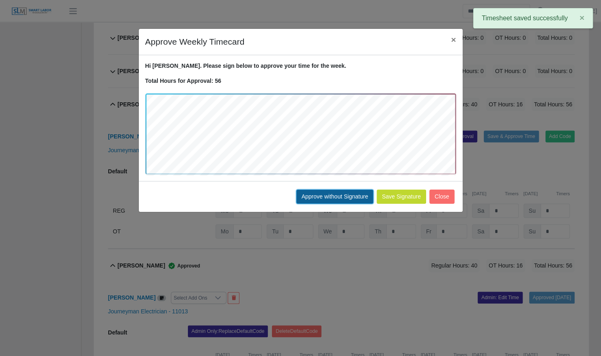
click at [357, 195] on button "Approve without Signature" at bounding box center [334, 197] width 77 height 14
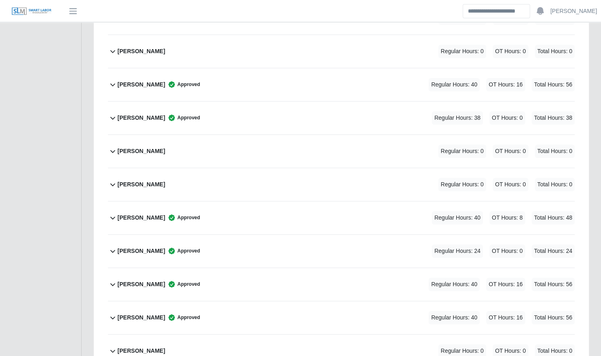
scroll to position [288, 0]
click at [290, 169] on div "Chris Marshall Regular Hours: 0 OT Hours: 0 Total Hours: 0" at bounding box center [346, 184] width 457 height 33
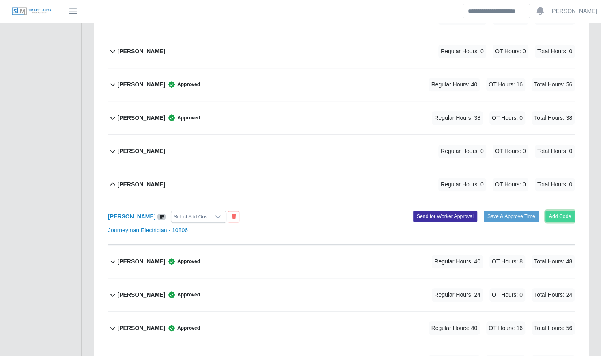
click at [563, 211] on button "Add Code" at bounding box center [561, 216] width 30 height 11
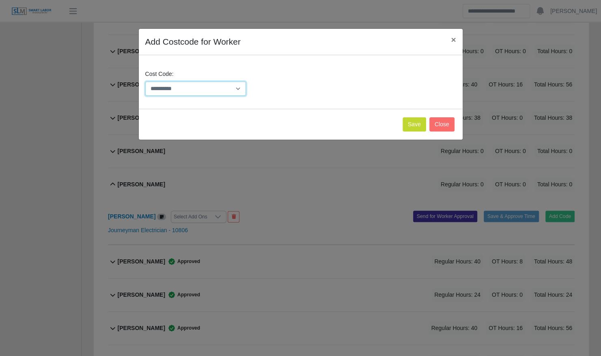
drag, startPoint x: 222, startPoint y: 89, endPoint x: 223, endPoint y: 95, distance: 7.1
click at [222, 89] on select "**********" at bounding box center [195, 89] width 101 height 14
select select "**********"
click at [145, 82] on select "**********" at bounding box center [195, 89] width 101 height 14
click at [422, 124] on button "Save" at bounding box center [415, 124] width 24 height 14
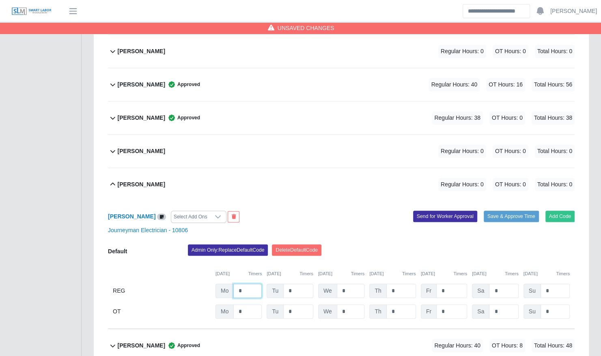
click at [249, 284] on input "*" at bounding box center [248, 291] width 28 height 14
type input "**"
type input "*"
type input "**"
type input "*"
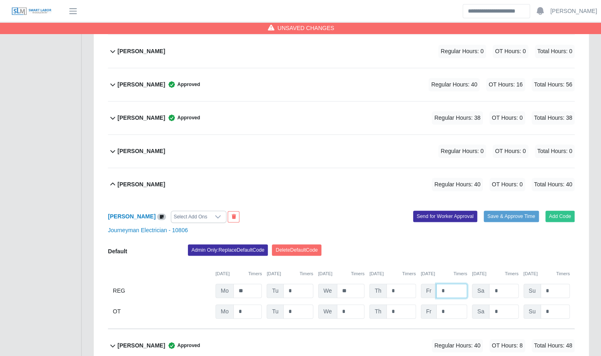
type input "*"
click at [379, 261] on div "08/18/2025 Timers 08/19/2025 Timers 08/20/2025 Timers 08/21/2025 Timers 08/22/2…" at bounding box center [341, 269] width 467 height 17
click at [454, 307] on input "*" at bounding box center [452, 312] width 31 height 14
type input "*"
click at [442, 248] on div "Admin Only: Replace Default Code Delete Default Code" at bounding box center [381, 252] width 399 height 16
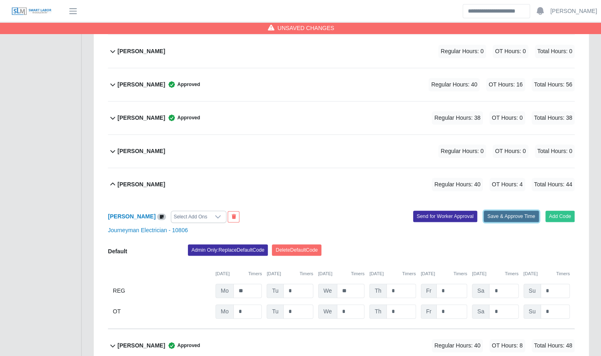
click at [500, 211] on button "Save & Approve Time" at bounding box center [511, 216] width 55 height 11
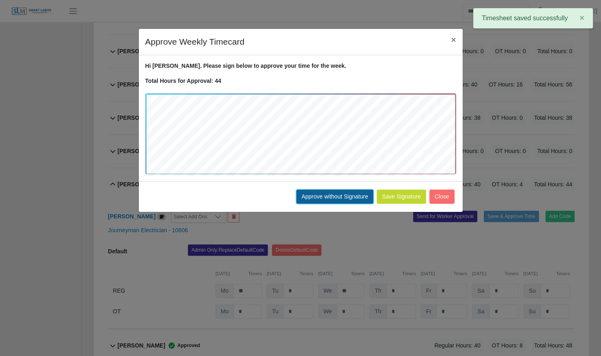
click at [345, 195] on button "Approve without Signature" at bounding box center [334, 197] width 77 height 14
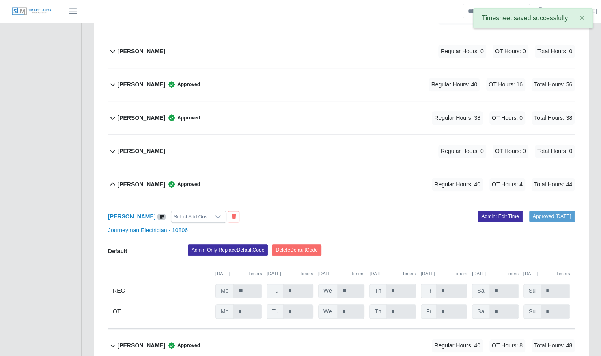
click at [135, 180] on b "Chris Marshall" at bounding box center [142, 184] width 48 height 9
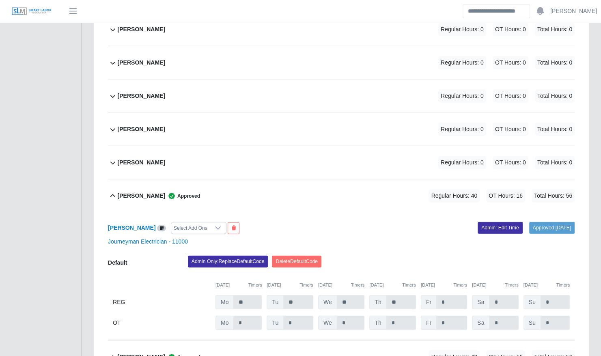
scroll to position [1099, 0]
click at [250, 112] on div "Joshua Broughton Regular Hours: 0 OT Hours: 0 Total Hours: 0" at bounding box center [346, 128] width 457 height 33
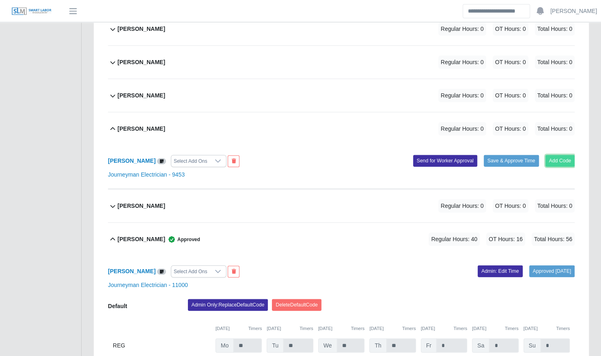
click at [558, 155] on button "Add Code" at bounding box center [561, 160] width 30 height 11
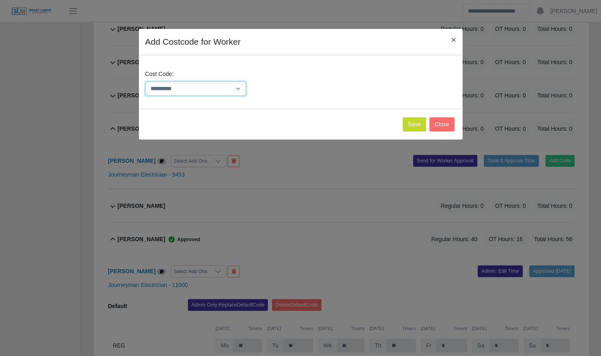
click at [205, 90] on select "**********" at bounding box center [195, 89] width 101 height 14
select select "**********"
click at [145, 82] on select "**********" at bounding box center [195, 89] width 101 height 14
click at [420, 119] on button "Save" at bounding box center [415, 124] width 24 height 14
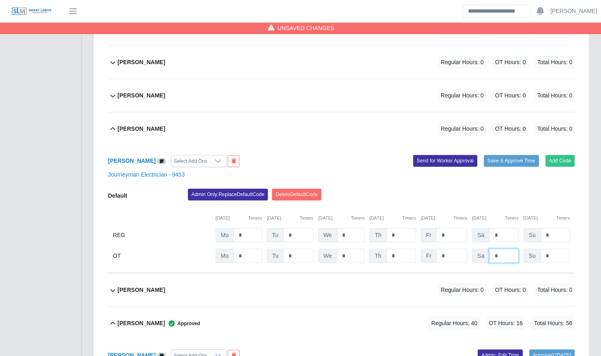
click at [498, 249] on input "*" at bounding box center [503, 256] width 29 height 14
type input "*"
click at [505, 192] on div "Admin Only: Replace Default Code Delete Default Code" at bounding box center [381, 197] width 399 height 16
click at [510, 155] on button "Save & Approve Time" at bounding box center [511, 160] width 55 height 11
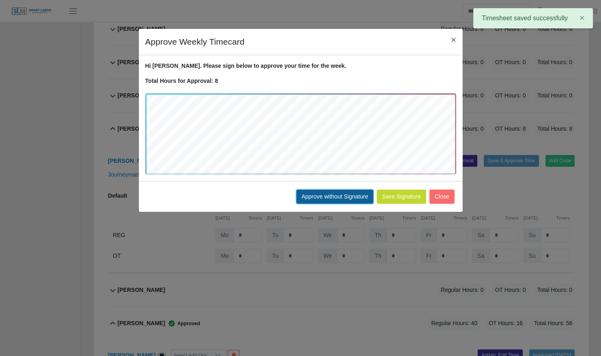
click at [347, 193] on button "Approve without Signature" at bounding box center [334, 197] width 77 height 14
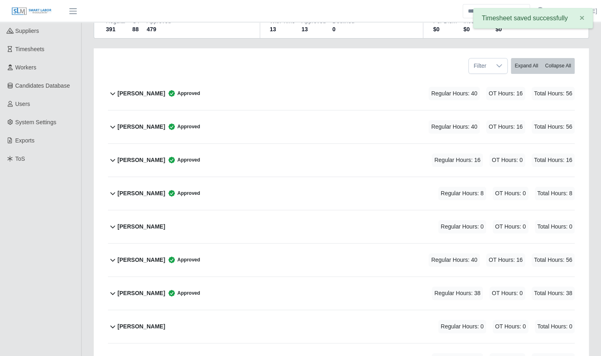
scroll to position [113, 0]
click at [307, 178] on div "Benjamin Redmon Approved Regular Hours: 8 OT Hours: 0 Total Hours: 8" at bounding box center [346, 193] width 457 height 33
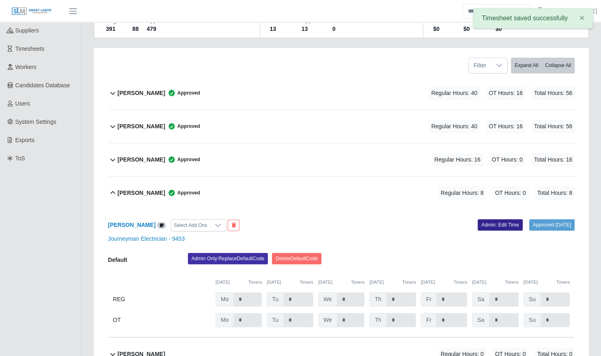
click at [491, 219] on link "Admin: Edit Time" at bounding box center [500, 224] width 45 height 11
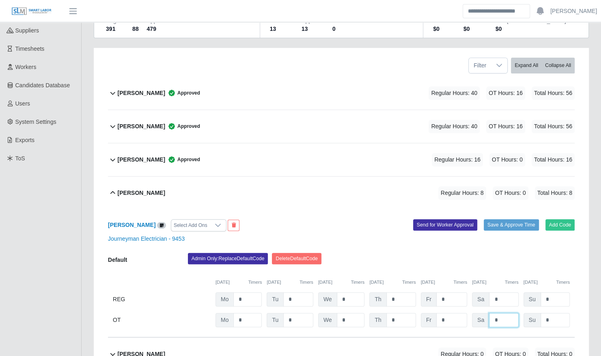
click at [510, 313] on input "*" at bounding box center [503, 320] width 29 height 14
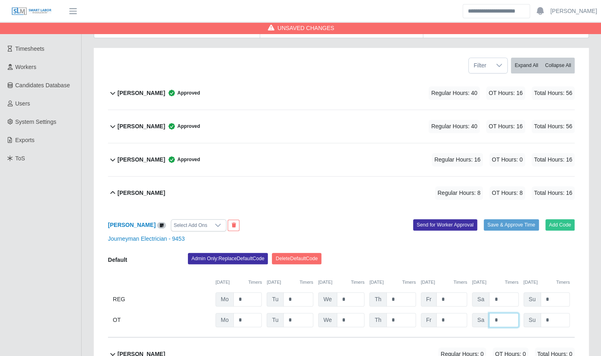
type input "*"
click at [458, 255] on div "Admin Only: Replace Default Code Delete Default Code" at bounding box center [381, 261] width 399 height 16
click at [504, 292] on input "*" at bounding box center [503, 299] width 29 height 14
type input "*"
click at [510, 219] on button "Save & Approve Time" at bounding box center [511, 224] width 55 height 11
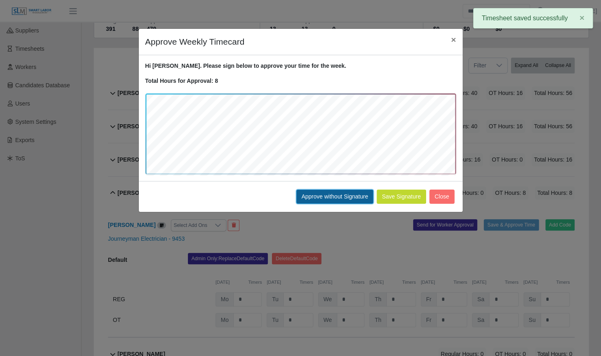
click at [357, 194] on button "Approve without Signature" at bounding box center [334, 197] width 77 height 14
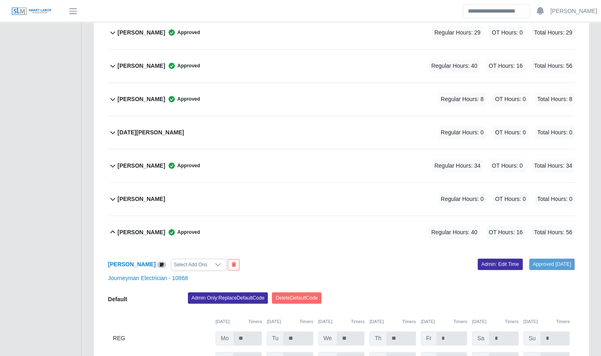
scroll to position [1966, 0]
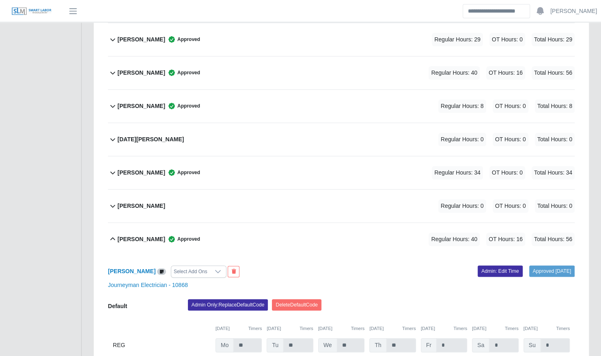
click at [327, 96] on div "Nicholas Reynolds Approved Regular Hours: 8 OT Hours: 0 Total Hours: 8" at bounding box center [346, 106] width 457 height 33
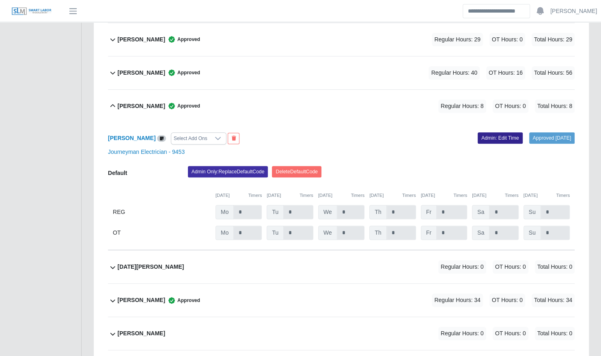
click at [490, 132] on link "Admin: Edit Time" at bounding box center [500, 137] width 45 height 11
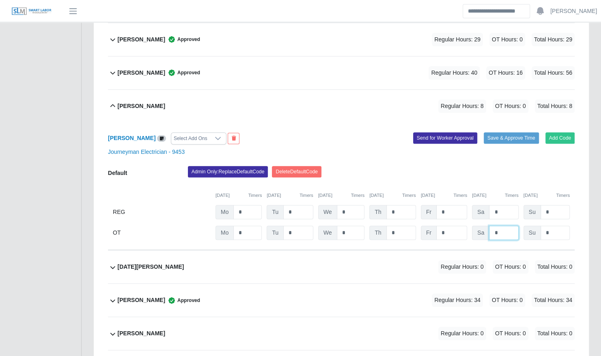
click at [504, 226] on input "*" at bounding box center [503, 233] width 29 height 14
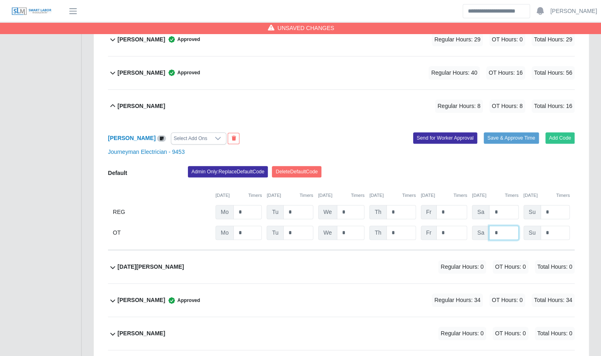
type input "*"
click at [504, 205] on input "*" at bounding box center [503, 212] width 29 height 14
type input "*"
click at [507, 166] on div "Admin Only: Replace Default Code Delete Default Code" at bounding box center [381, 174] width 399 height 16
click at [506, 132] on button "Save & Approve Time" at bounding box center [511, 137] width 55 height 11
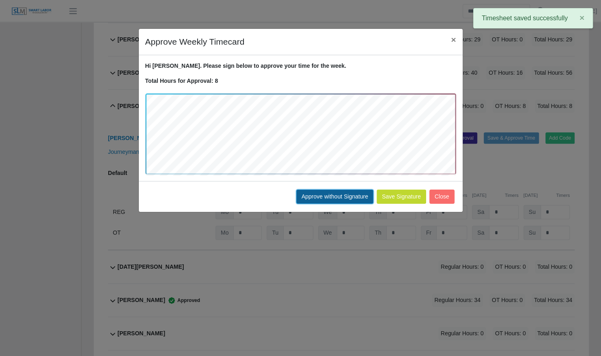
click at [346, 196] on button "Approve without Signature" at bounding box center [334, 197] width 77 height 14
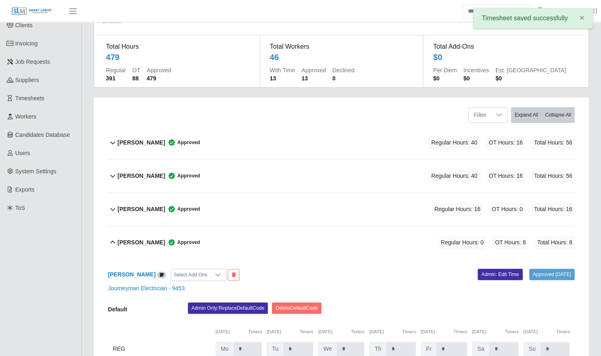
scroll to position [0, 0]
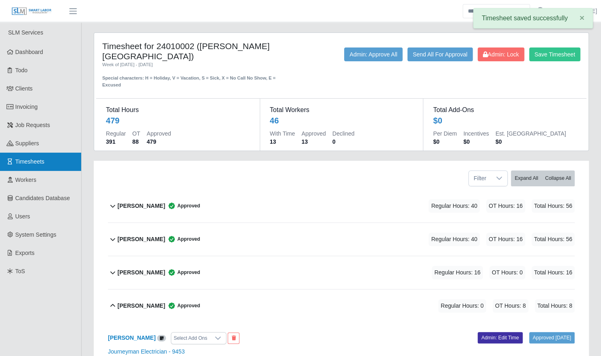
click at [44, 160] on link "Timesheets" at bounding box center [40, 162] width 81 height 18
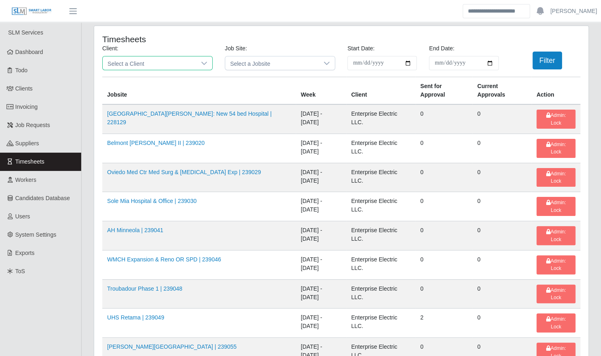
click at [155, 64] on span "Select a Client" at bounding box center [149, 62] width 93 height 13
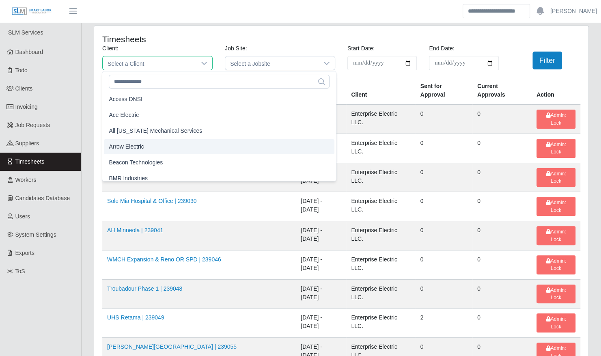
click at [149, 151] on li "Arrow Electric" at bounding box center [219, 146] width 231 height 15
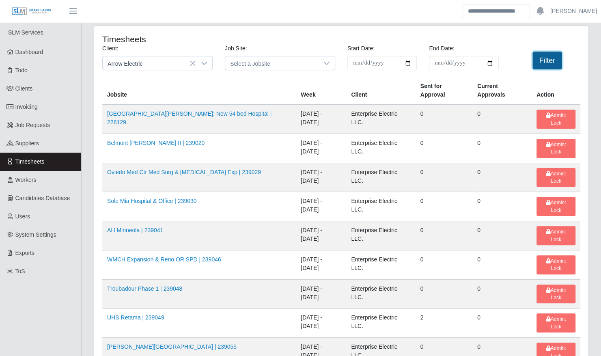
click at [555, 61] on button "Filter" at bounding box center [548, 61] width 30 height 18
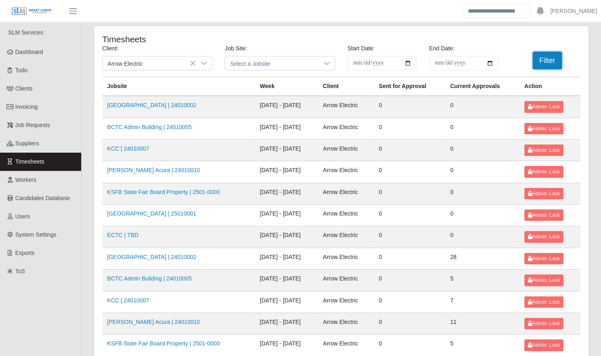
scroll to position [103, 0]
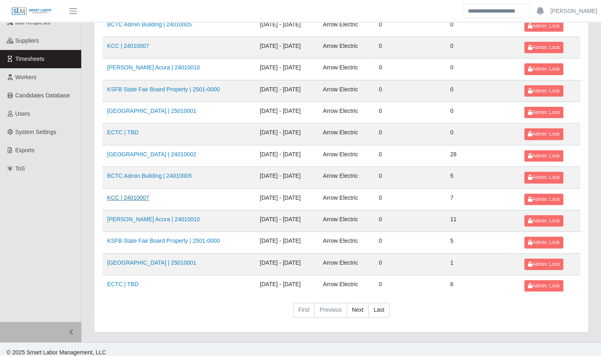
click at [135, 196] on link "KCC | 24010007" at bounding box center [128, 198] width 42 height 6
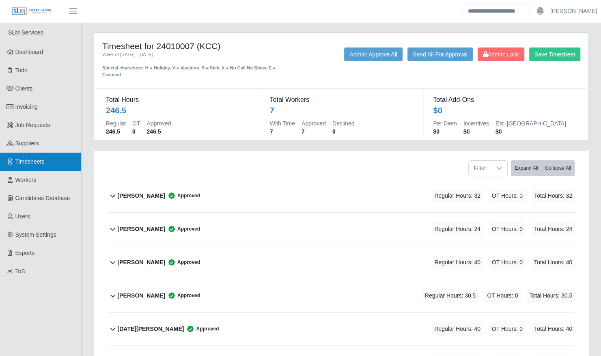
click at [40, 159] on span "Timesheets" at bounding box center [29, 161] width 29 height 6
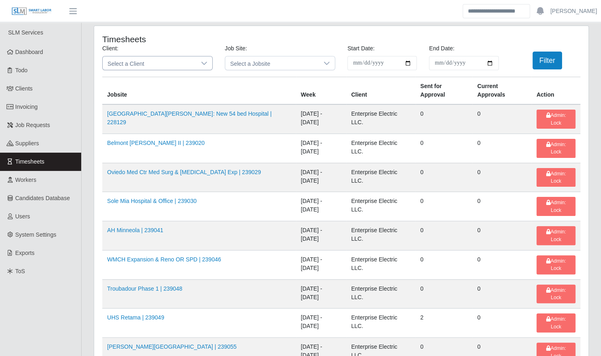
click at [160, 62] on span "Select a Client" at bounding box center [149, 62] width 93 height 13
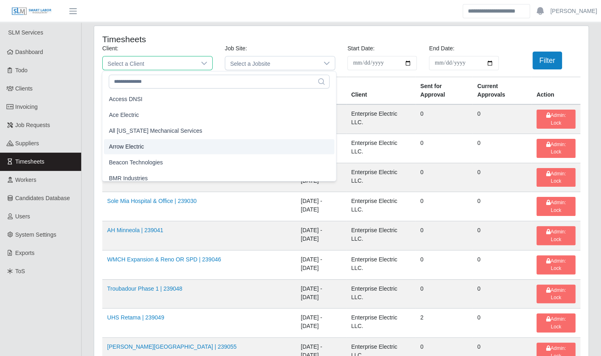
click at [155, 149] on li "Arrow Electric" at bounding box center [219, 146] width 231 height 15
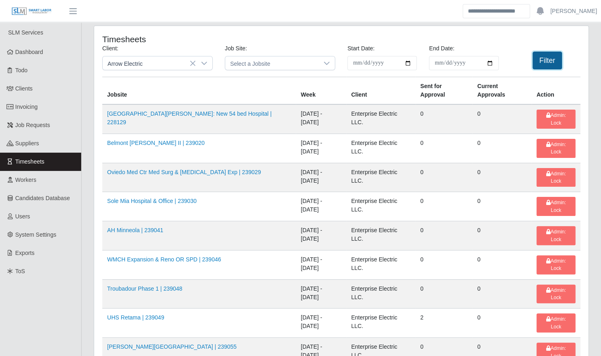
click at [551, 61] on button "Filter" at bounding box center [548, 61] width 30 height 18
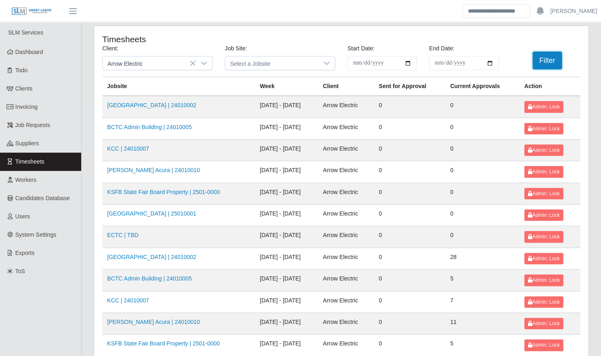
scroll to position [103, 0]
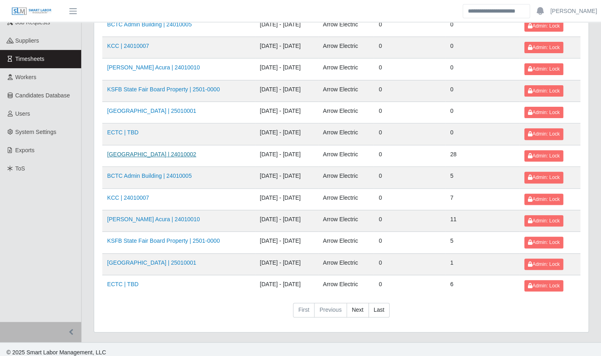
click at [165, 151] on link "[GEOGRAPHIC_DATA] | 24010002" at bounding box center [151, 154] width 89 height 6
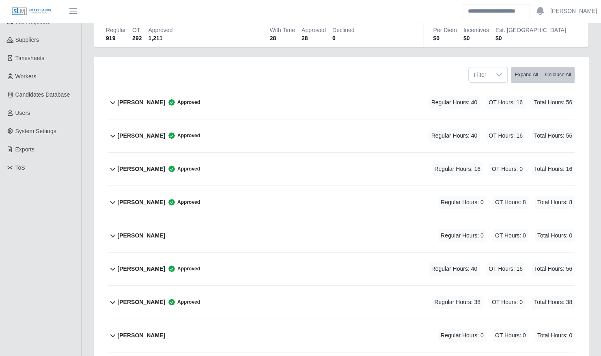
scroll to position [104, 0]
click at [299, 201] on div "[PERSON_NAME] Approved Regular Hours: 0 OT Hours: 8 Total Hours: 8" at bounding box center [346, 202] width 457 height 33
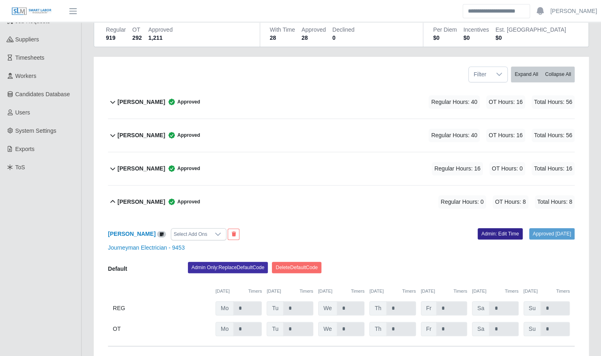
click at [488, 228] on link "Admin: Edit Time" at bounding box center [500, 233] width 45 height 11
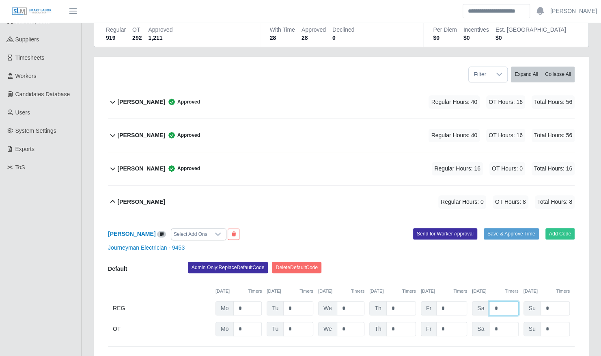
click at [507, 306] on input "*" at bounding box center [503, 308] width 29 height 14
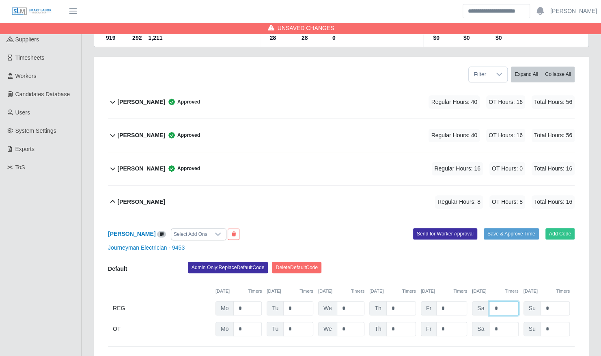
type input "*"
click at [504, 322] on input "*" at bounding box center [503, 329] width 29 height 14
click at [504, 322] on input "**" at bounding box center [503, 329] width 29 height 14
type input "*"
click at [511, 228] on button "Save & Approve Time" at bounding box center [511, 233] width 55 height 11
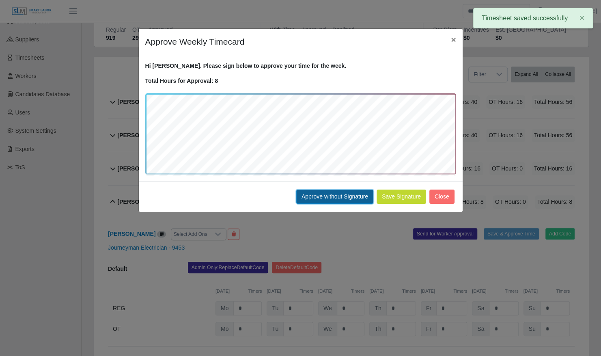
click at [354, 195] on button "Approve without Signature" at bounding box center [334, 197] width 77 height 14
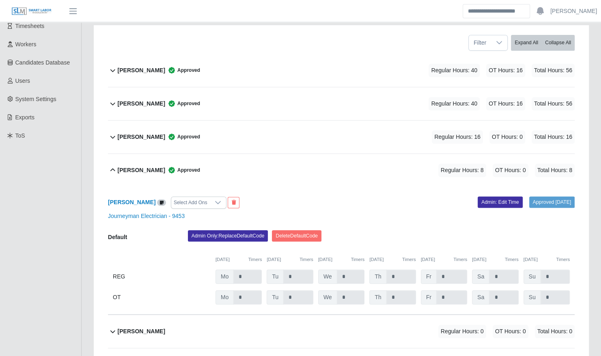
scroll to position [138, 0]
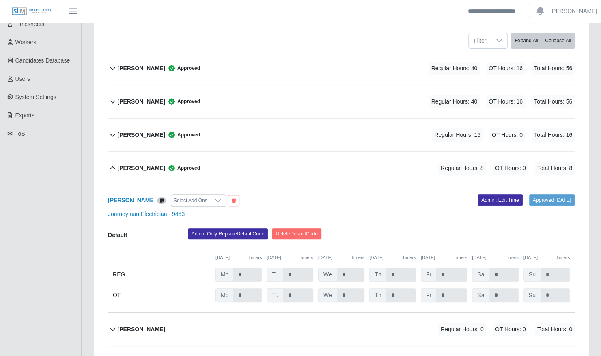
click at [333, 173] on div "[PERSON_NAME] Approved Regular Hours: 8 OT Hours: 0 Total Hours: 8" at bounding box center [346, 168] width 457 height 33
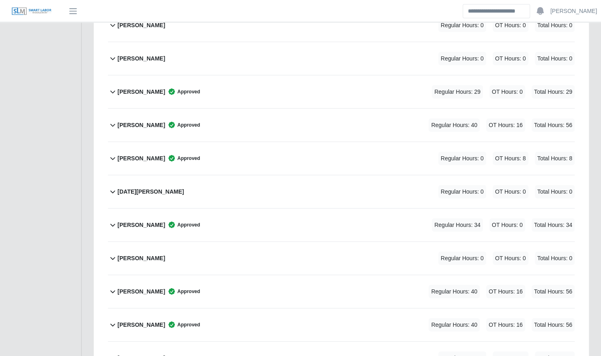
scroll to position [1140, 0]
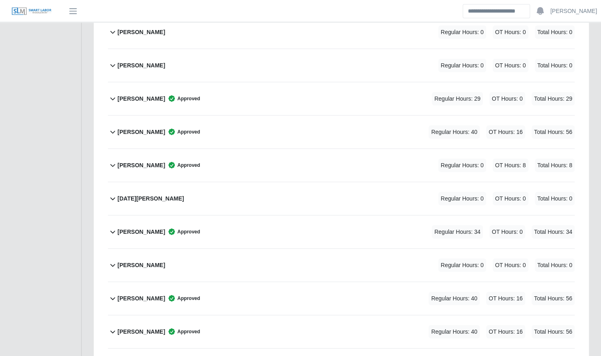
click at [322, 149] on div "Nicholas Reynolds Approved Regular Hours: 0 OT Hours: 8 Total Hours: 8" at bounding box center [346, 165] width 457 height 33
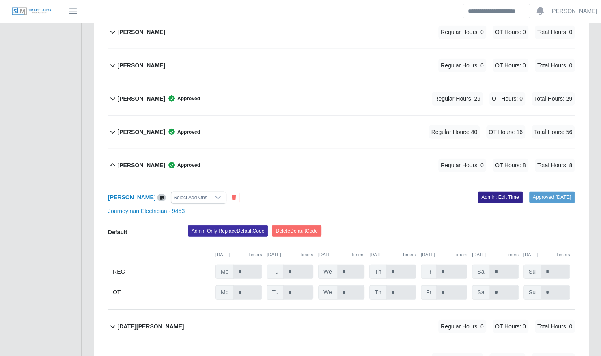
click at [489, 192] on link "Admin: Edit Time" at bounding box center [500, 197] width 45 height 11
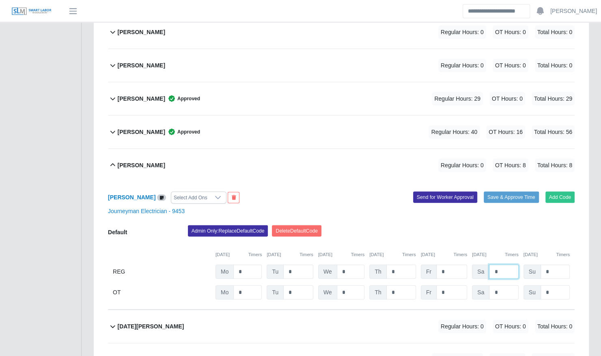
click at [507, 265] on input "*" at bounding box center [503, 272] width 29 height 14
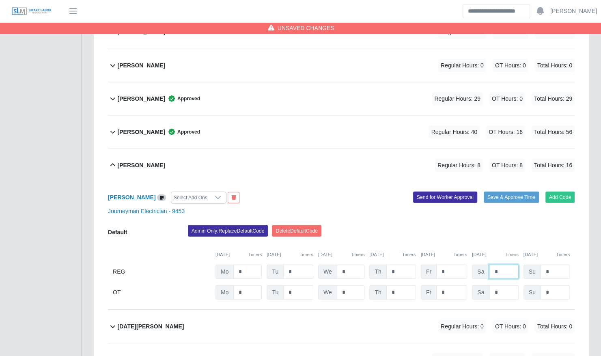
type input "*"
click at [507, 286] on input "*" at bounding box center [503, 293] width 29 height 14
type input "*"
click at [512, 182] on div "Nicholas Reynolds Select Add Ons Add Code Save & Approve Time Send for Worker A…" at bounding box center [341, 246] width 467 height 128
click at [506, 192] on button "Save & Approve Time" at bounding box center [511, 197] width 55 height 11
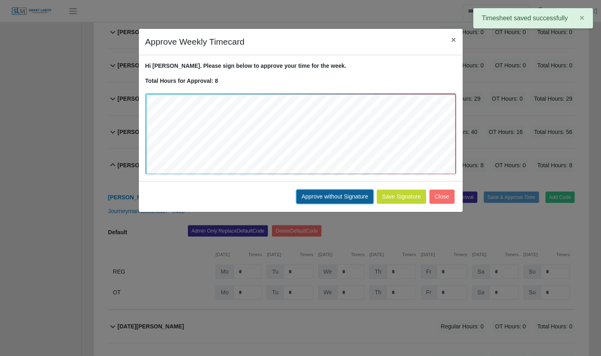
click at [354, 202] on button "Approve without Signature" at bounding box center [334, 197] width 77 height 14
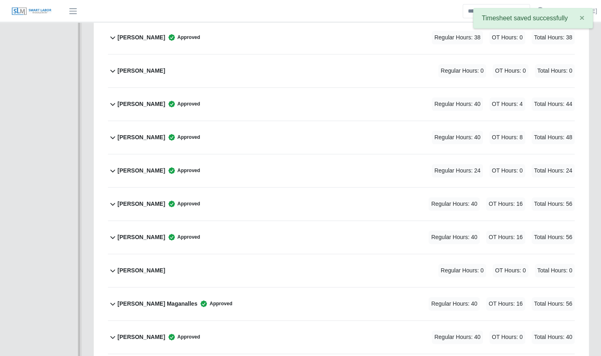
scroll to position [0, 0]
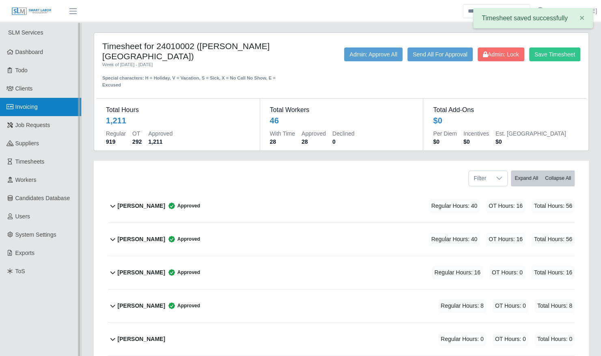
click at [44, 110] on link "Invoicing" at bounding box center [40, 107] width 81 height 18
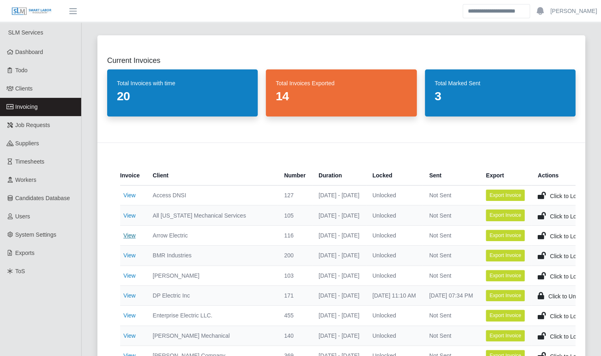
click at [125, 237] on link "View" at bounding box center [129, 235] width 12 height 6
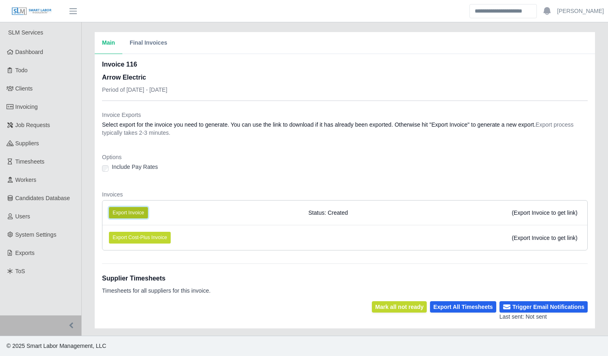
click at [122, 211] on button "Export Invoice" at bounding box center [128, 212] width 39 height 11
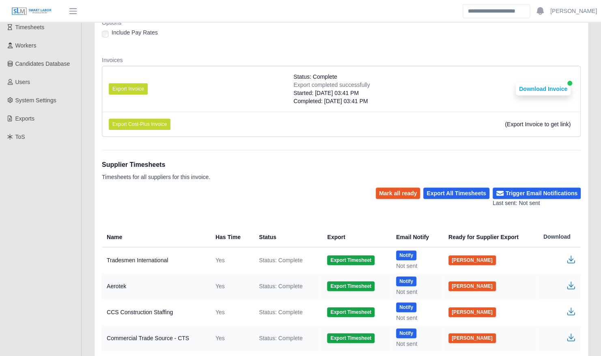
scroll to position [169, 0]
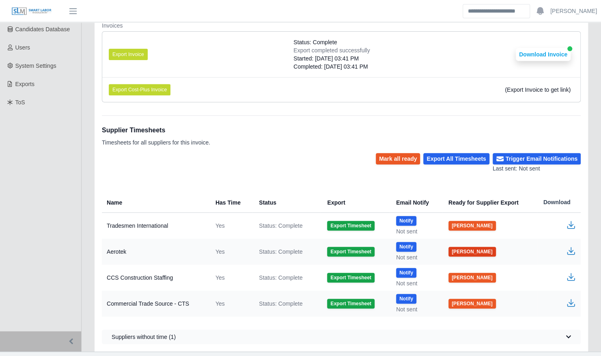
click at [460, 249] on button "[PERSON_NAME]" at bounding box center [473, 252] width 48 height 10
click at [462, 277] on button "[PERSON_NAME]" at bounding box center [473, 278] width 48 height 10
click at [465, 303] on button "[PERSON_NAME]" at bounding box center [473, 304] width 48 height 10
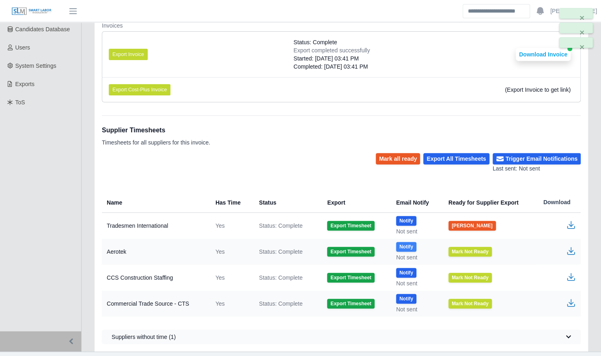
click at [412, 247] on button "Notify" at bounding box center [406, 247] width 20 height 10
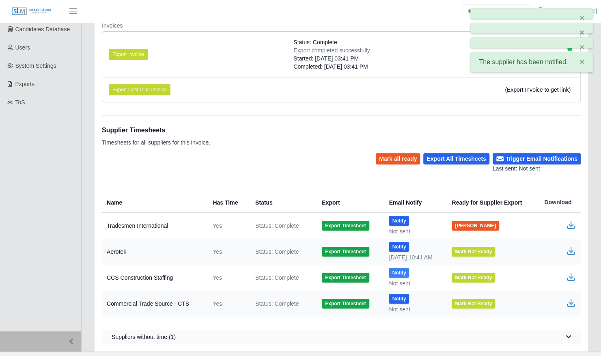
click at [395, 268] on button "Notify" at bounding box center [399, 273] width 20 height 10
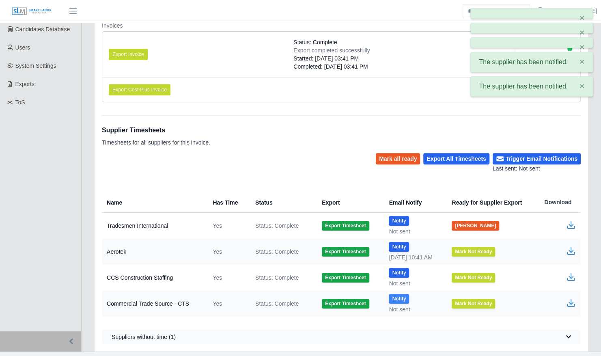
click at [392, 301] on button "Notify" at bounding box center [399, 299] width 20 height 10
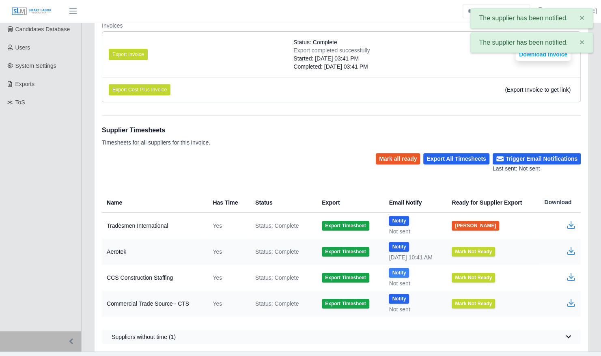
click at [397, 270] on button "Notify" at bounding box center [399, 273] width 20 height 10
click at [393, 298] on button "Notify" at bounding box center [399, 299] width 20 height 10
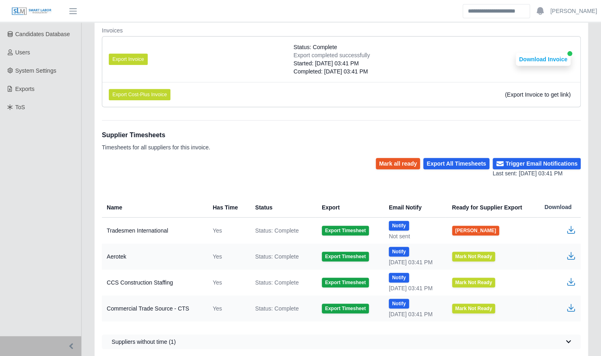
scroll to position [183, 0]
